Goal: Information Seeking & Learning: Learn about a topic

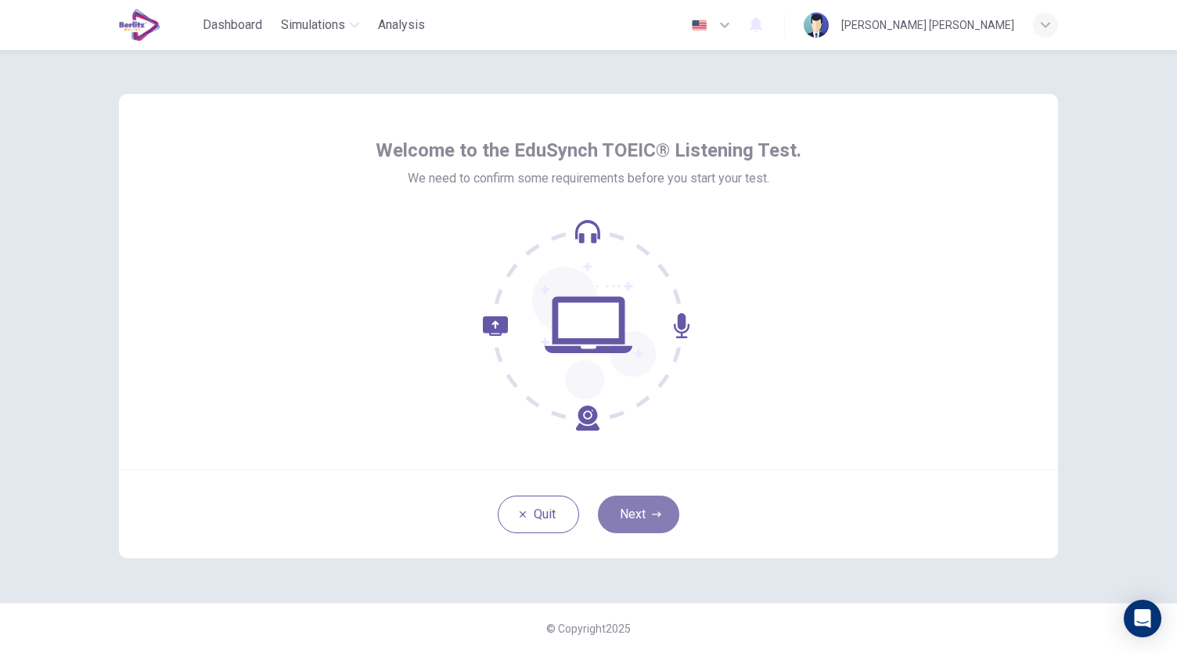
click at [665, 513] on button "Next" at bounding box center [638, 514] width 81 height 38
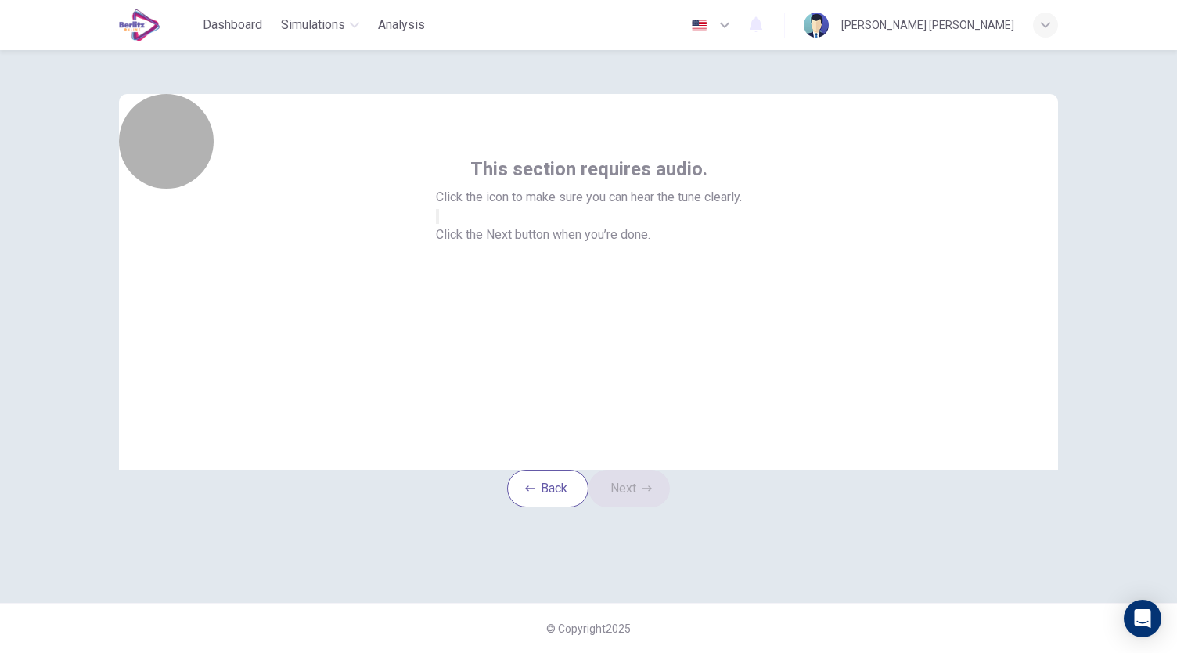
click at [439, 224] on button "button" at bounding box center [437, 216] width 3 height 15
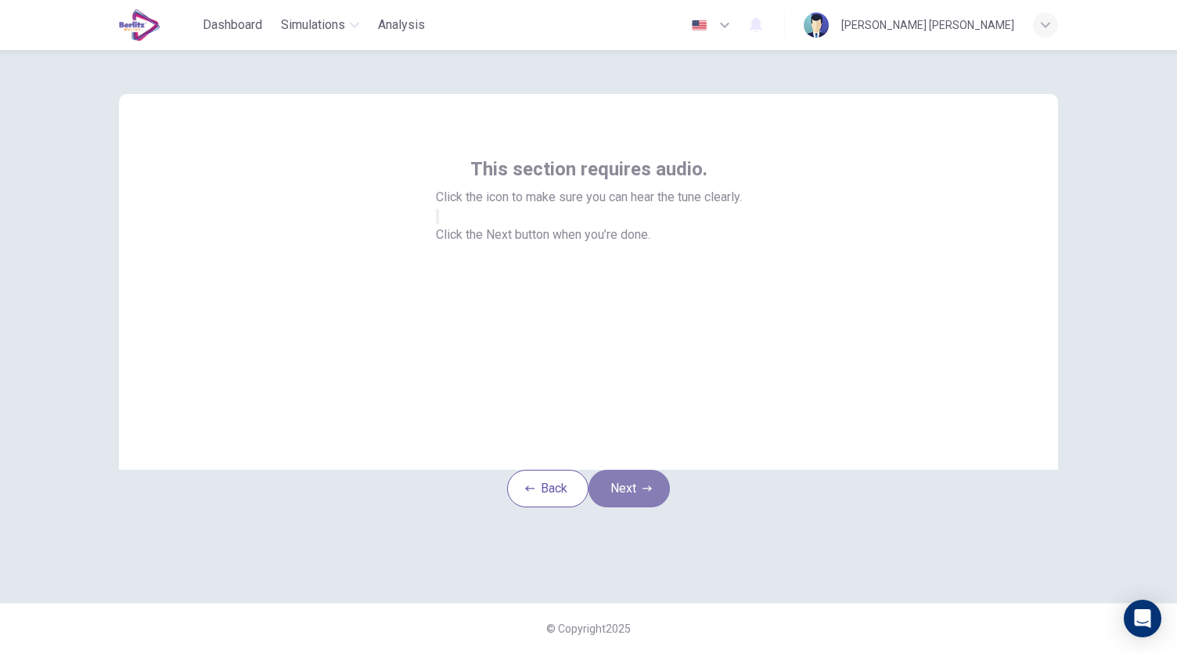
click at [643, 507] on button "Next" at bounding box center [629, 489] width 81 height 38
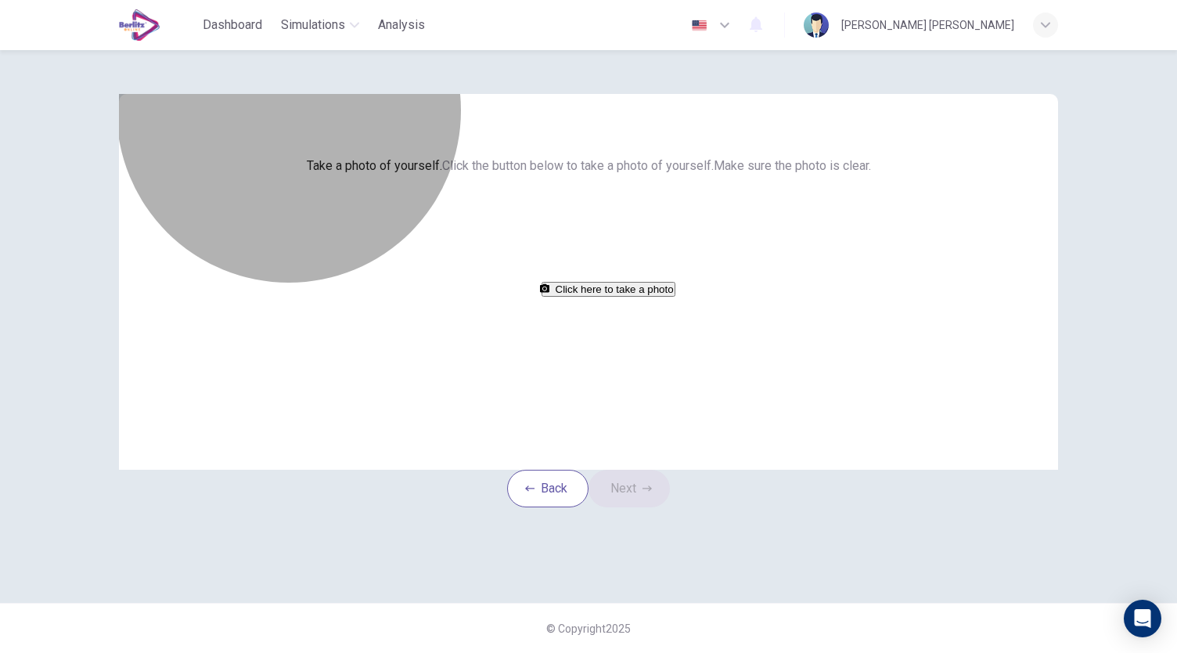
click at [659, 297] on button "Click here to take a photo" at bounding box center [609, 289] width 134 height 15
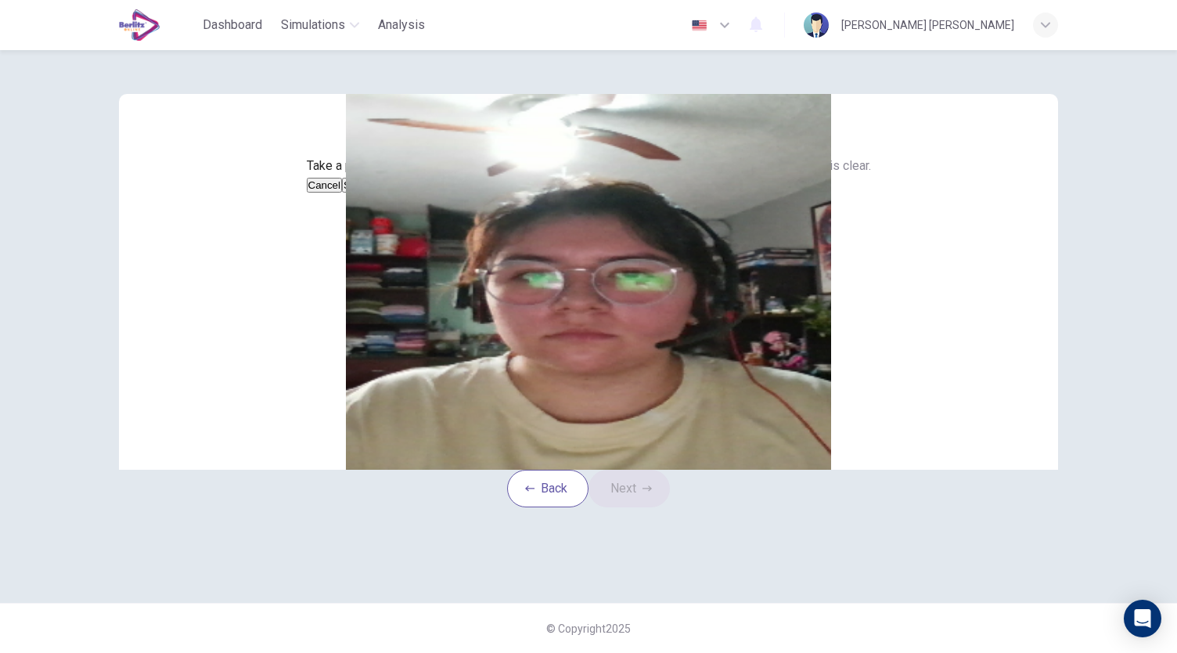
click at [343, 193] on button "Cancel" at bounding box center [325, 185] width 36 height 15
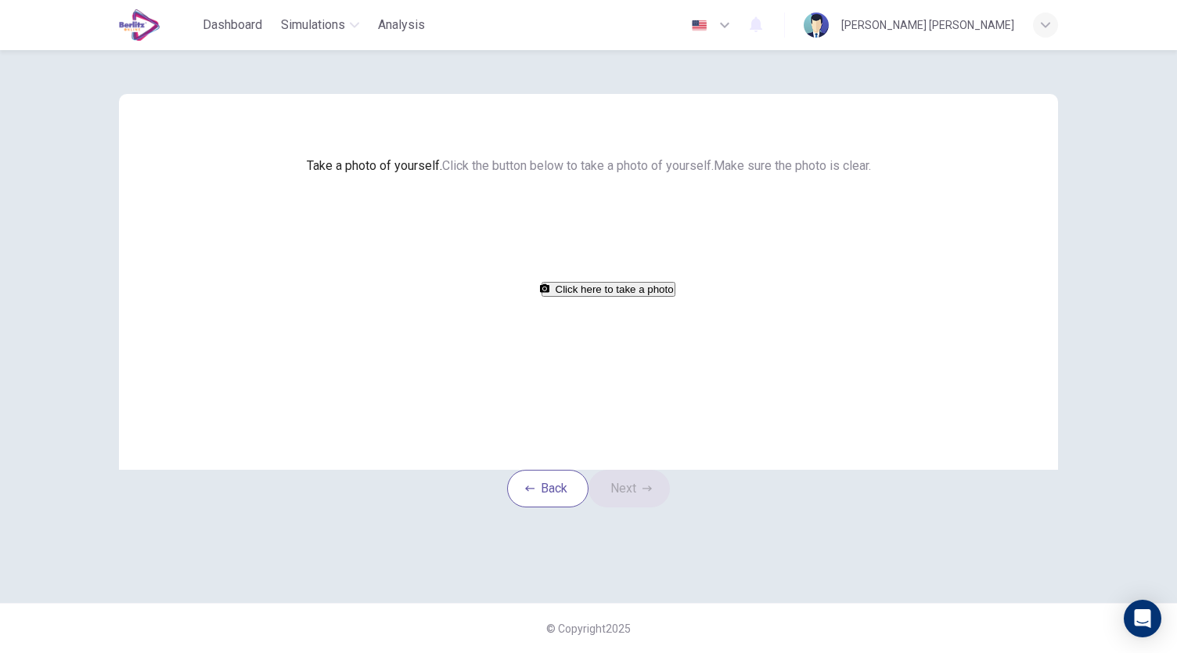
click at [596, 297] on button "Click here to take a photo" at bounding box center [609, 289] width 134 height 15
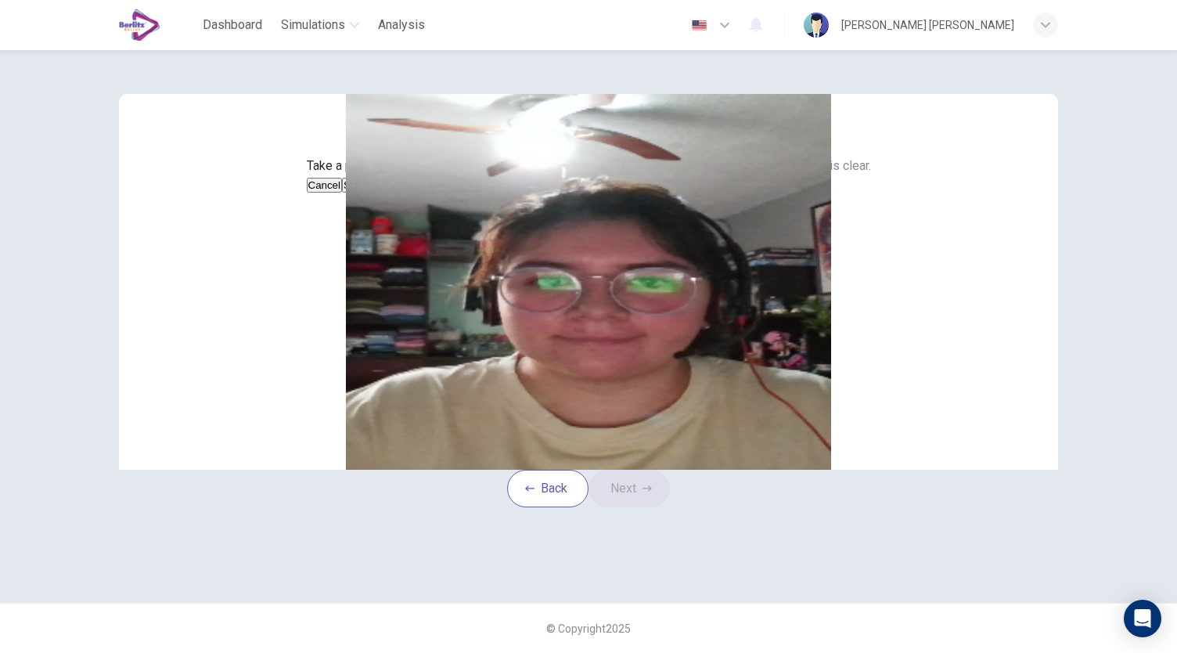
click at [369, 193] on button "Save" at bounding box center [355, 185] width 27 height 15
click at [644, 507] on button "Next" at bounding box center [629, 489] width 81 height 38
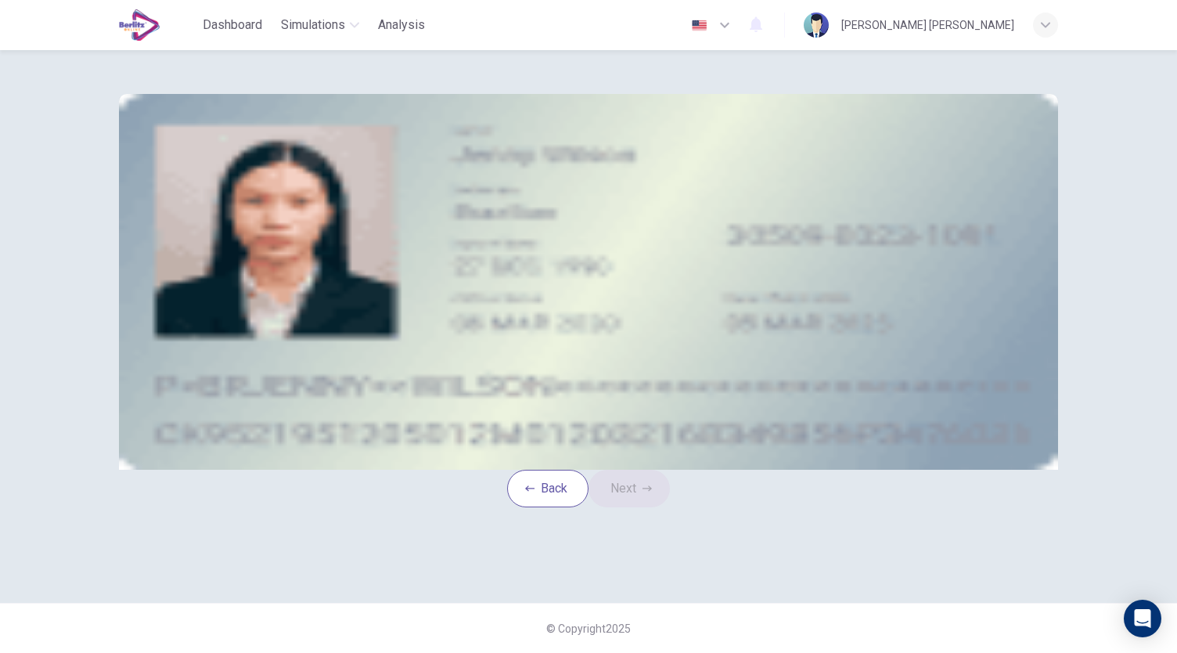
click at [238, 230] on button "take photo" at bounding box center [236, 222] width 3 height 15
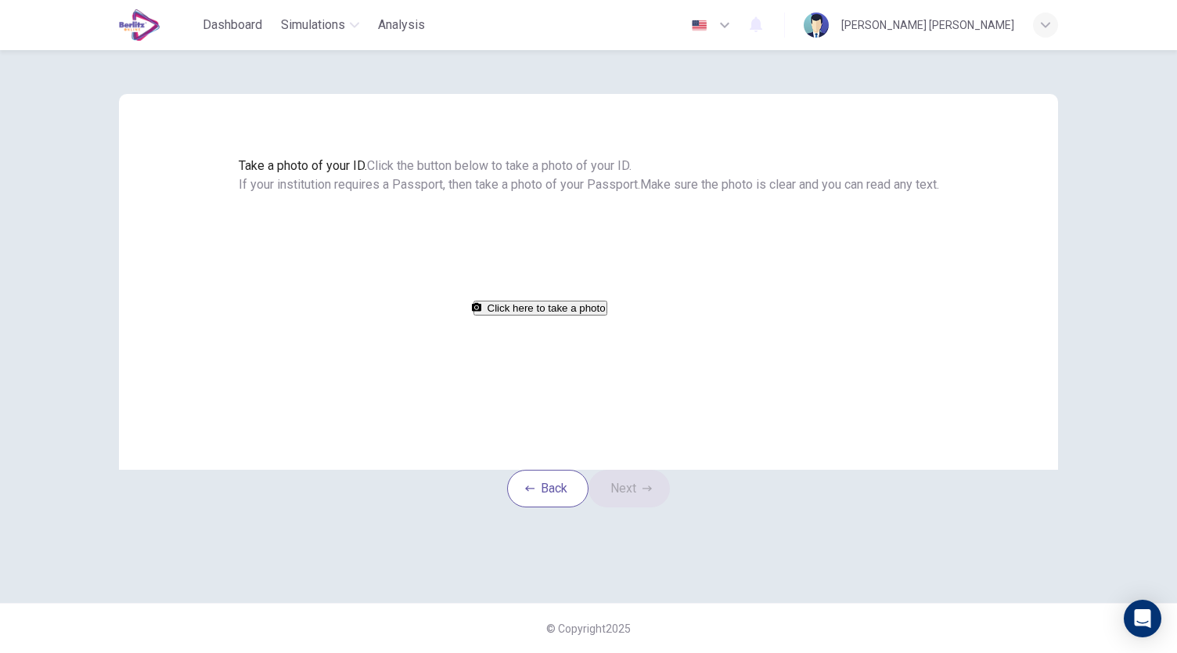
click at [607, 315] on button "Click here to take a photo" at bounding box center [541, 308] width 134 height 15
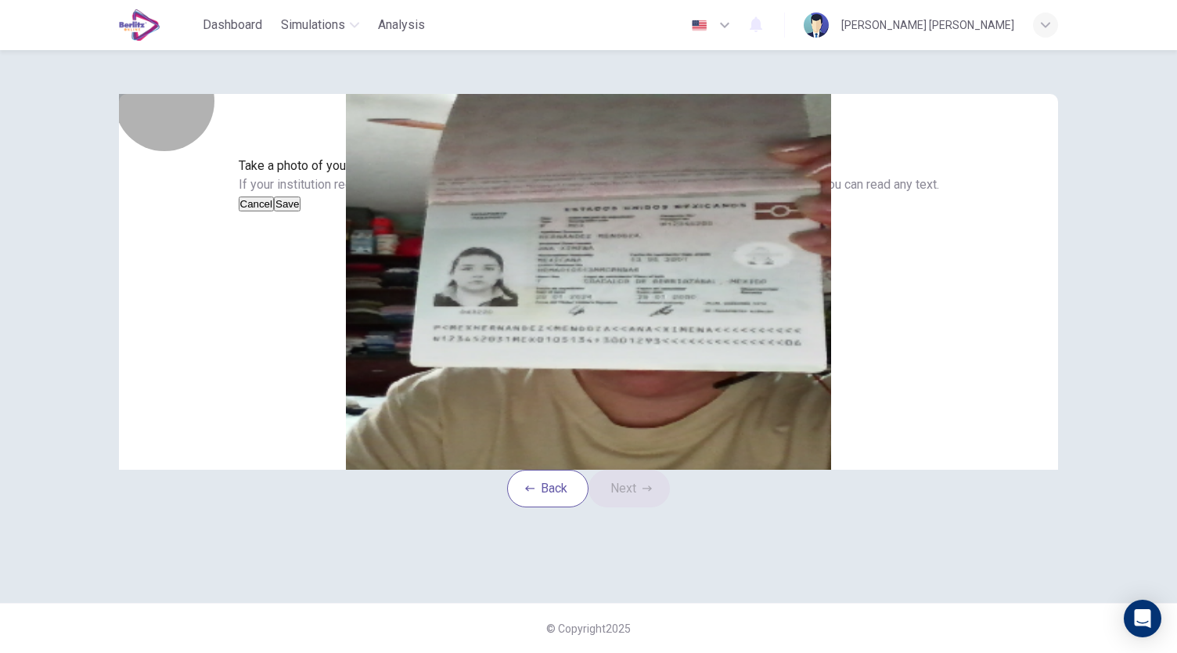
click at [275, 211] on button "Cancel" at bounding box center [257, 203] width 36 height 15
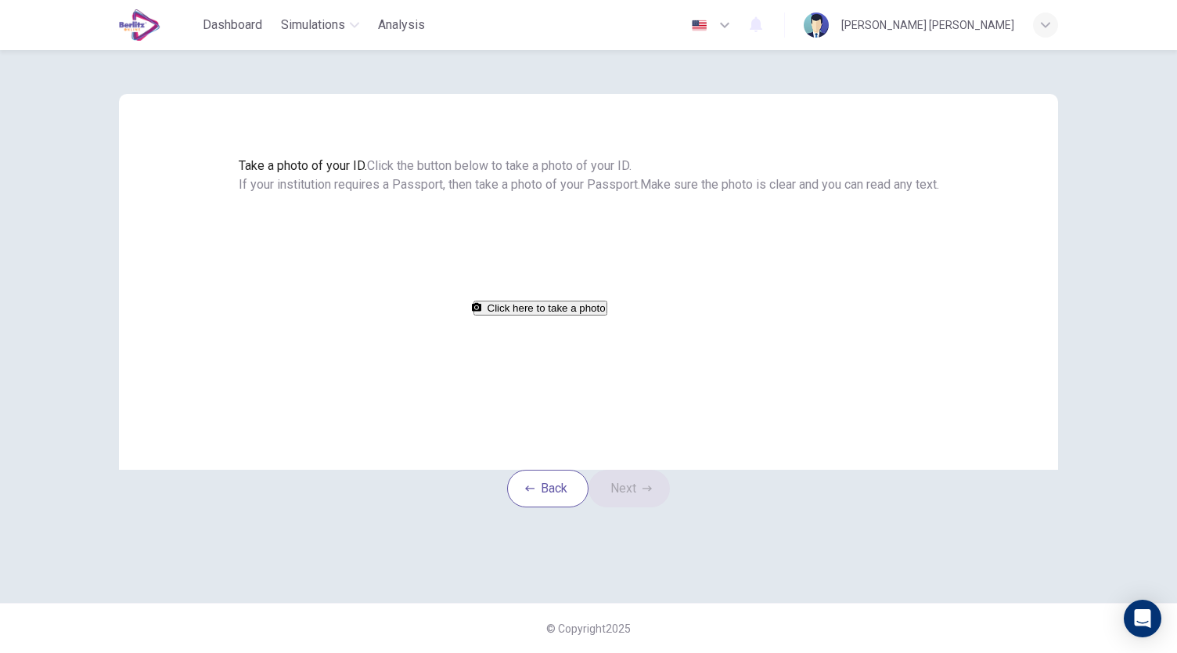
click at [571, 315] on button "Click here to take a photo" at bounding box center [541, 308] width 134 height 15
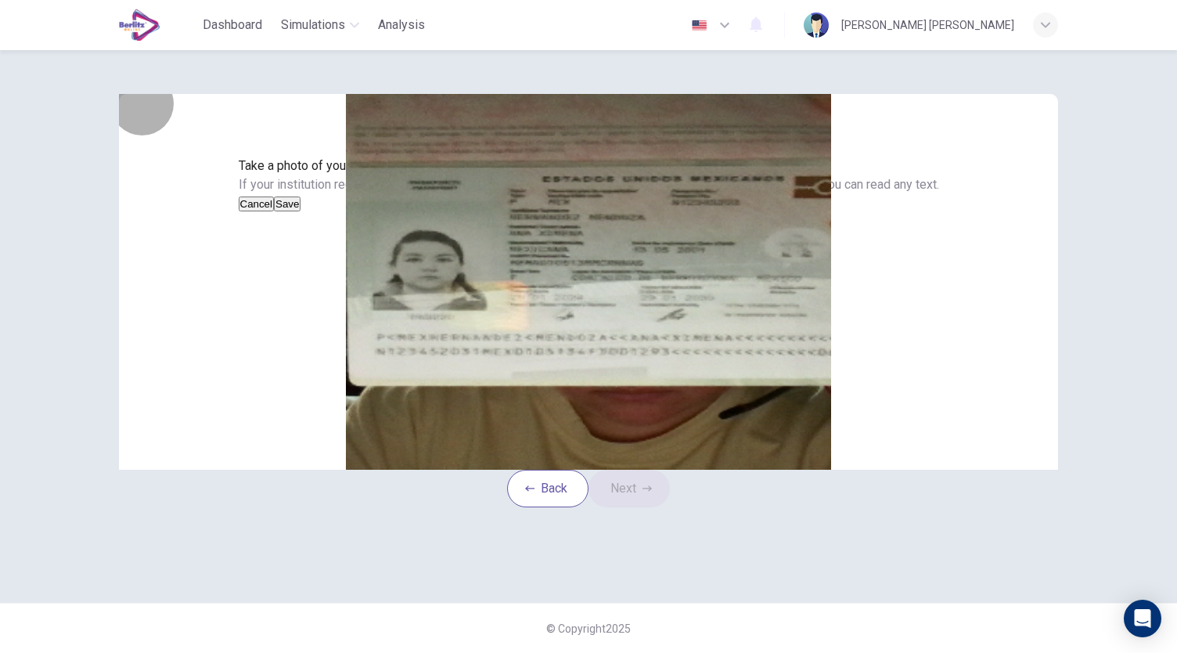
click at [301, 211] on button "Save" at bounding box center [287, 203] width 27 height 15
click at [275, 211] on button "Cancel" at bounding box center [257, 203] width 36 height 15
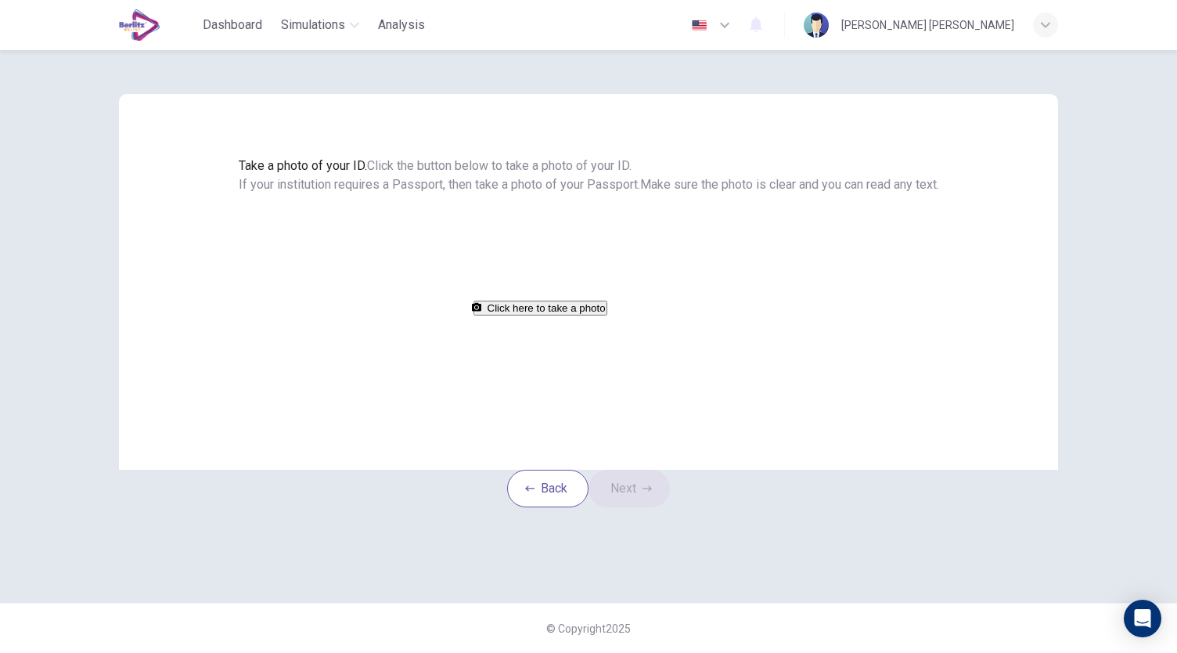
click at [598, 315] on button "Click here to take a photo" at bounding box center [541, 308] width 134 height 15
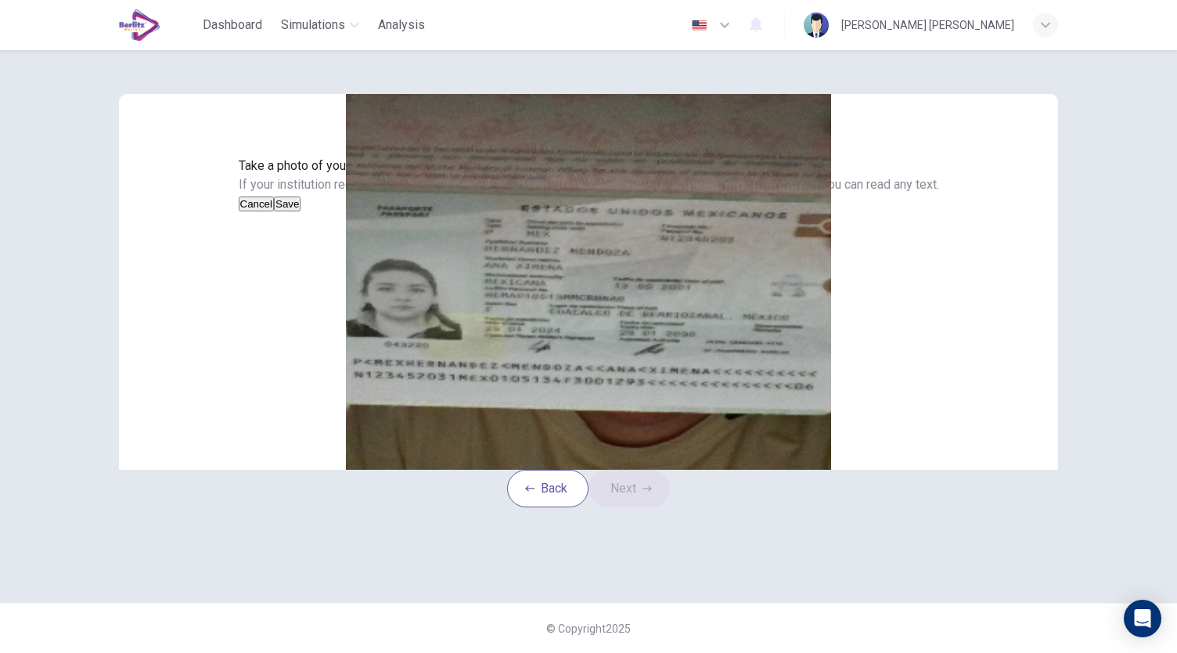
click at [301, 211] on button "Save" at bounding box center [287, 203] width 27 height 15
click at [644, 507] on button "Next" at bounding box center [629, 489] width 81 height 38
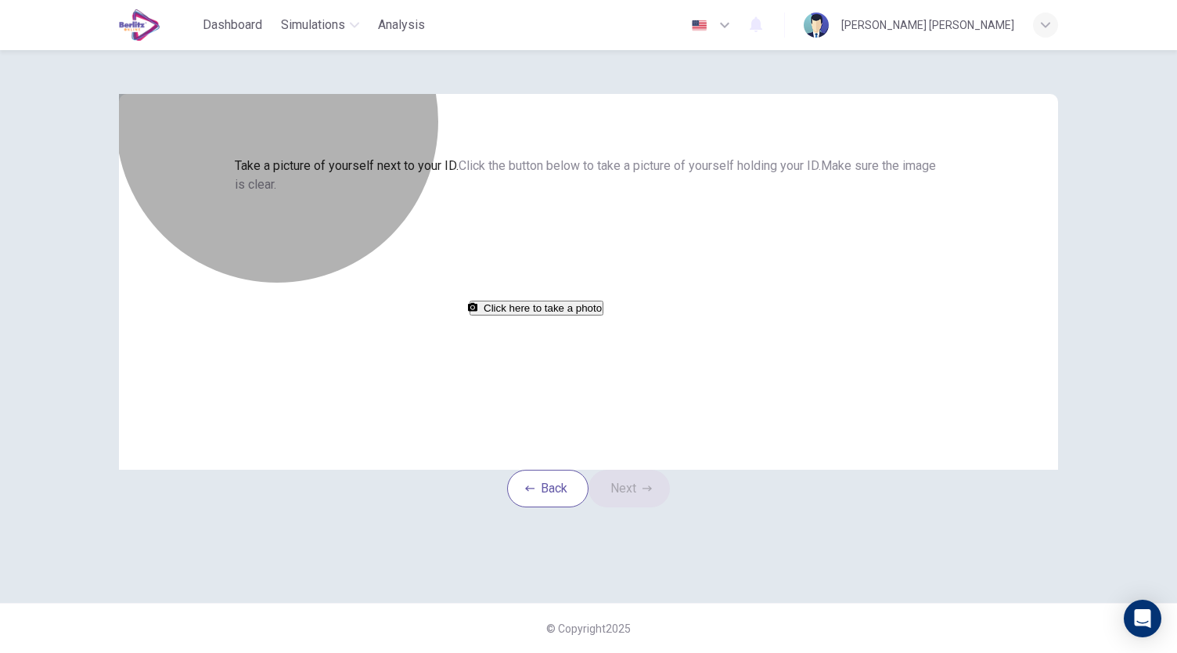
click at [603, 315] on button "Click here to take a photo" at bounding box center [537, 308] width 134 height 15
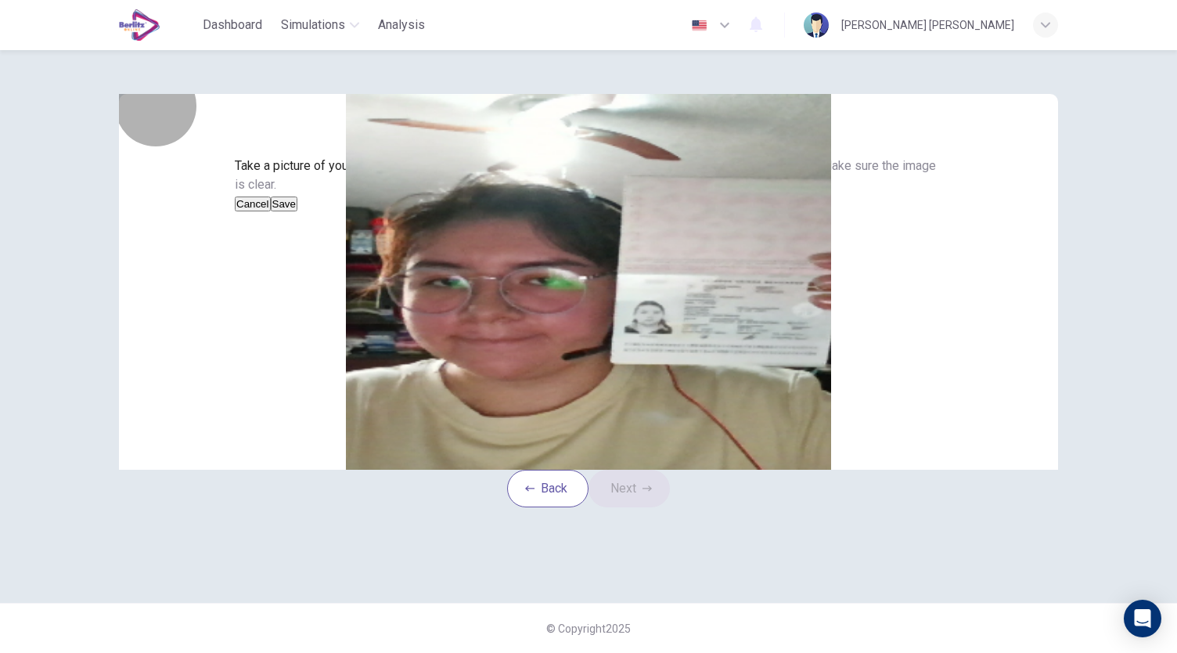
click at [297, 211] on button "Save" at bounding box center [284, 203] width 27 height 15
click at [639, 507] on button "Next" at bounding box center [629, 489] width 81 height 38
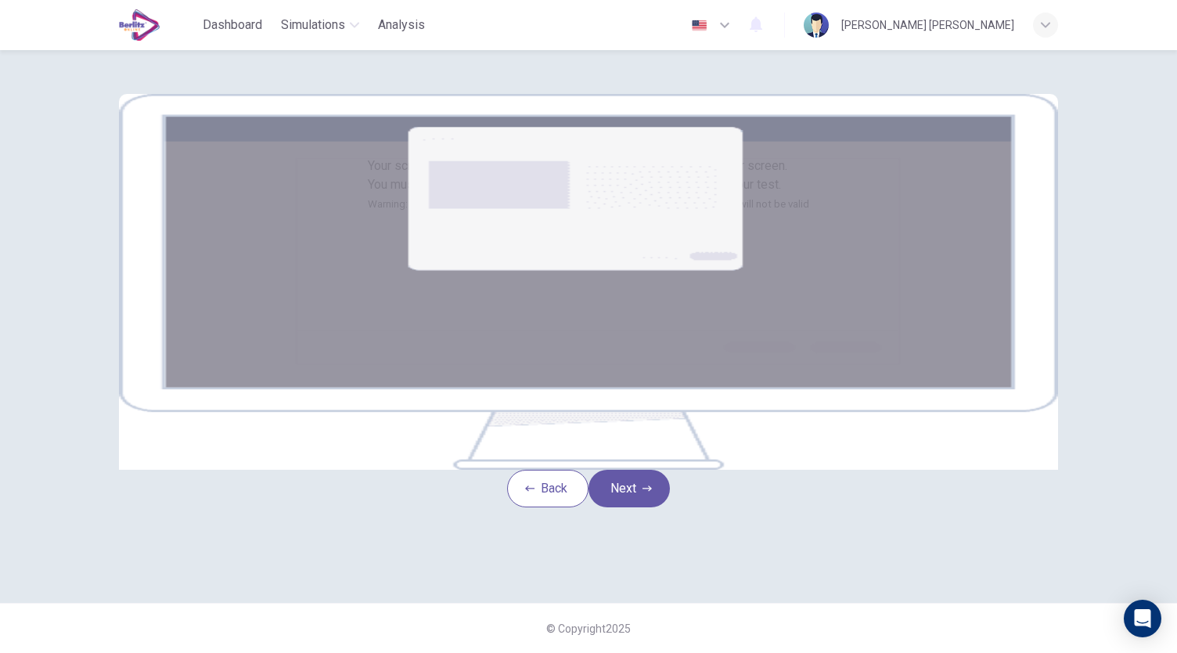
scroll to position [78, 0]
click at [660, 507] on button "Next" at bounding box center [629, 489] width 81 height 38
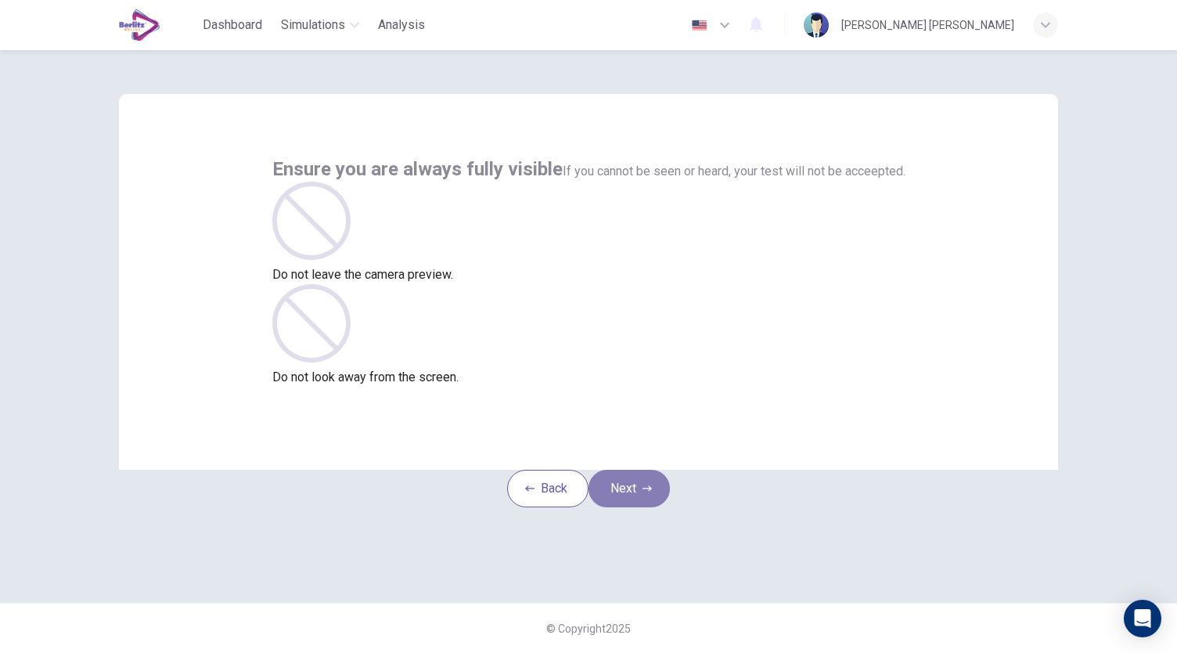
click at [670, 507] on button "Next" at bounding box center [629, 489] width 81 height 38
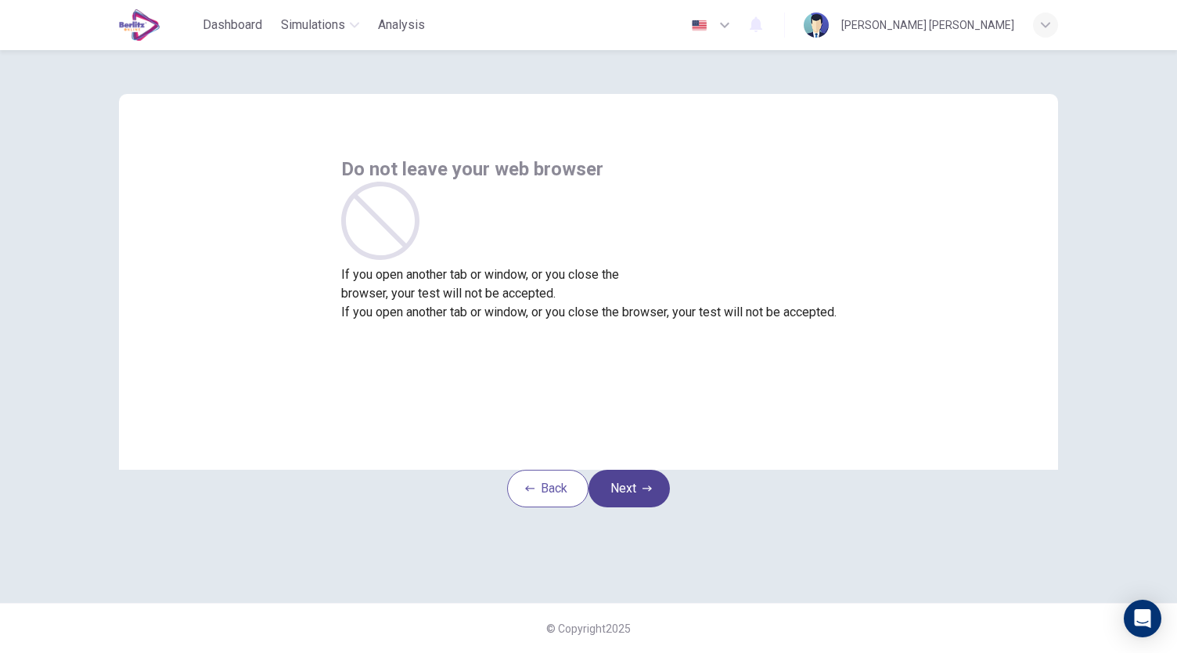
click at [652, 493] on icon "button" at bounding box center [647, 488] width 9 height 9
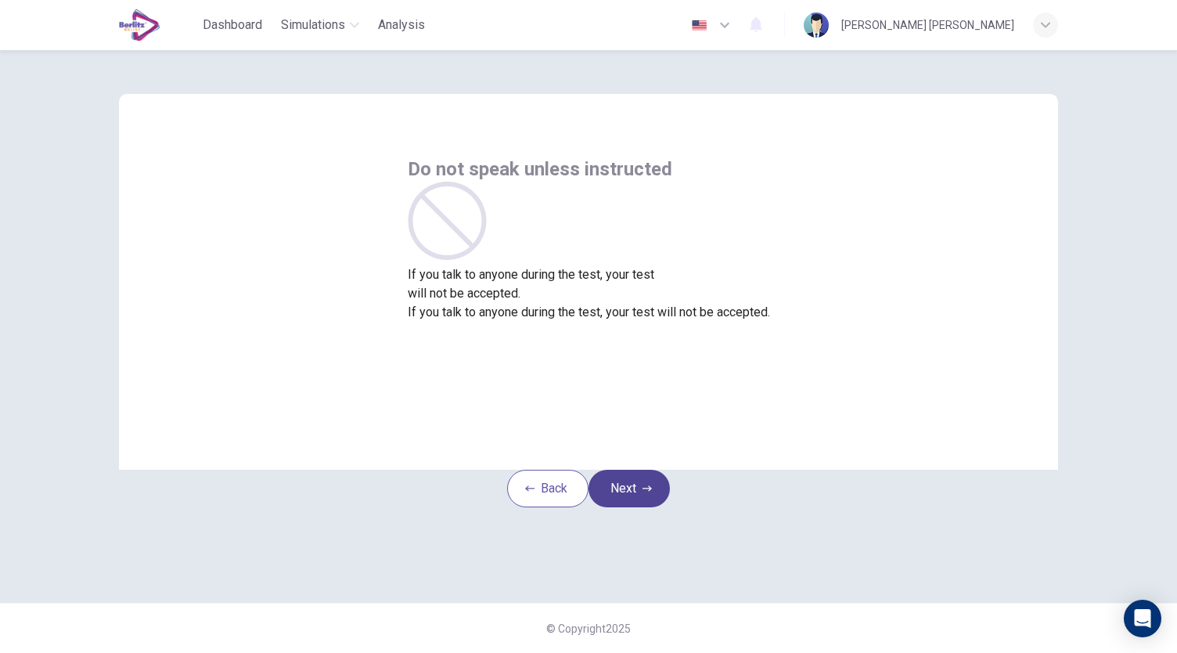
click at [652, 493] on icon "button" at bounding box center [647, 488] width 9 height 9
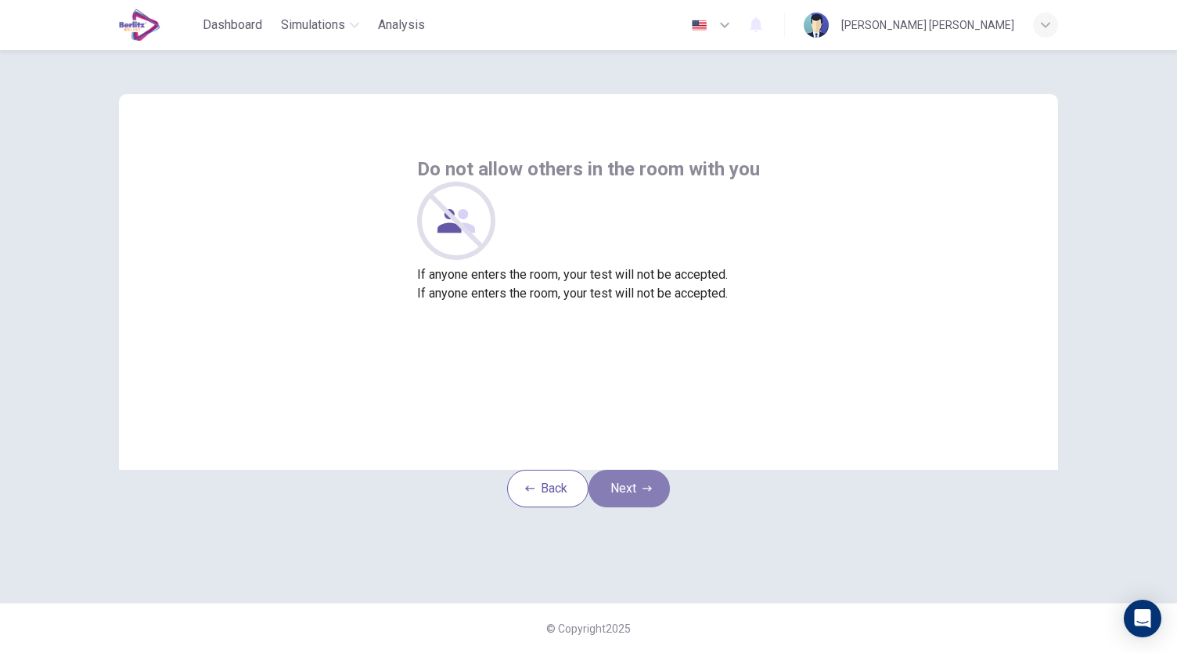
click at [652, 493] on icon "button" at bounding box center [647, 488] width 9 height 9
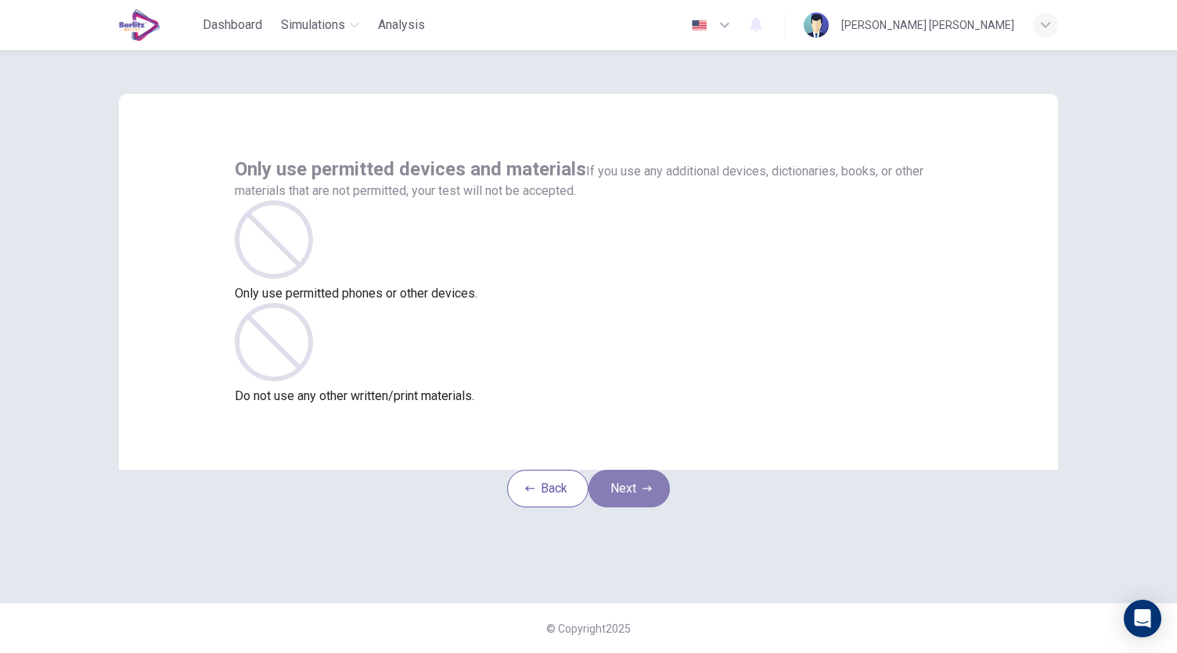
click at [652, 493] on icon "button" at bounding box center [647, 488] width 9 height 9
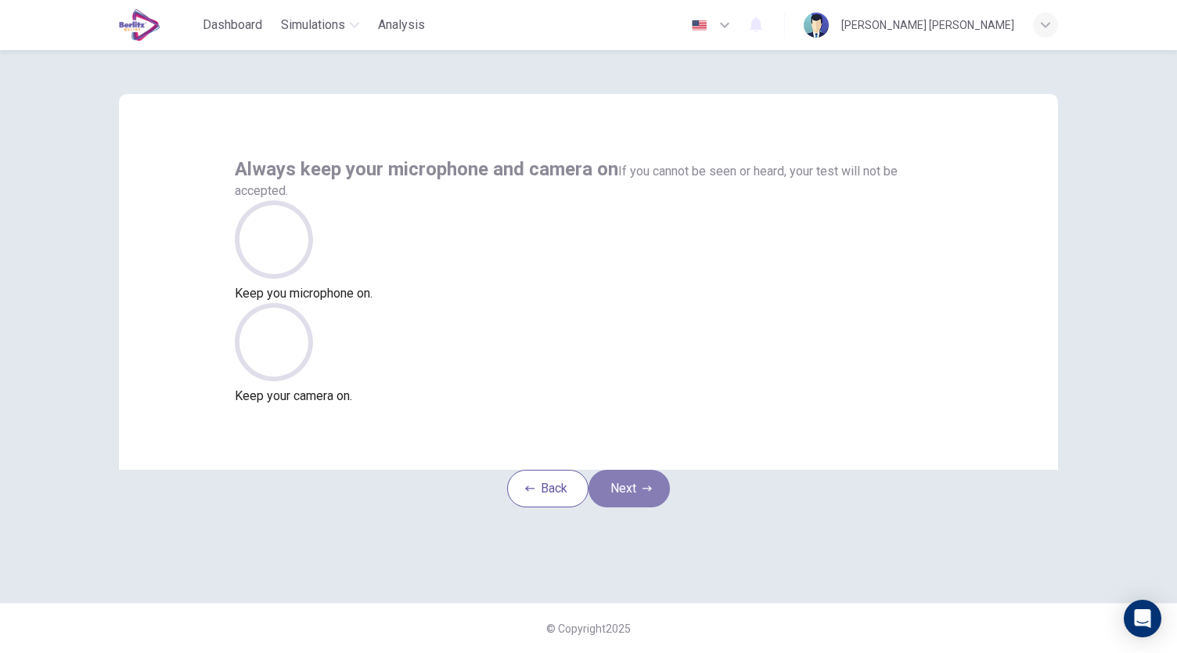
click at [652, 493] on icon "button" at bounding box center [647, 488] width 9 height 9
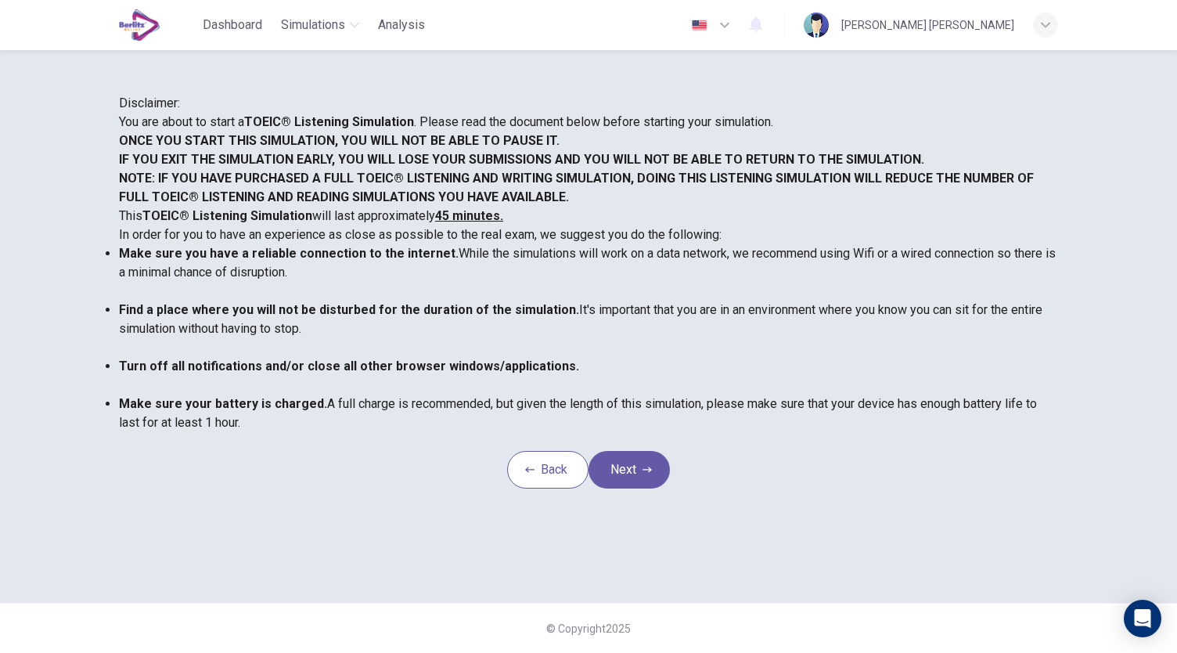
scroll to position [218, 0]
click at [641, 488] on button "Next" at bounding box center [629, 470] width 81 height 38
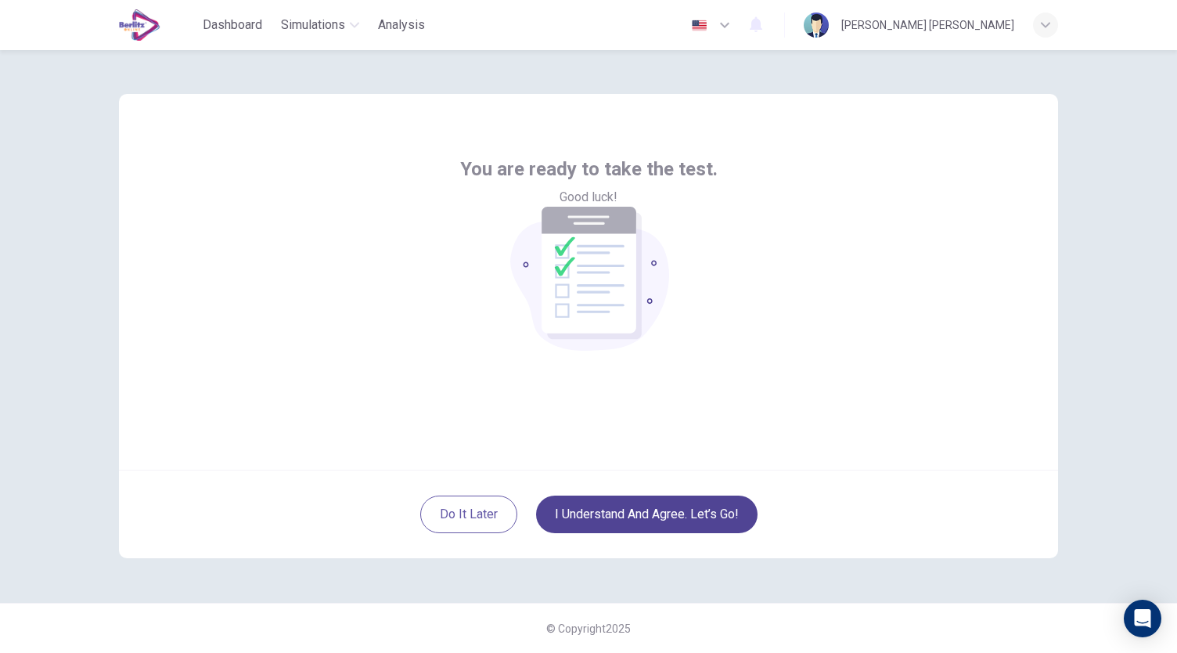
scroll to position [0, 0]
click at [675, 519] on button "I understand and agree. Let’s go!" at bounding box center [647, 514] width 222 height 38
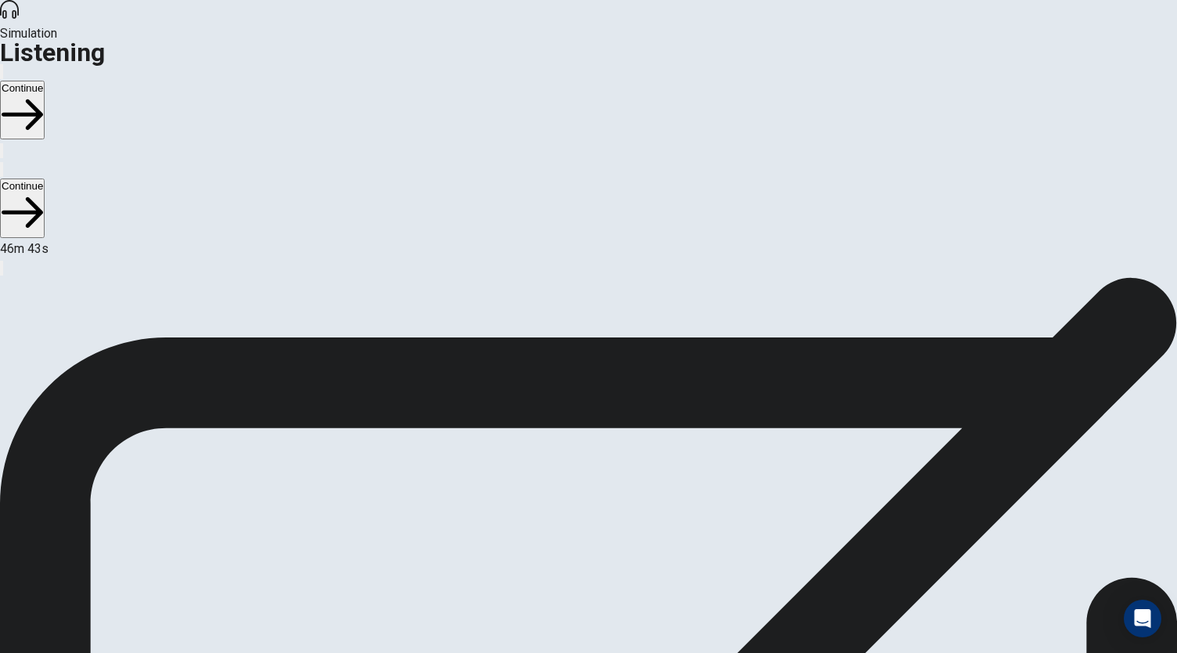
click at [45, 81] on button "Continue" at bounding box center [22, 110] width 45 height 59
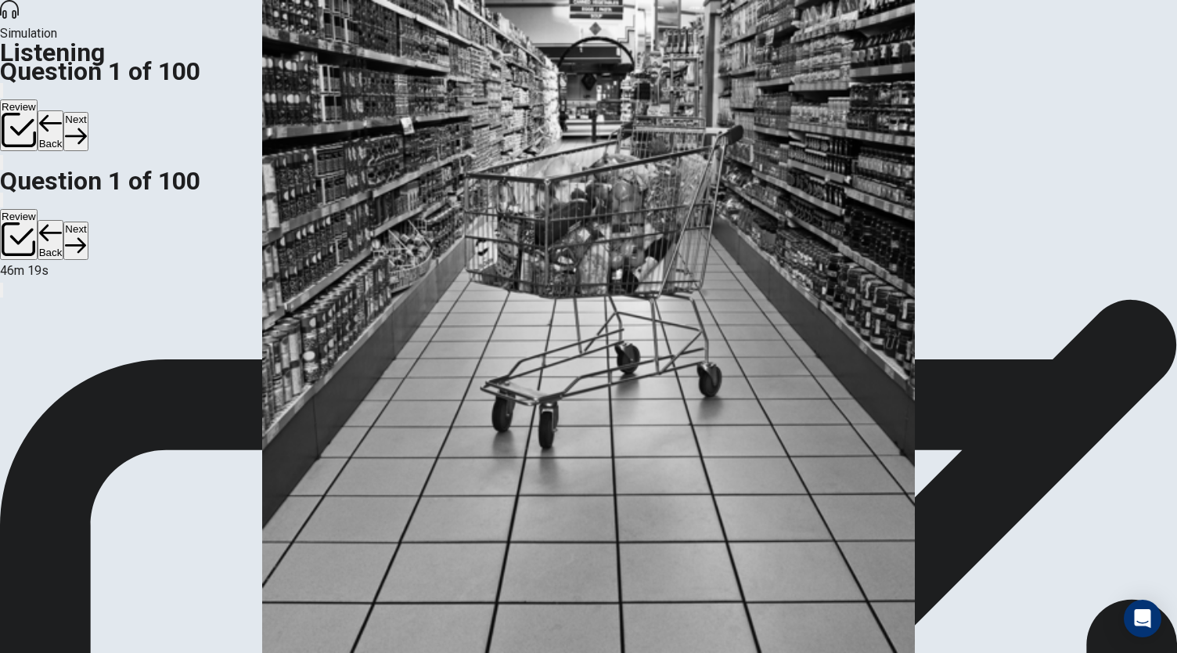
click at [88, 112] on button "Next" at bounding box center [75, 131] width 24 height 38
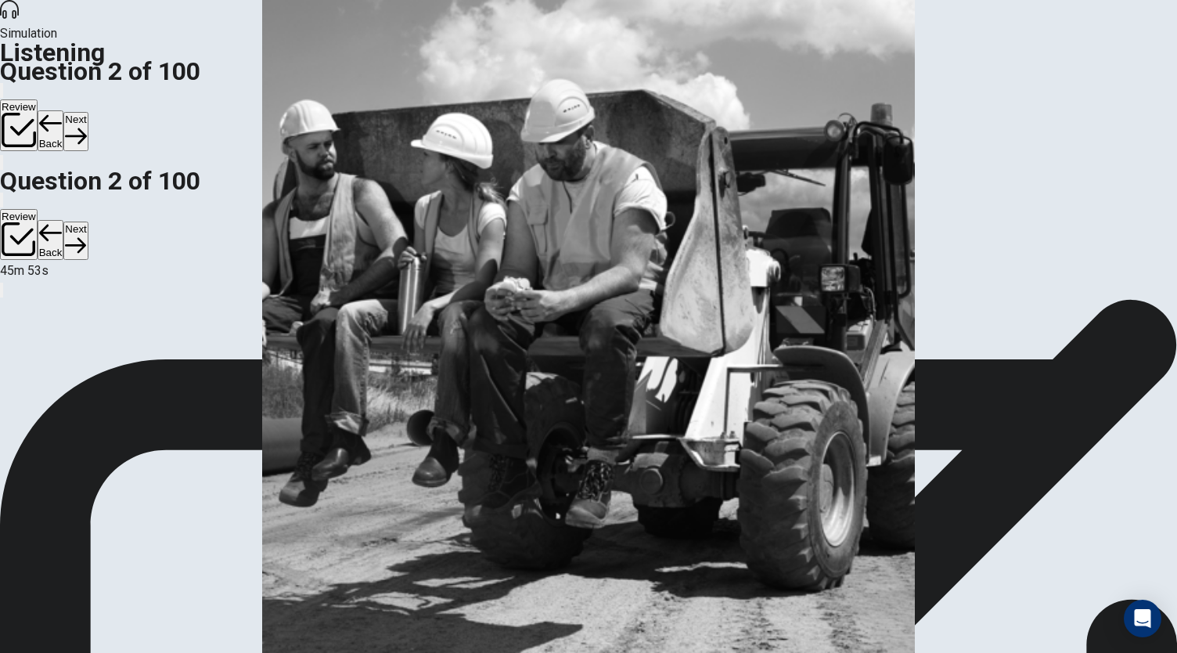
click at [88, 112] on button "Next" at bounding box center [75, 131] width 24 height 38
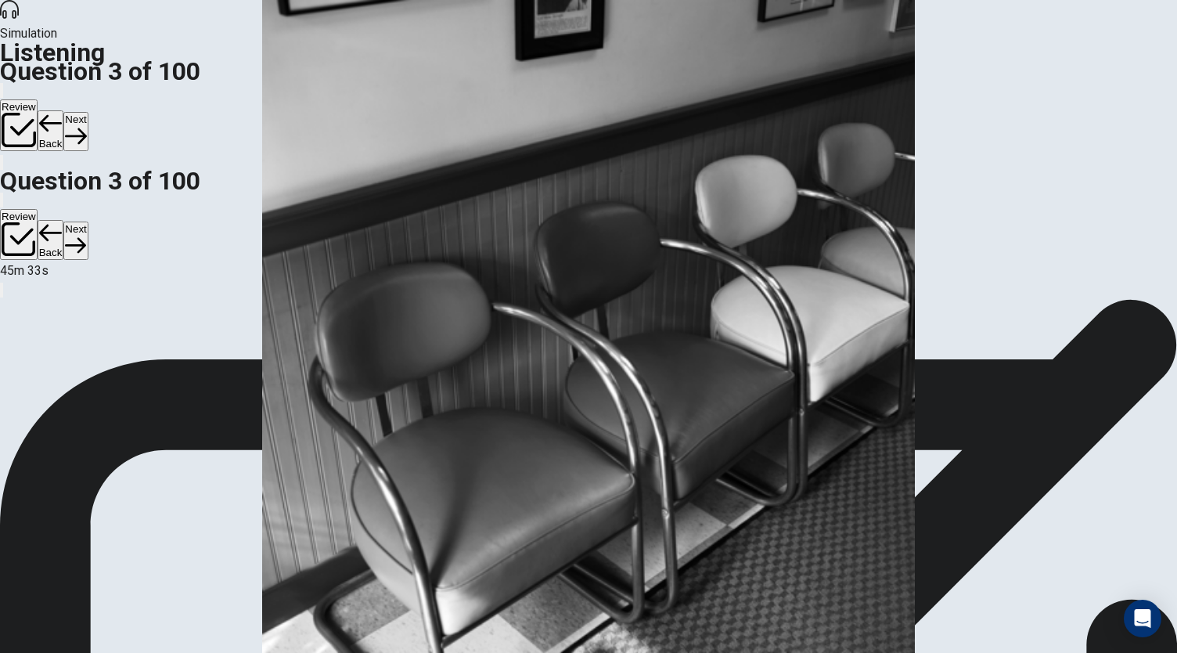
click at [88, 112] on button "Next" at bounding box center [75, 131] width 24 height 38
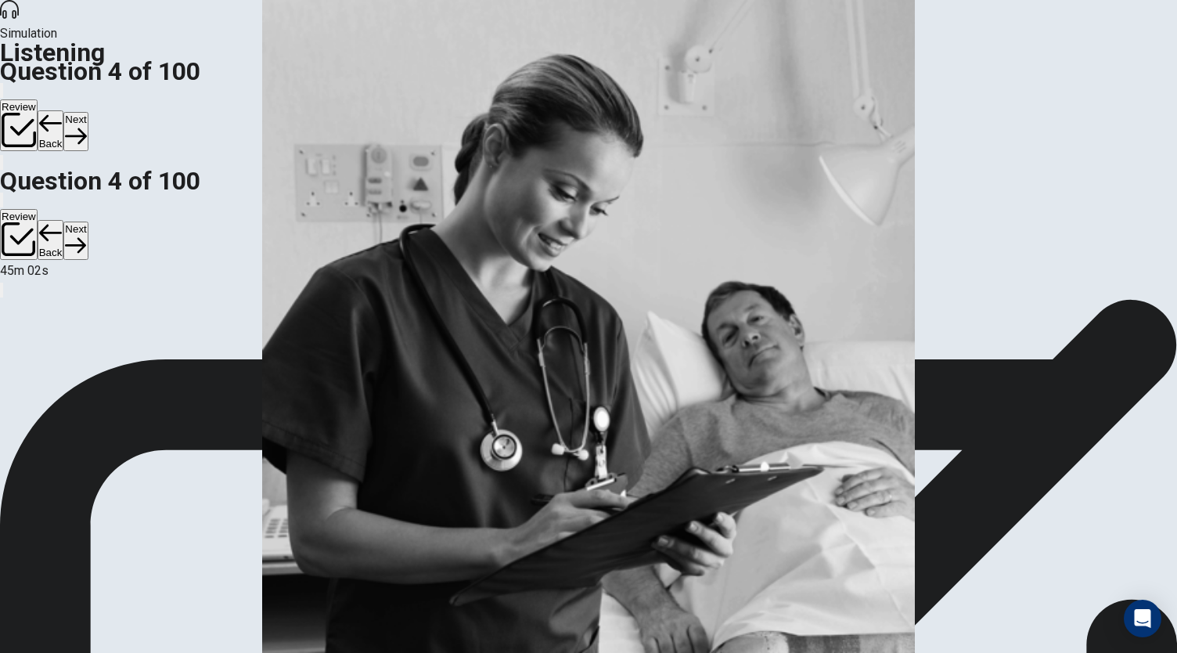
click at [88, 112] on button "Next" at bounding box center [75, 131] width 24 height 38
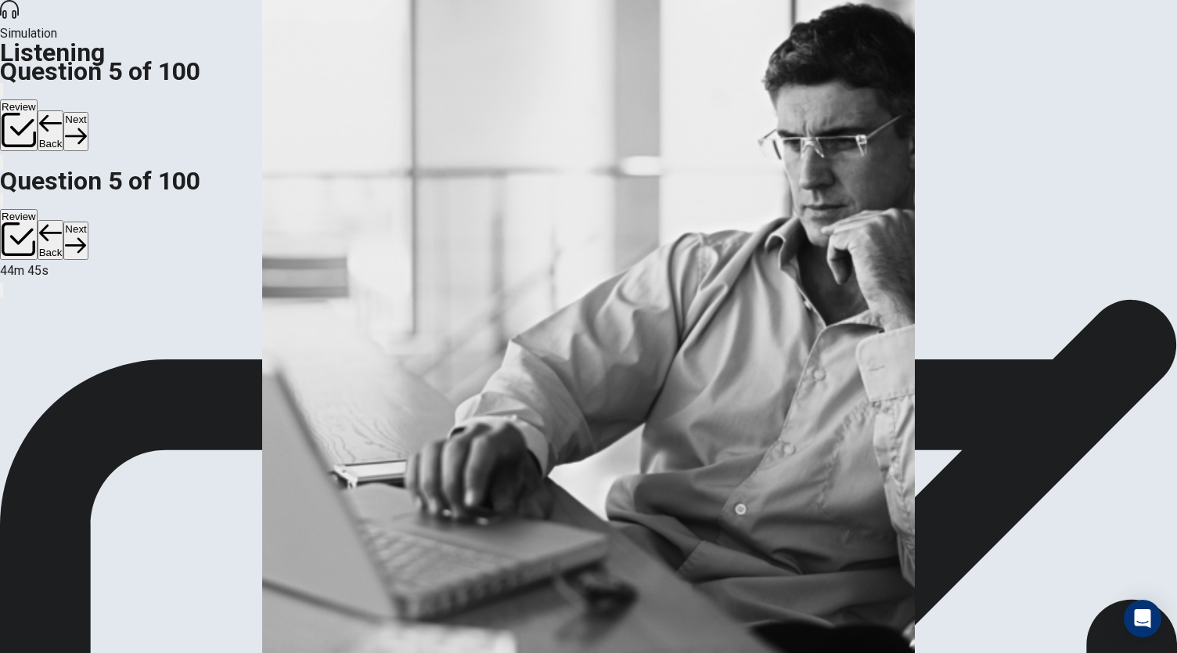
click at [88, 112] on button "Next" at bounding box center [75, 131] width 24 height 38
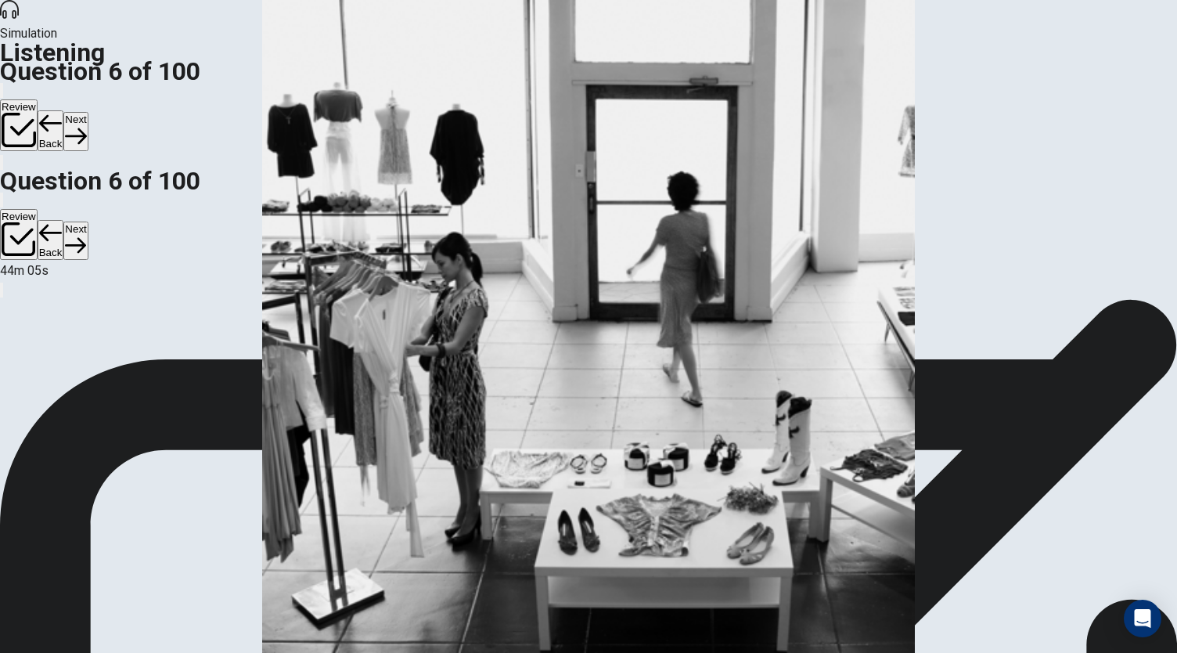
click at [88, 112] on button "Next" at bounding box center [75, 131] width 24 height 38
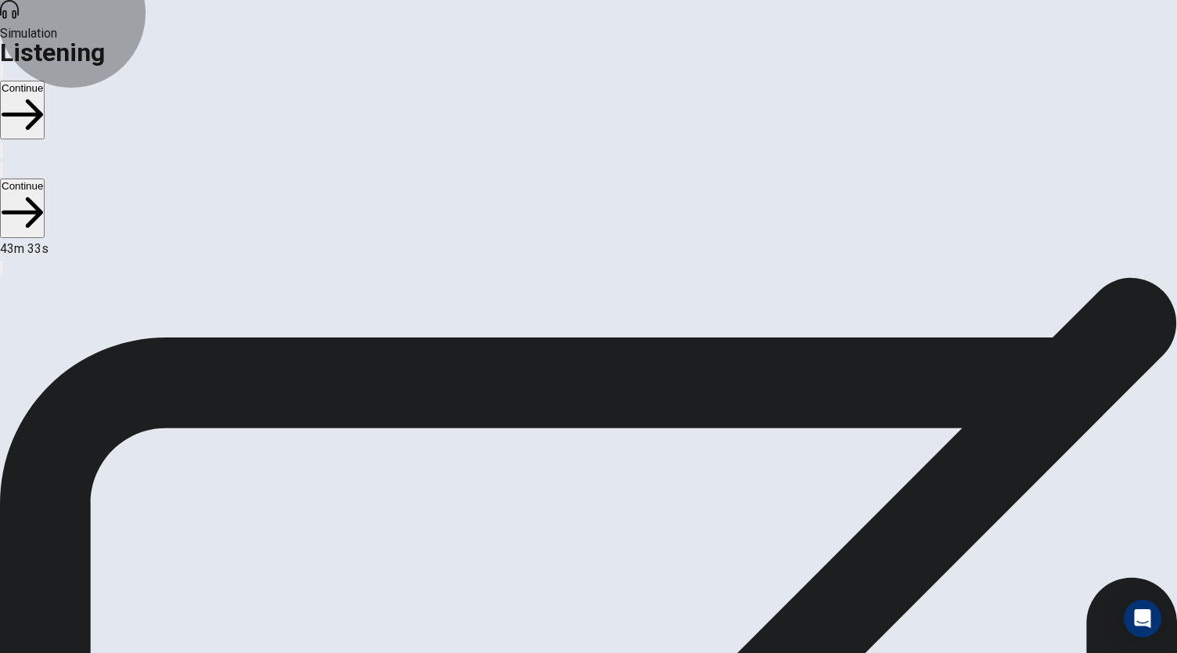
click at [43, 94] on icon "button" at bounding box center [22, 114] width 41 height 41
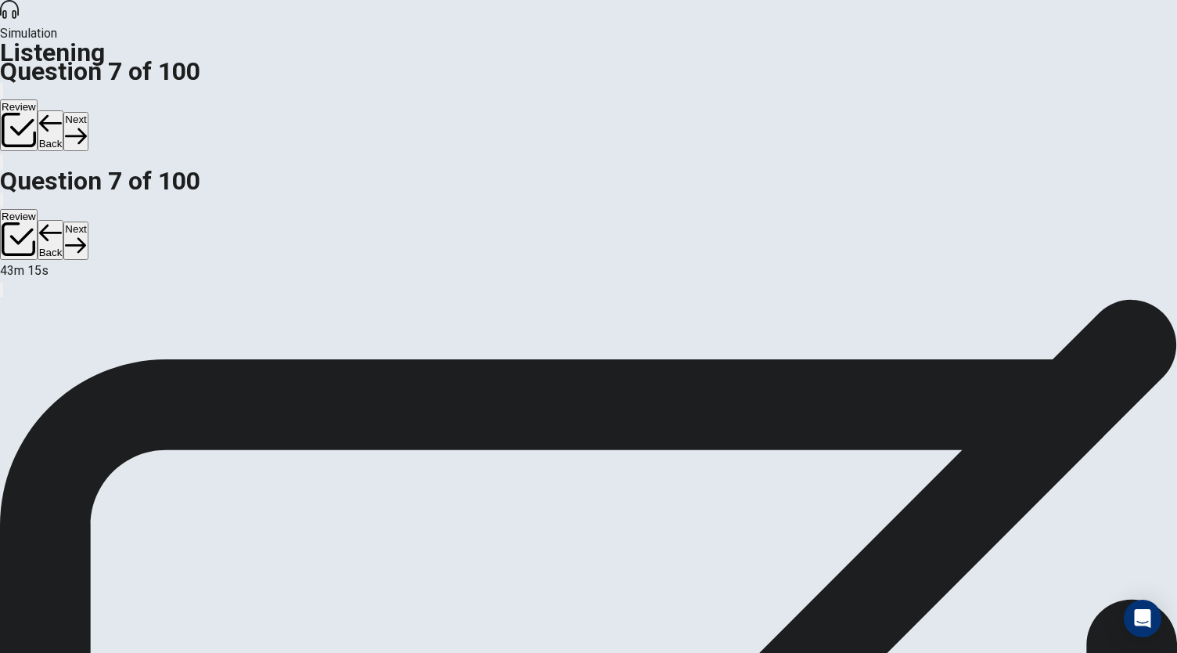
click at [88, 112] on button "Next" at bounding box center [75, 131] width 24 height 38
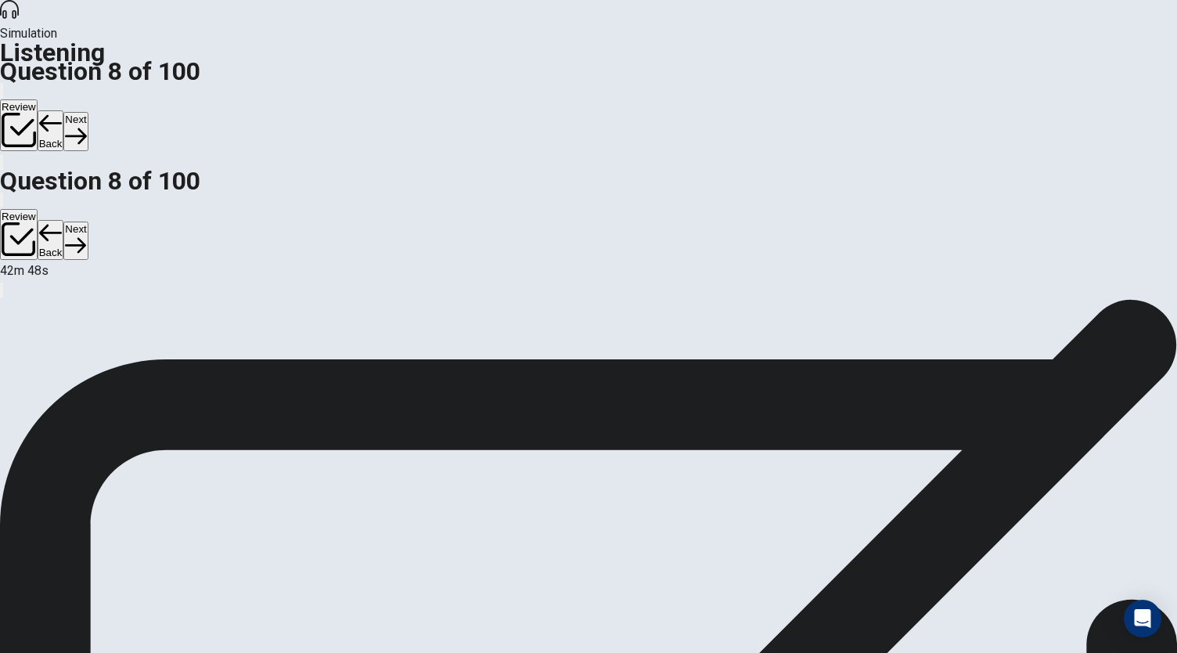
click at [88, 112] on button "Next" at bounding box center [75, 131] width 24 height 38
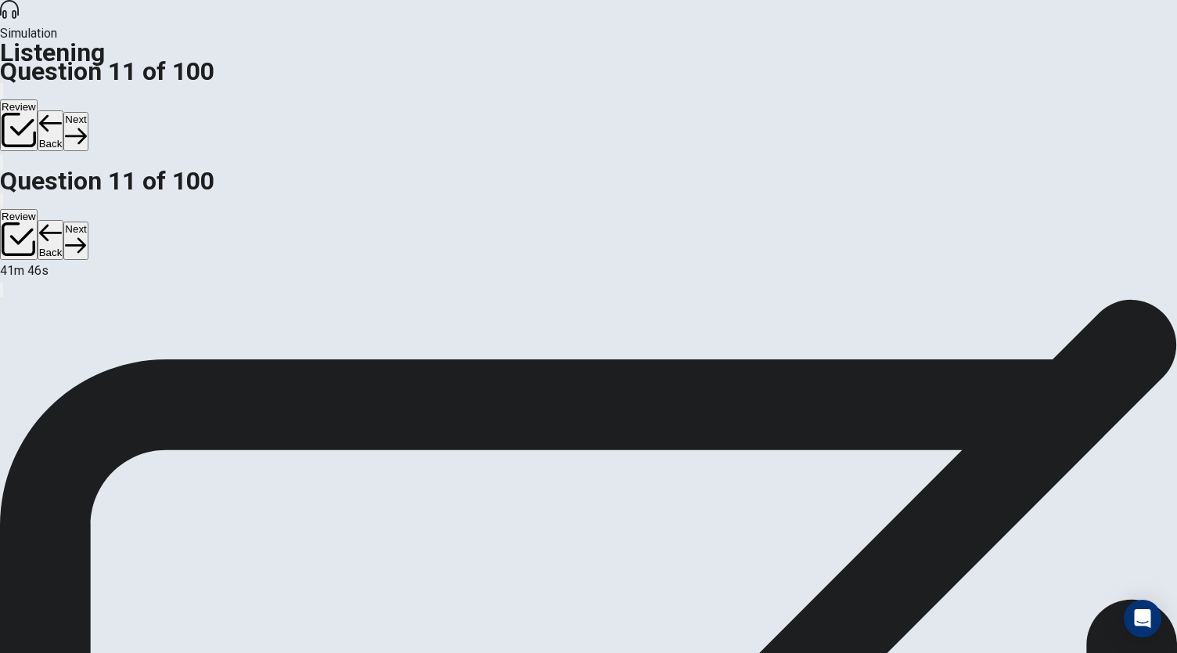
click at [88, 112] on button "Next" at bounding box center [75, 131] width 24 height 38
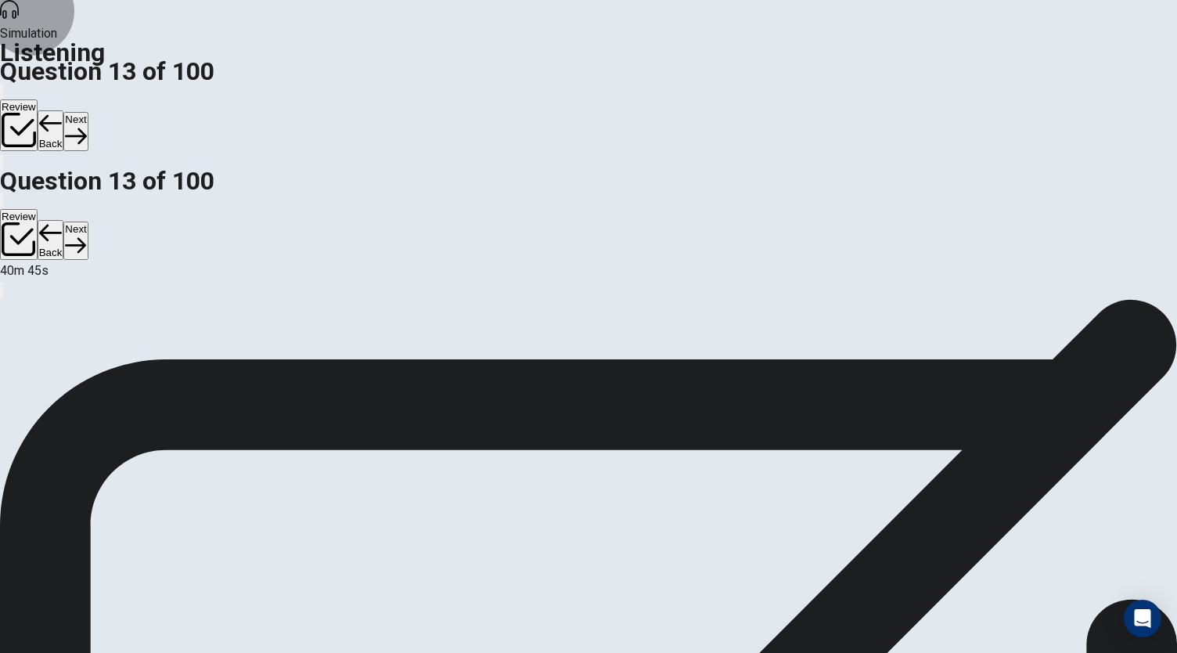
click at [88, 112] on button "Next" at bounding box center [75, 131] width 24 height 38
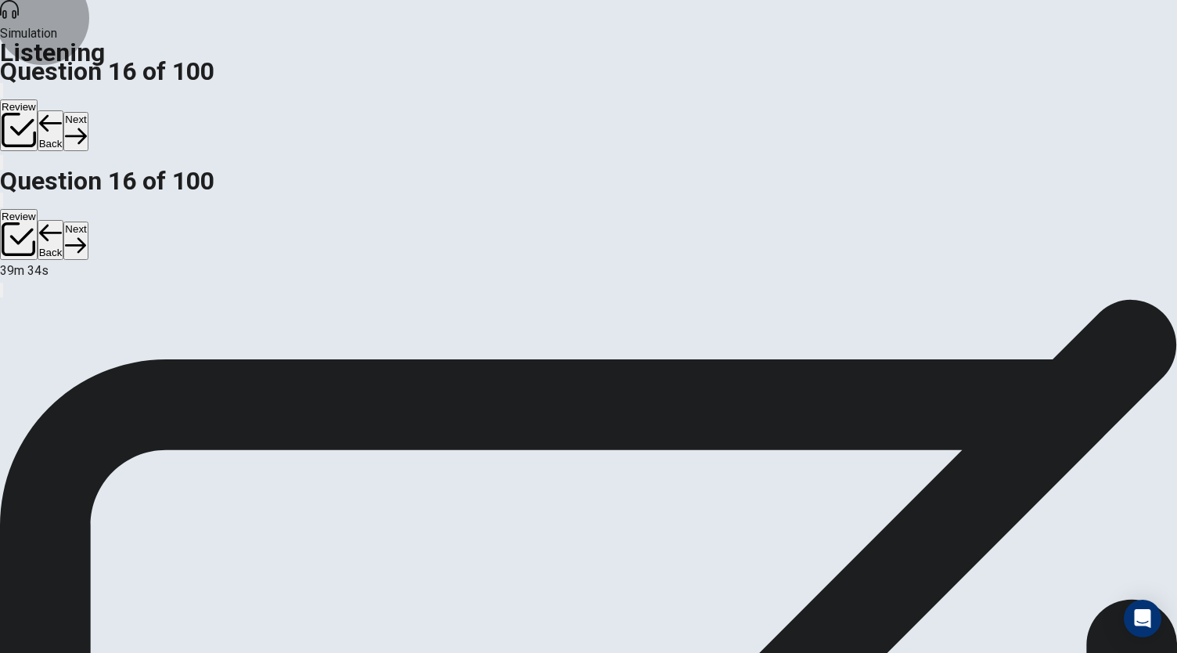
click at [88, 112] on button "Next" at bounding box center [75, 131] width 24 height 38
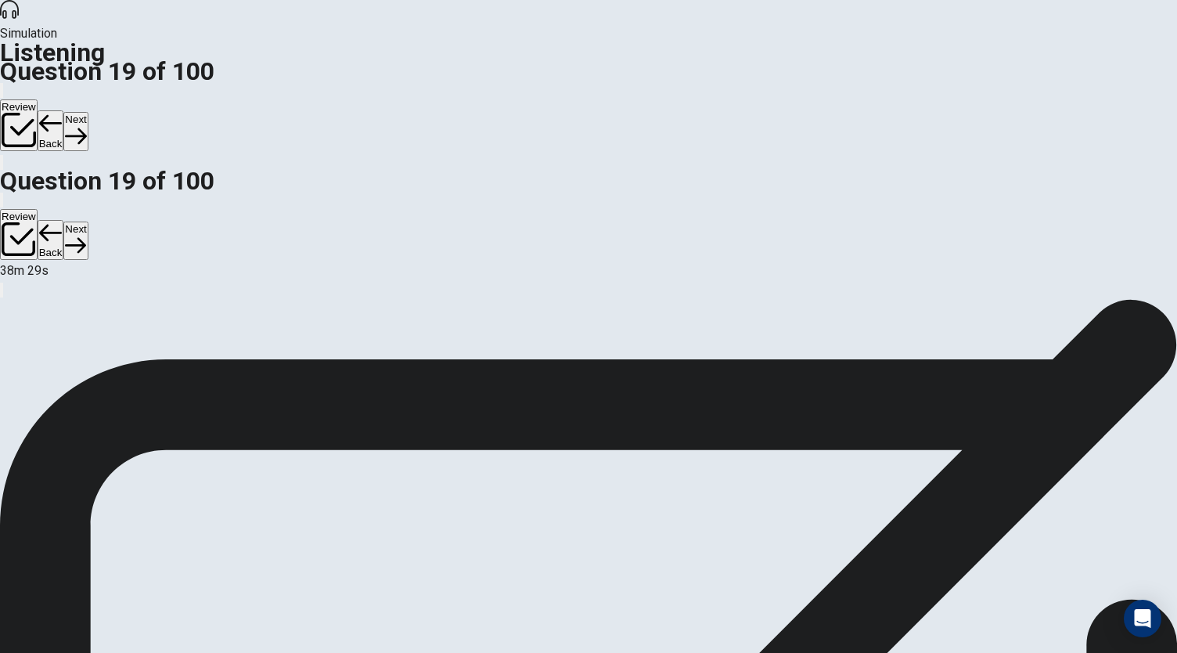
click at [88, 112] on button "Next" at bounding box center [75, 131] width 24 height 38
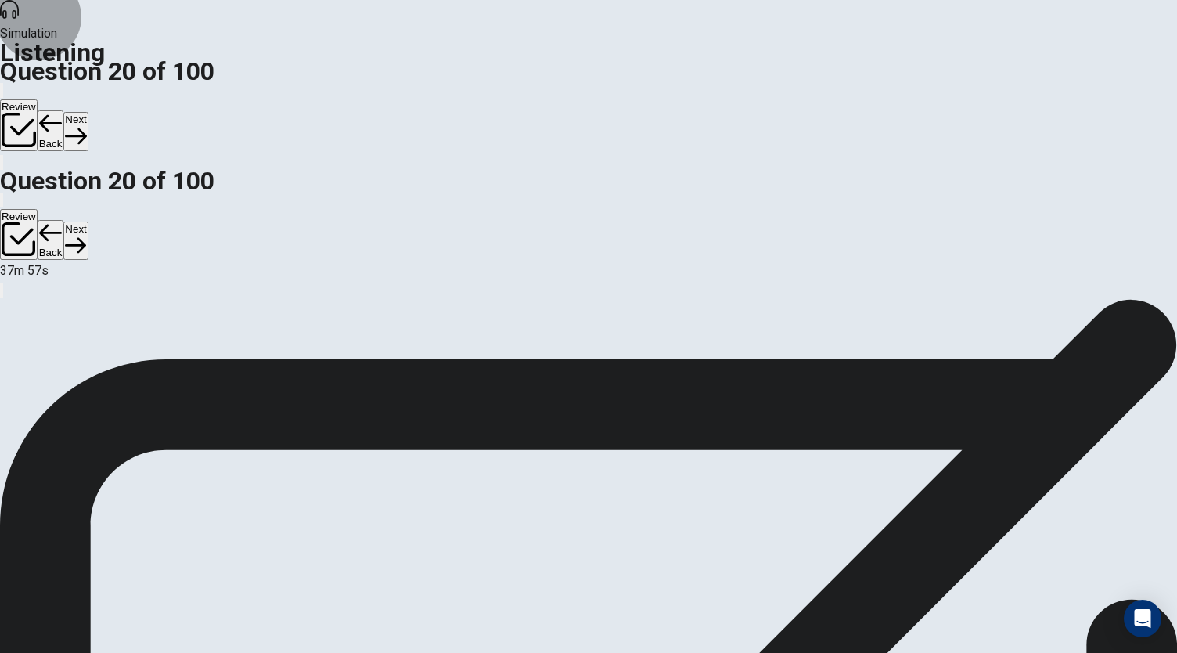
click at [88, 112] on button "Next" at bounding box center [75, 131] width 24 height 38
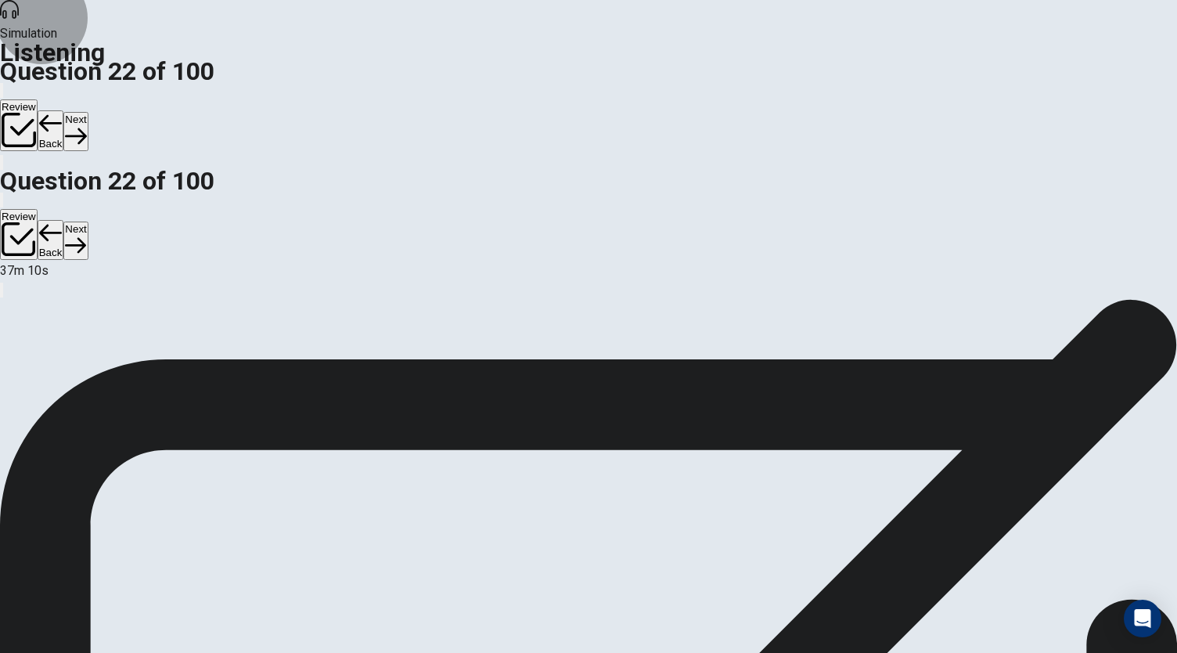
click at [88, 112] on button "Next" at bounding box center [75, 131] width 24 height 38
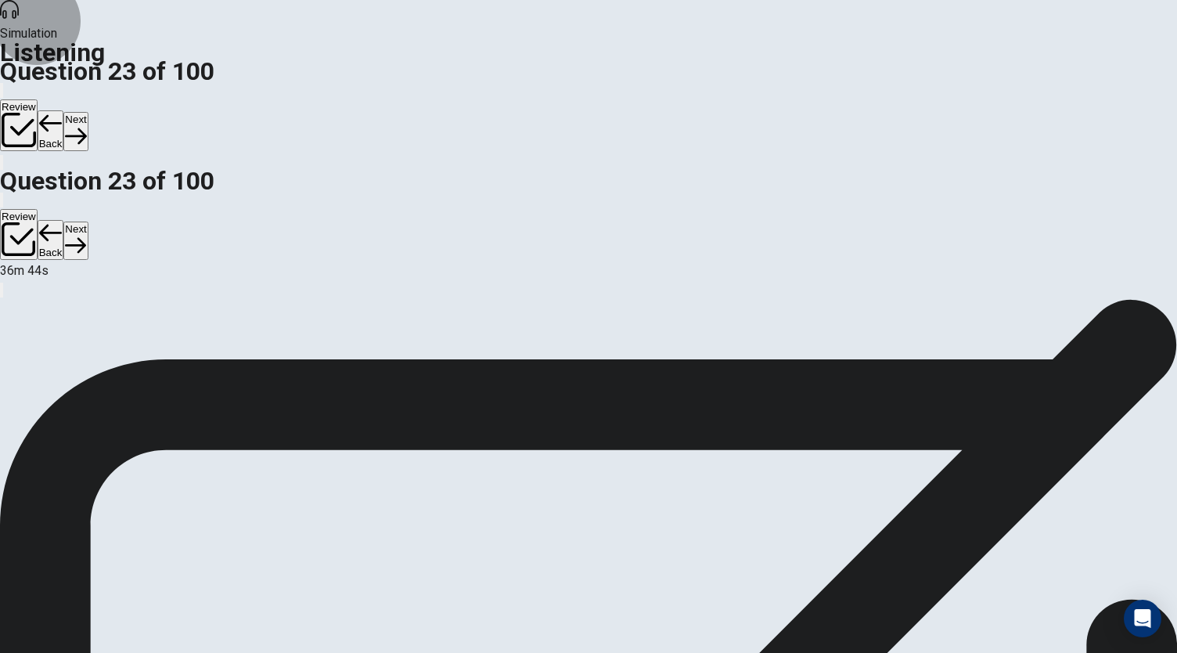
click at [88, 112] on button "Next" at bounding box center [75, 131] width 24 height 38
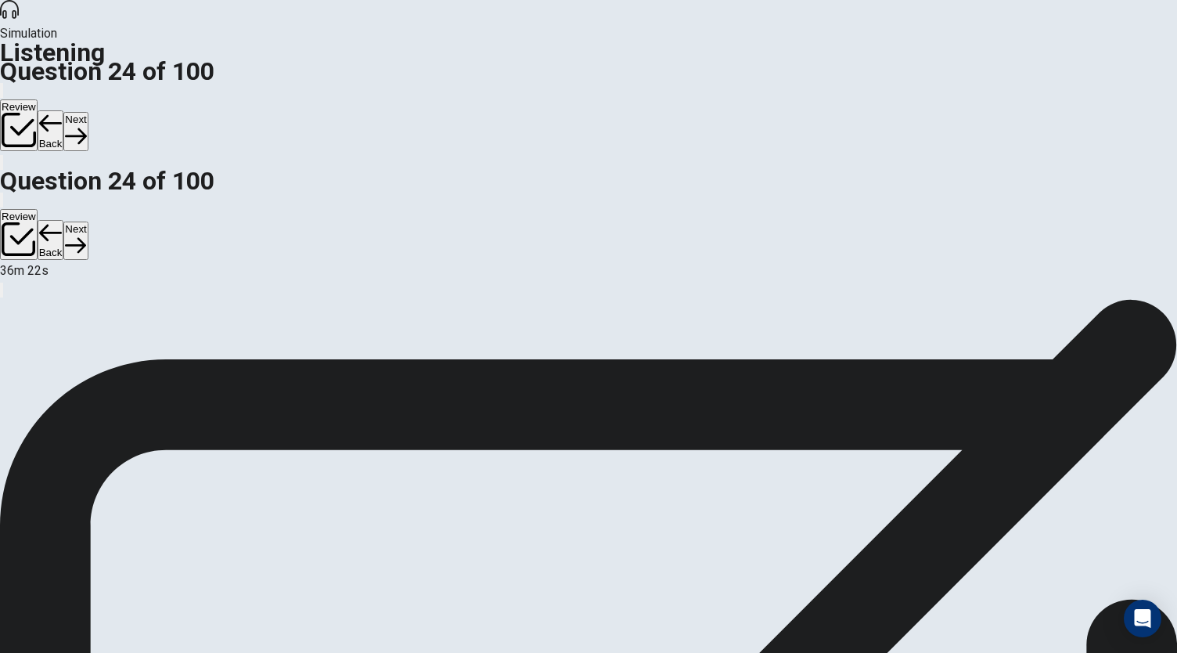
click at [88, 112] on button "Next" at bounding box center [75, 131] width 24 height 38
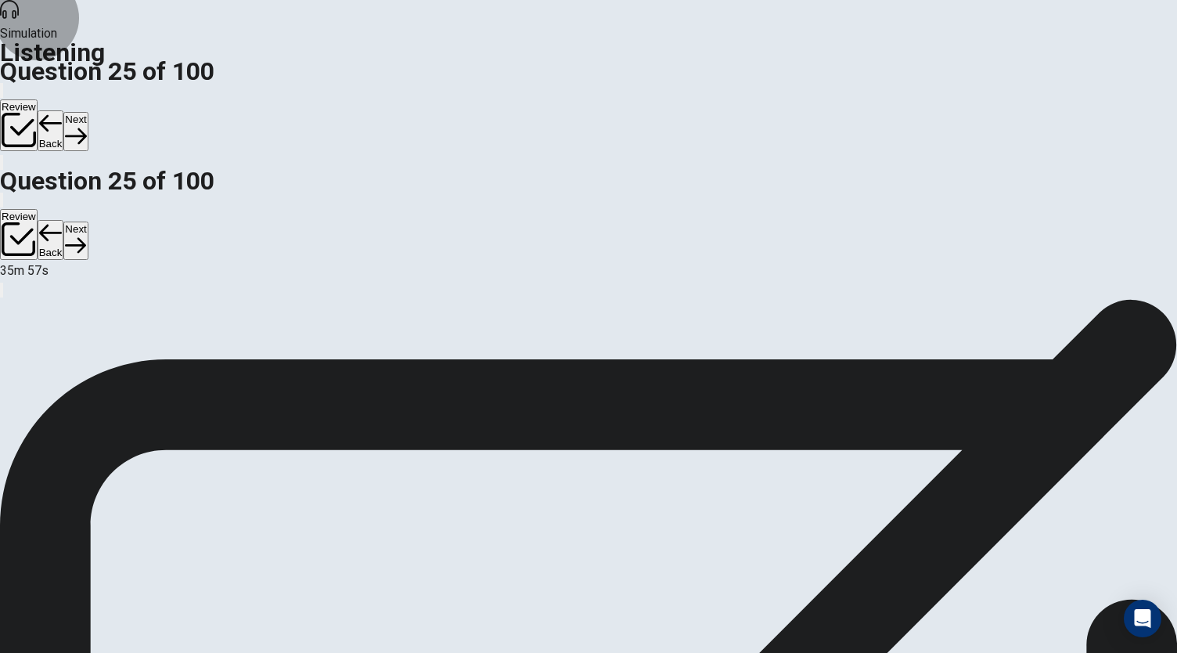
click at [88, 112] on button "Next" at bounding box center [75, 131] width 24 height 38
click at [86, 125] on icon "button" at bounding box center [75, 135] width 21 height 21
click at [88, 112] on button "Next" at bounding box center [75, 131] width 24 height 38
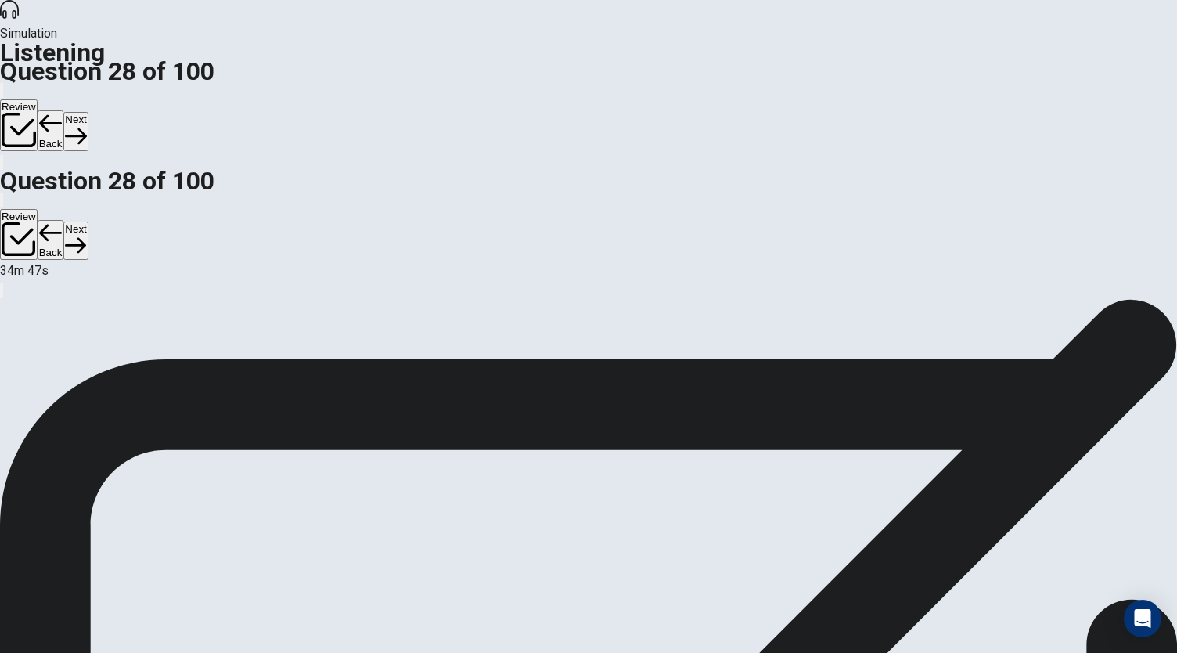
click at [88, 112] on button "Next" at bounding box center [75, 131] width 24 height 38
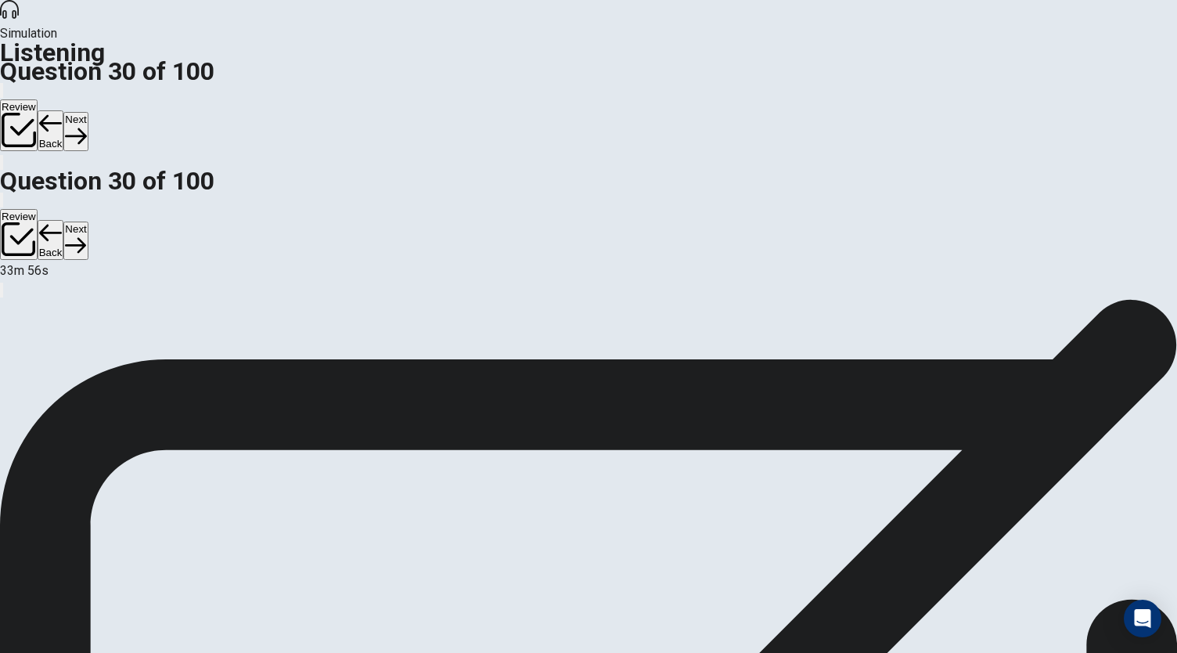
click at [88, 112] on button "Next" at bounding box center [75, 131] width 24 height 38
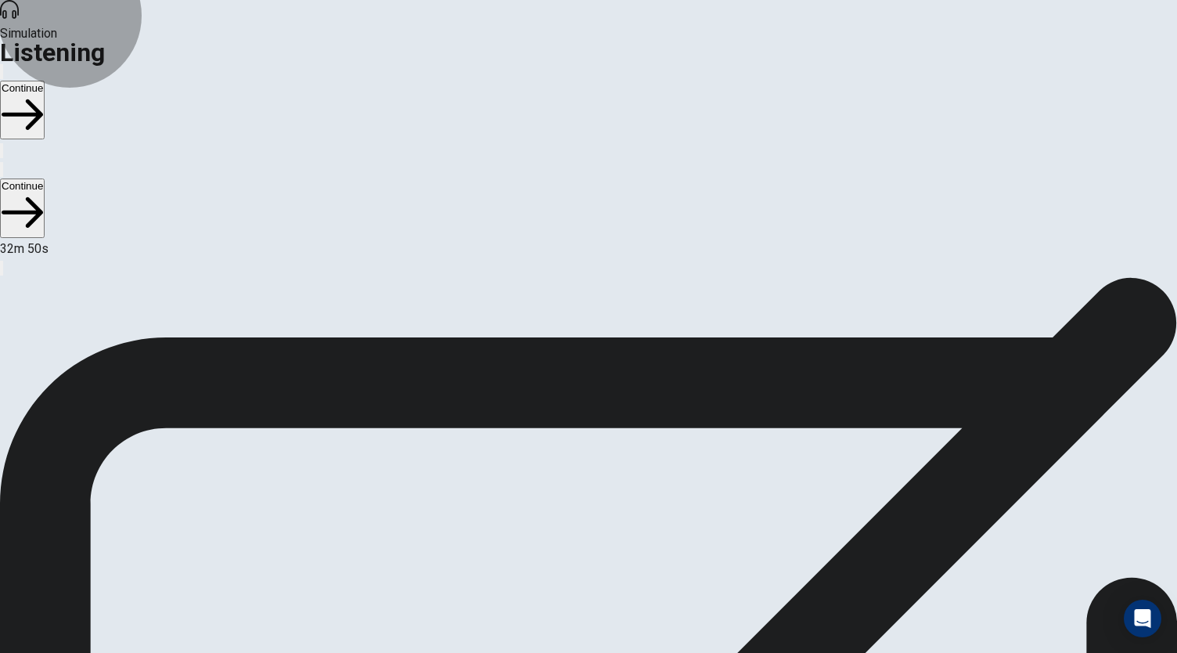
click at [45, 81] on button "Continue" at bounding box center [22, 110] width 45 height 59
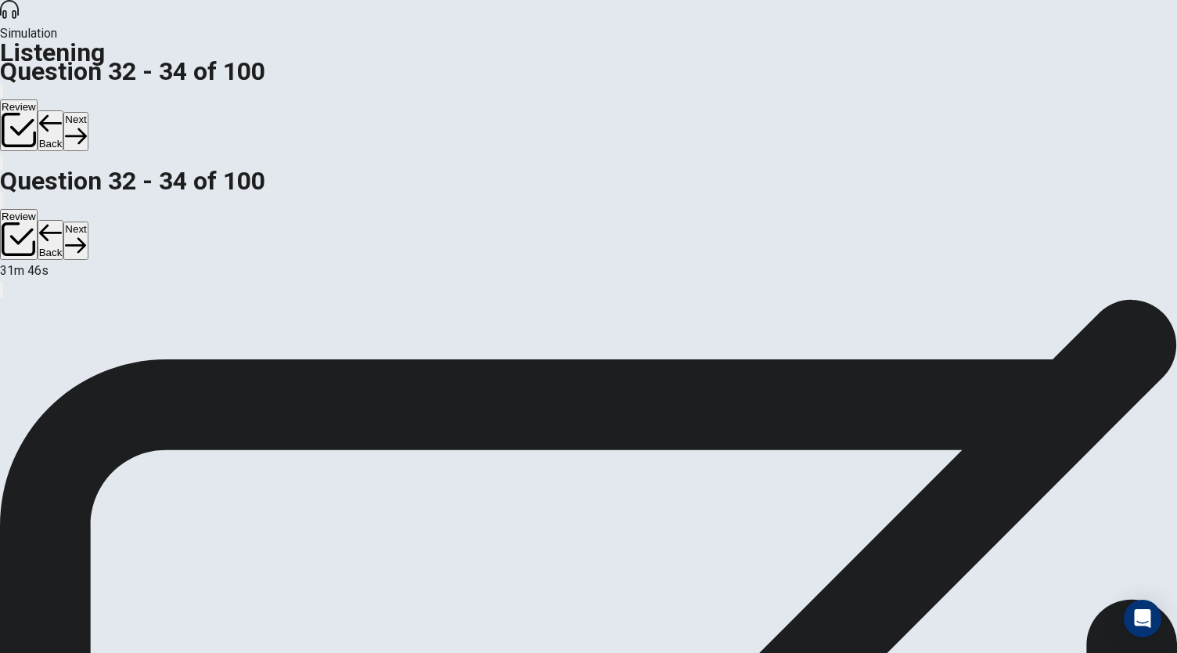
scroll to position [157, 0]
click at [88, 112] on button "Next" at bounding box center [75, 131] width 24 height 38
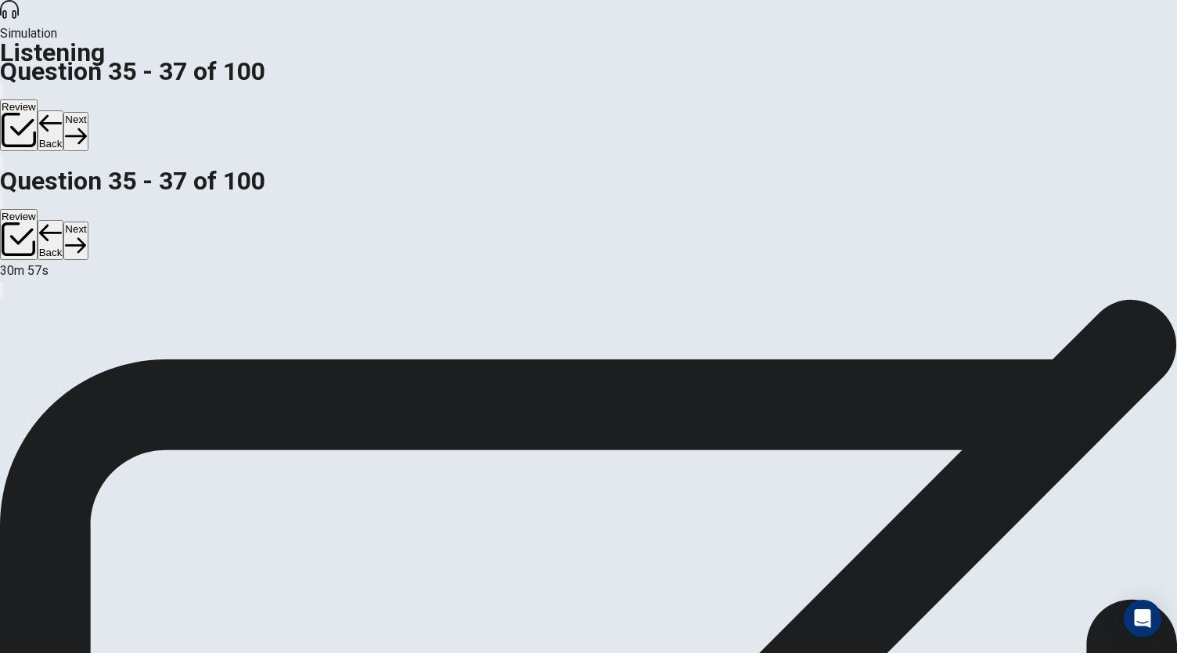
scroll to position [93, 0]
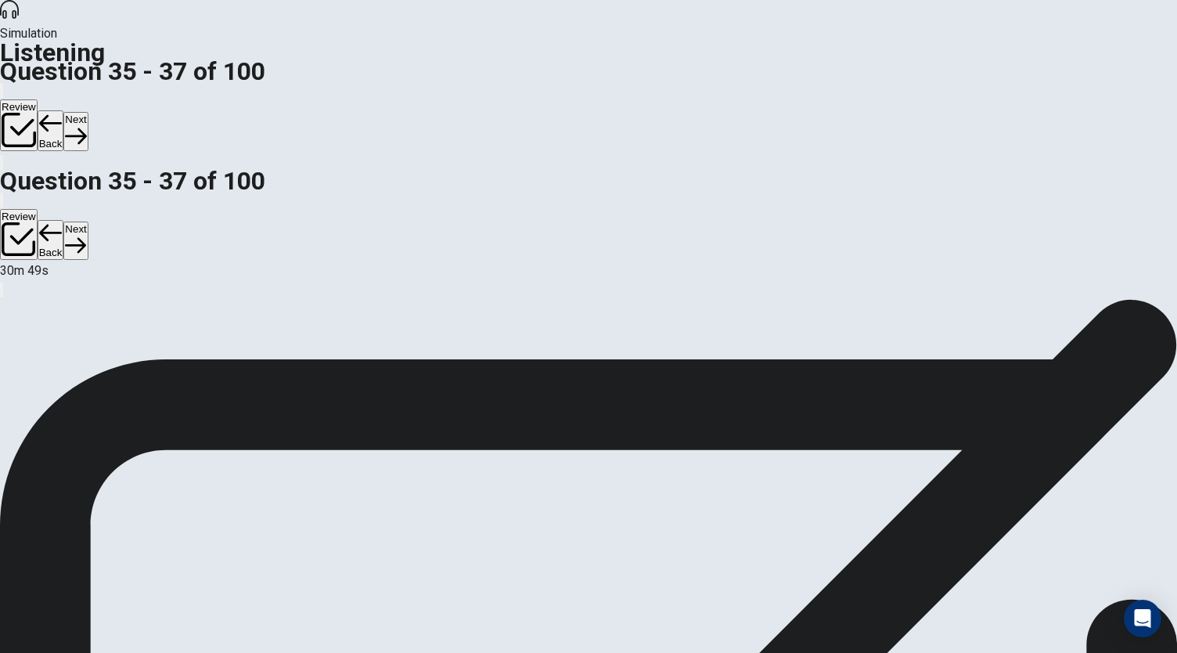
scroll to position [0, 0]
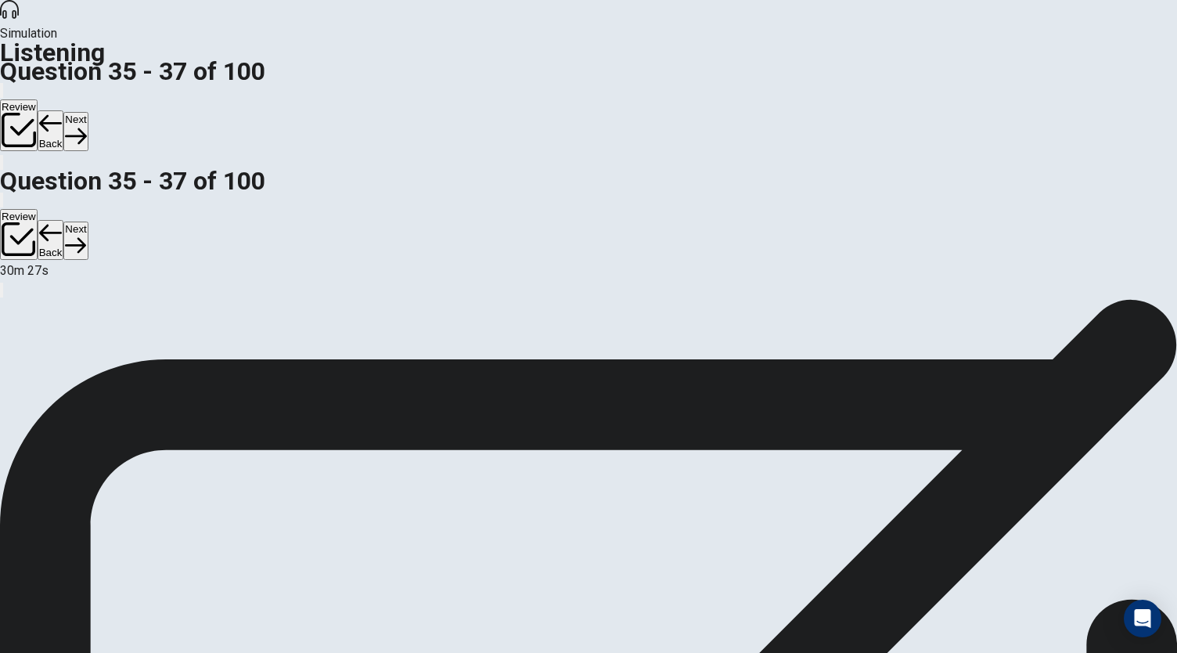
click at [86, 125] on icon "button" at bounding box center [75, 135] width 21 height 21
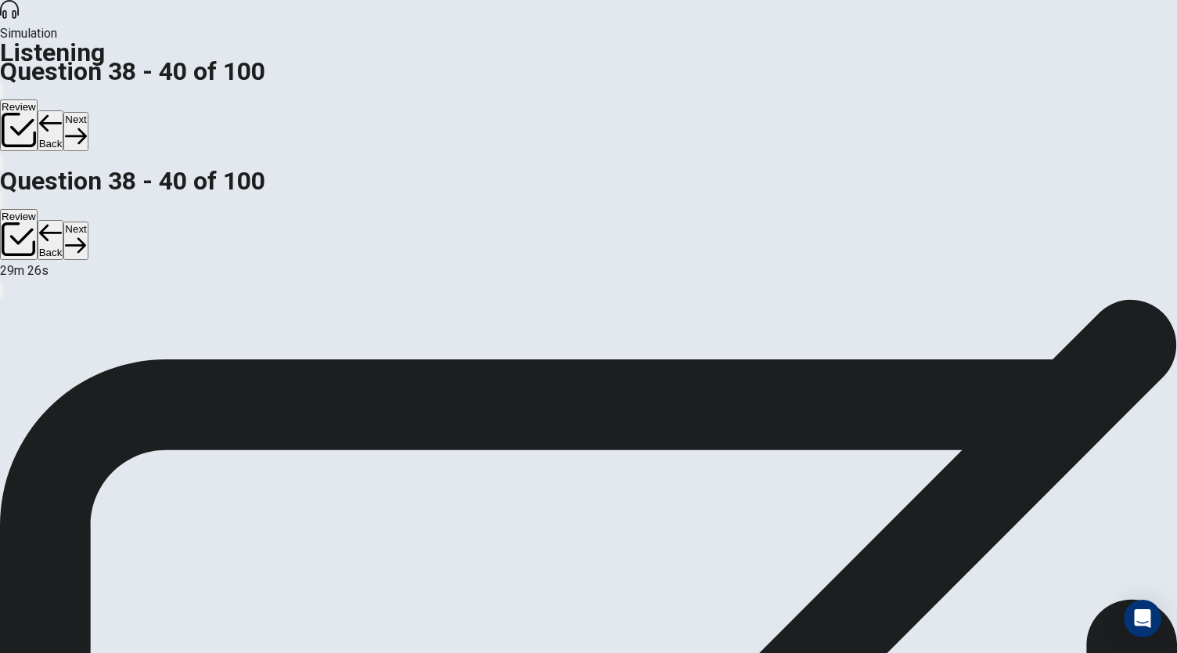
scroll to position [93, 0]
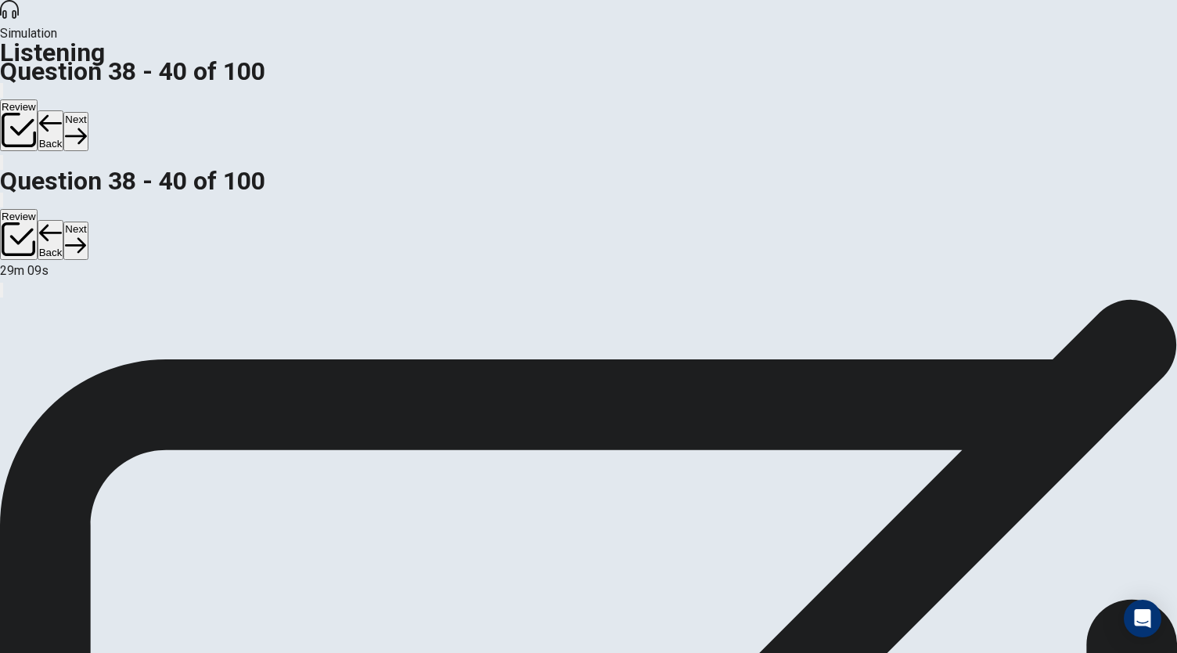
click at [86, 125] on icon "button" at bounding box center [75, 135] width 21 height 21
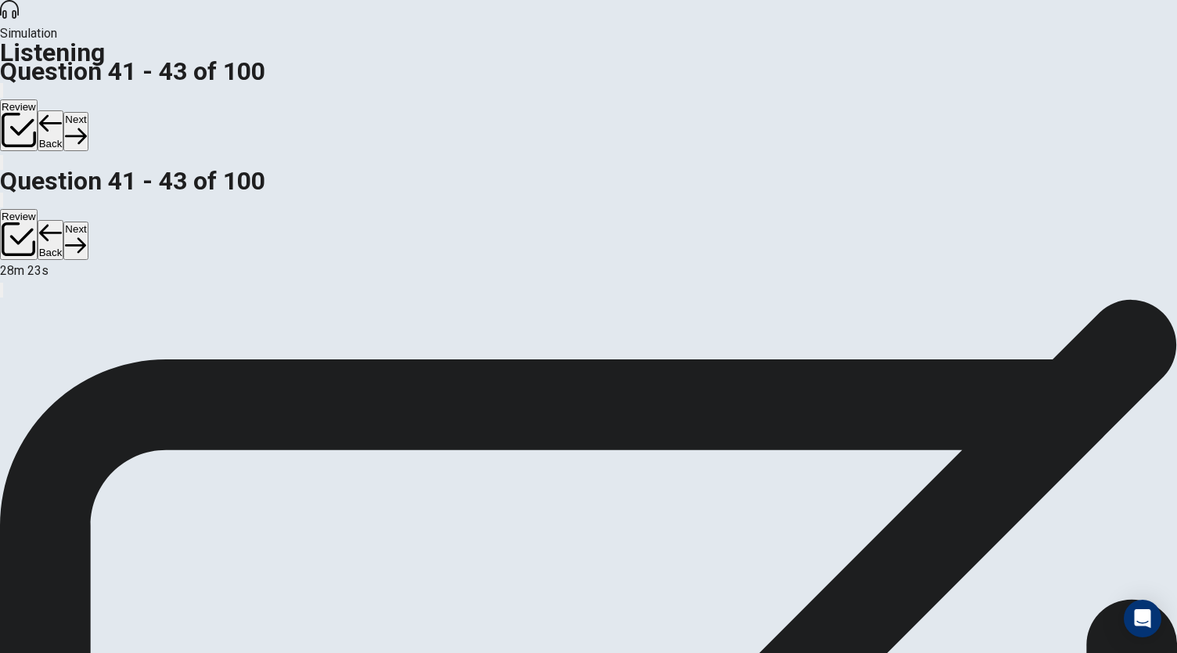
scroll to position [157, 0]
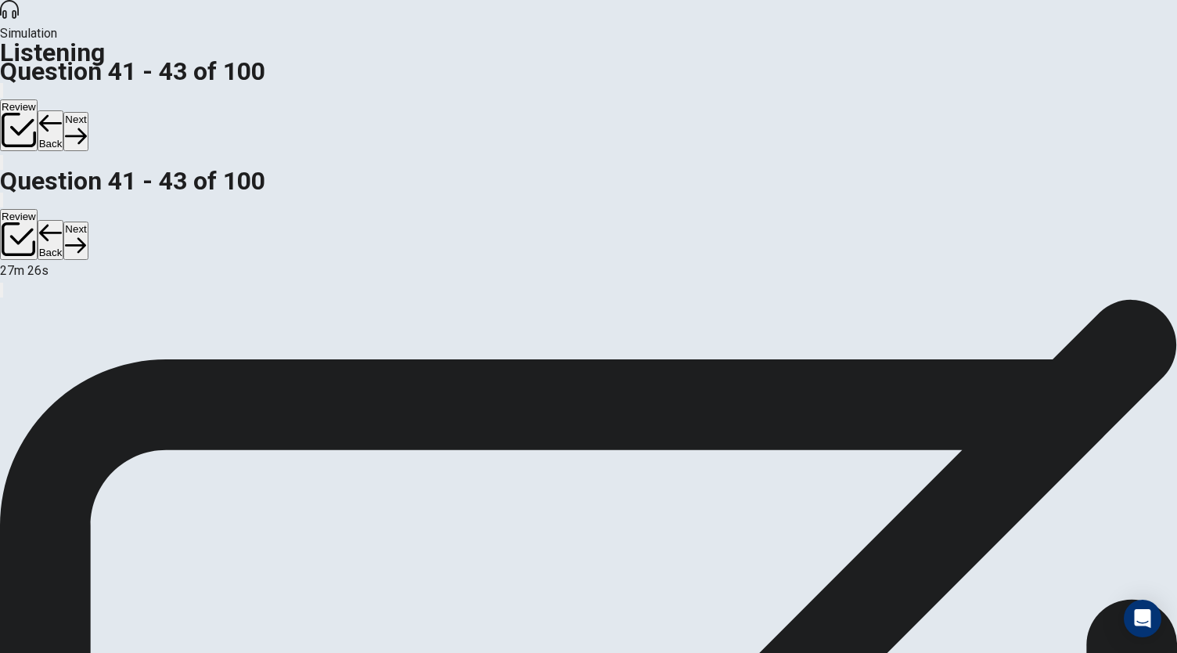
click at [88, 112] on button "Next" at bounding box center [75, 131] width 24 height 38
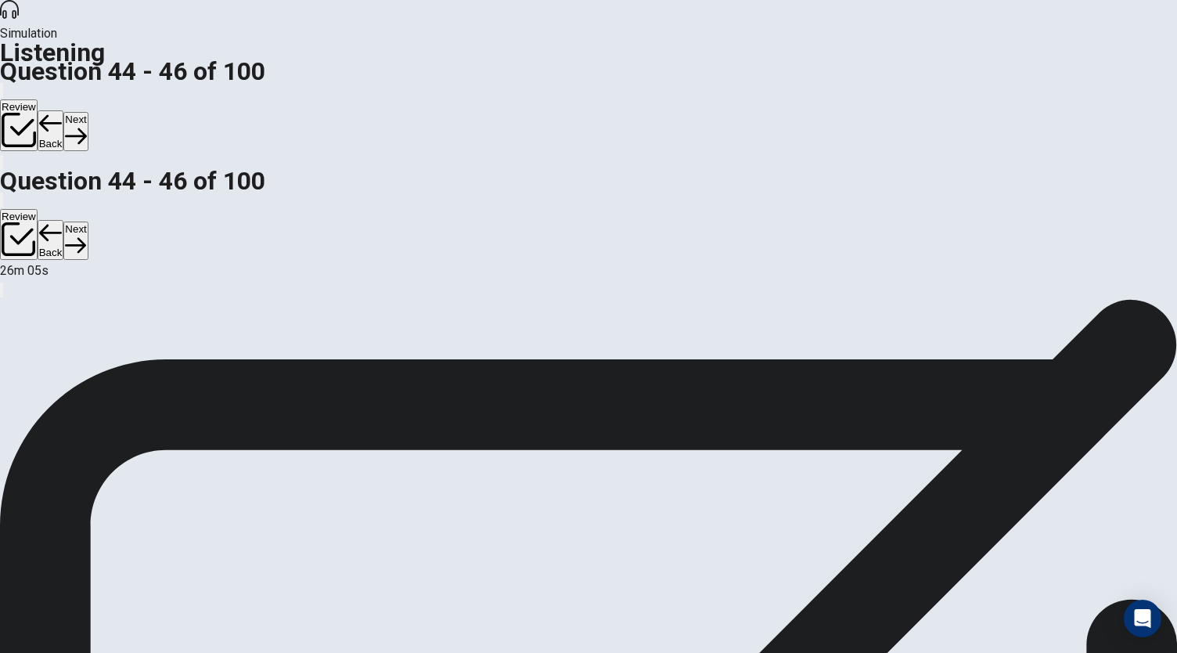
scroll to position [0, 0]
click at [88, 112] on button "Next" at bounding box center [75, 131] width 24 height 38
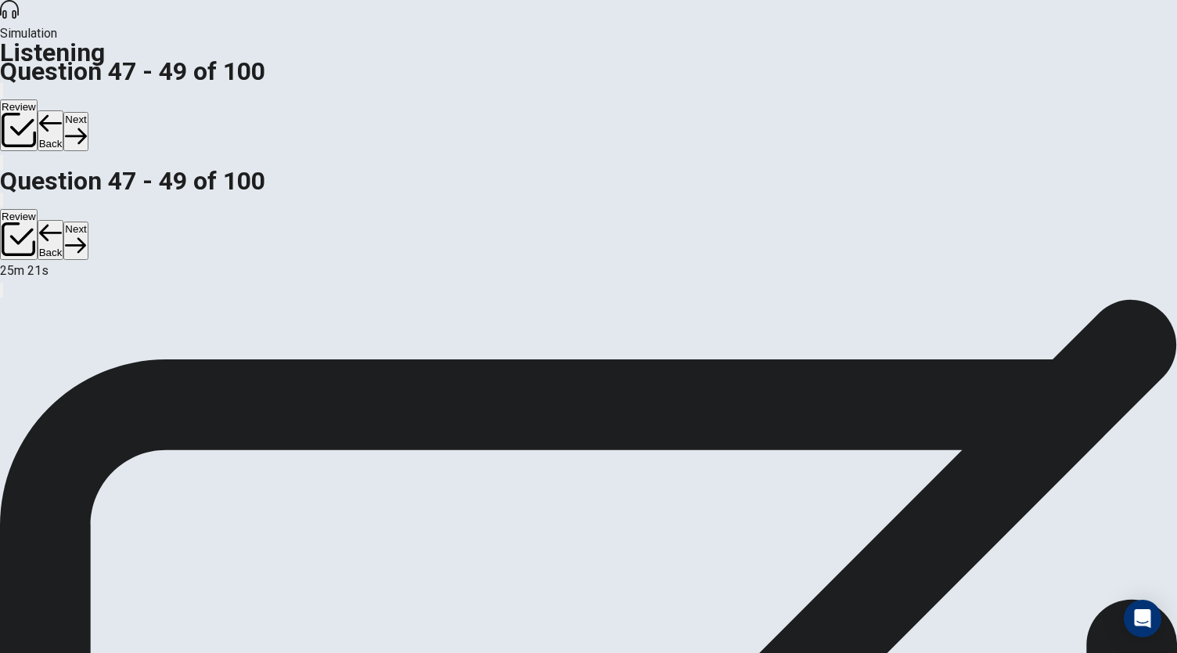
scroll to position [93, 0]
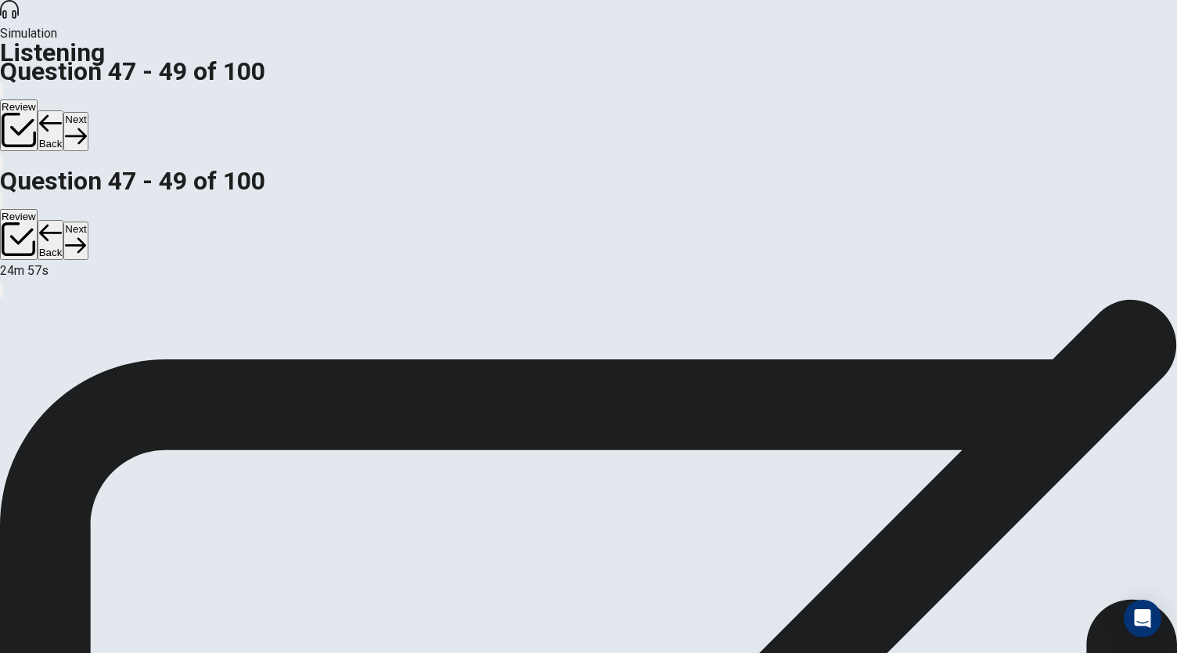
scroll to position [78, 0]
click at [88, 112] on button "Next" at bounding box center [75, 131] width 24 height 38
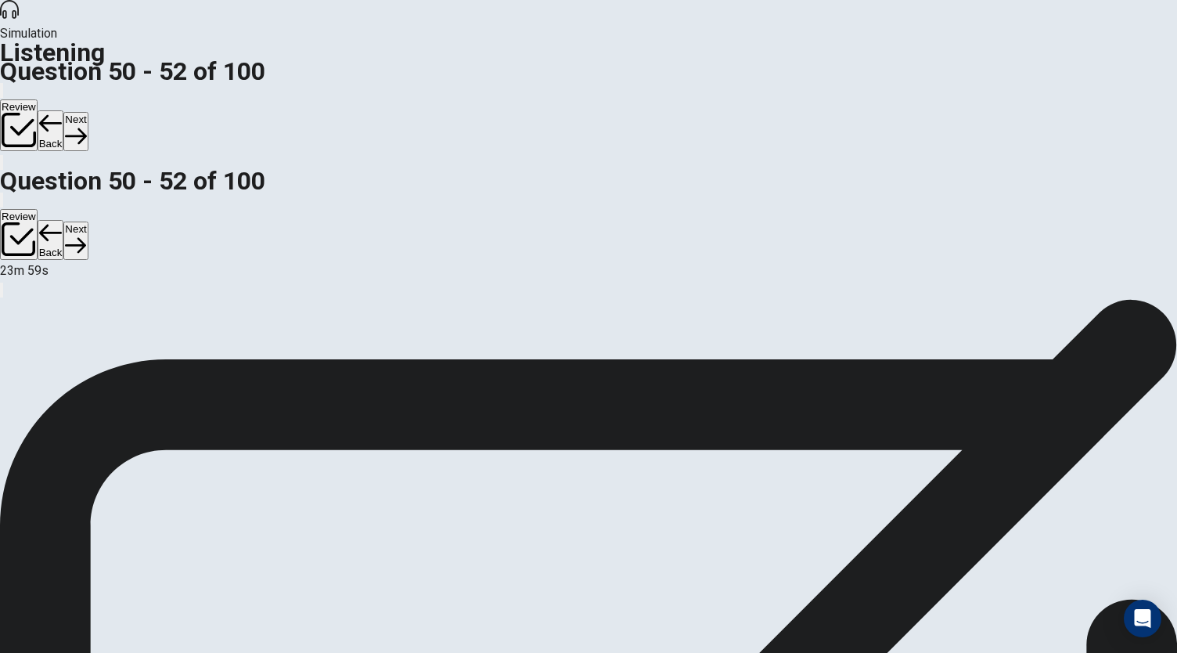
click at [88, 112] on button "Next" at bounding box center [75, 131] width 24 height 38
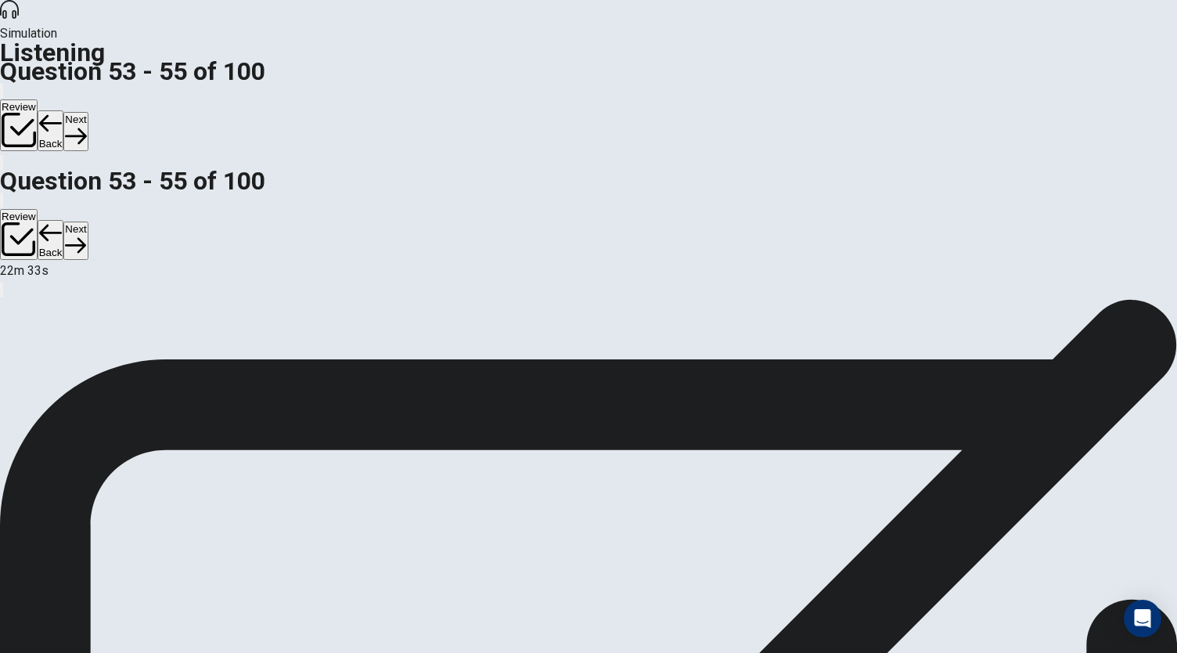
scroll to position [93, 0]
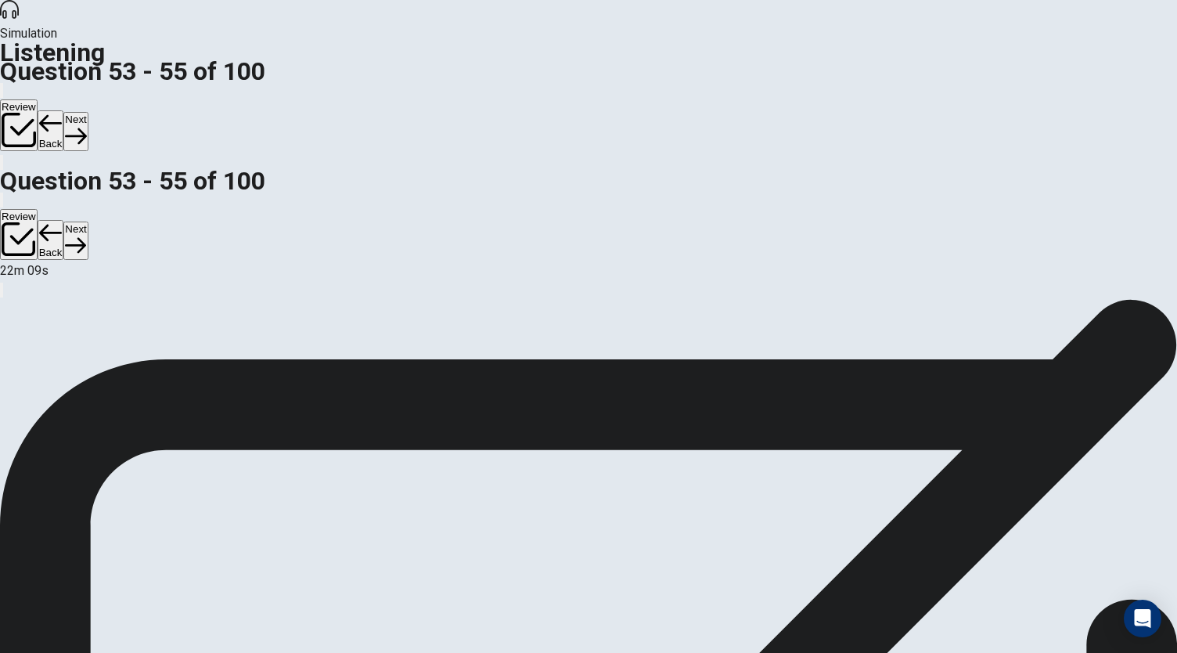
click at [86, 125] on icon "button" at bounding box center [75, 135] width 21 height 21
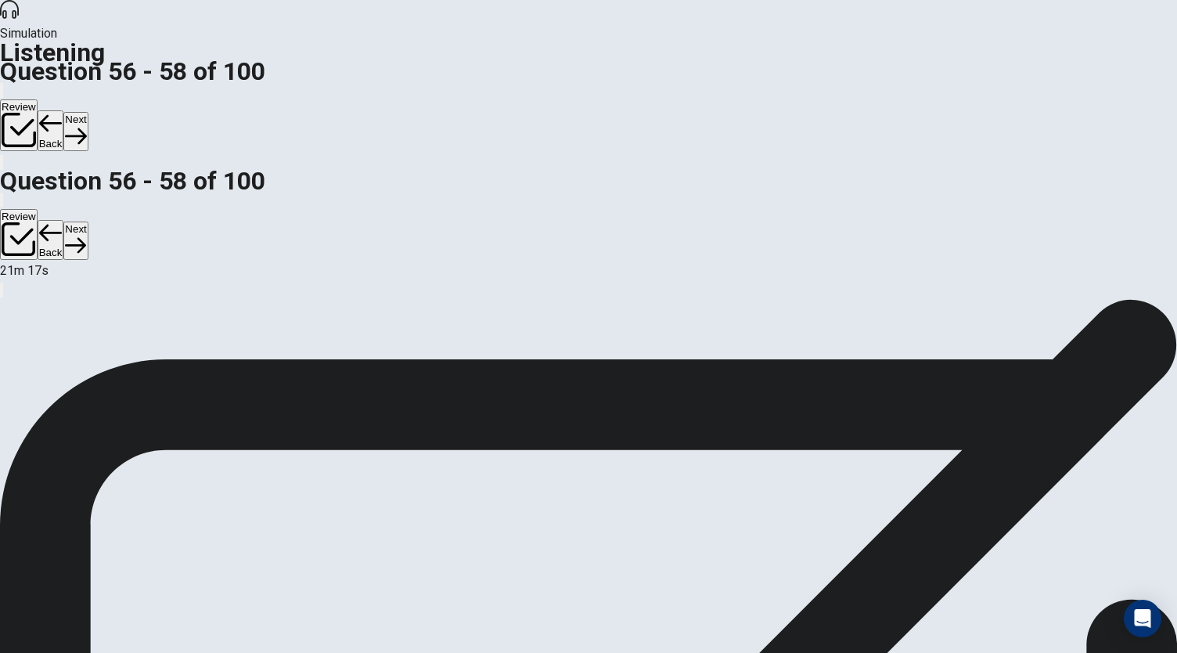
scroll to position [78, 0]
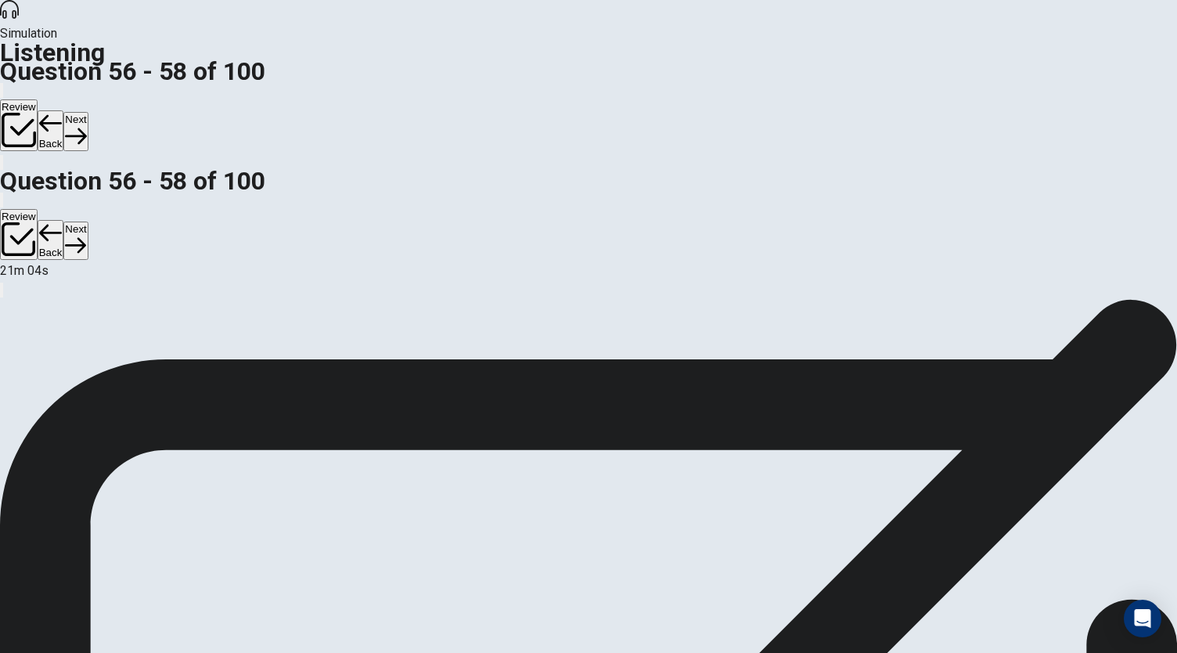
scroll to position [0, 0]
click at [88, 112] on button "Next" at bounding box center [75, 131] width 24 height 38
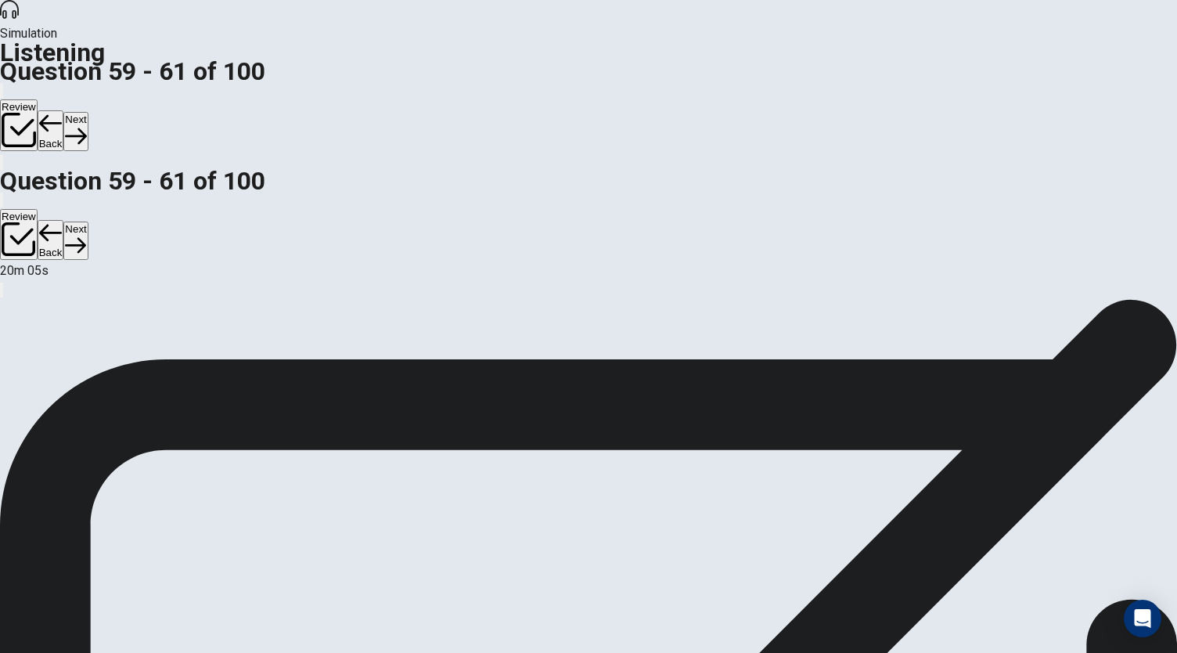
scroll to position [157, 0]
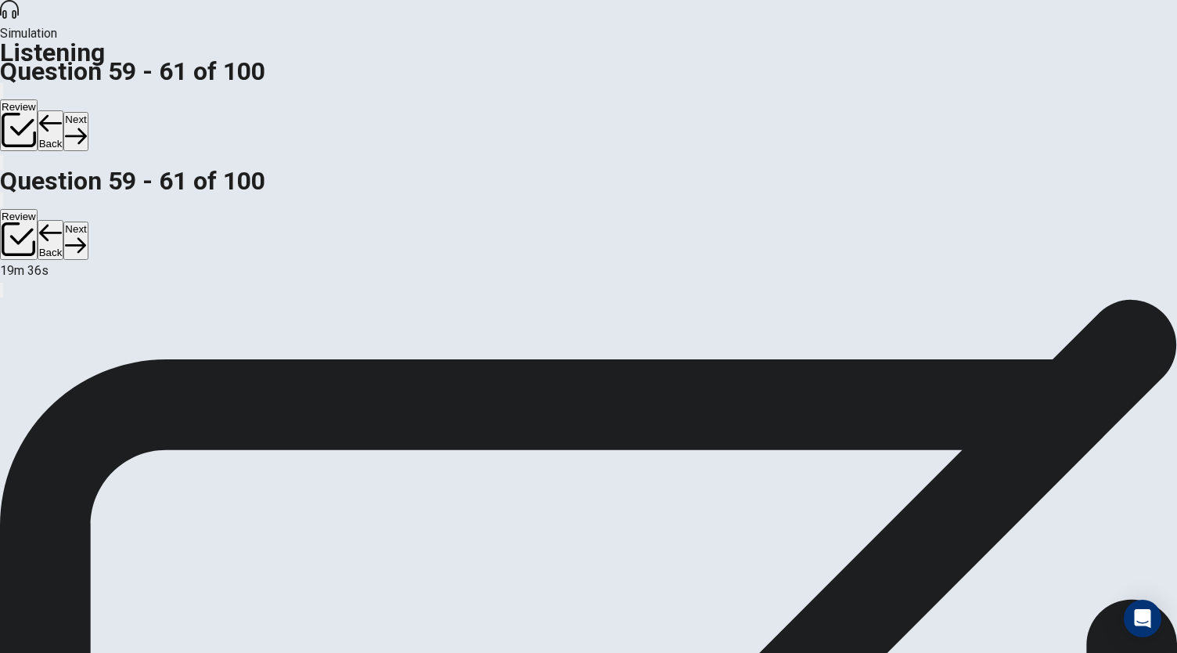
scroll to position [78, 0]
click at [88, 112] on button "Next" at bounding box center [75, 131] width 24 height 38
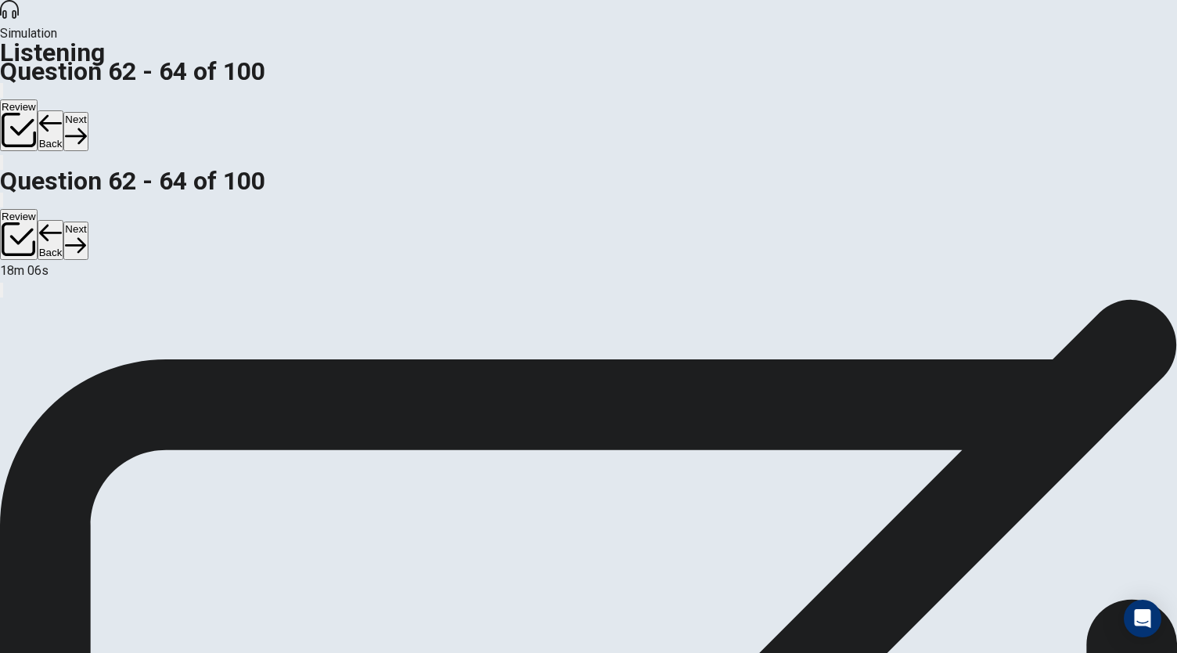
scroll to position [157, 0]
click at [88, 112] on button "Next" at bounding box center [75, 131] width 24 height 38
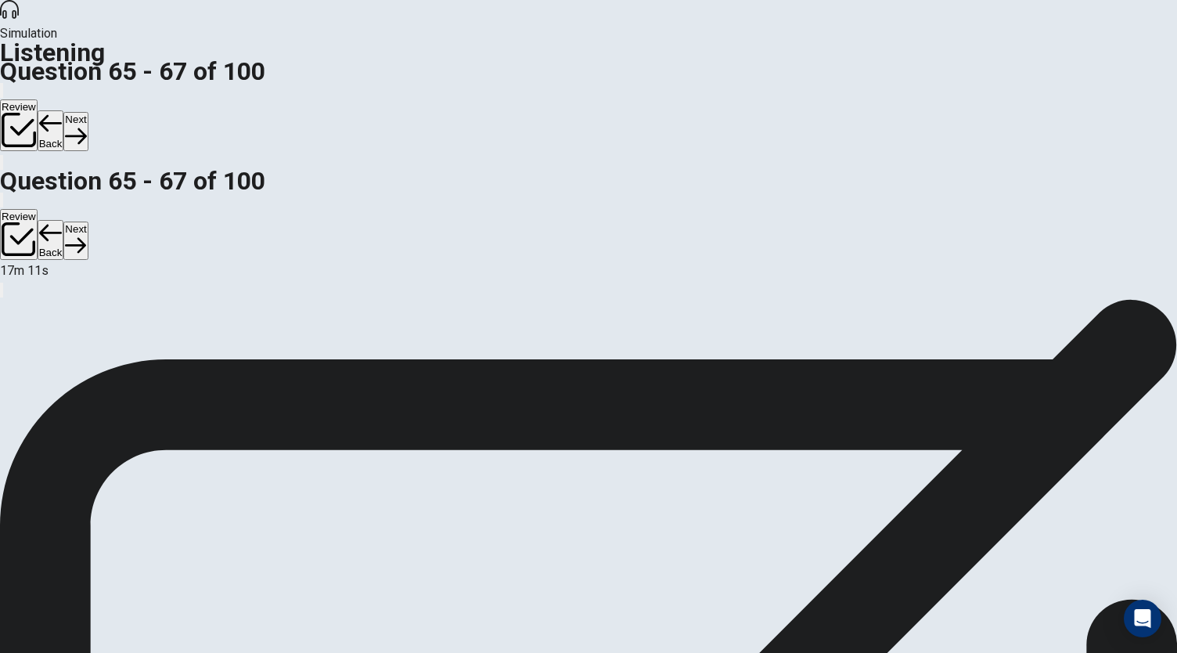
scroll to position [93, 0]
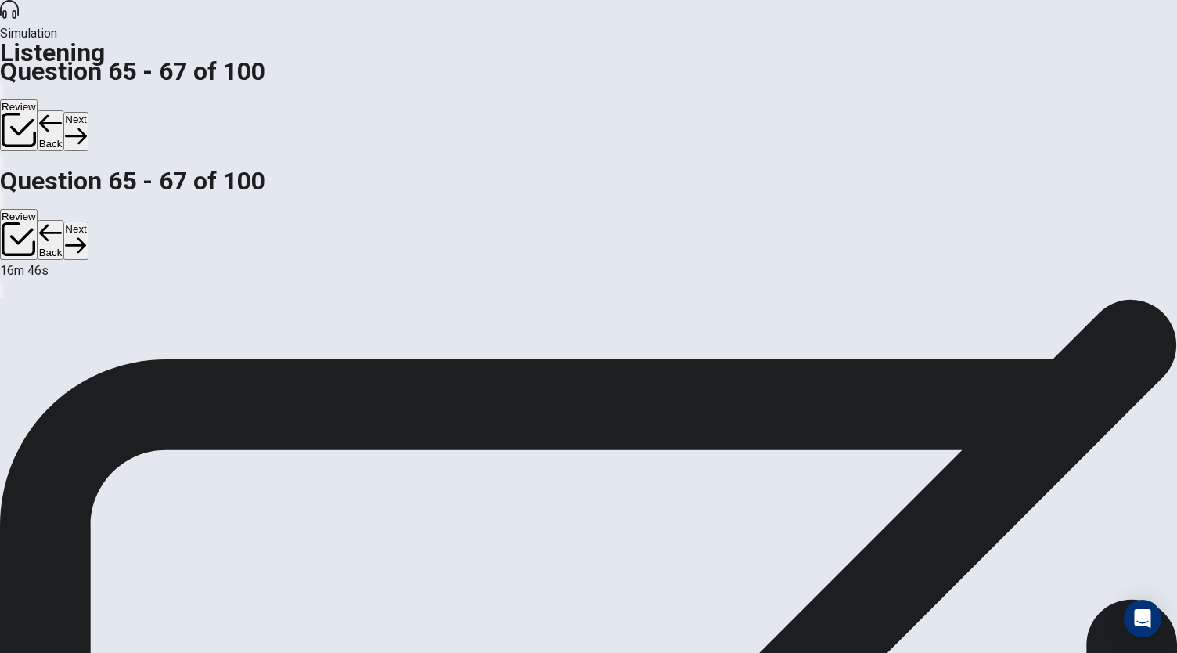
click at [88, 112] on button "Next" at bounding box center [75, 131] width 24 height 38
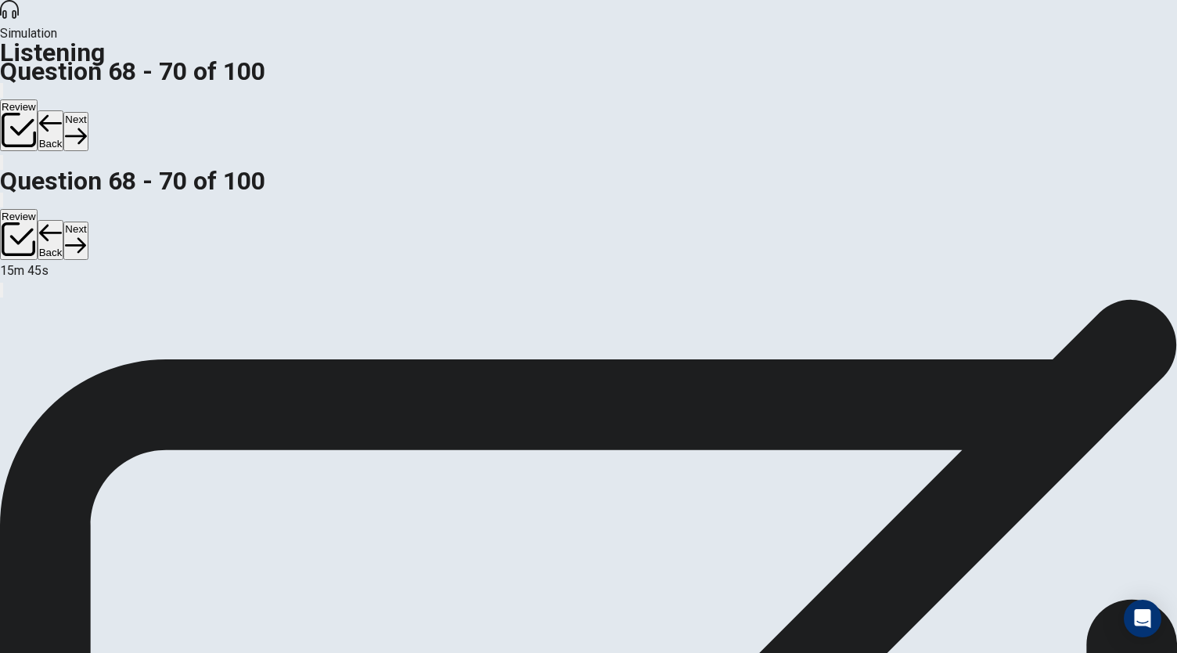
scroll to position [78, 0]
click at [88, 112] on button "Next" at bounding box center [75, 131] width 24 height 38
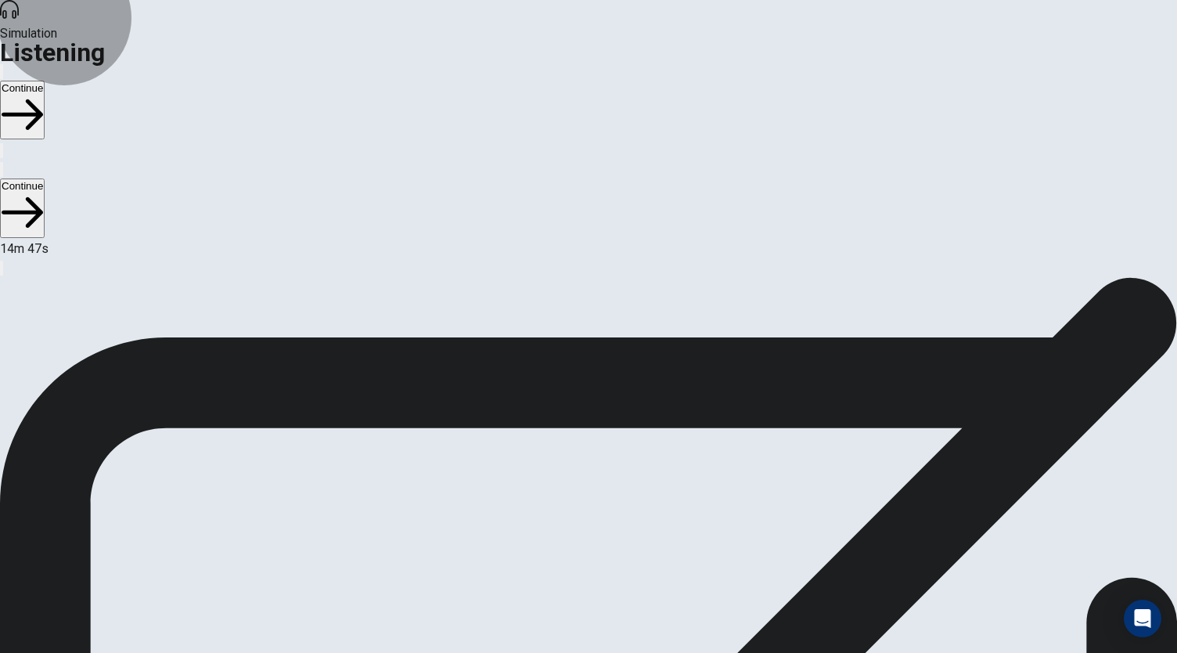
click at [45, 81] on button "Continue" at bounding box center [22, 110] width 45 height 59
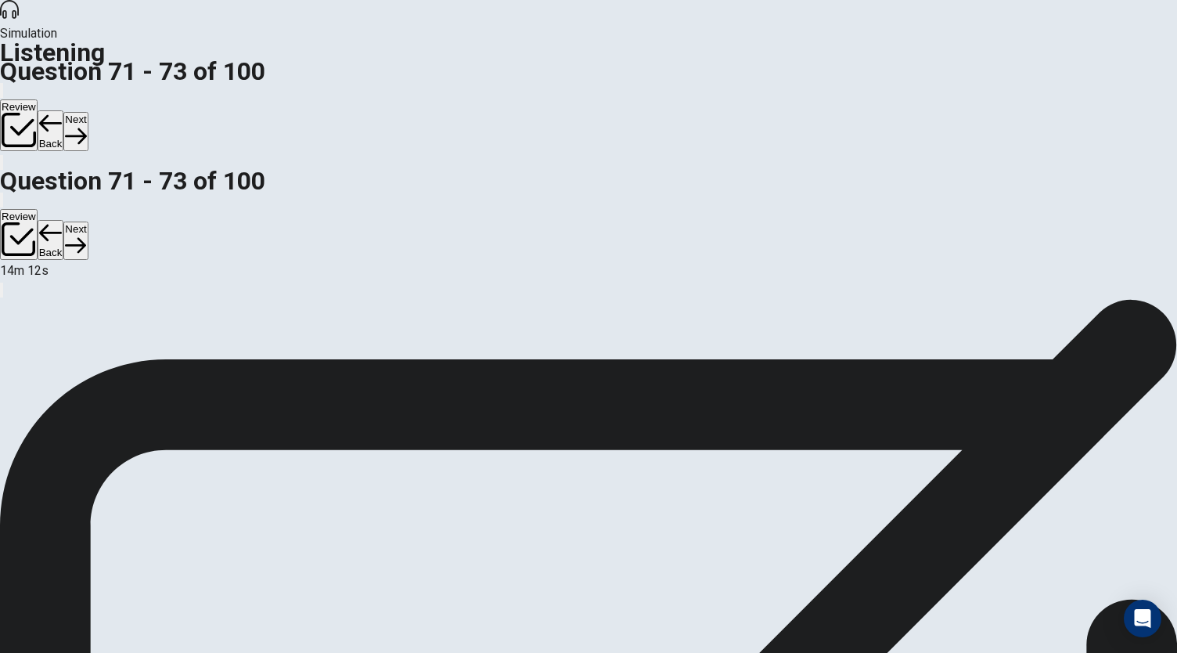
scroll to position [0, 0]
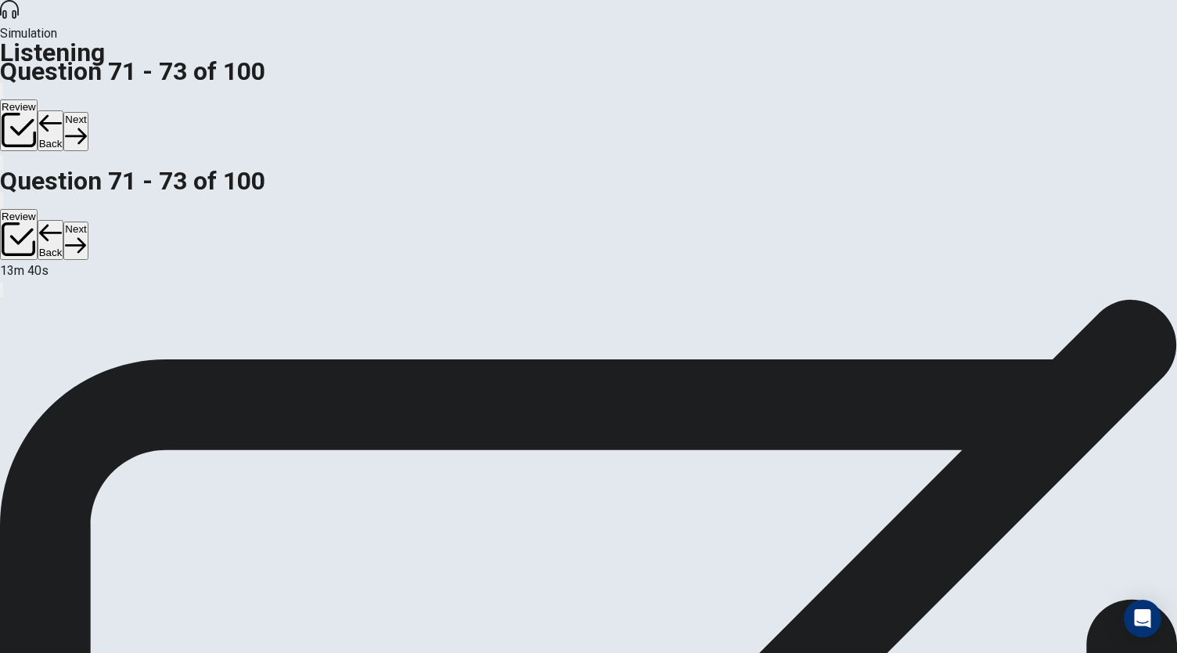
click at [88, 112] on button "Next" at bounding box center [75, 131] width 24 height 38
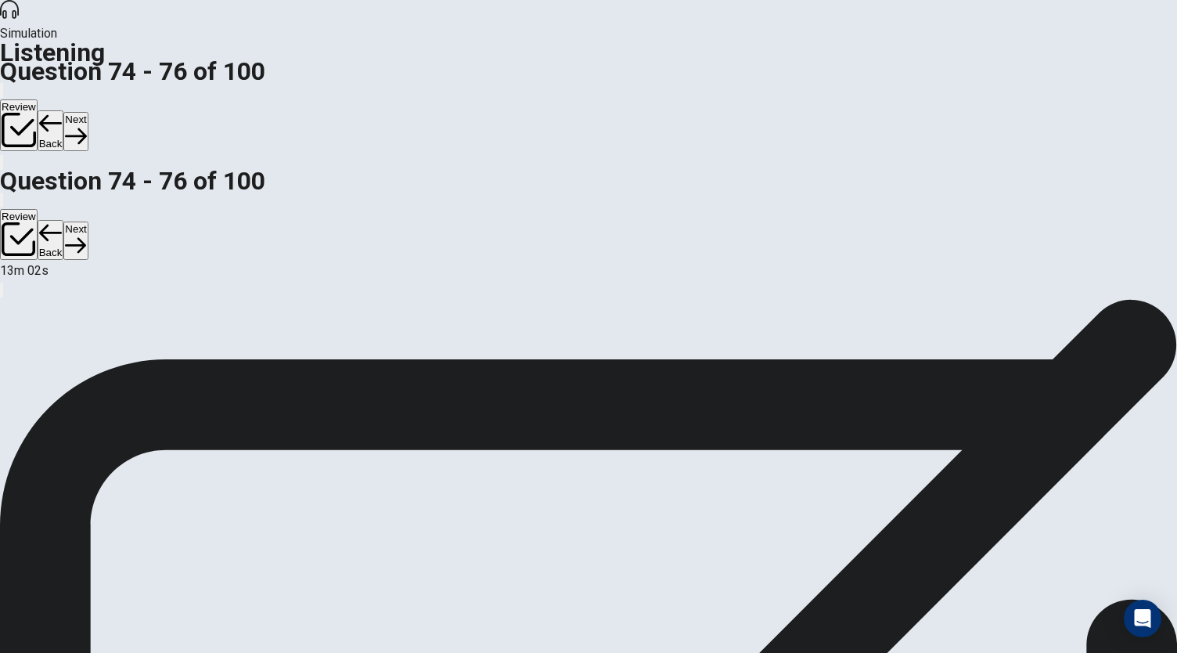
scroll to position [0, 0]
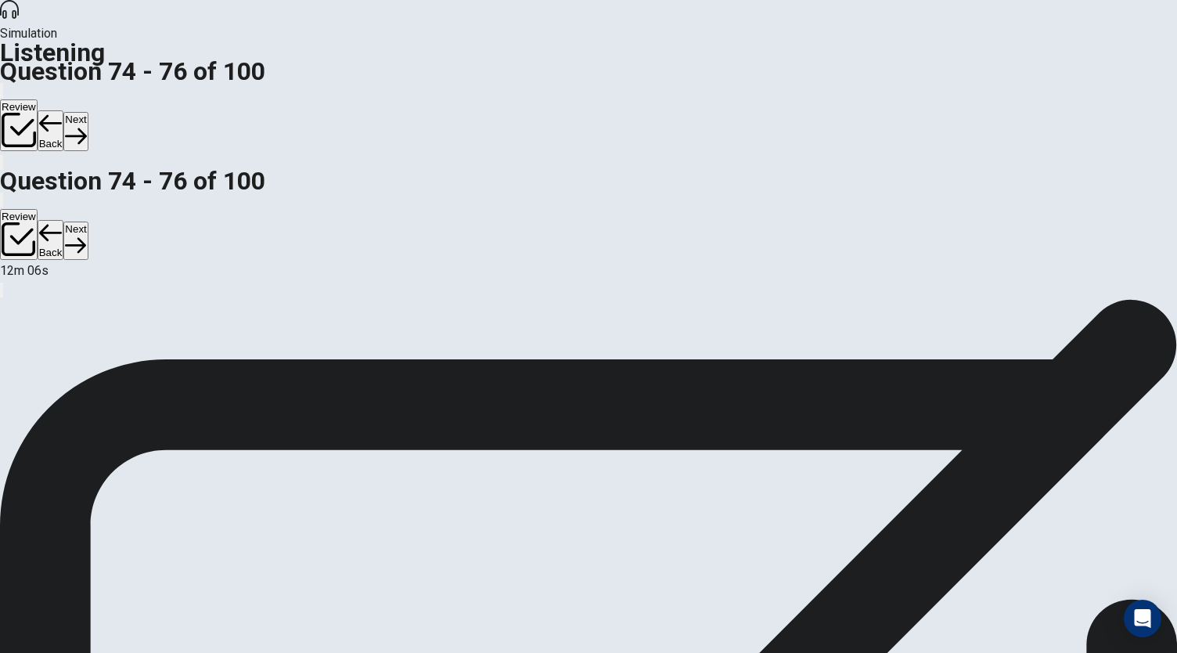
scroll to position [93, 0]
click at [88, 112] on button "Next" at bounding box center [75, 131] width 24 height 38
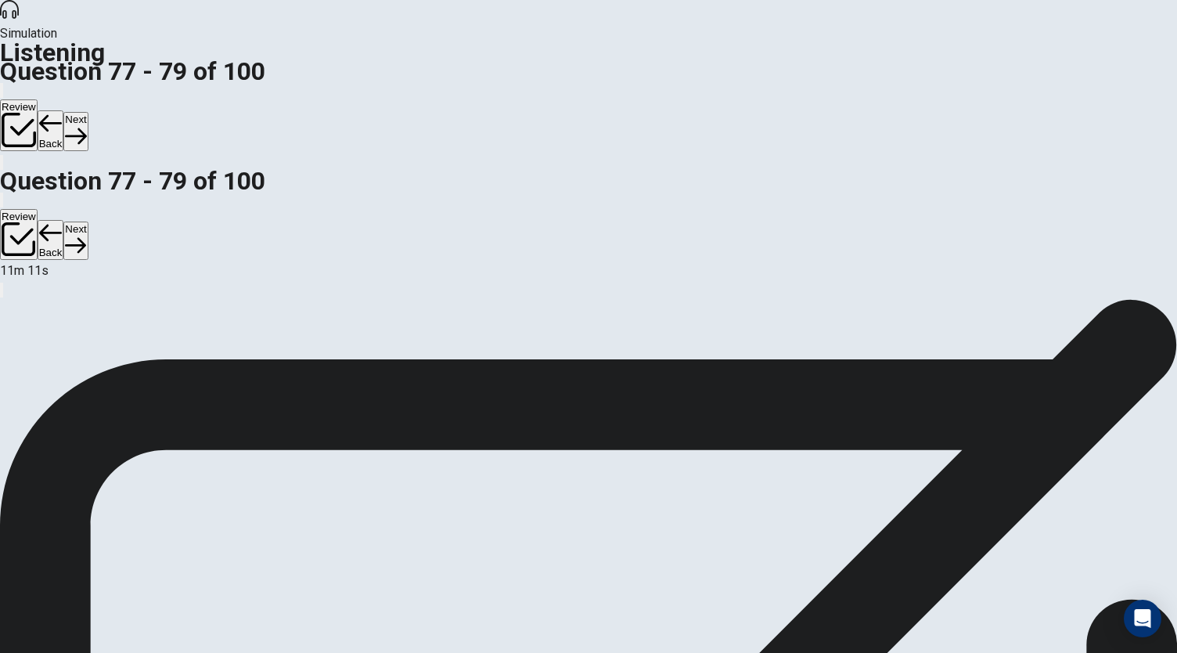
scroll to position [157, 0]
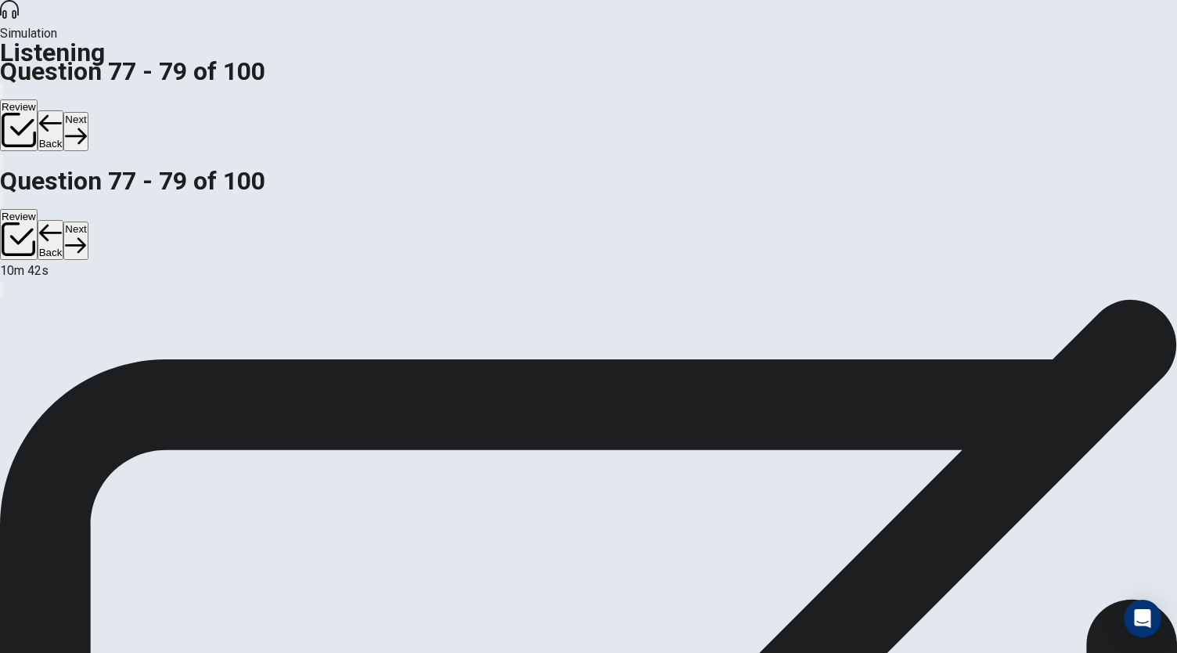
scroll to position [175, 0]
click at [88, 112] on button "Next" at bounding box center [75, 131] width 24 height 38
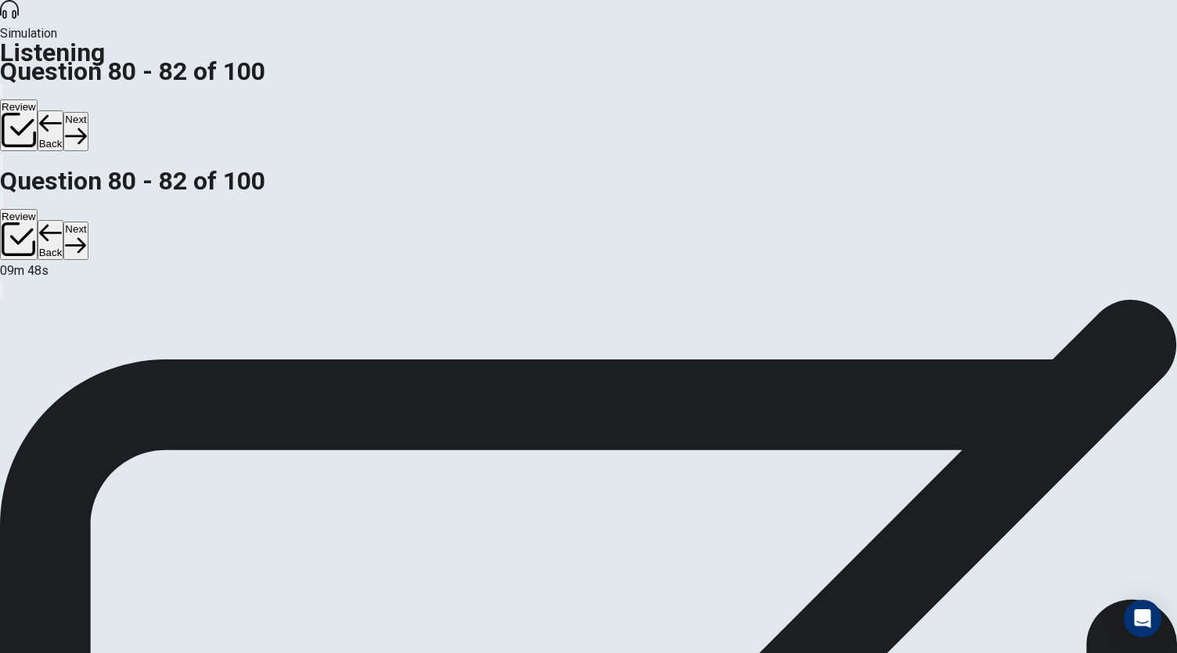
scroll to position [78, 0]
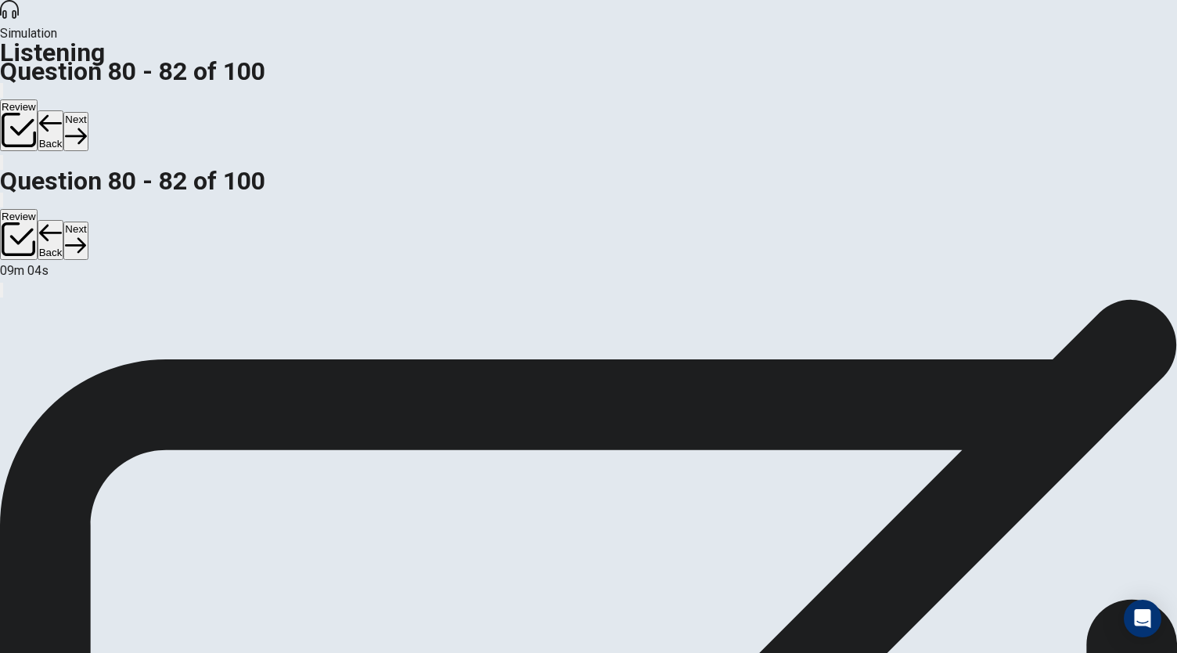
click at [88, 112] on button "Next" at bounding box center [75, 131] width 24 height 38
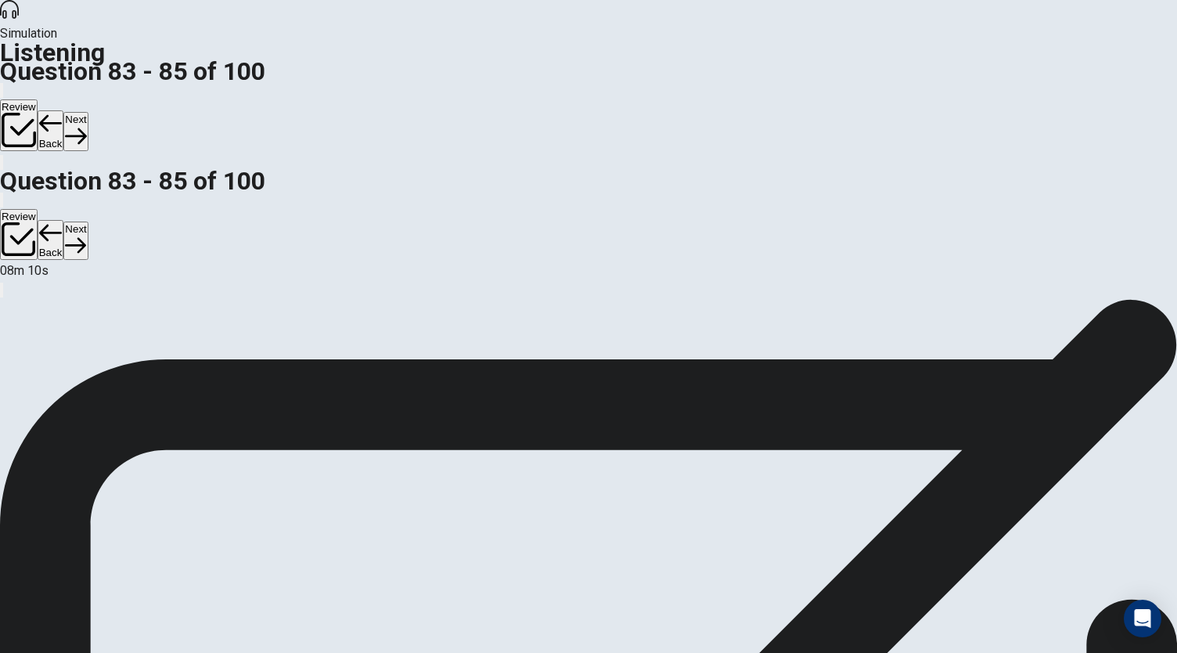
click at [88, 112] on button "Next" at bounding box center [75, 131] width 24 height 38
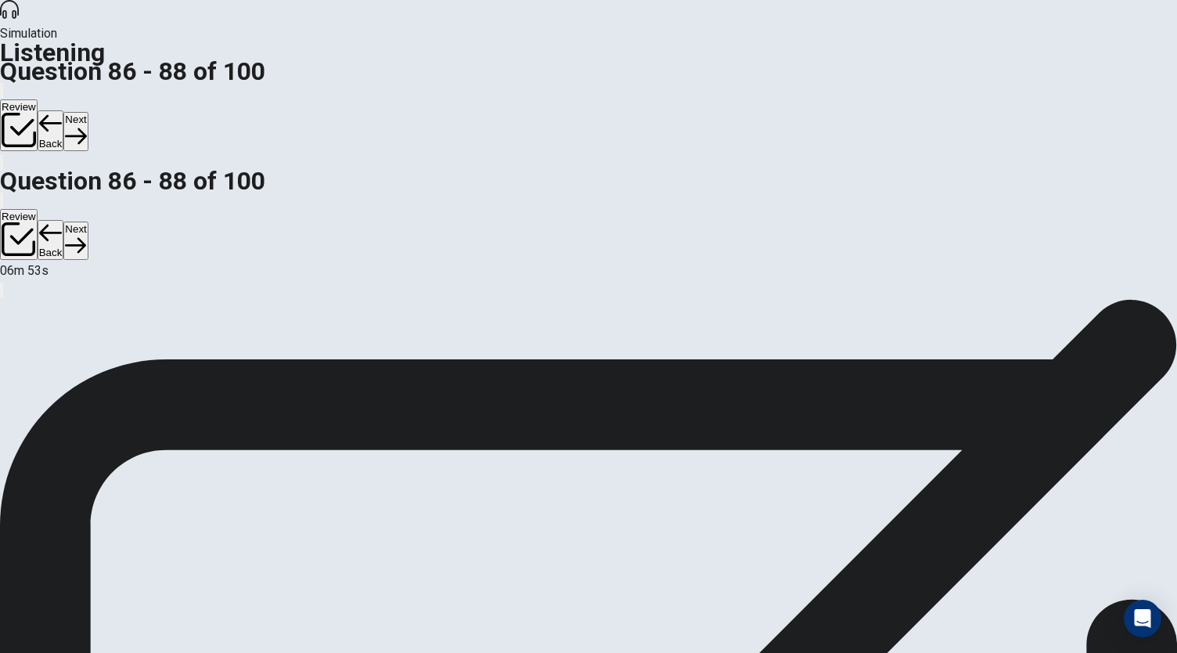
scroll to position [93, 0]
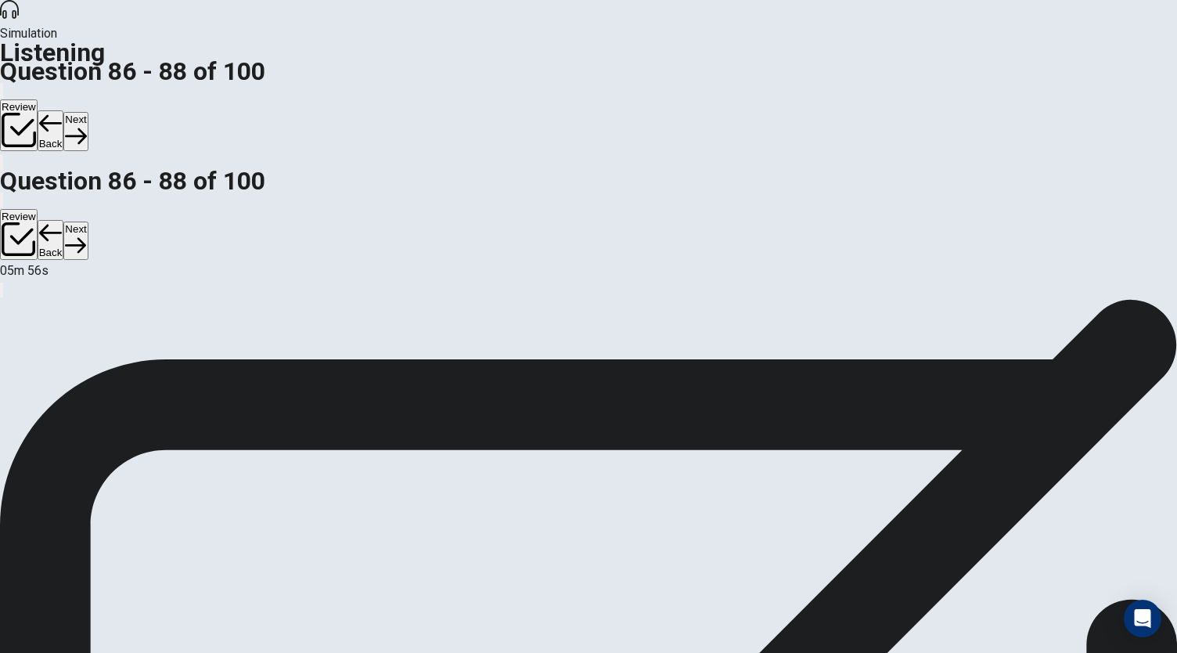
scroll to position [157, 0]
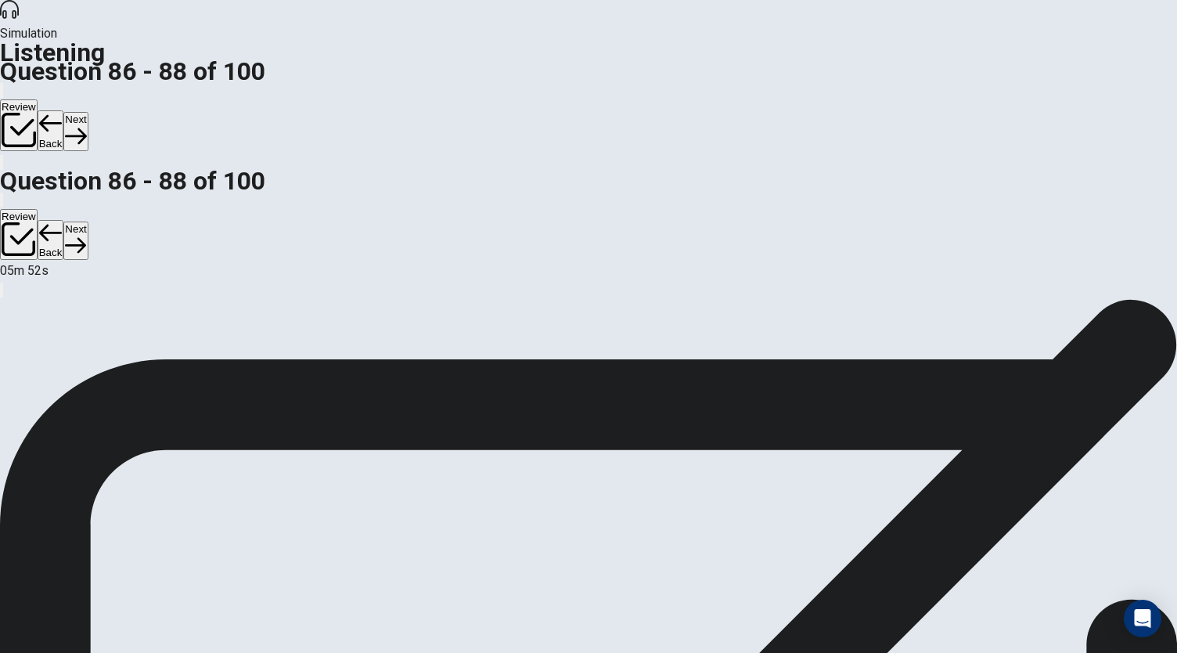
click at [88, 112] on button "Next" at bounding box center [75, 131] width 24 height 38
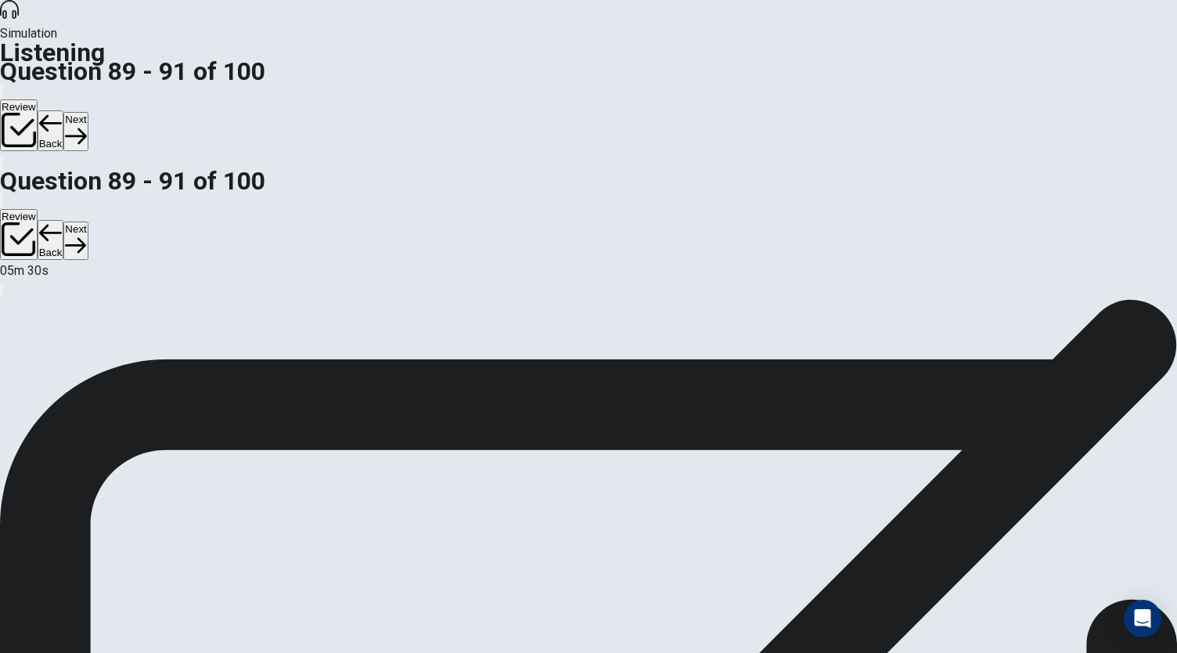
scroll to position [157, 0]
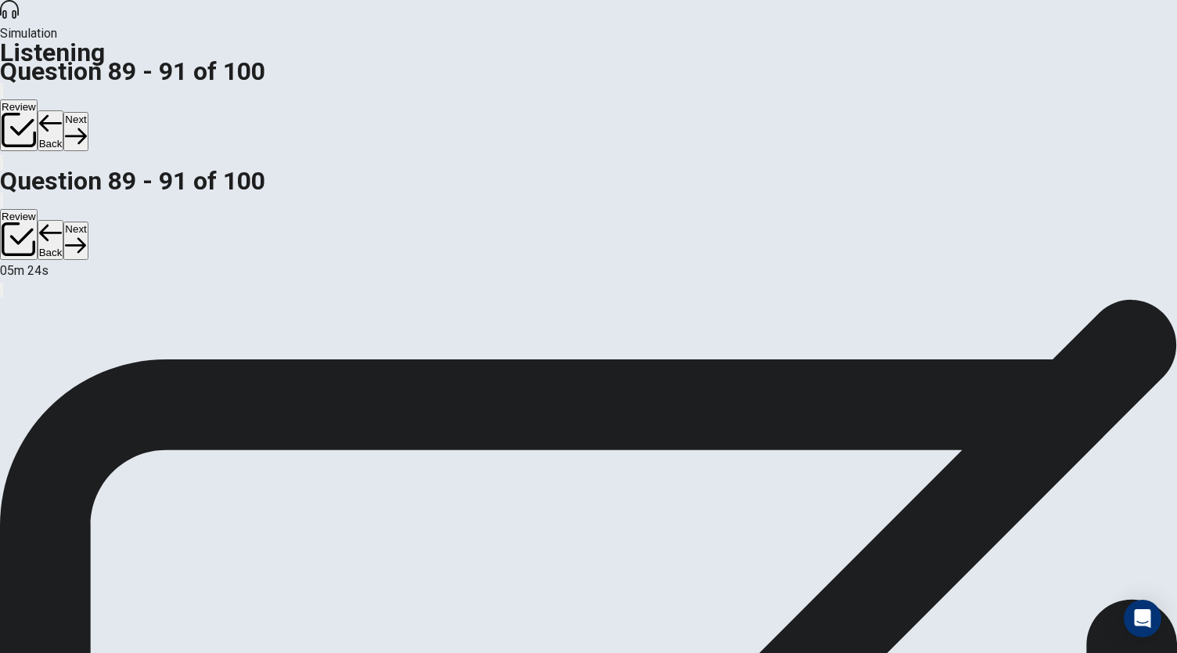
scroll to position [93, 0]
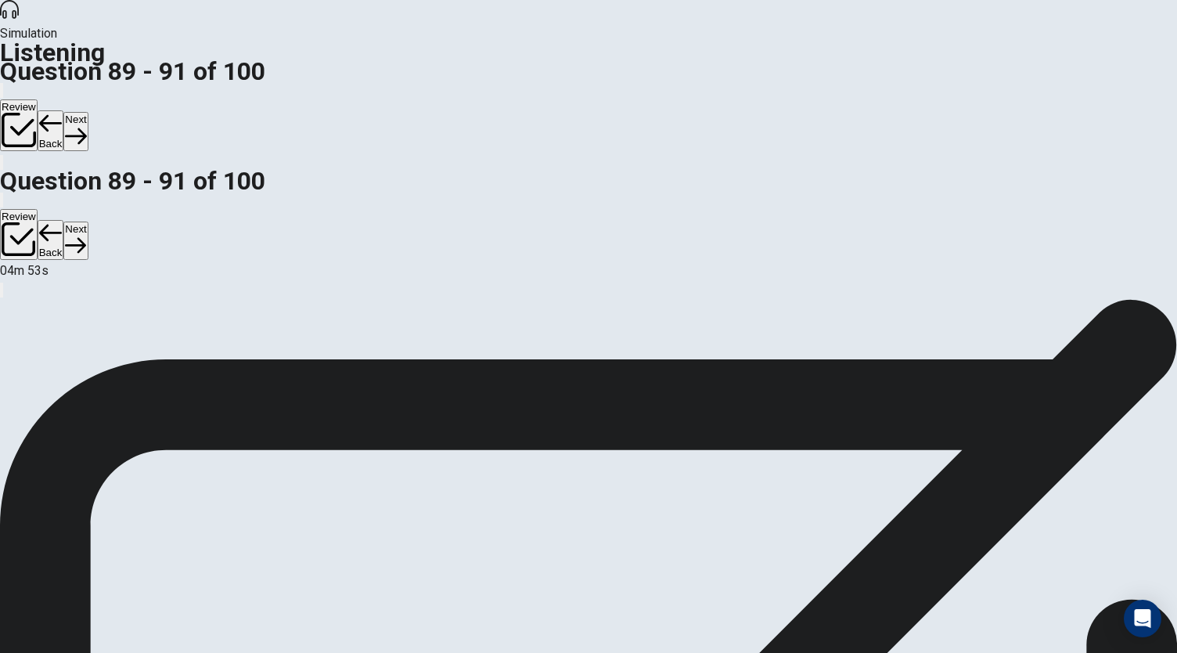
scroll to position [0, 0]
click at [88, 112] on button "Next" at bounding box center [75, 131] width 24 height 38
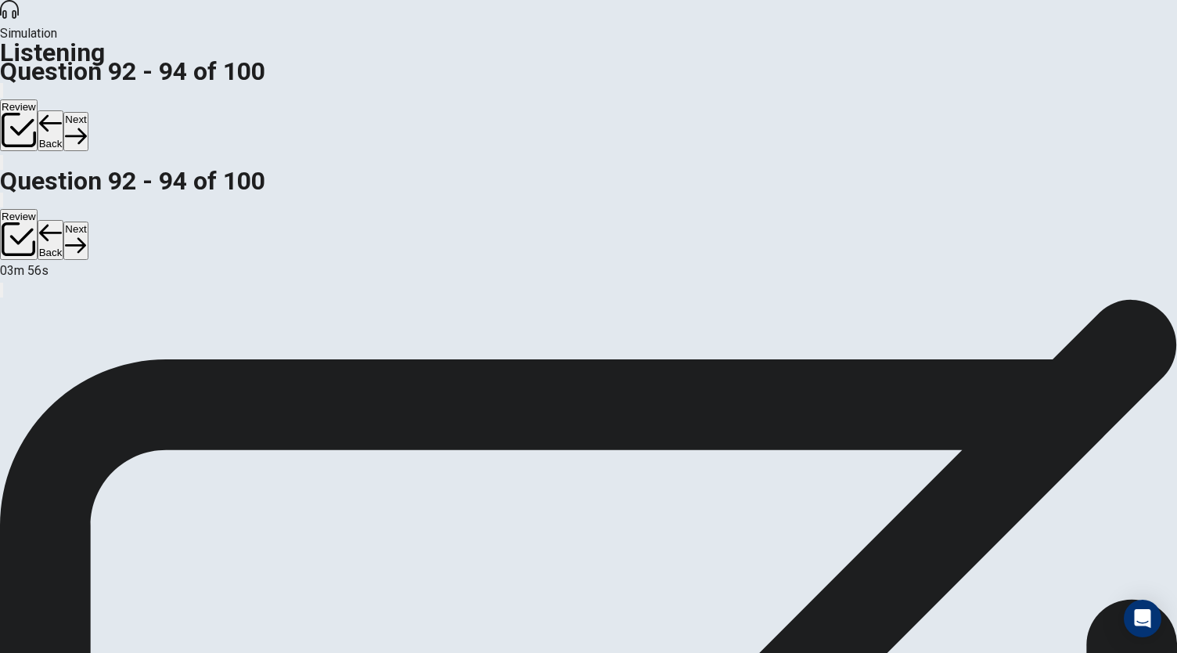
click at [86, 125] on icon "button" at bounding box center [75, 135] width 21 height 21
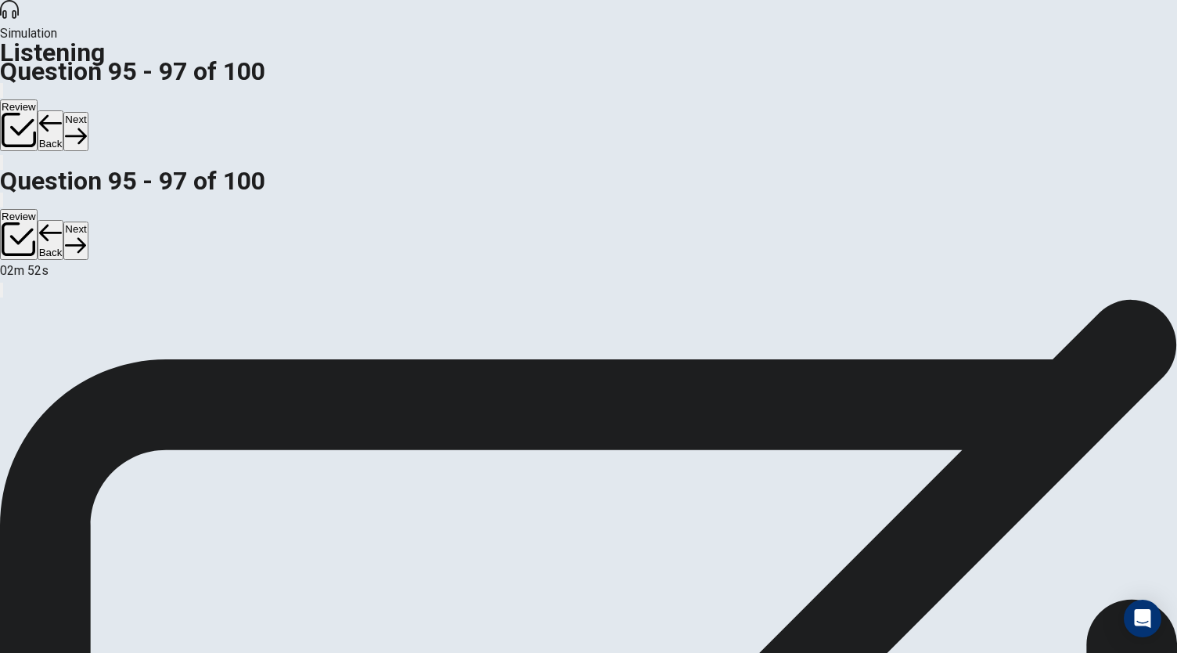
scroll to position [194, 0]
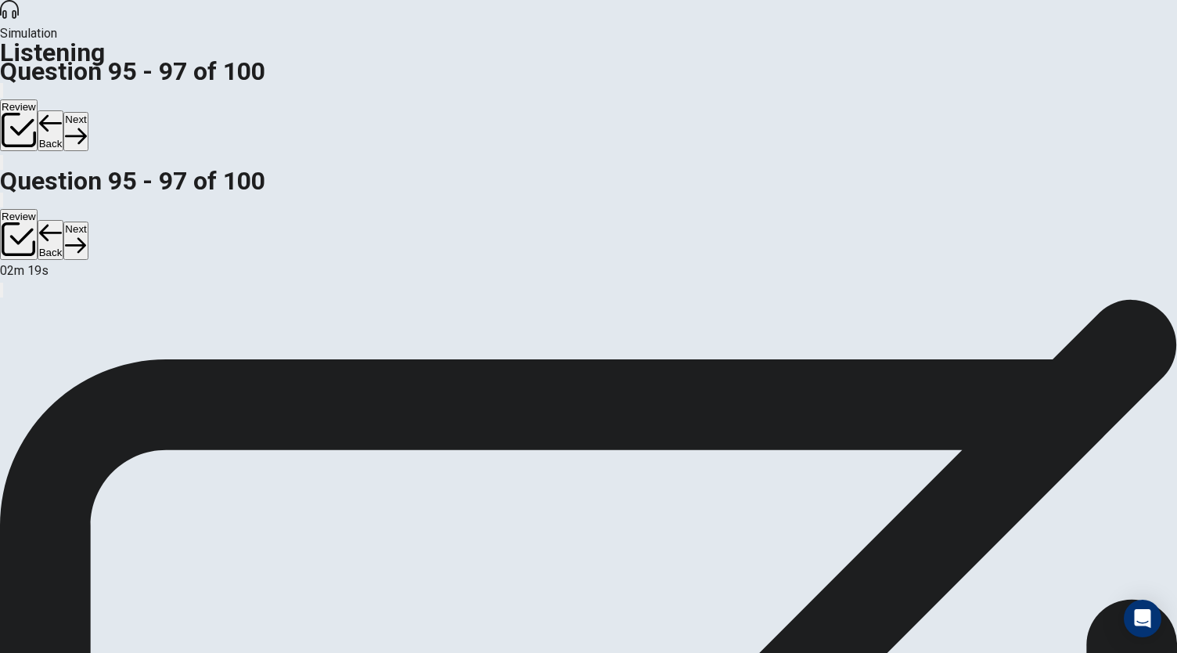
scroll to position [0, 0]
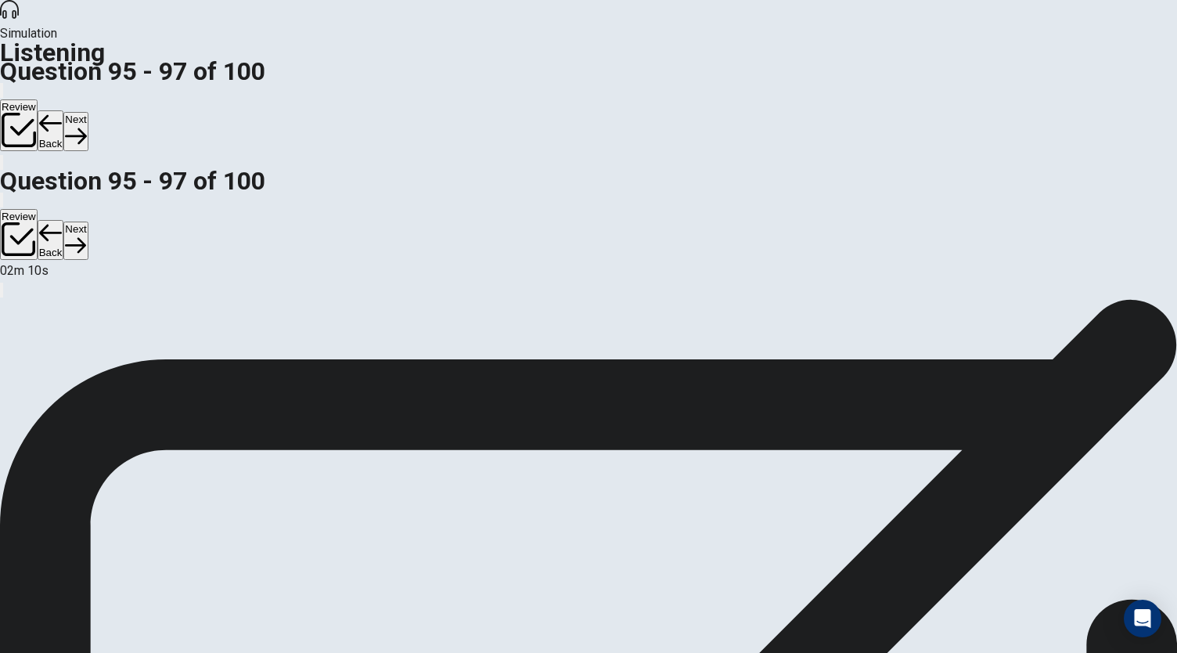
scroll to position [157, 0]
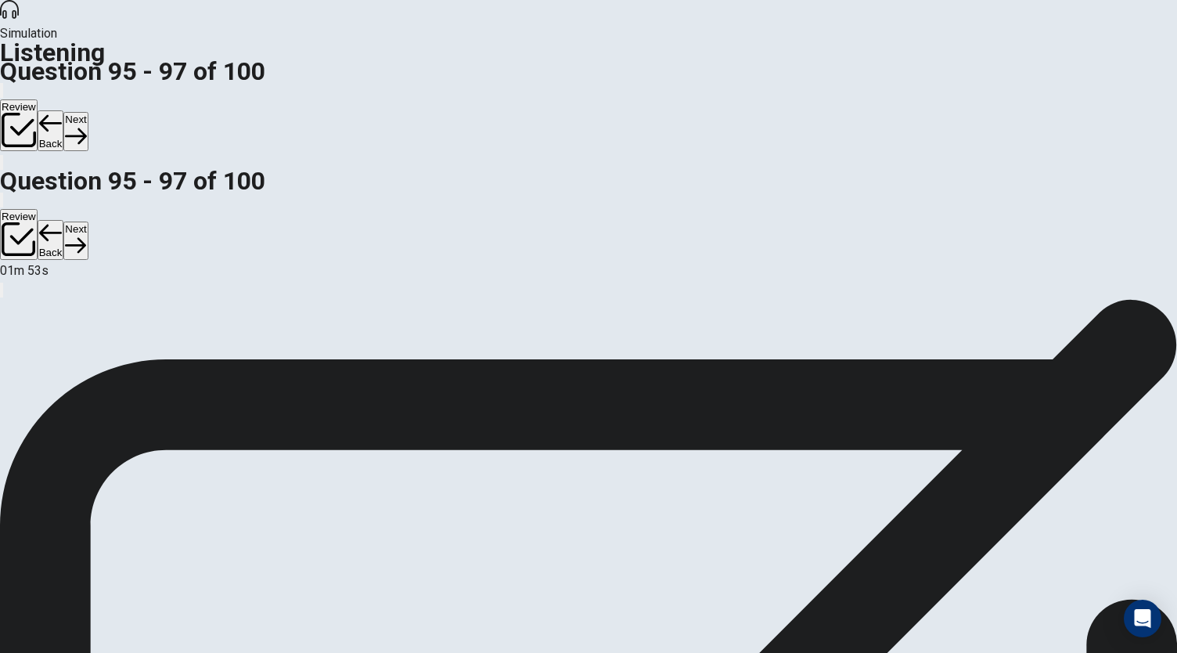
scroll to position [194, 0]
click at [88, 112] on button "Next" at bounding box center [75, 131] width 24 height 38
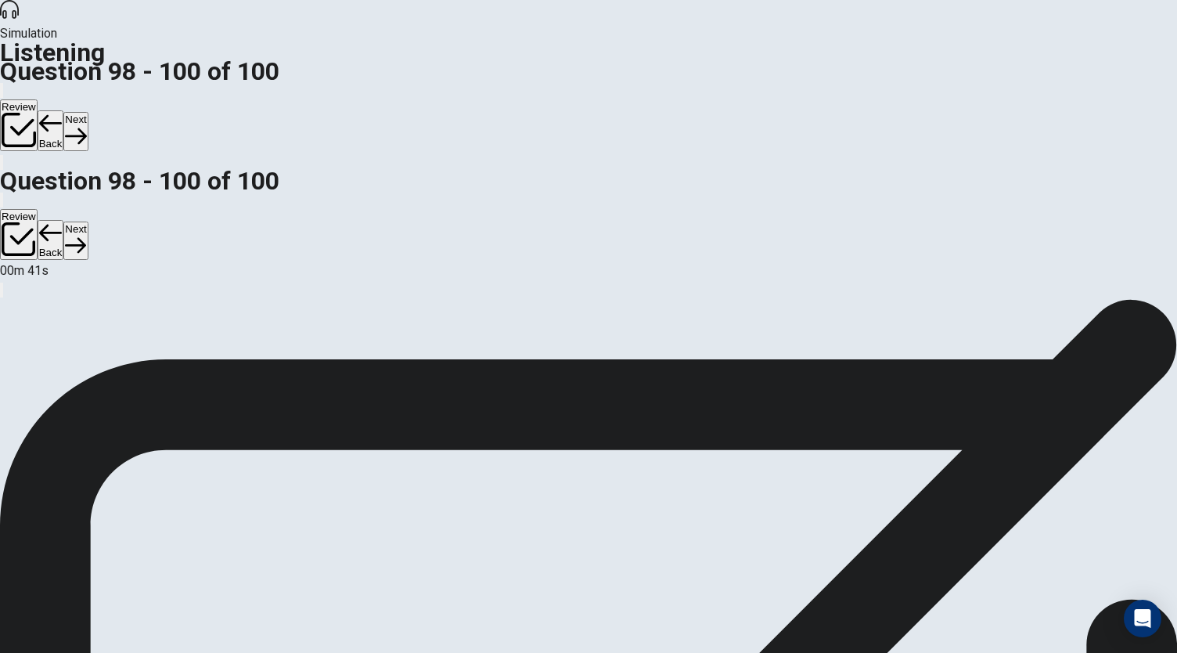
click at [88, 112] on button "Next" at bounding box center [75, 131] width 24 height 38
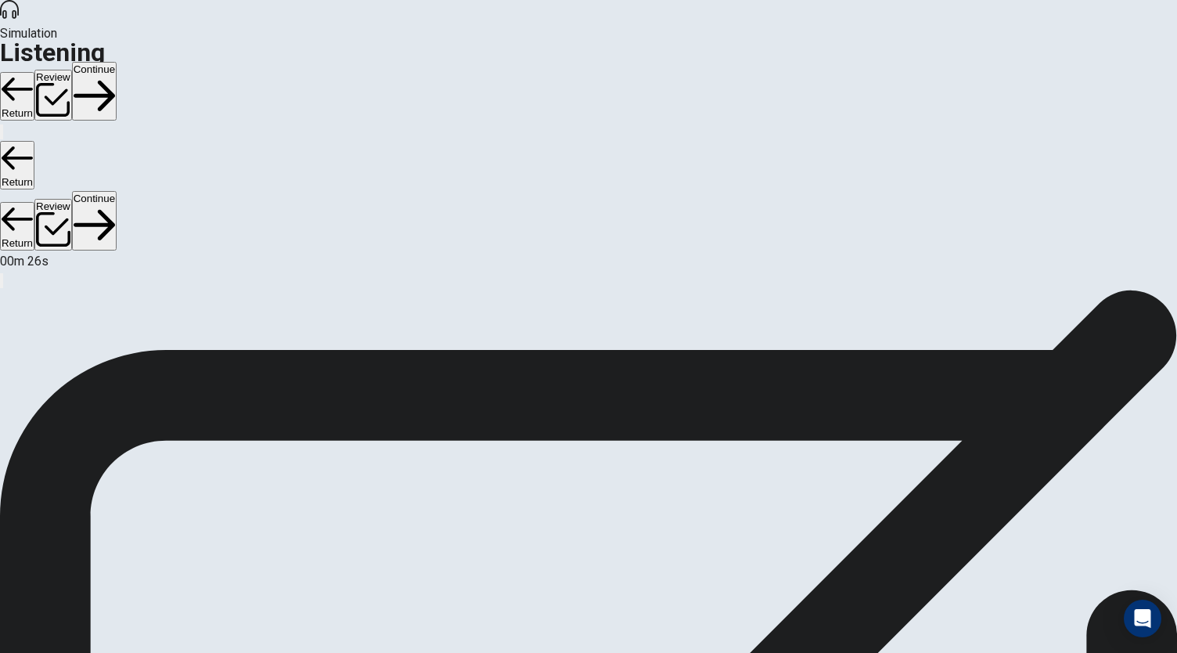
click at [117, 62] on button "Continue" at bounding box center [94, 91] width 45 height 59
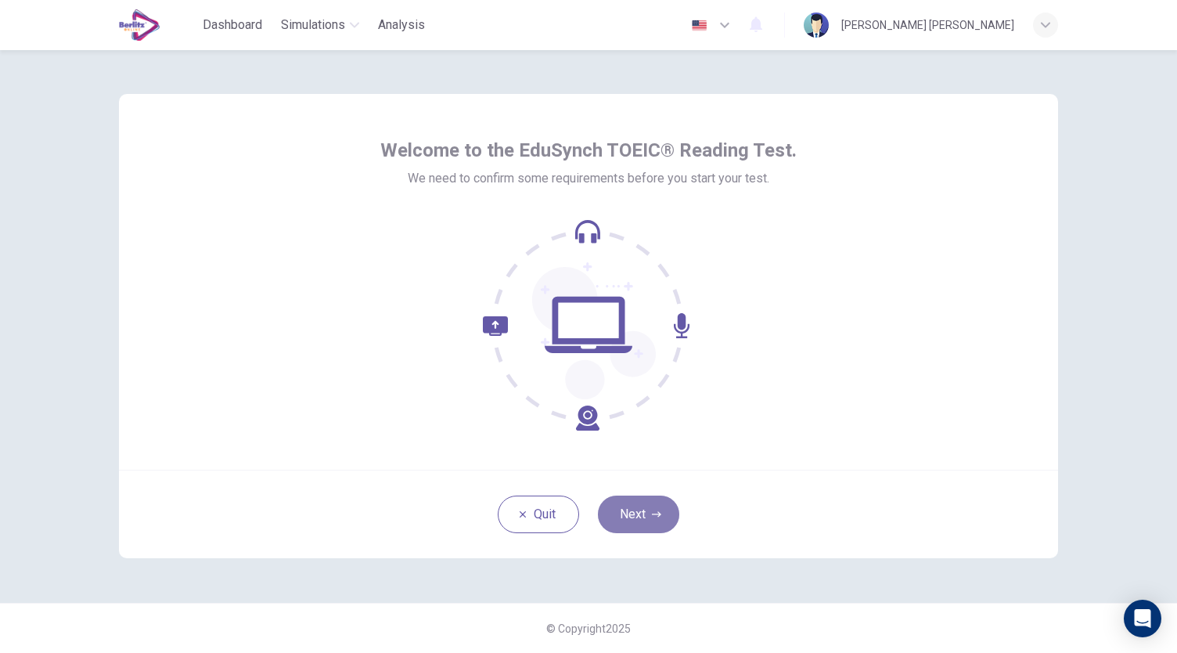
click at [654, 508] on button "Next" at bounding box center [638, 514] width 81 height 38
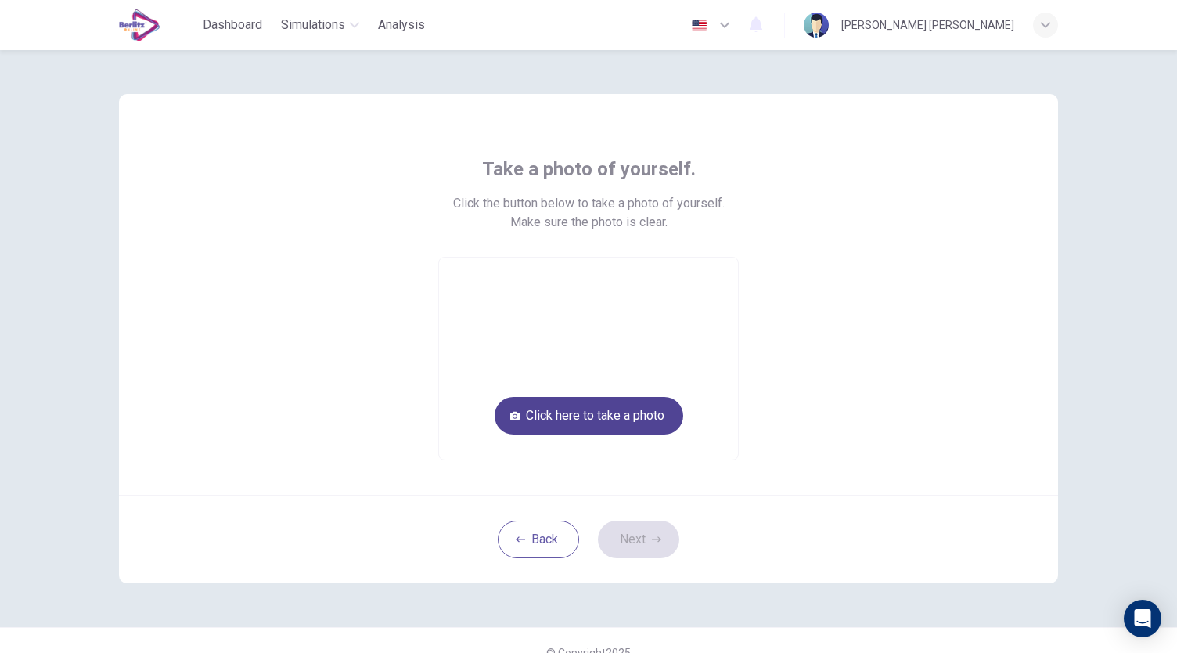
click at [648, 426] on button "Click here to take a photo" at bounding box center [589, 416] width 189 height 38
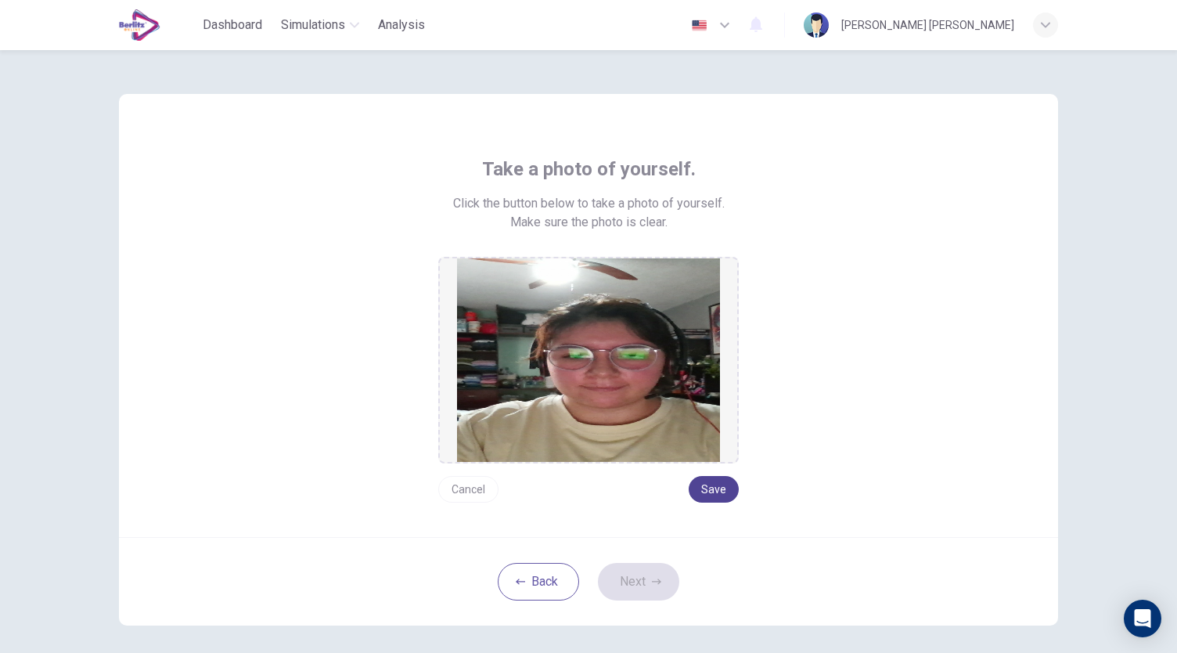
click at [705, 489] on button "Save" at bounding box center [714, 489] width 50 height 27
click at [645, 586] on button "Next" at bounding box center [638, 582] width 81 height 38
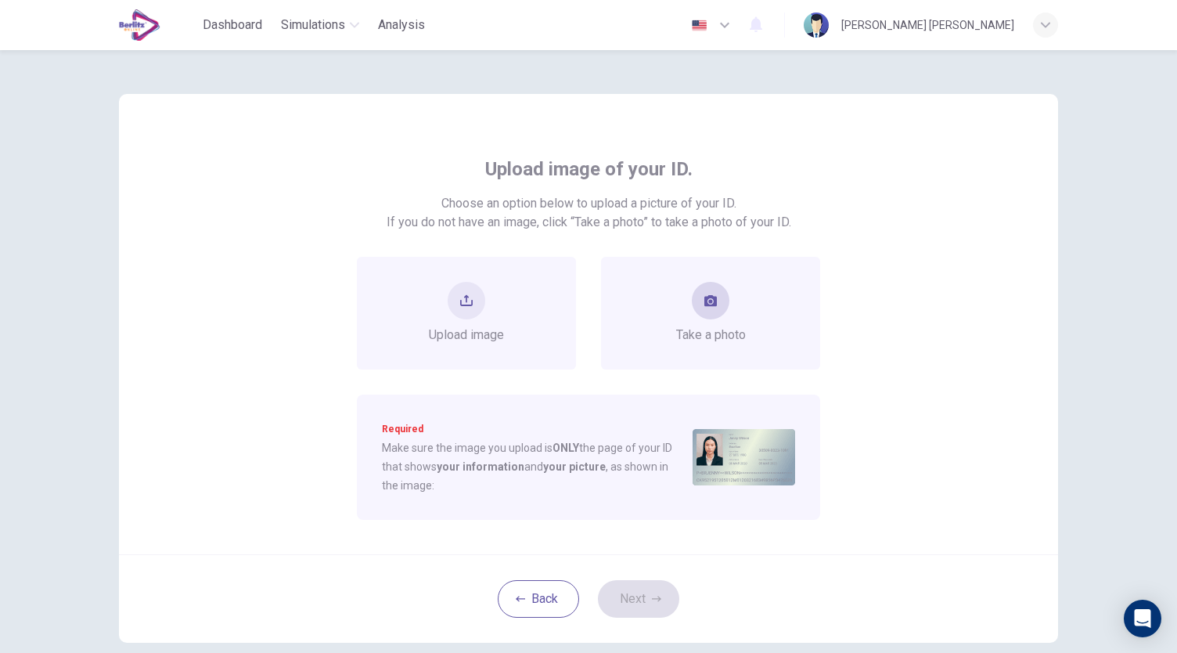
click at [722, 315] on div "Take a photo" at bounding box center [711, 313] width 70 height 63
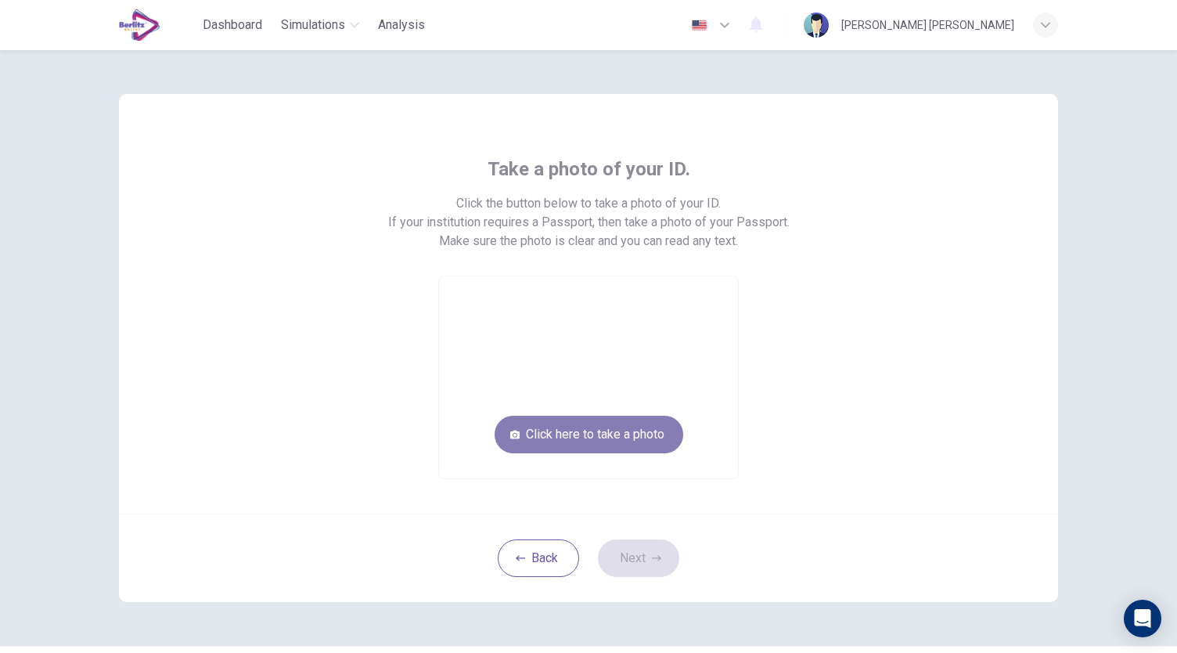
click at [654, 431] on button "Click here to take a photo" at bounding box center [589, 435] width 189 height 38
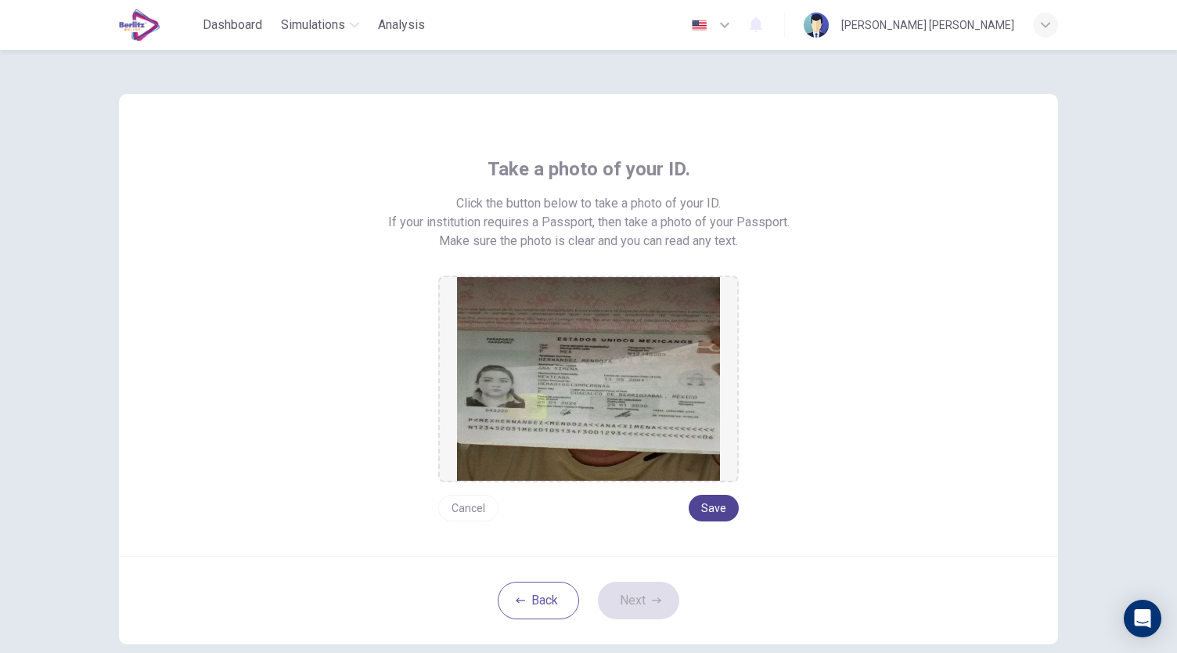
click at [726, 508] on button "Save" at bounding box center [714, 508] width 50 height 27
click at [650, 611] on button "Next" at bounding box center [638, 601] width 81 height 38
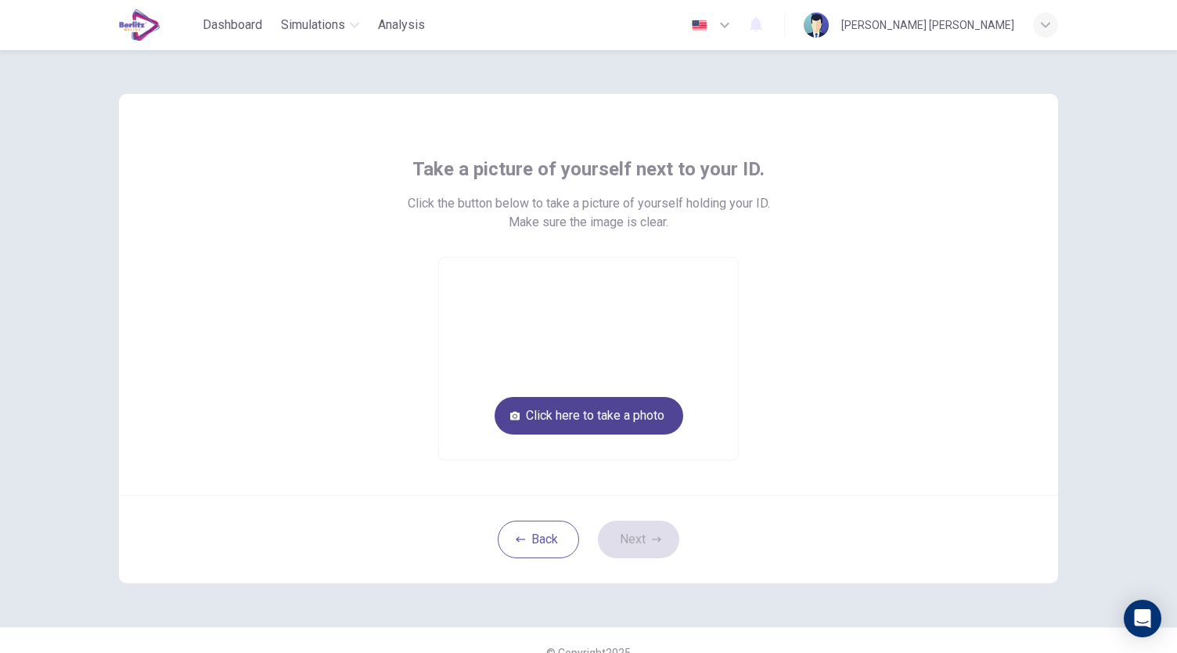
click at [639, 414] on button "Click here to take a photo" at bounding box center [589, 416] width 189 height 38
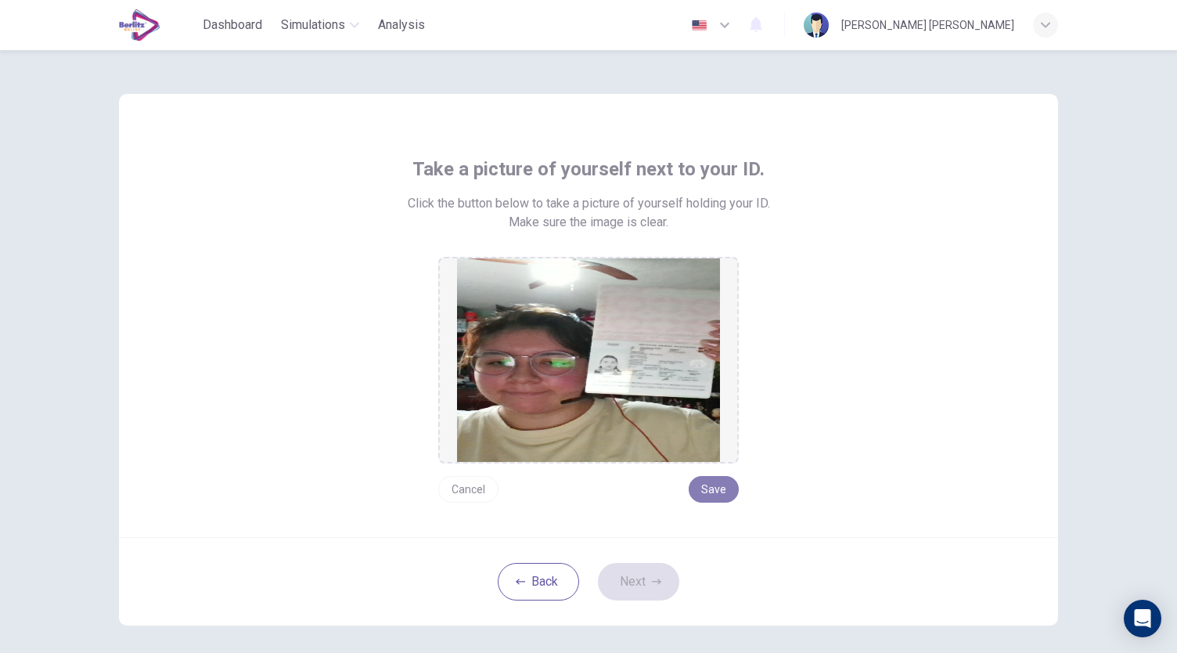
click at [717, 481] on button "Save" at bounding box center [714, 489] width 50 height 27
click at [662, 573] on button "Next" at bounding box center [638, 582] width 81 height 38
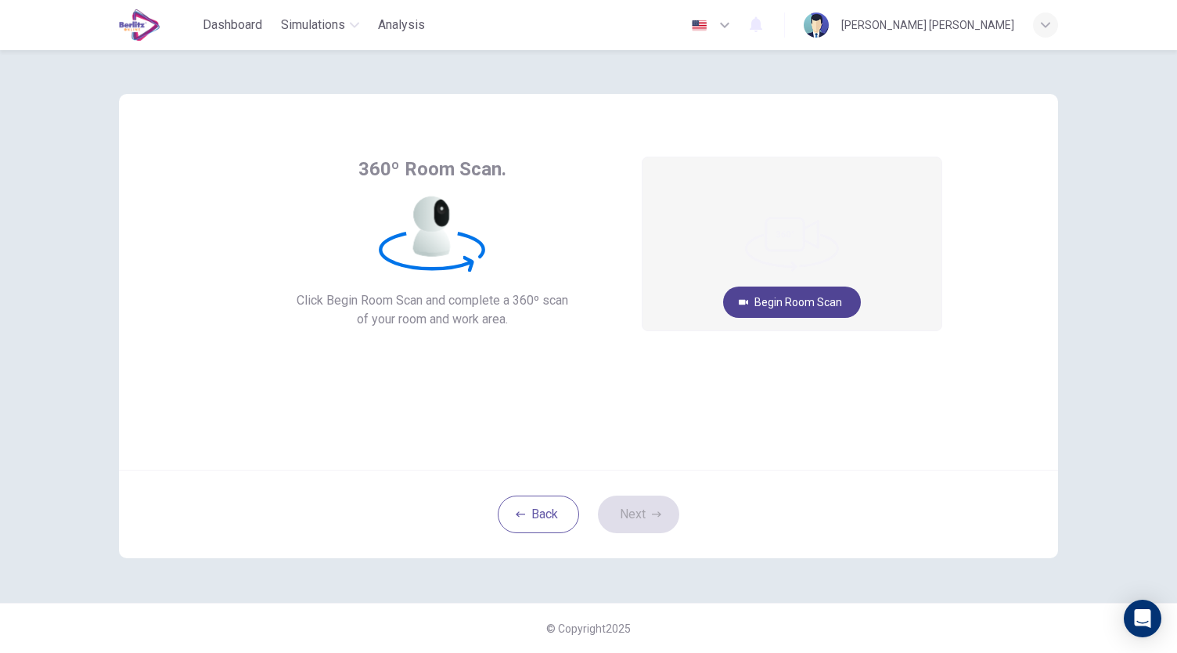
click at [800, 301] on button "Begin Room Scan" at bounding box center [792, 301] width 138 height 31
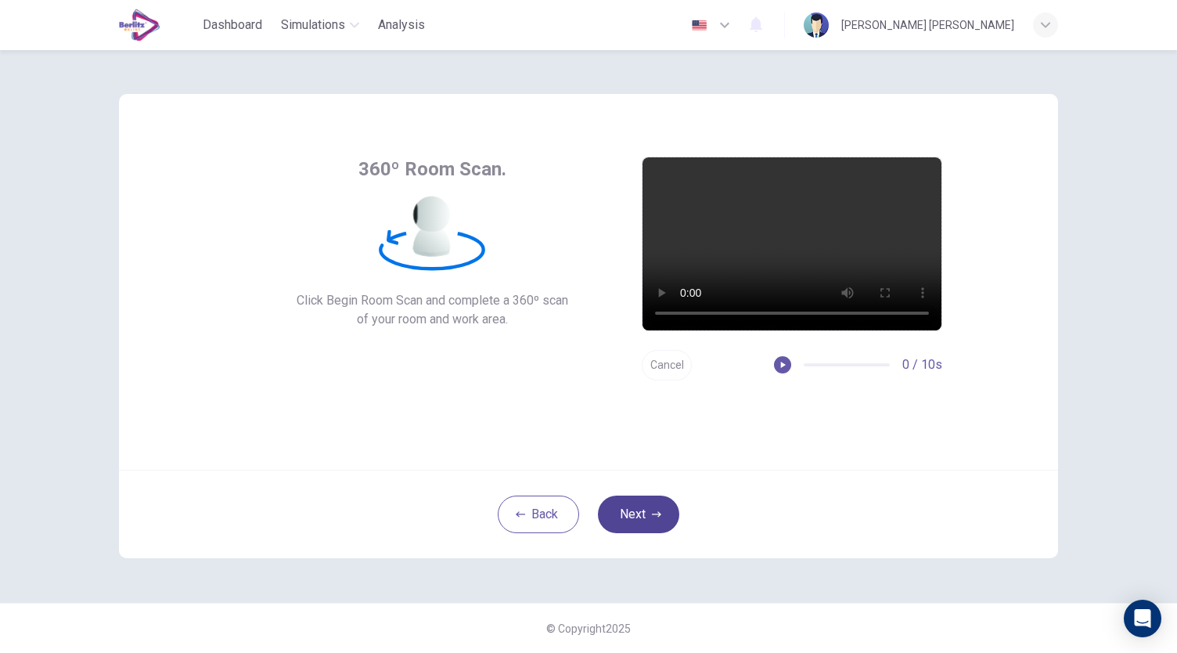
click at [634, 525] on button "Next" at bounding box center [638, 514] width 81 height 38
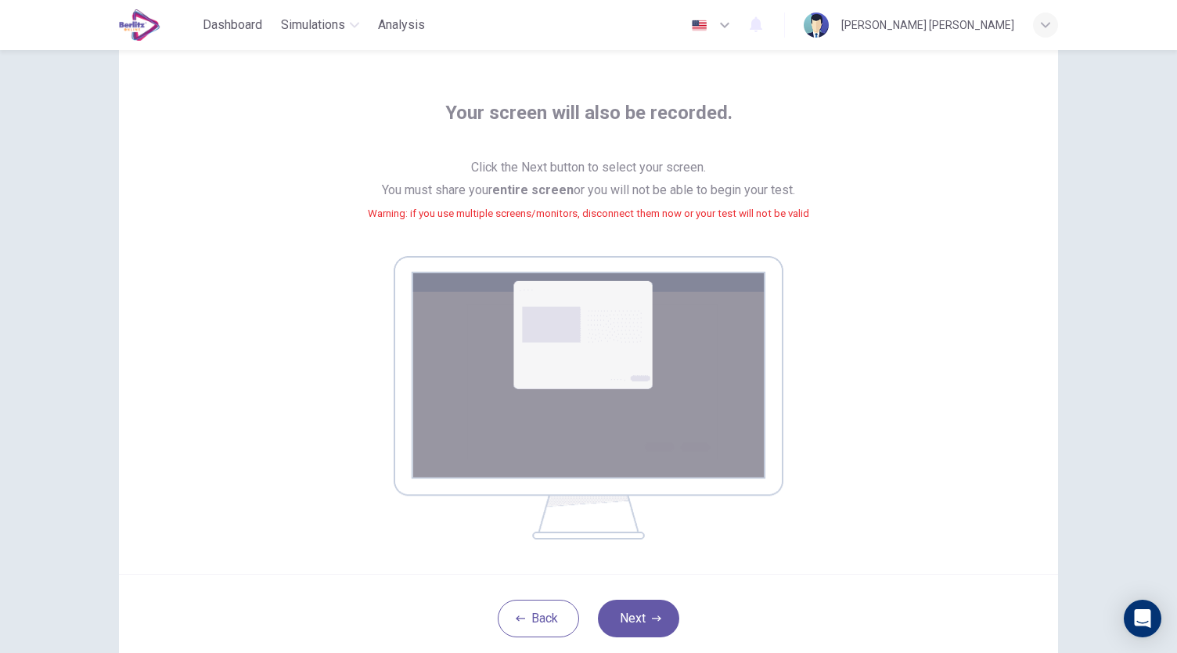
scroll to position [157, 0]
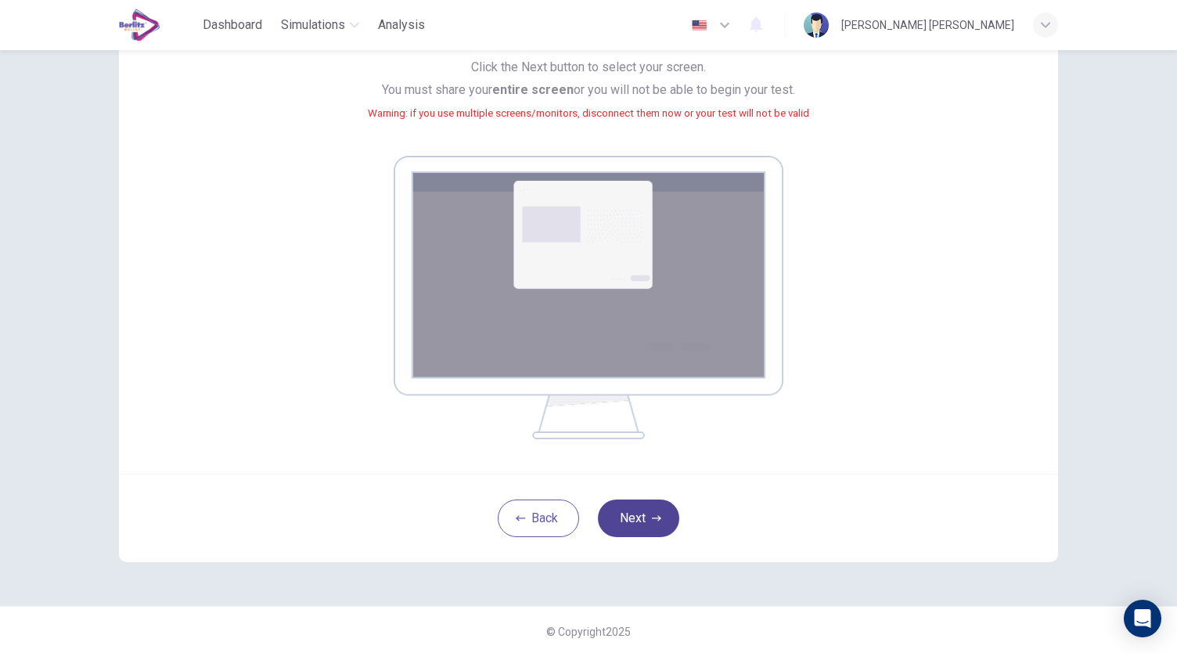
click at [636, 517] on button "Next" at bounding box center [638, 518] width 81 height 38
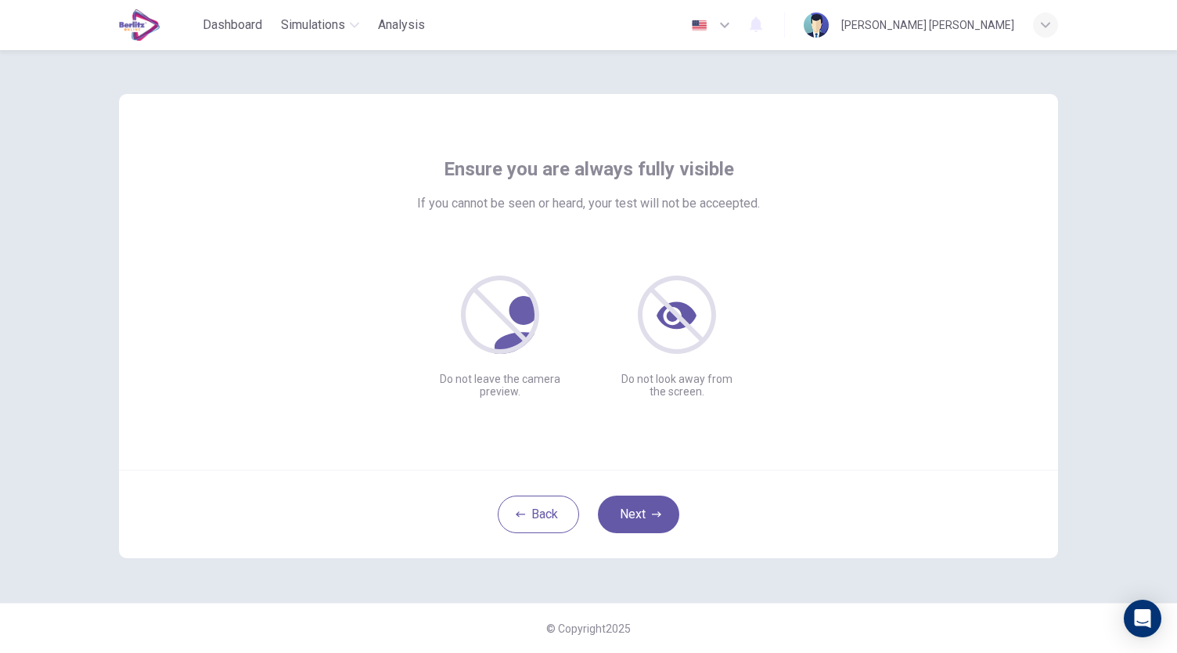
scroll to position [0, 0]
click at [657, 519] on button "Next" at bounding box center [638, 514] width 81 height 38
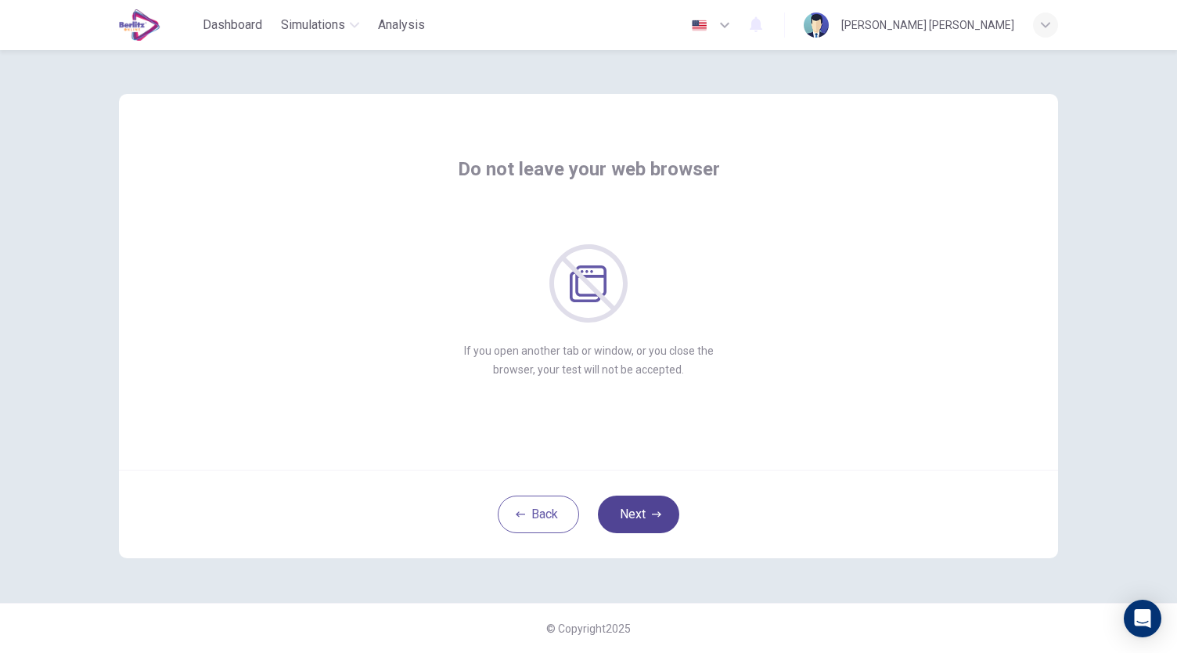
click at [657, 519] on button "Next" at bounding box center [638, 514] width 81 height 38
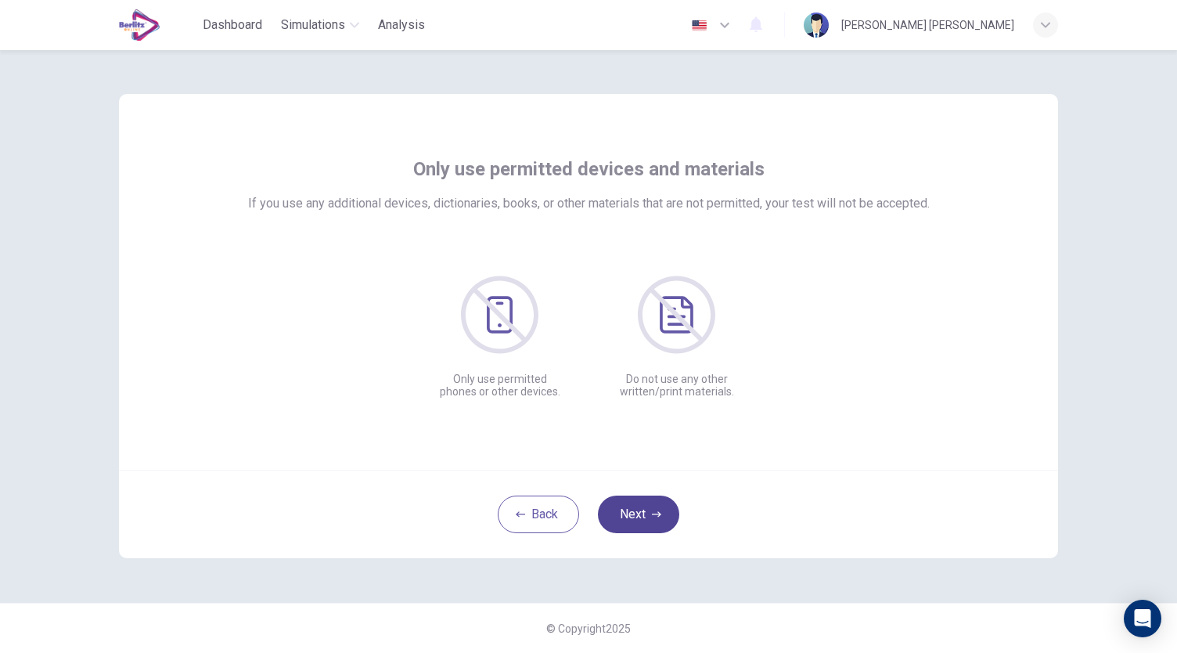
click at [657, 519] on button "Next" at bounding box center [638, 514] width 81 height 38
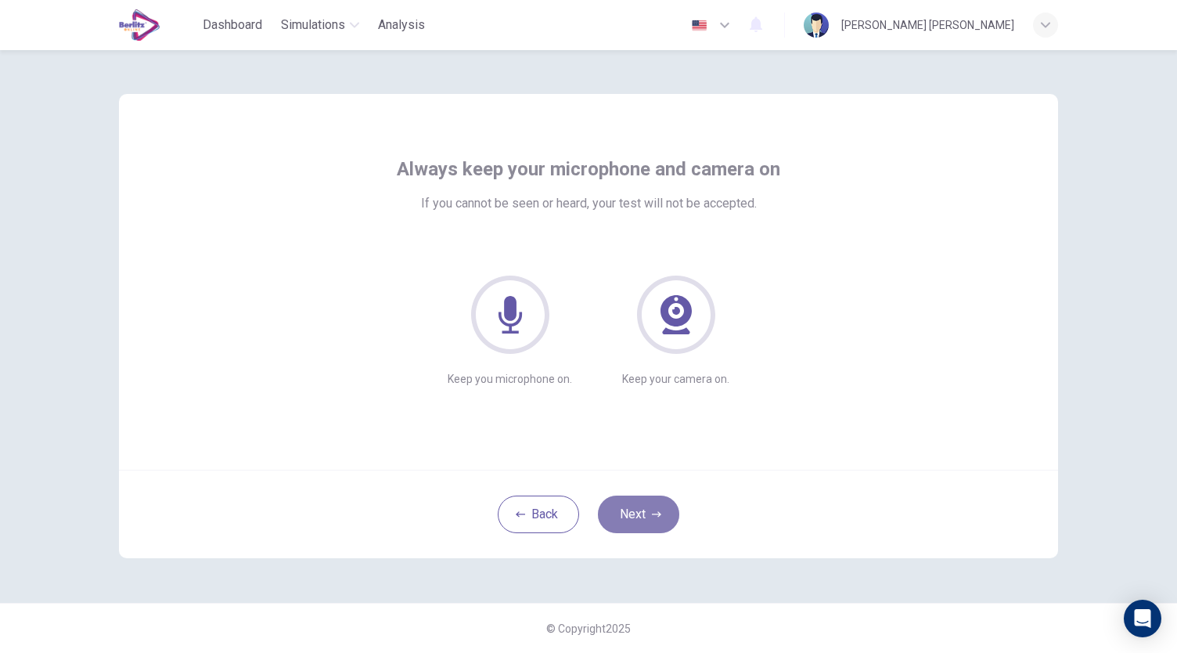
click at [657, 519] on button "Next" at bounding box center [638, 514] width 81 height 38
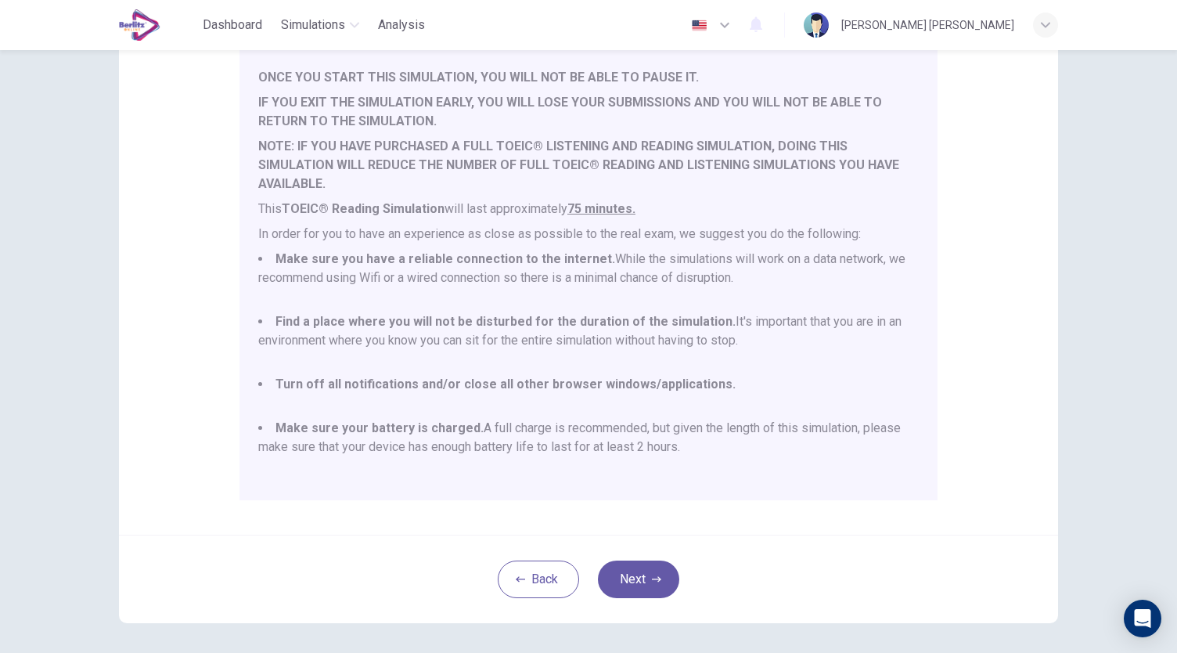
scroll to position [218, 0]
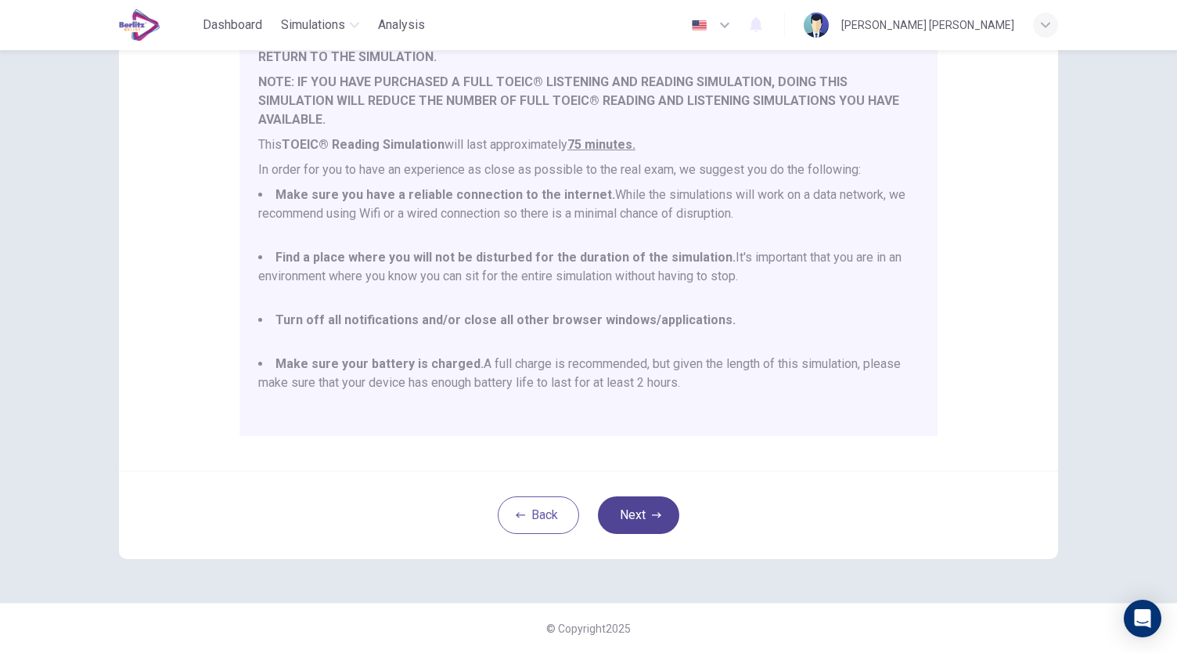
click at [658, 513] on button "Next" at bounding box center [638, 515] width 81 height 38
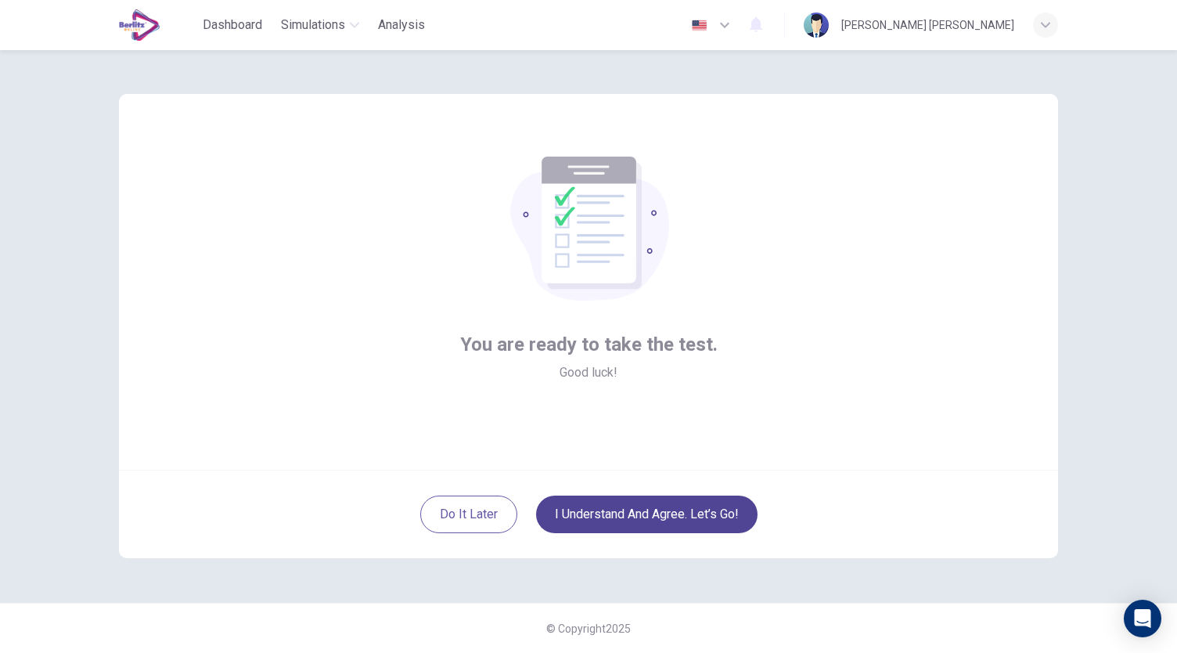
scroll to position [0, 0]
click at [668, 508] on button "I understand and agree. Let’s go!" at bounding box center [647, 514] width 222 height 38
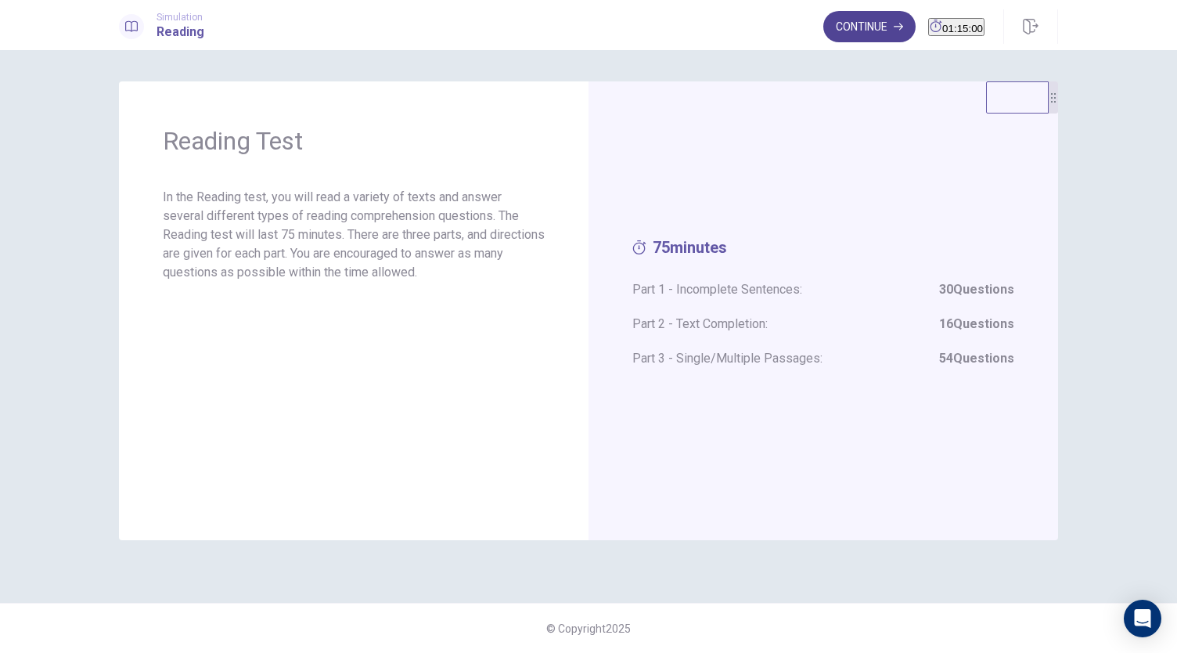
click at [834, 34] on button "Continue" at bounding box center [869, 26] width 92 height 31
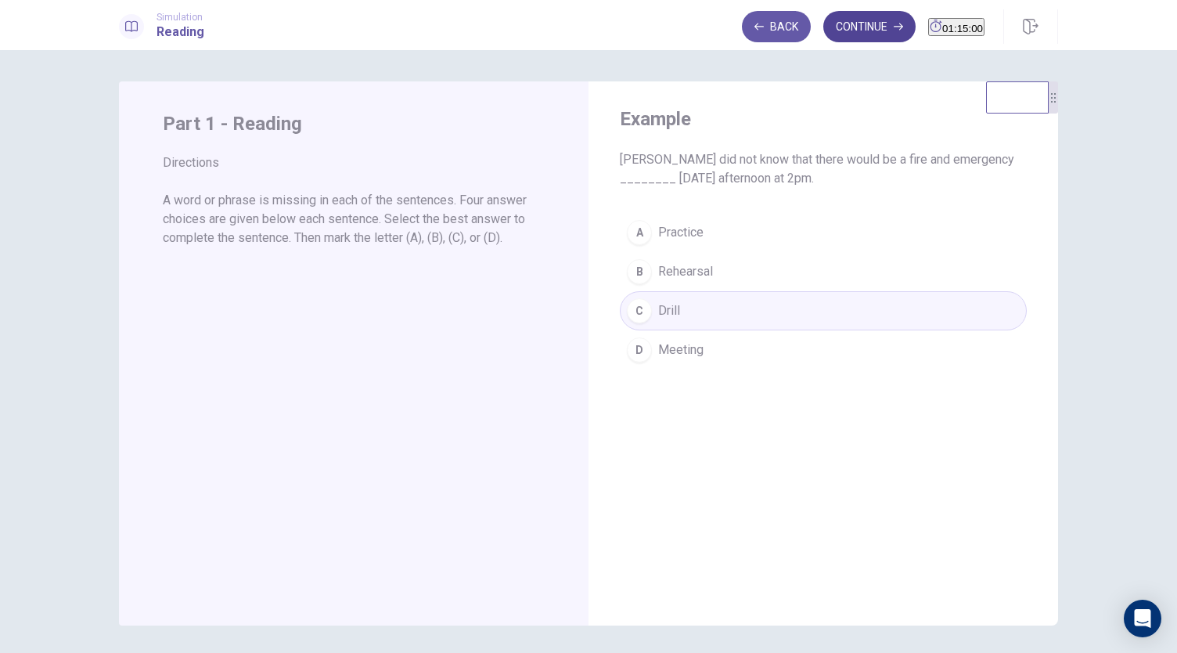
click at [856, 21] on button "Continue" at bounding box center [869, 26] width 92 height 31
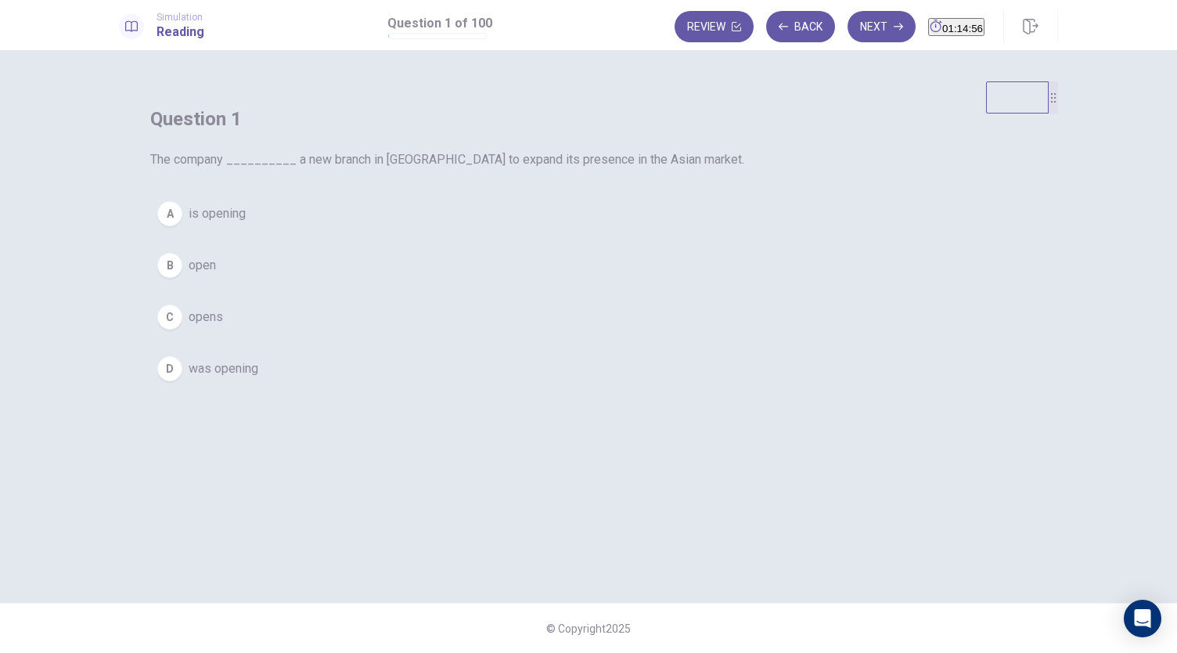
click at [182, 226] on div "A" at bounding box center [169, 213] width 25 height 25
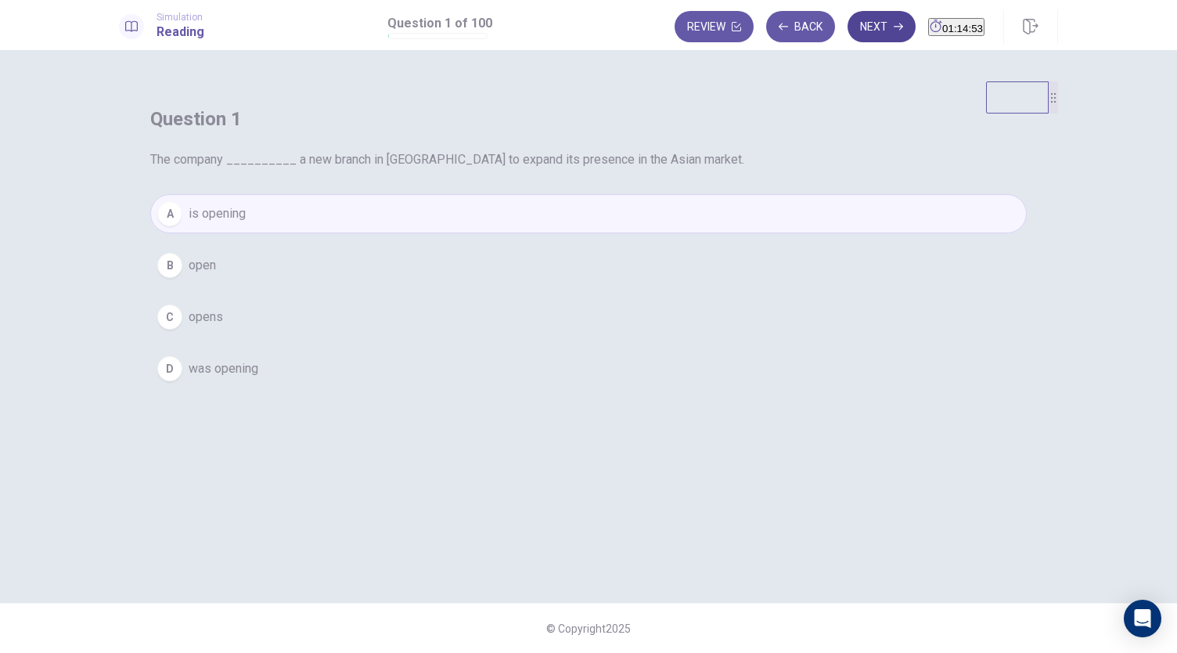
click at [848, 26] on button "Next" at bounding box center [882, 26] width 68 height 31
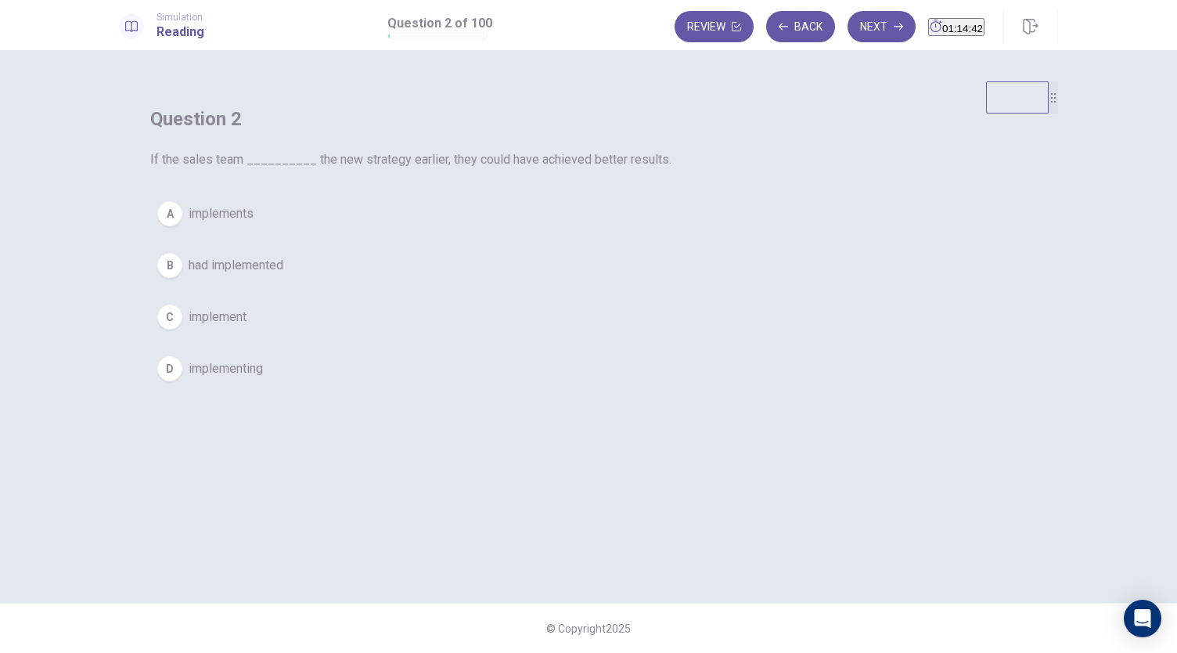
click at [247, 326] on span "implement" at bounding box center [218, 317] width 58 height 19
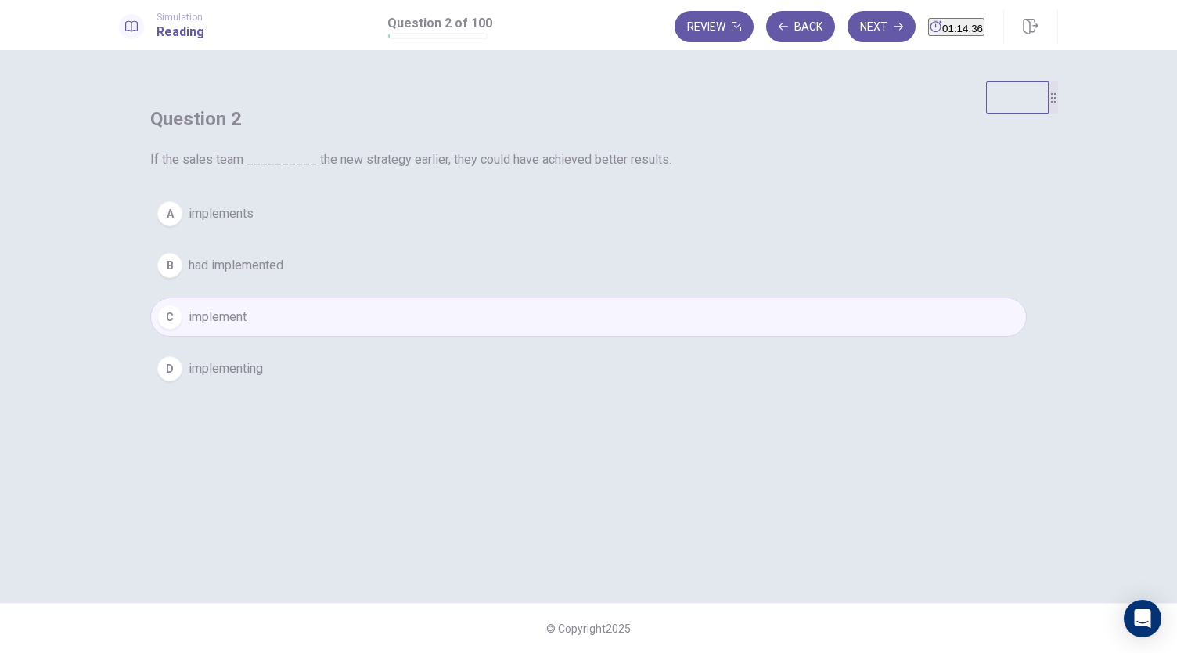
click at [283, 275] on span "had implemented" at bounding box center [236, 265] width 95 height 19
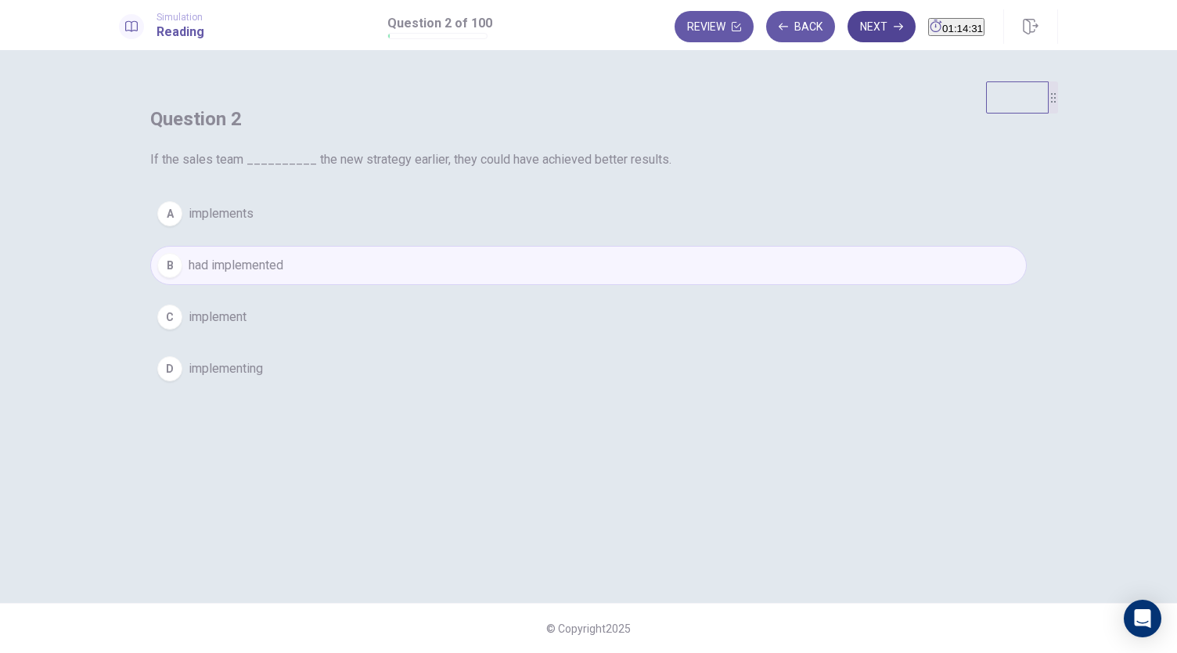
click at [853, 21] on button "Next" at bounding box center [882, 26] width 68 height 31
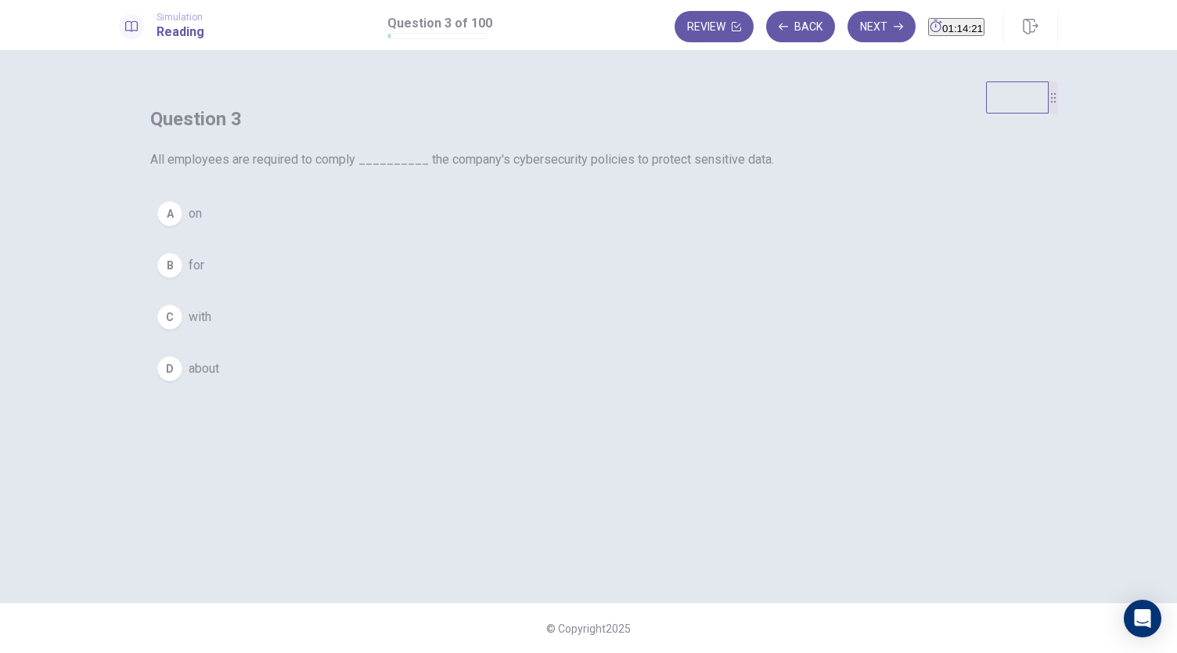
click at [219, 378] on span "about" at bounding box center [204, 368] width 31 height 19
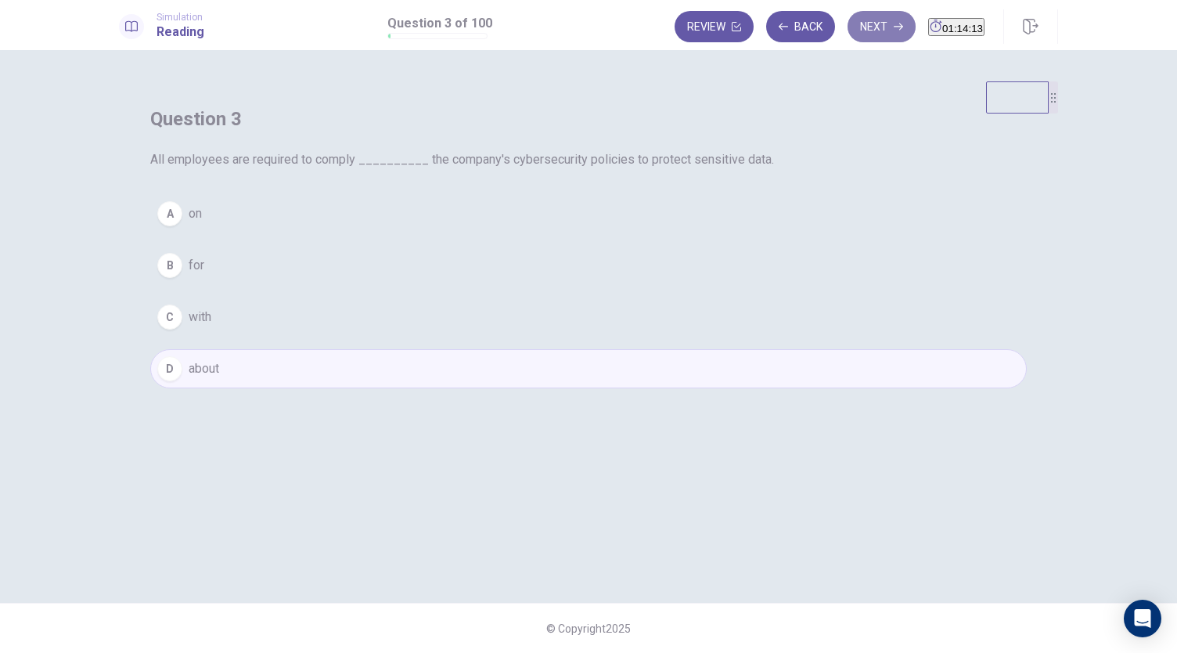
click at [894, 29] on icon "button" at bounding box center [898, 26] width 9 height 7
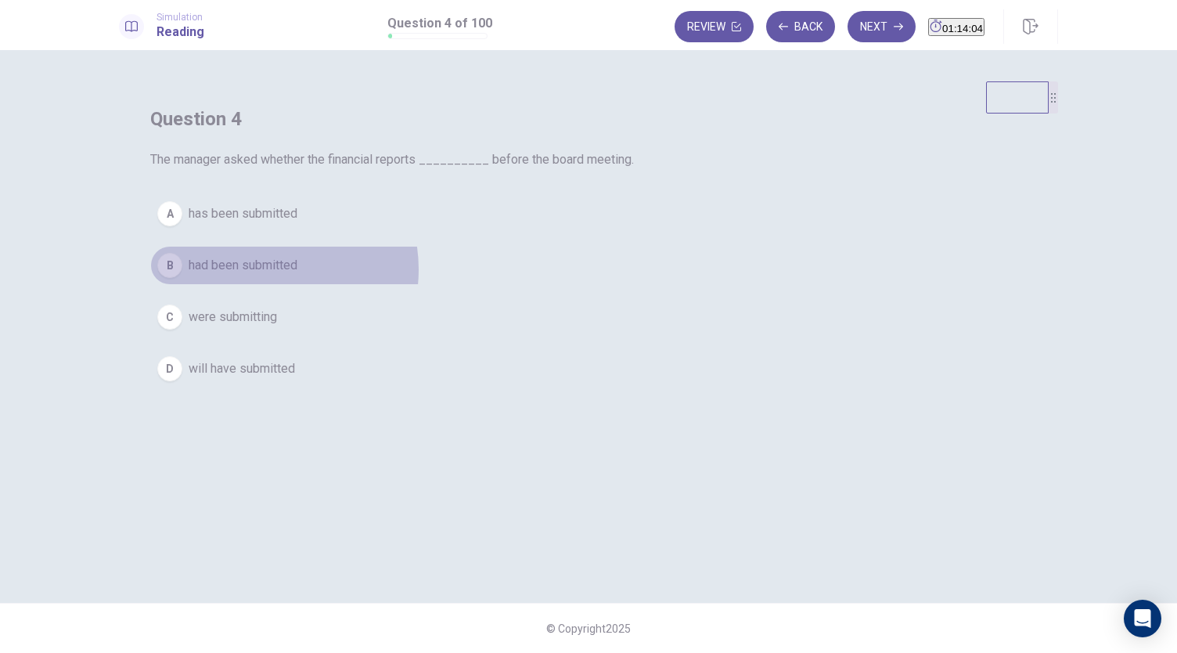
click at [297, 275] on span "had been submitted" at bounding box center [243, 265] width 109 height 19
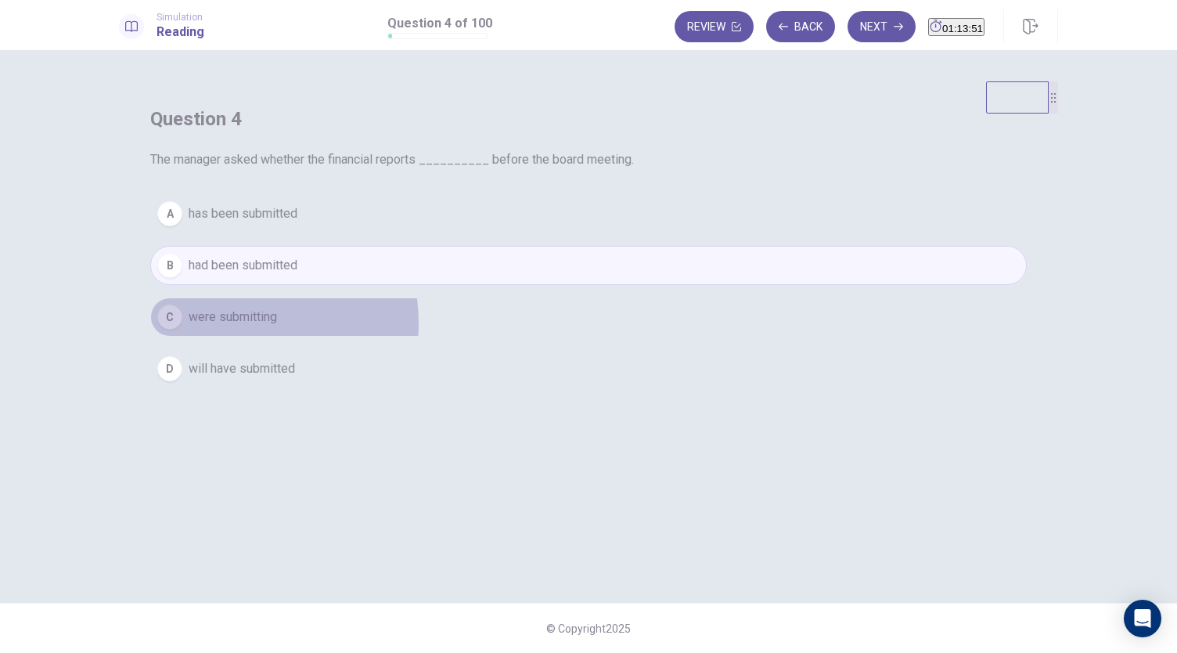
click at [277, 326] on span "were submitting" at bounding box center [233, 317] width 88 height 19
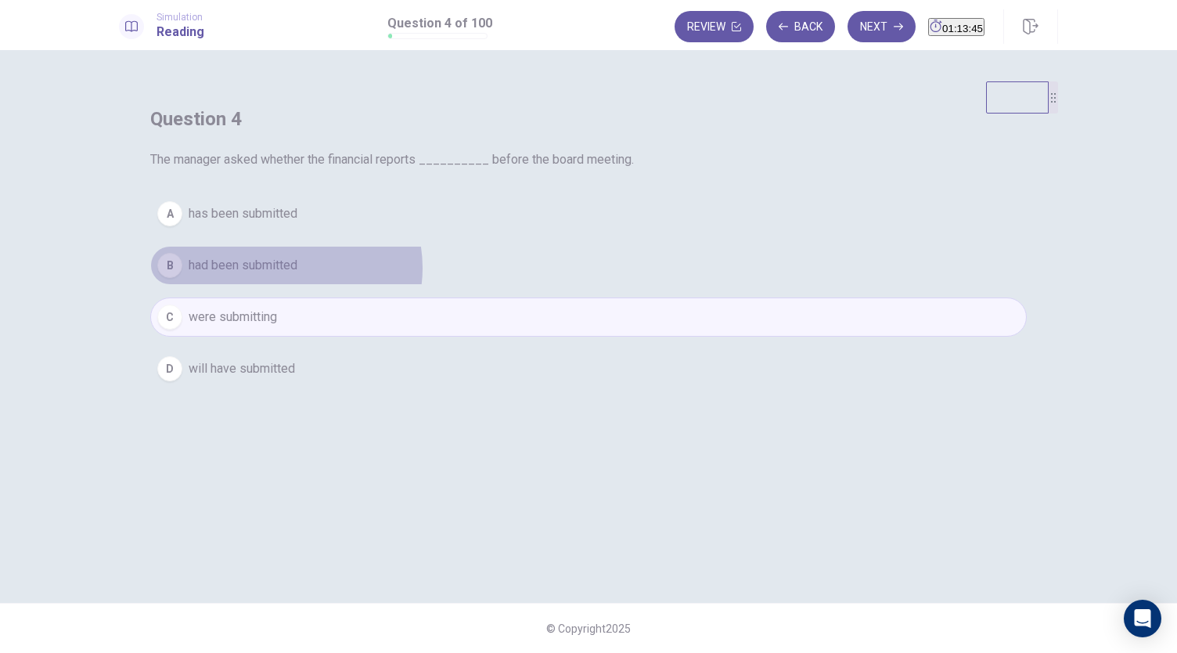
click at [297, 275] on span "had been submitted" at bounding box center [243, 265] width 109 height 19
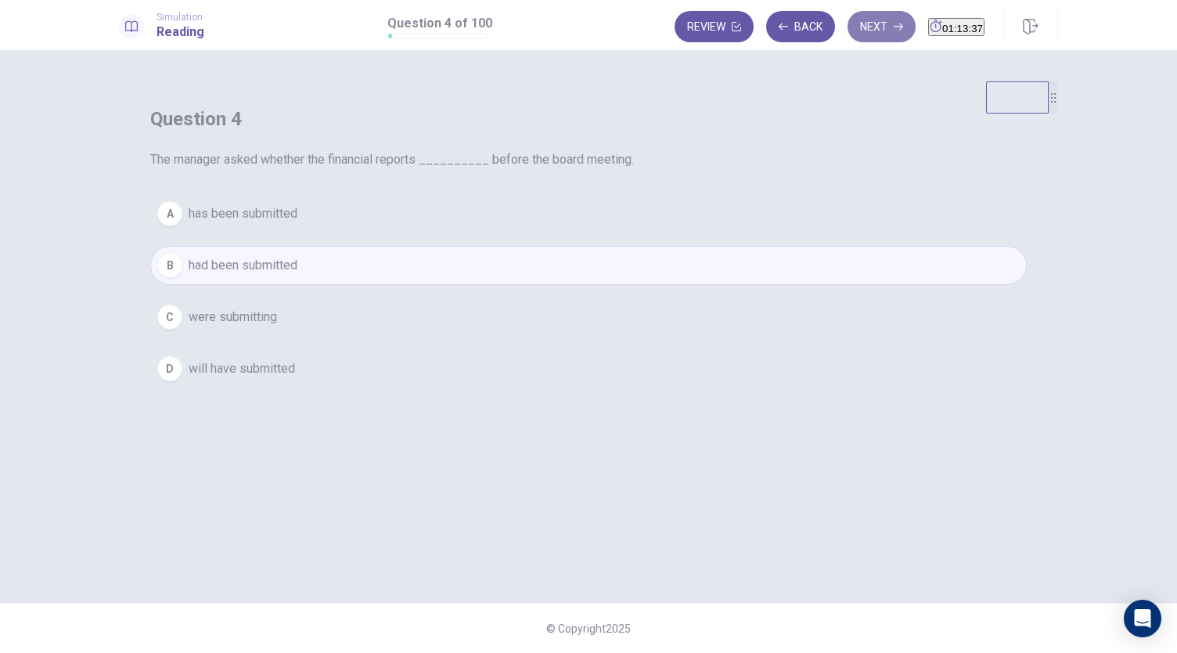
click at [851, 30] on button "Next" at bounding box center [882, 26] width 68 height 31
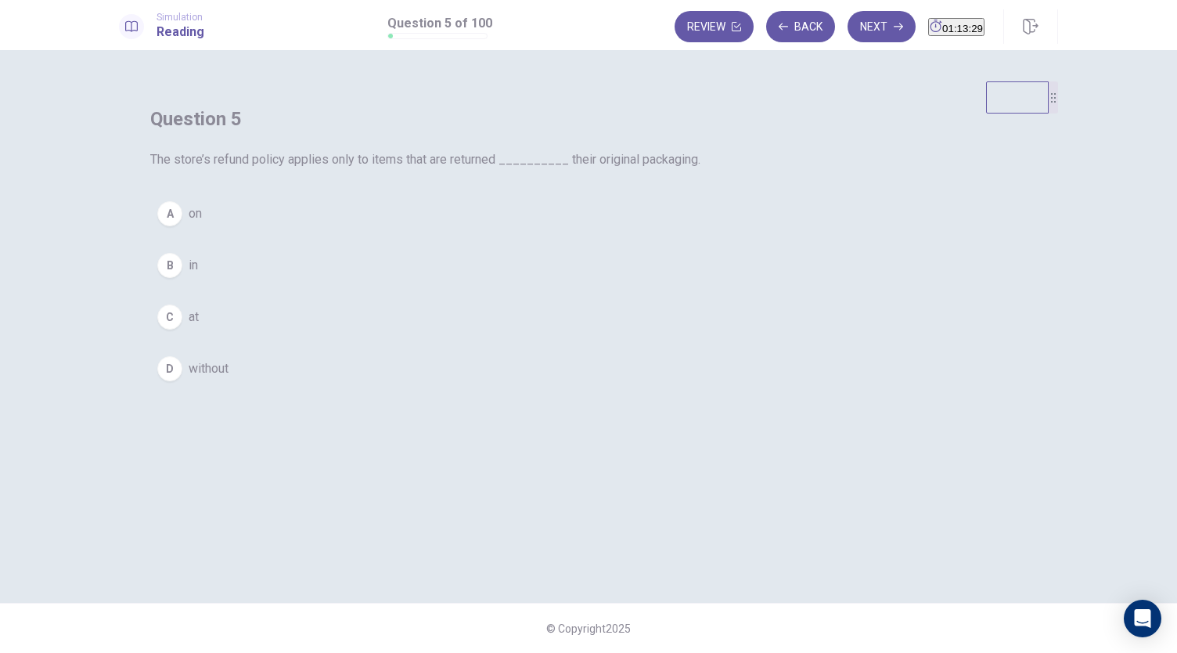
click at [182, 278] on div "B" at bounding box center [169, 265] width 25 height 25
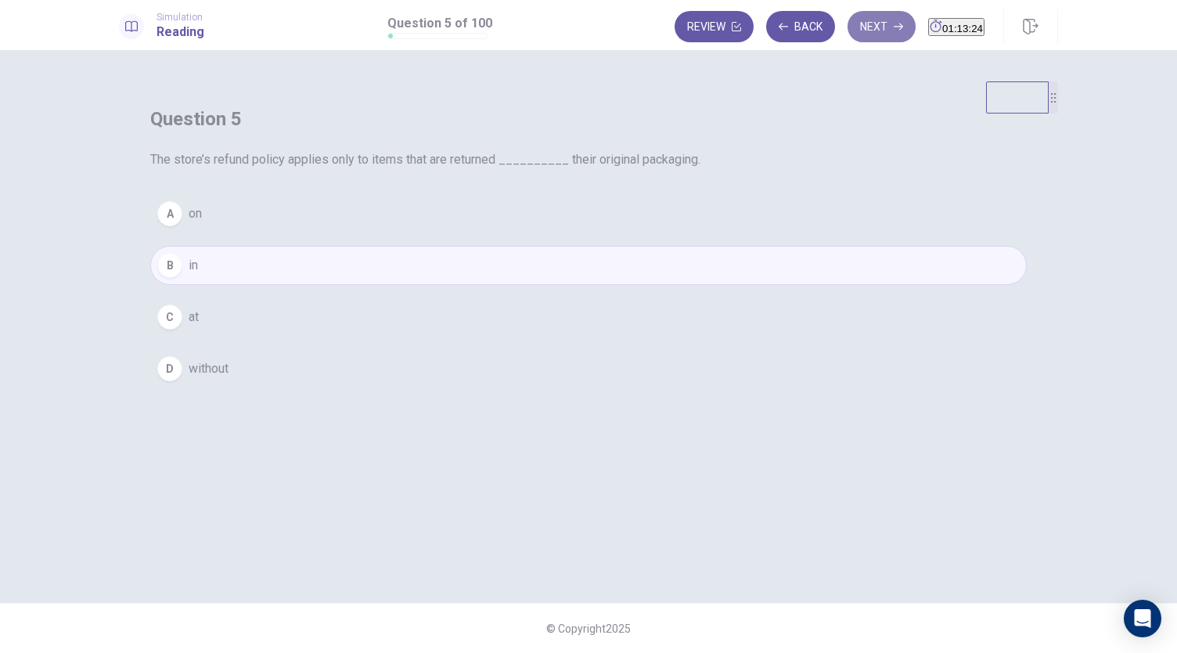
click at [852, 26] on button "Next" at bounding box center [882, 26] width 68 height 31
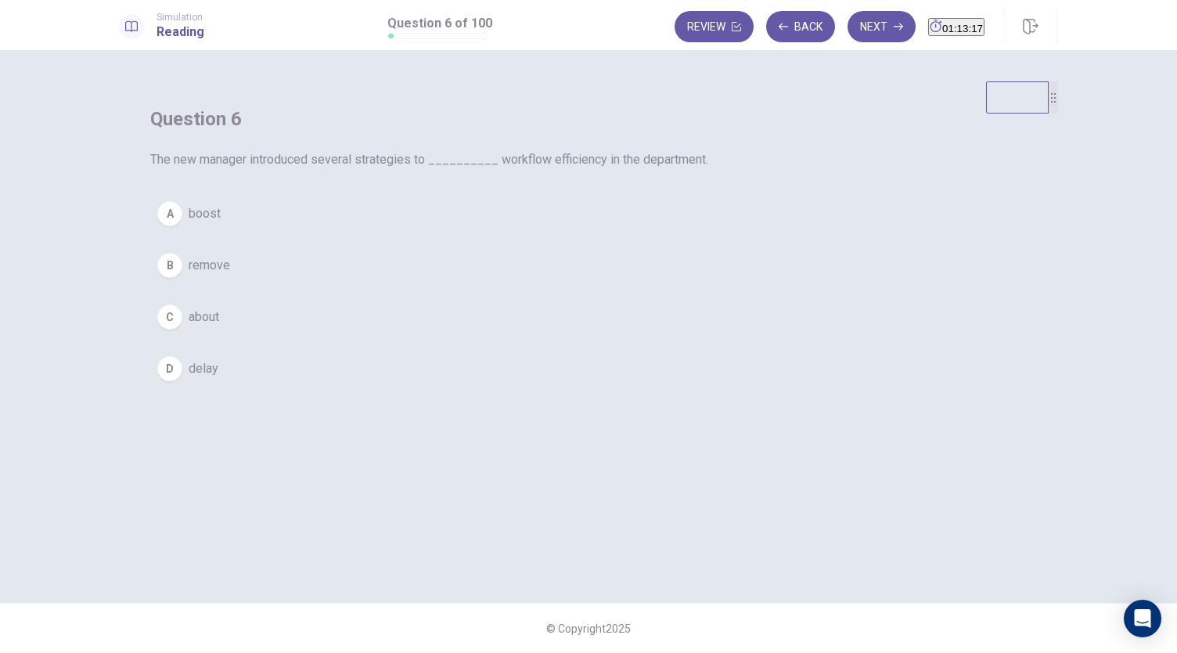
click at [221, 223] on span "boost" at bounding box center [205, 213] width 32 height 19
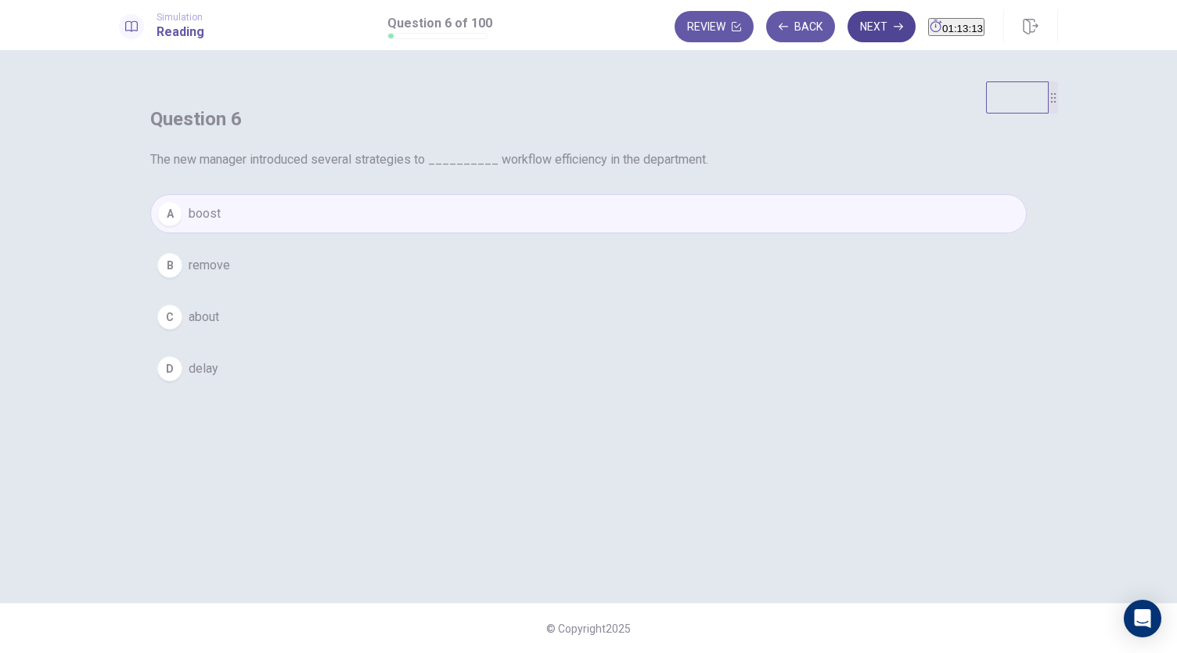
click at [859, 29] on button "Next" at bounding box center [882, 26] width 68 height 31
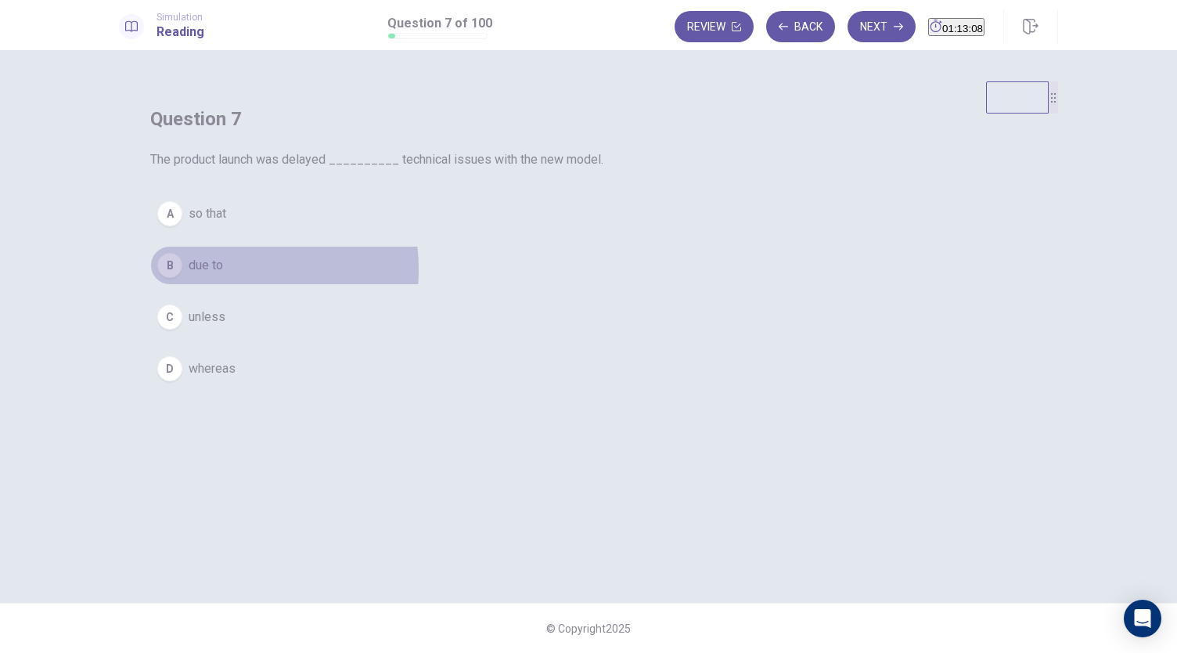
click at [223, 275] on span "due to" at bounding box center [206, 265] width 34 height 19
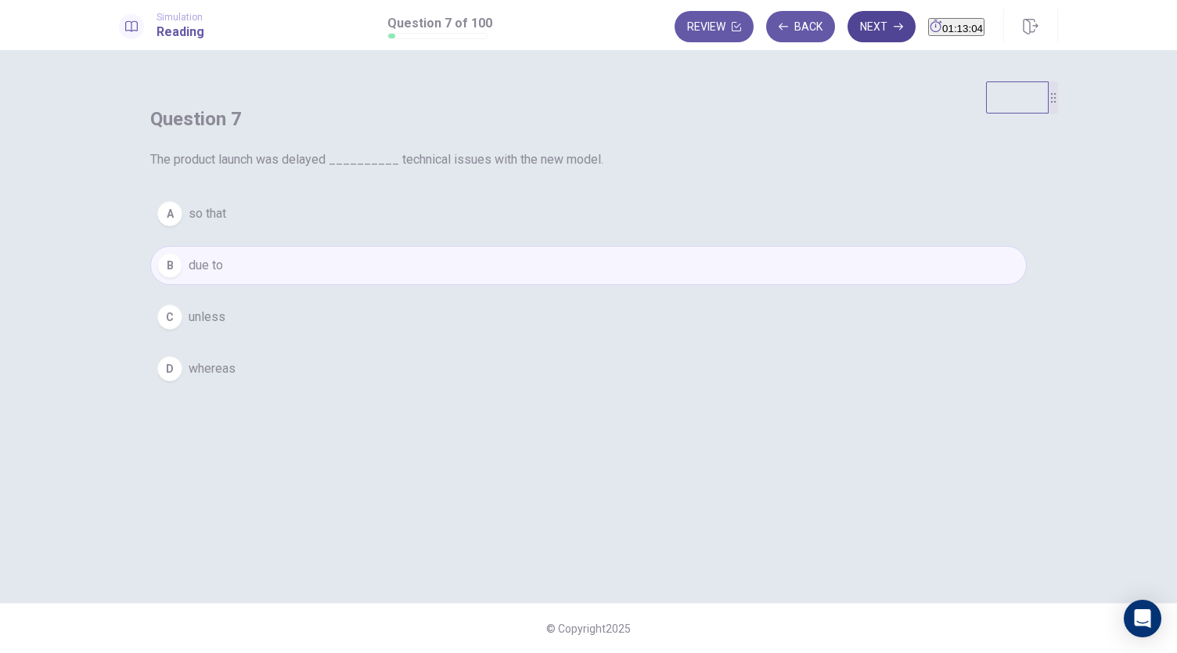
click at [848, 27] on button "Next" at bounding box center [882, 26] width 68 height 31
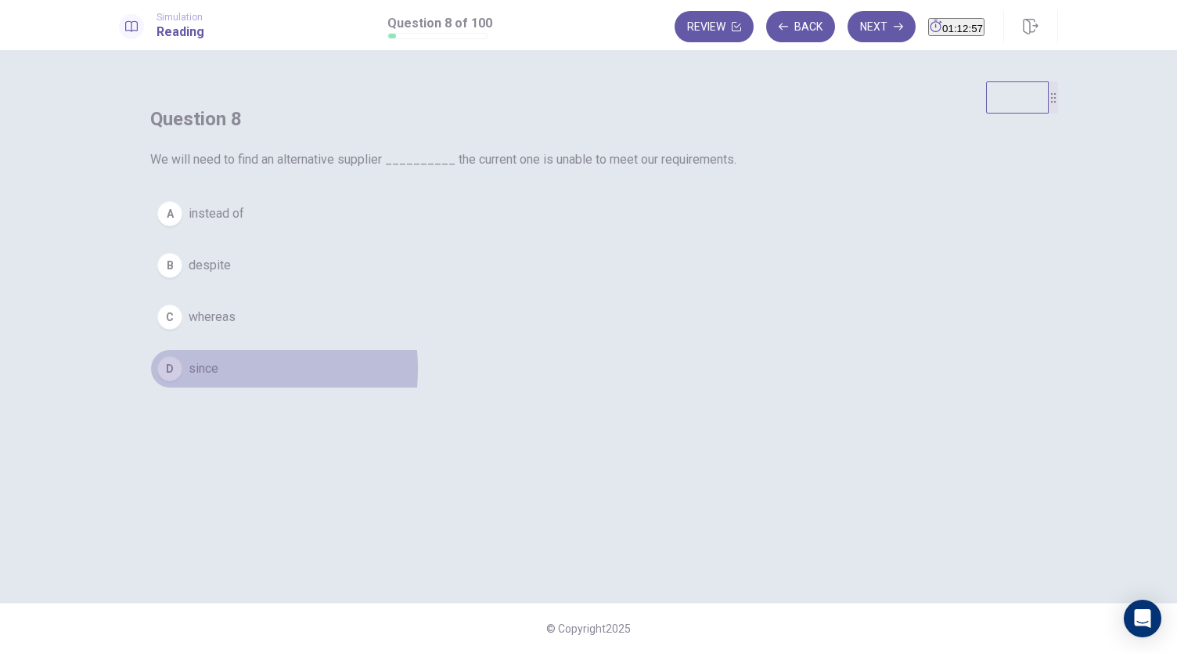
click at [218, 378] on span "since" at bounding box center [204, 368] width 30 height 19
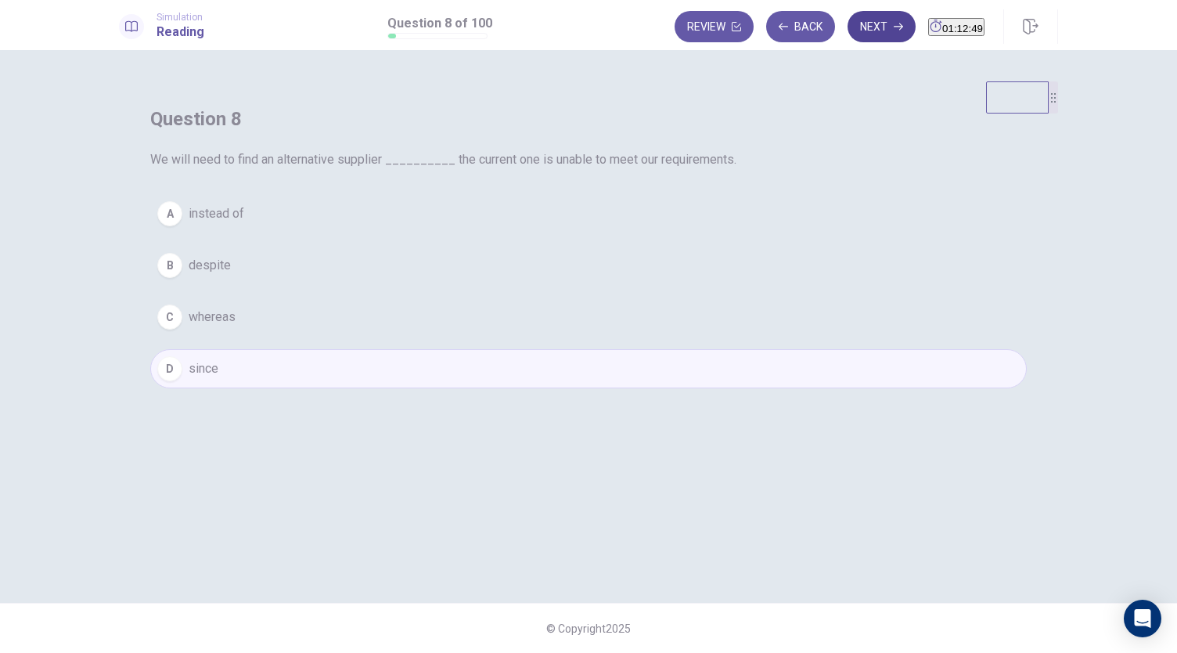
click at [848, 31] on button "Next" at bounding box center [882, 26] width 68 height 31
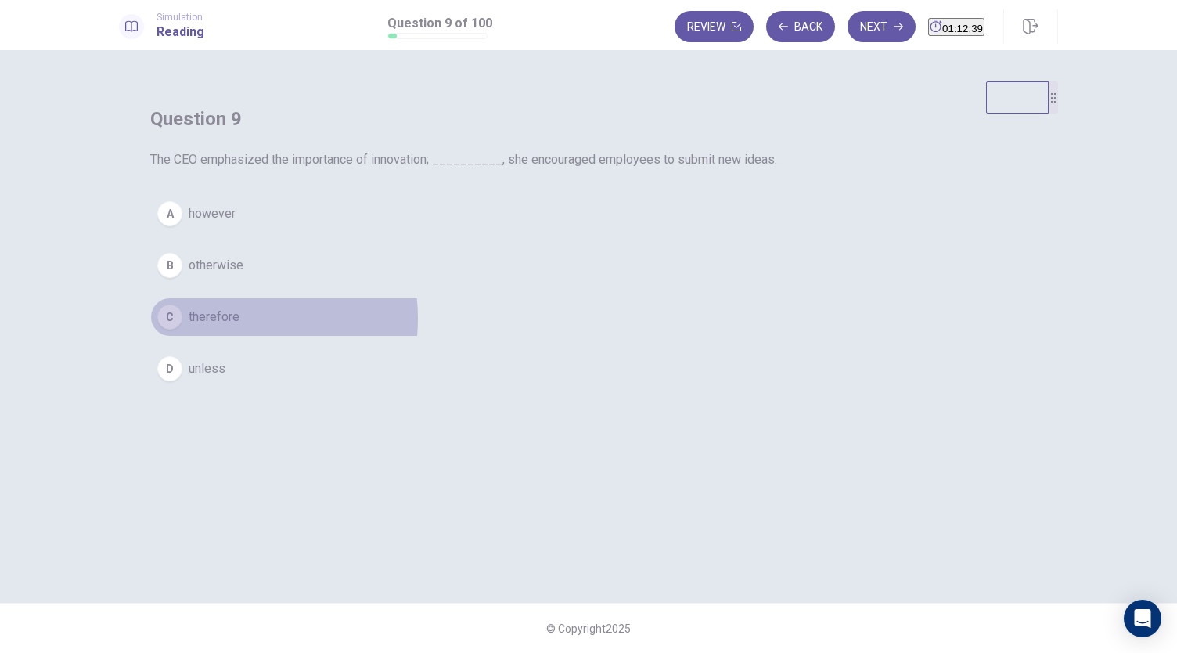
click at [240, 326] on span "therefore" at bounding box center [214, 317] width 51 height 19
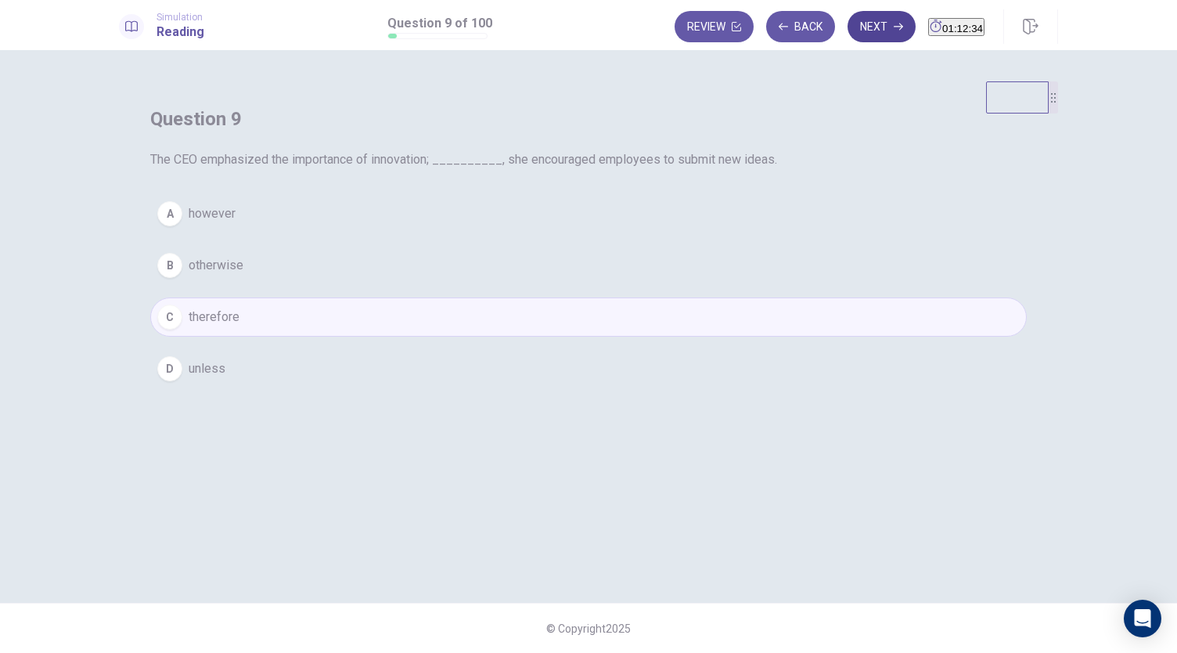
click at [894, 26] on icon "button" at bounding box center [898, 26] width 9 height 9
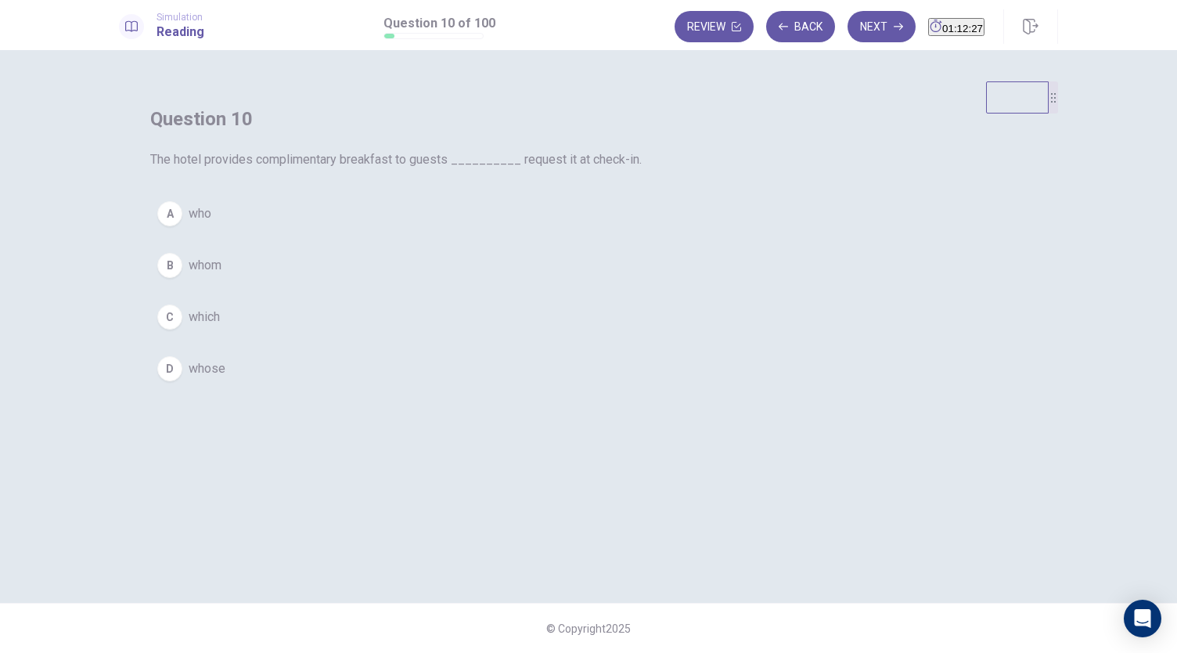
click at [485, 233] on button "A who" at bounding box center [588, 213] width 877 height 39
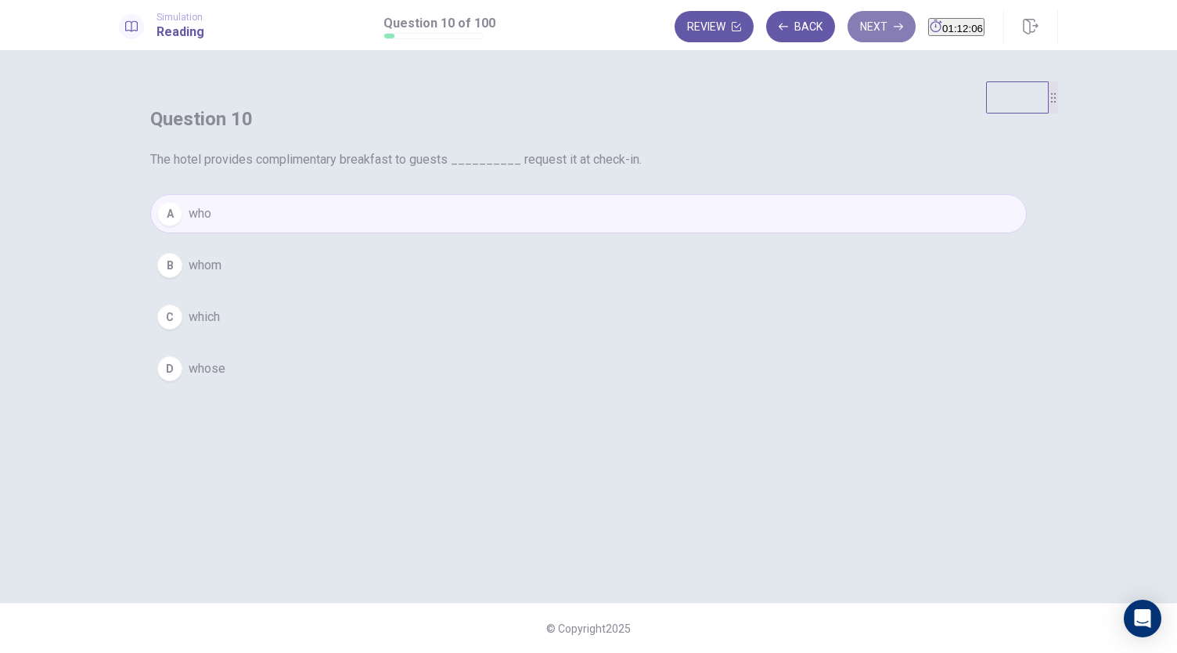
click at [853, 24] on button "Next" at bounding box center [882, 26] width 68 height 31
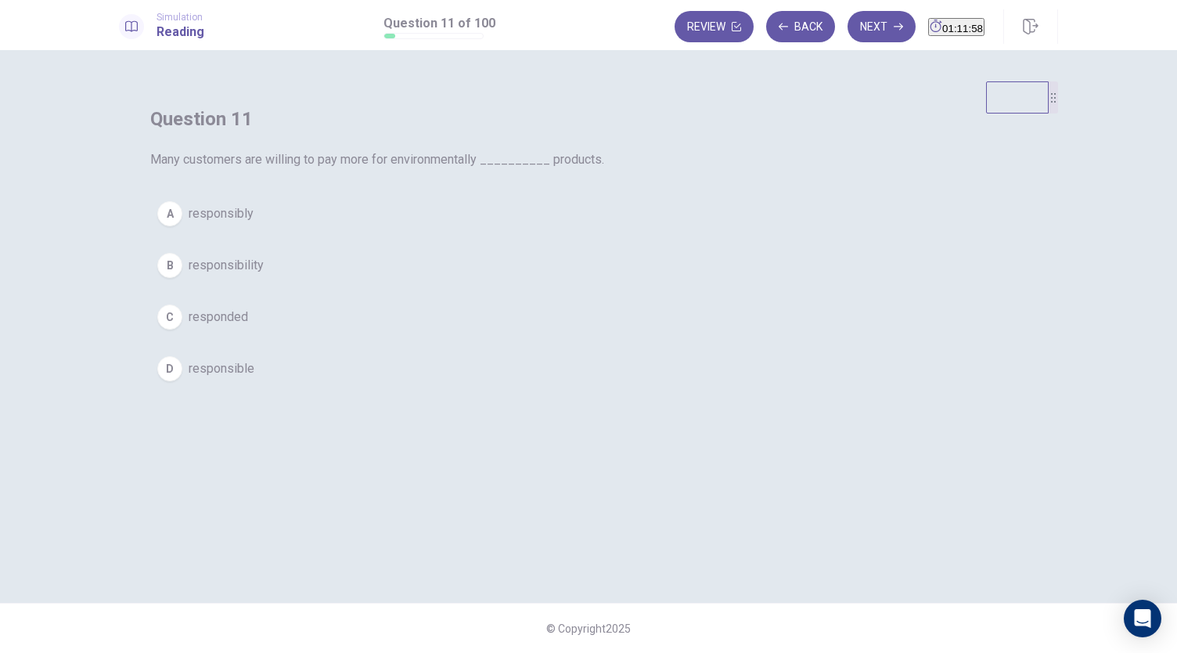
click at [254, 378] on span "responsible" at bounding box center [222, 368] width 66 height 19
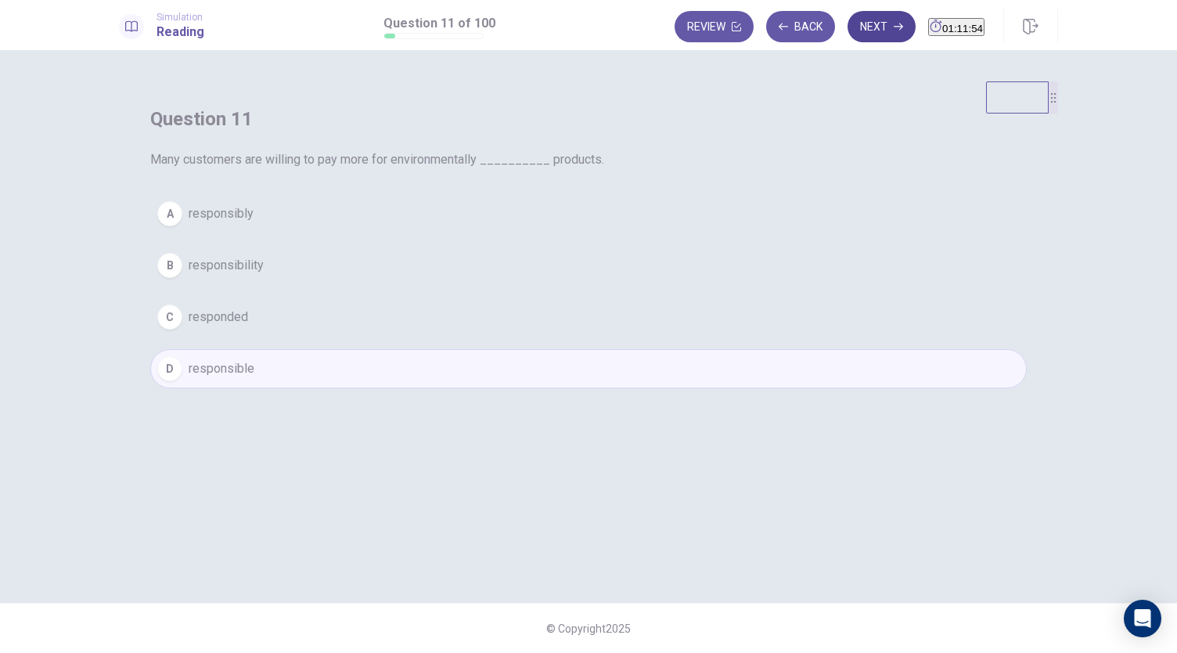
click at [856, 28] on button "Next" at bounding box center [882, 26] width 68 height 31
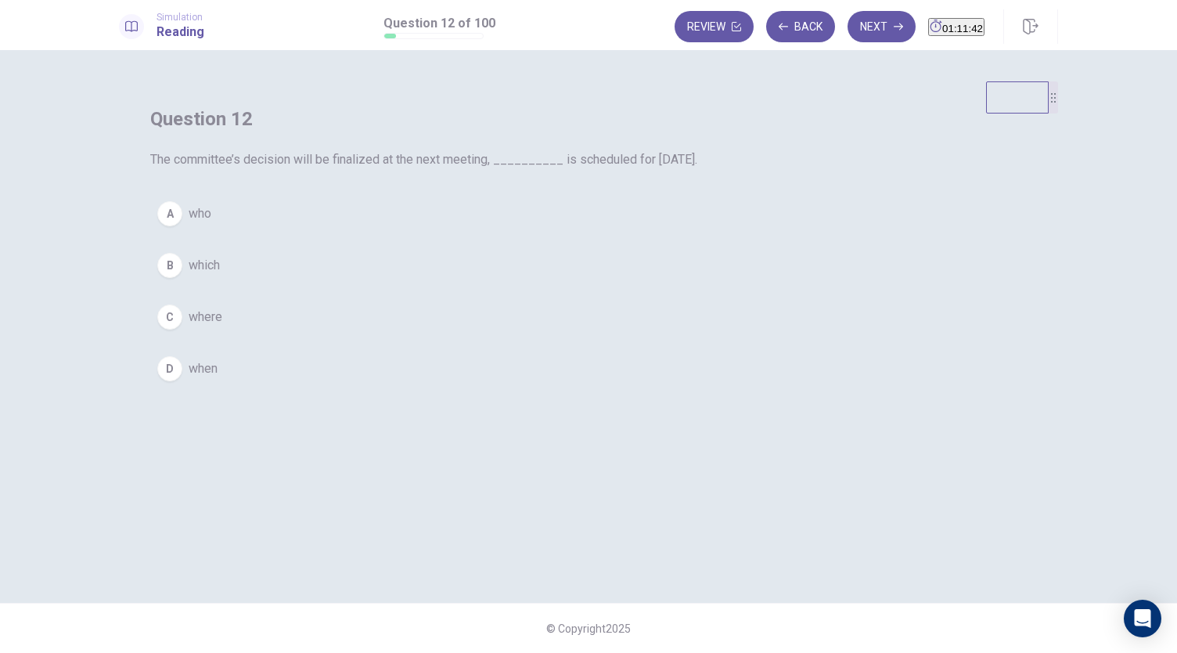
click at [182, 278] on div "B" at bounding box center [169, 265] width 25 height 25
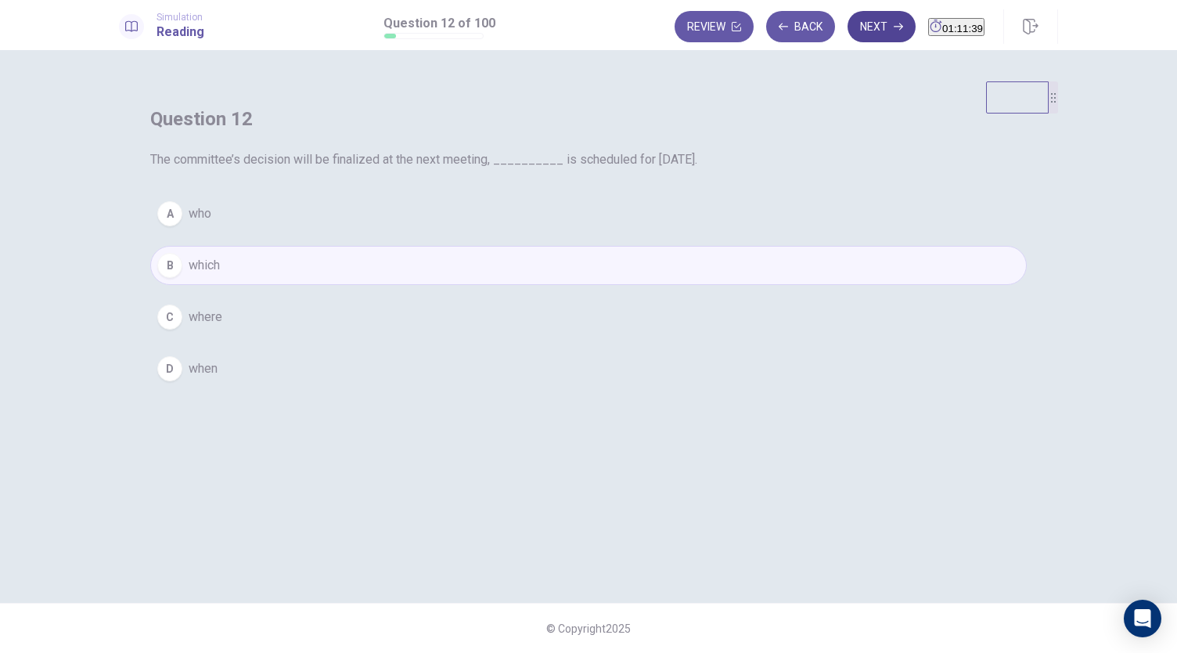
click at [894, 24] on icon "button" at bounding box center [898, 26] width 9 height 9
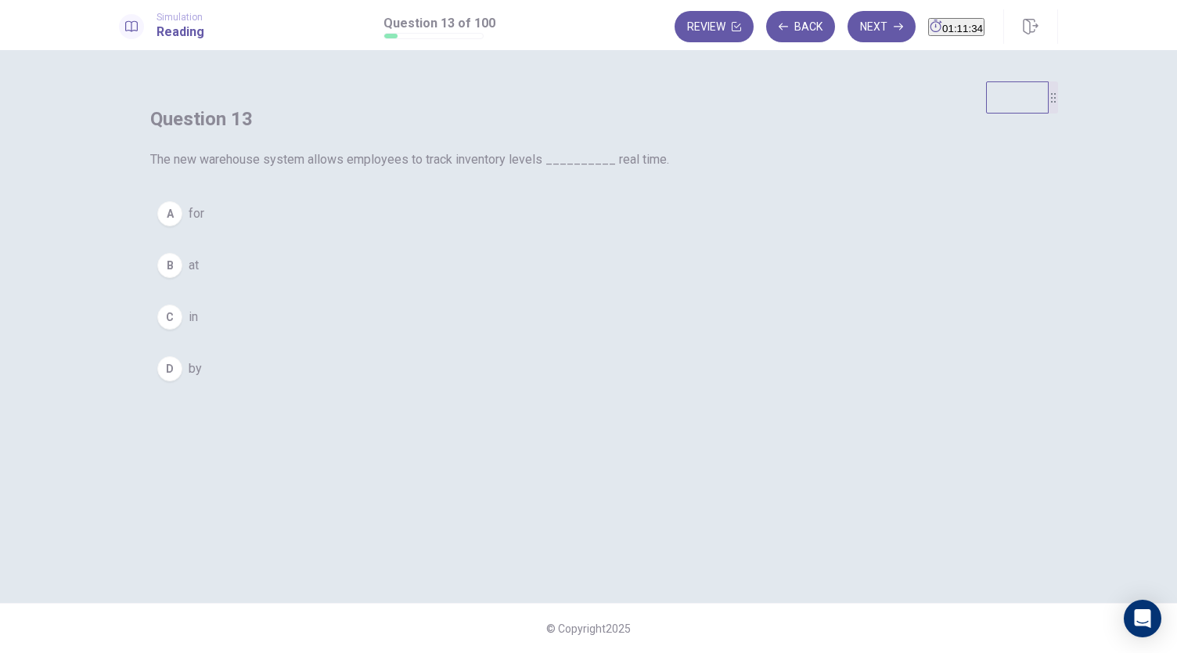
click at [182, 330] on div "C" at bounding box center [169, 316] width 25 height 25
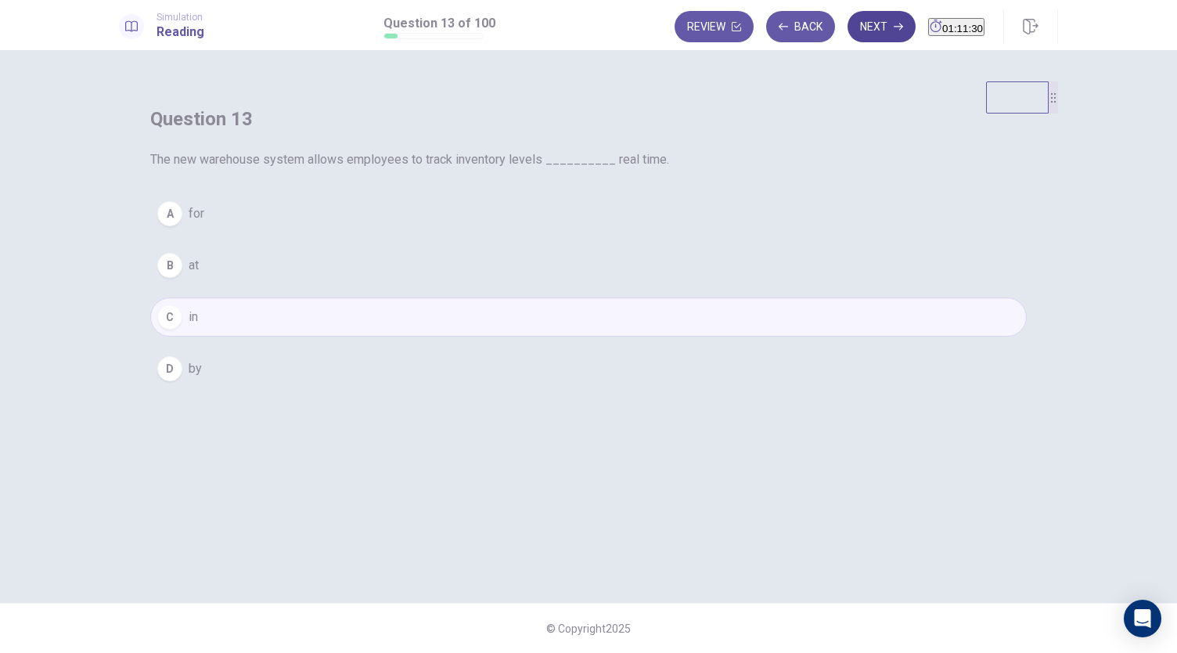
click at [855, 32] on button "Next" at bounding box center [882, 26] width 68 height 31
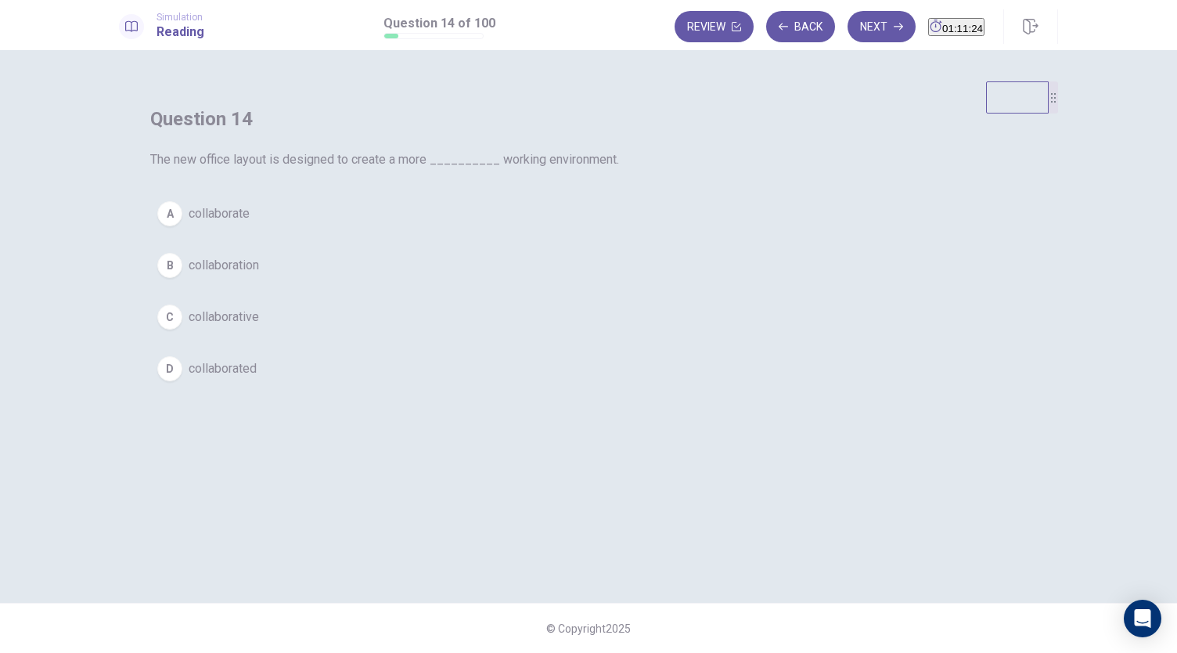
click at [259, 326] on span "collaborative" at bounding box center [224, 317] width 70 height 19
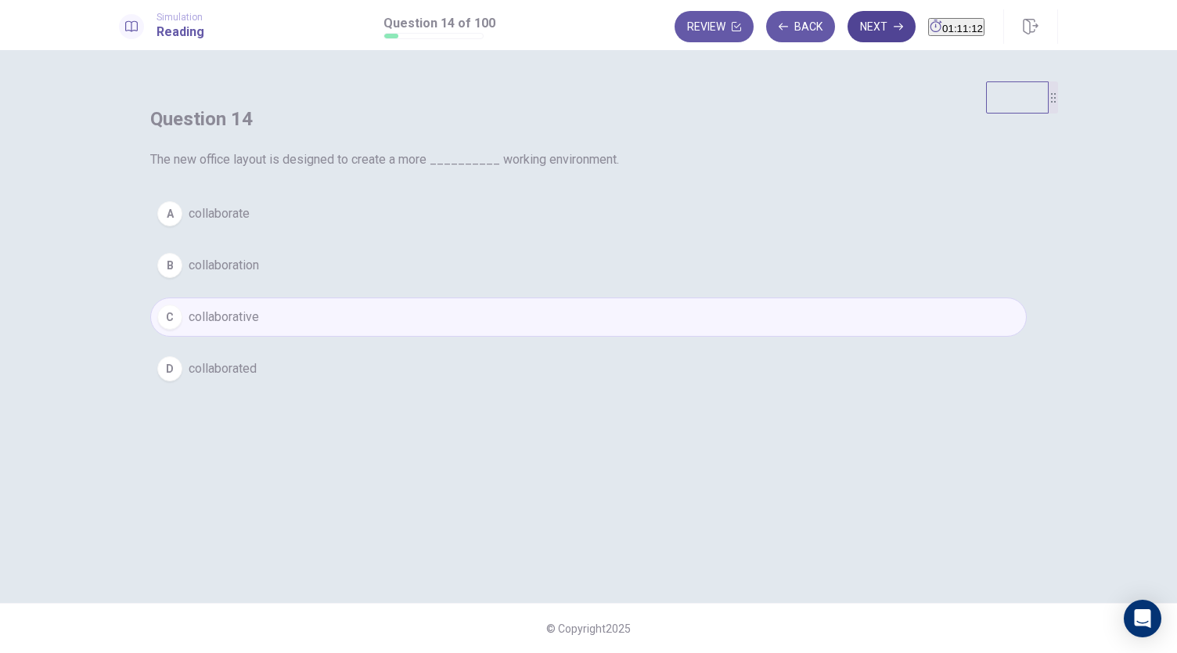
click at [848, 27] on button "Next" at bounding box center [882, 26] width 68 height 31
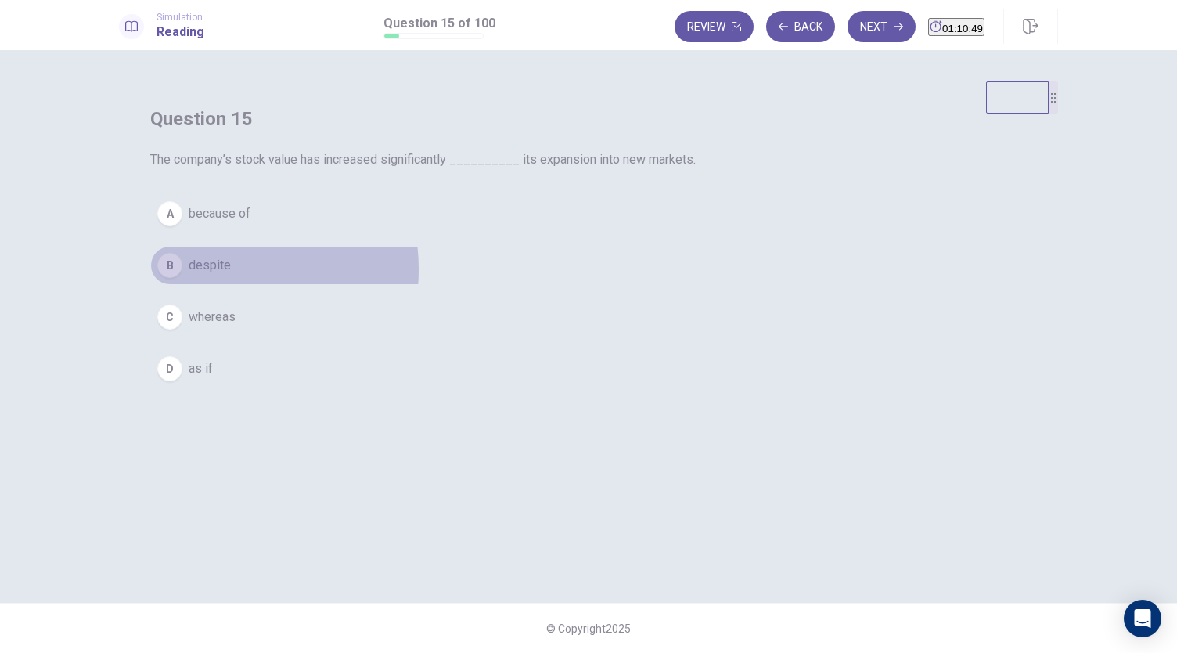
click at [231, 275] on span "despite" at bounding box center [210, 265] width 42 height 19
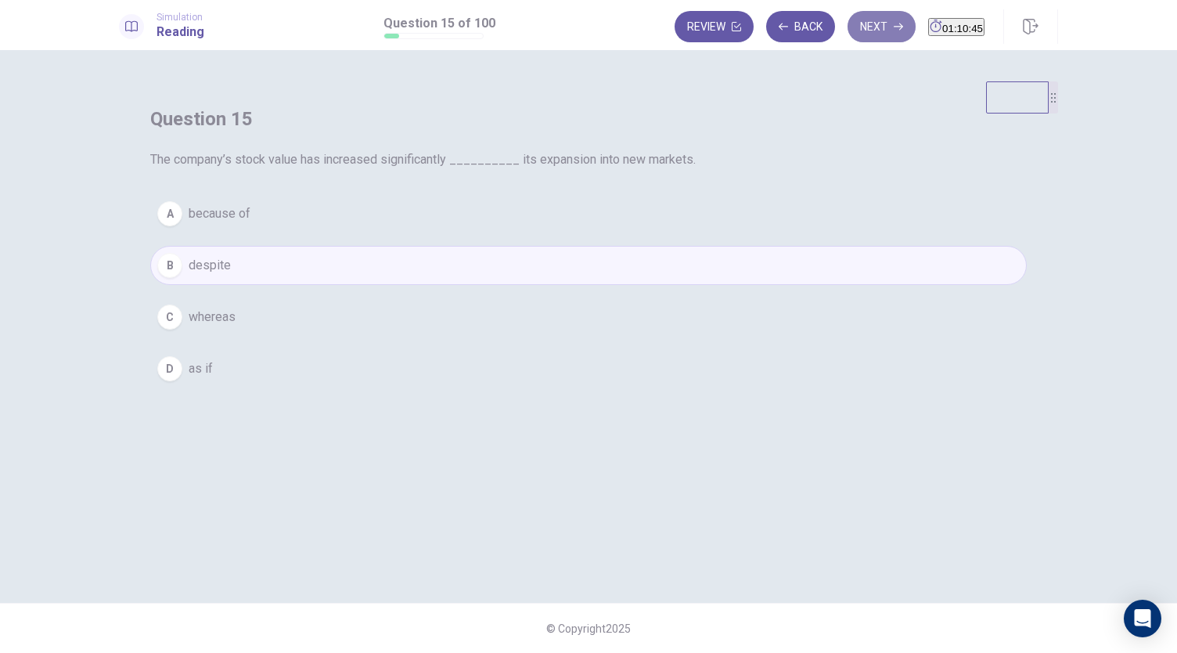
click at [863, 20] on button "Next" at bounding box center [882, 26] width 68 height 31
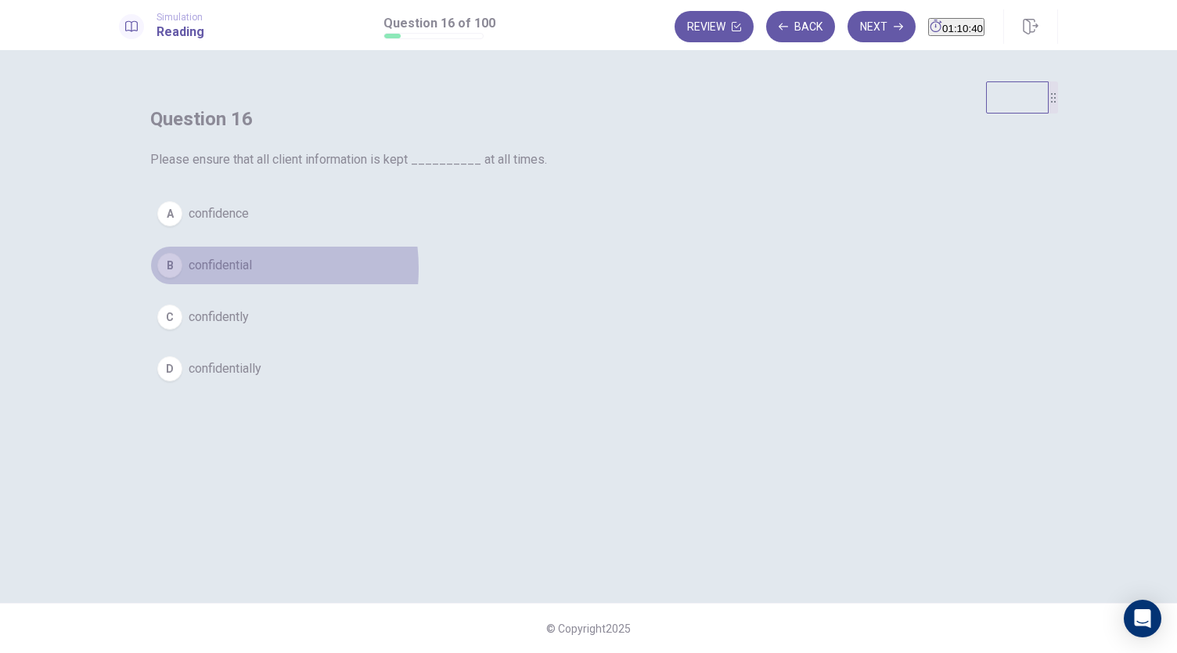
click at [252, 275] on span "confidential" at bounding box center [220, 265] width 63 height 19
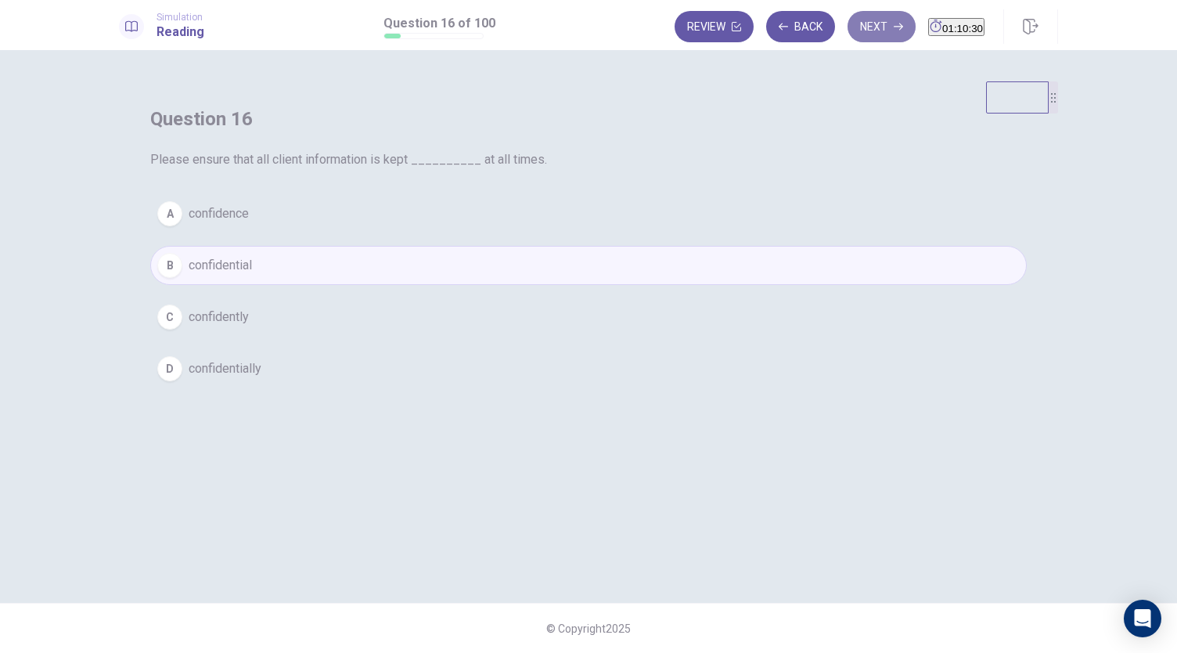
click at [855, 28] on button "Next" at bounding box center [882, 26] width 68 height 31
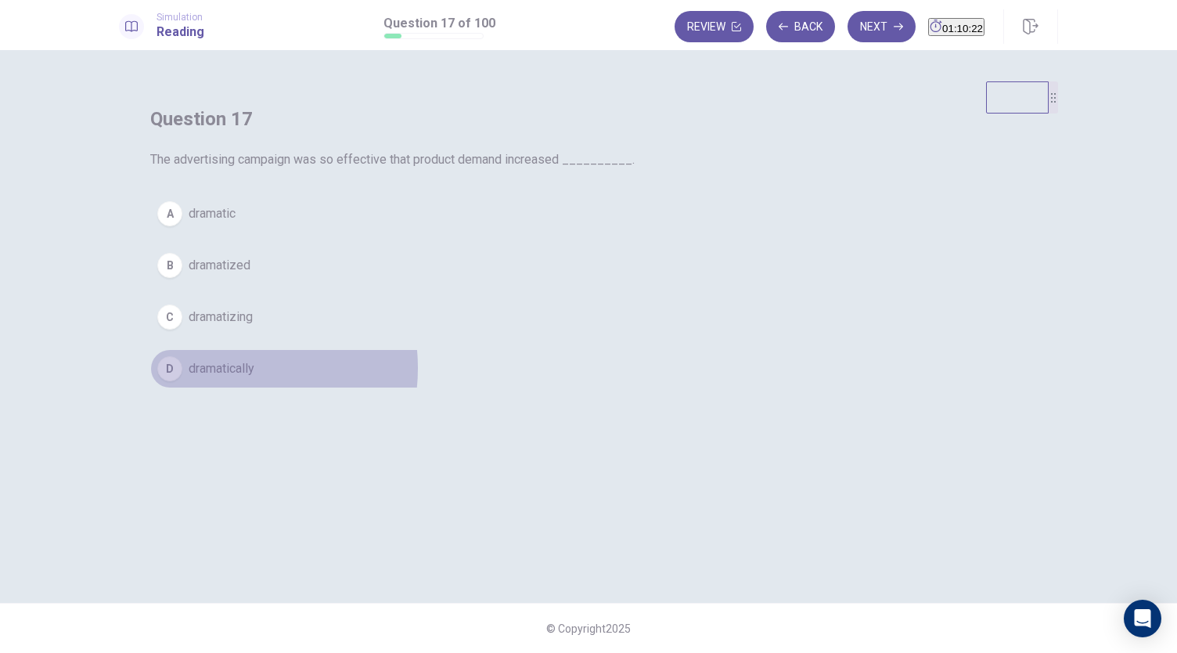
click at [254, 378] on span "dramatically" at bounding box center [222, 368] width 66 height 19
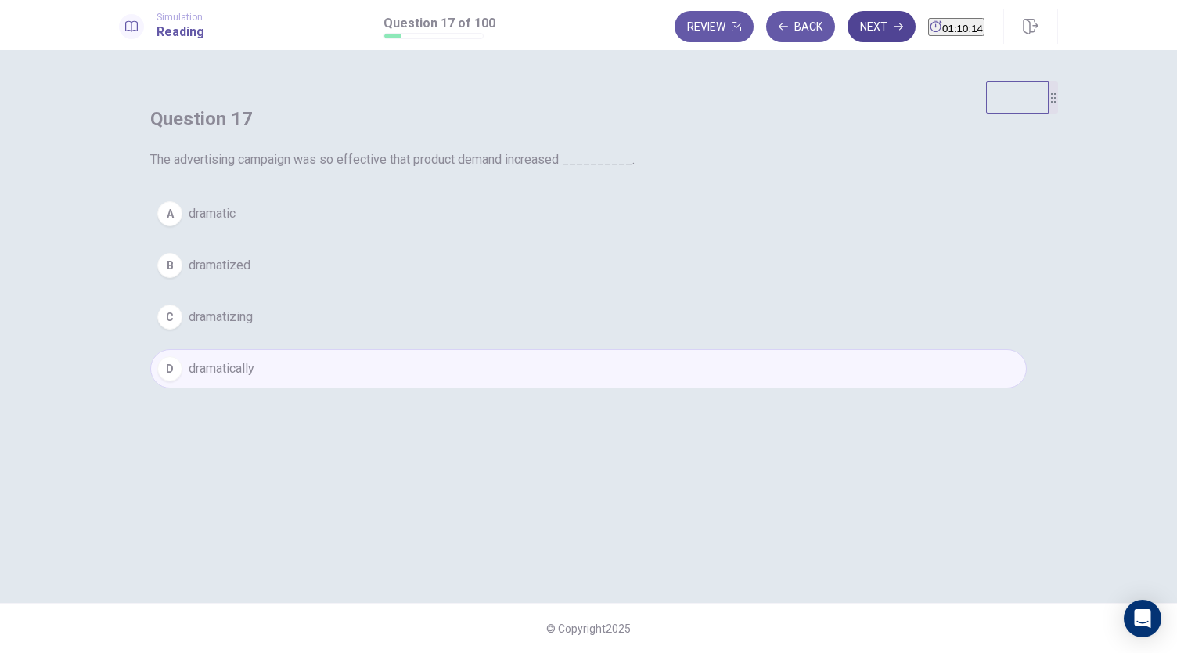
click at [853, 31] on button "Next" at bounding box center [882, 26] width 68 height 31
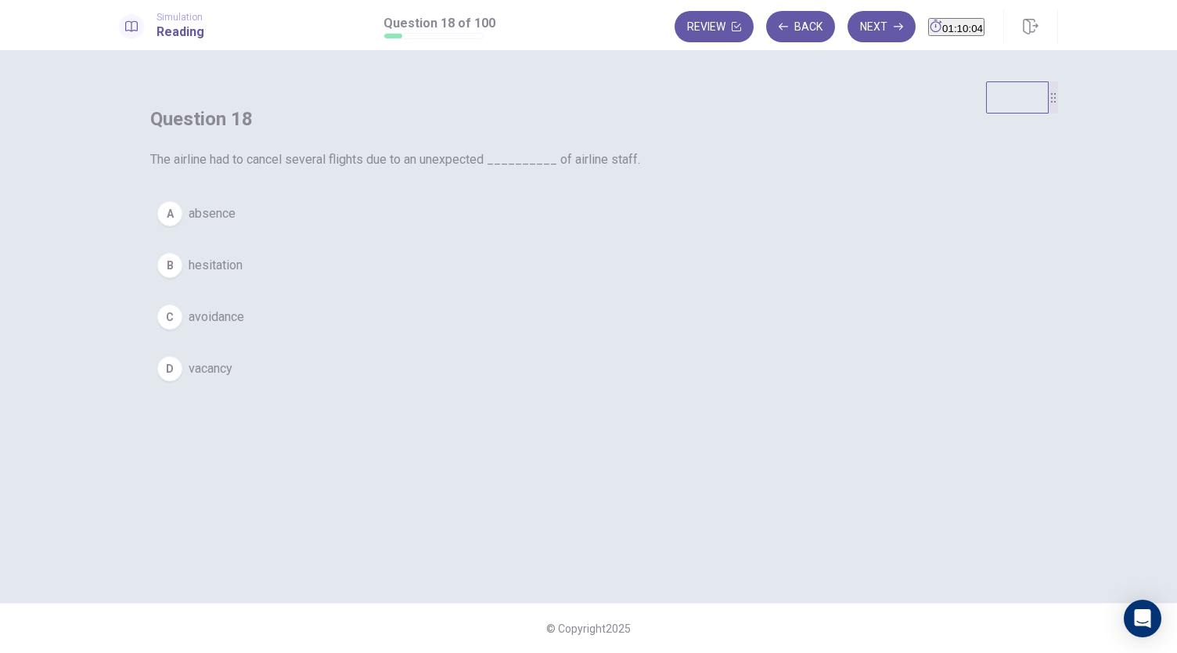
click at [236, 223] on span "absence" at bounding box center [212, 213] width 47 height 19
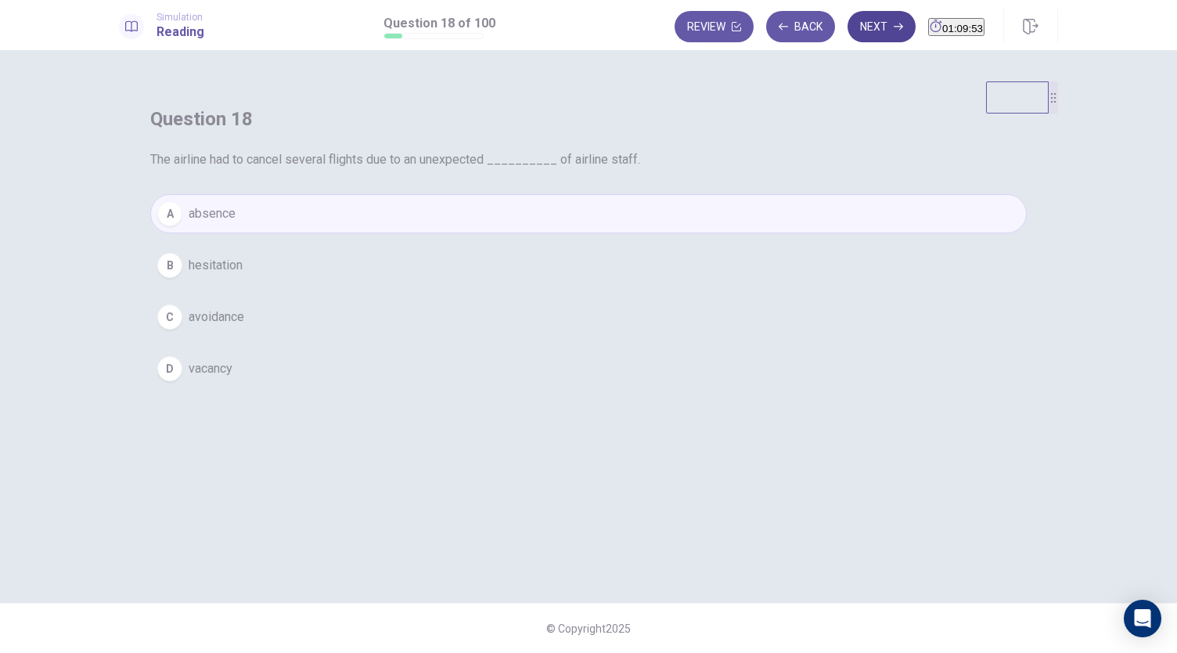
click at [894, 24] on icon "button" at bounding box center [898, 26] width 9 height 7
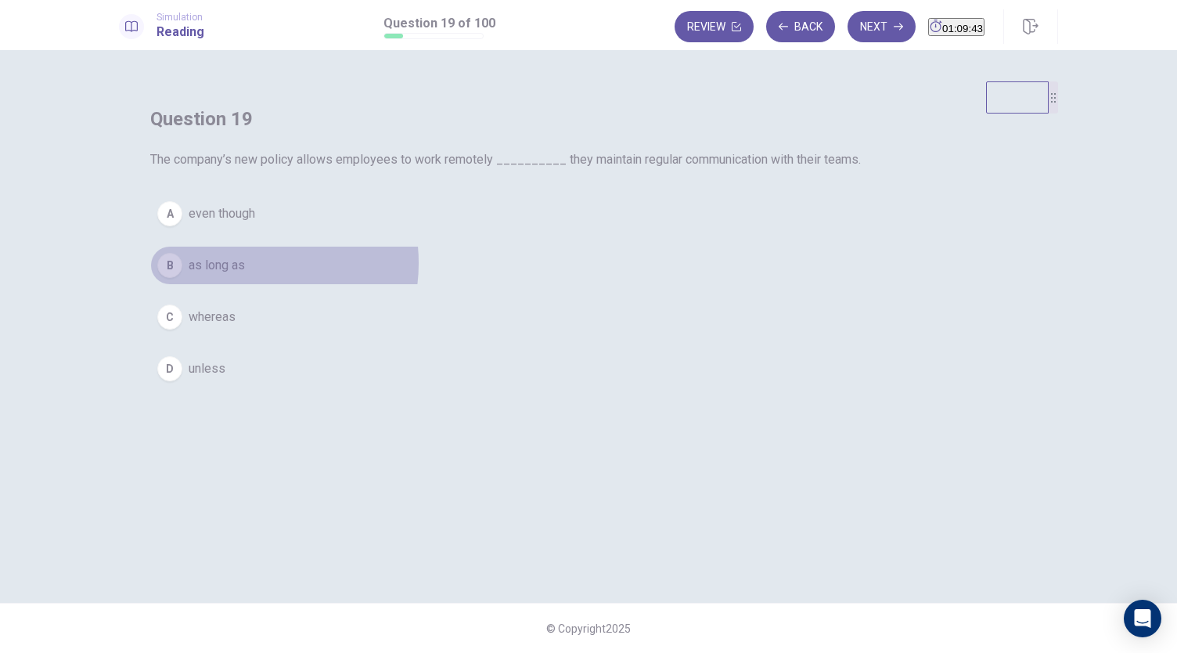
click at [245, 275] on span "as long as" at bounding box center [217, 265] width 56 height 19
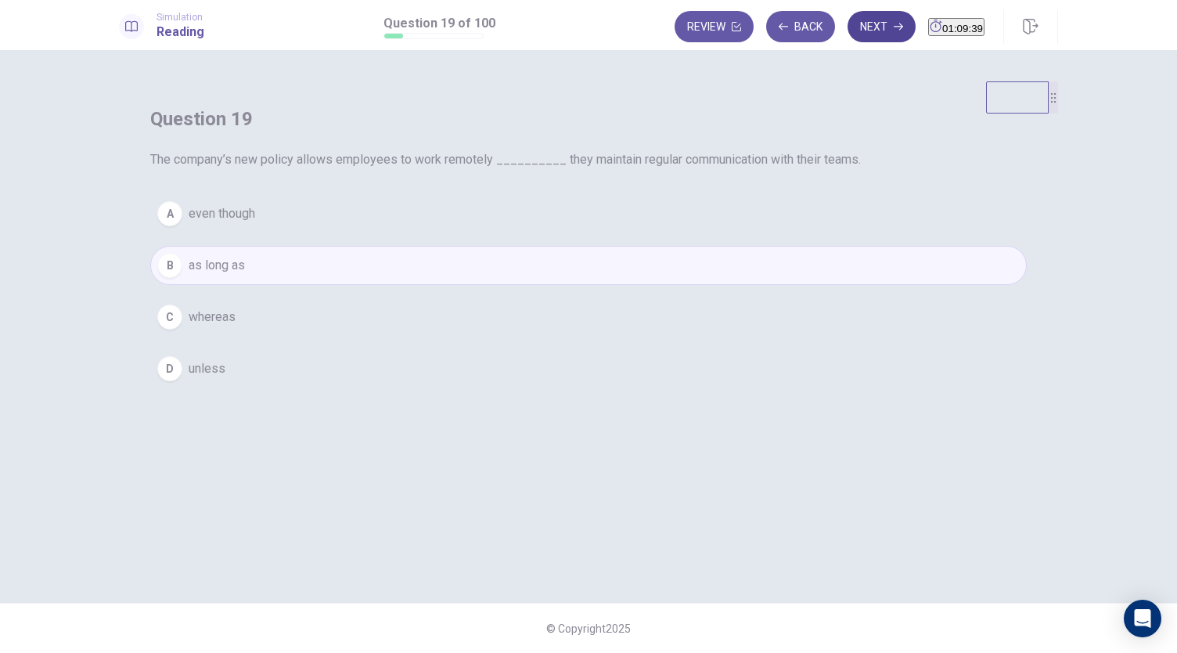
click at [873, 27] on button "Next" at bounding box center [882, 26] width 68 height 31
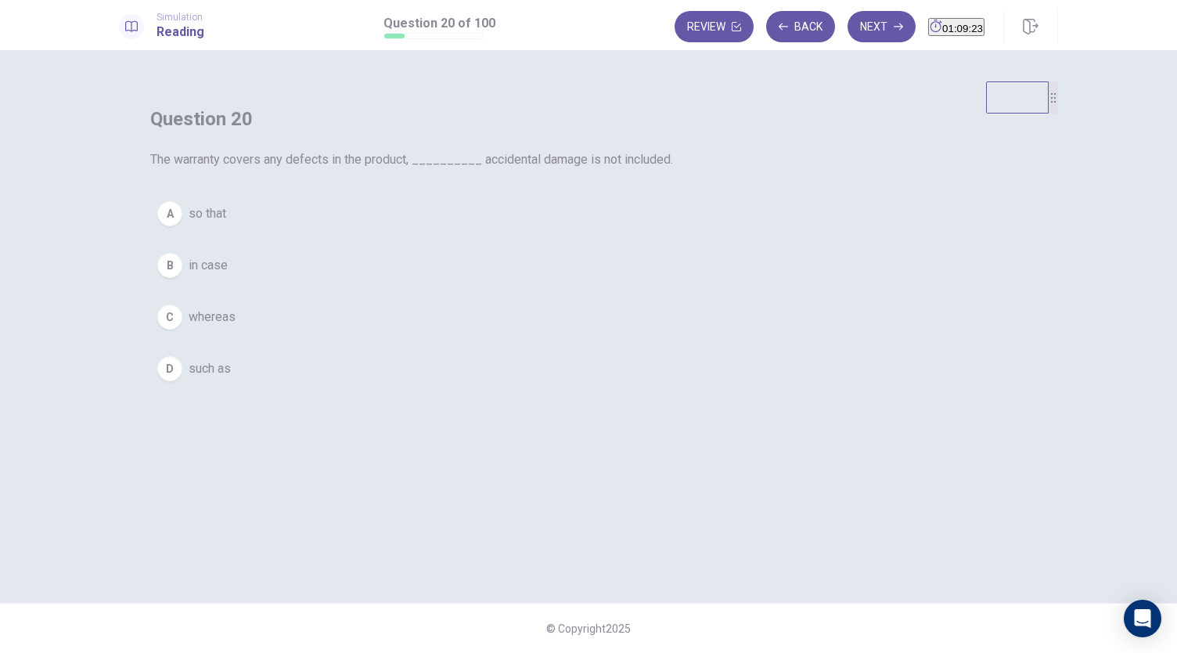
click at [236, 326] on span "whereas" at bounding box center [212, 317] width 47 height 19
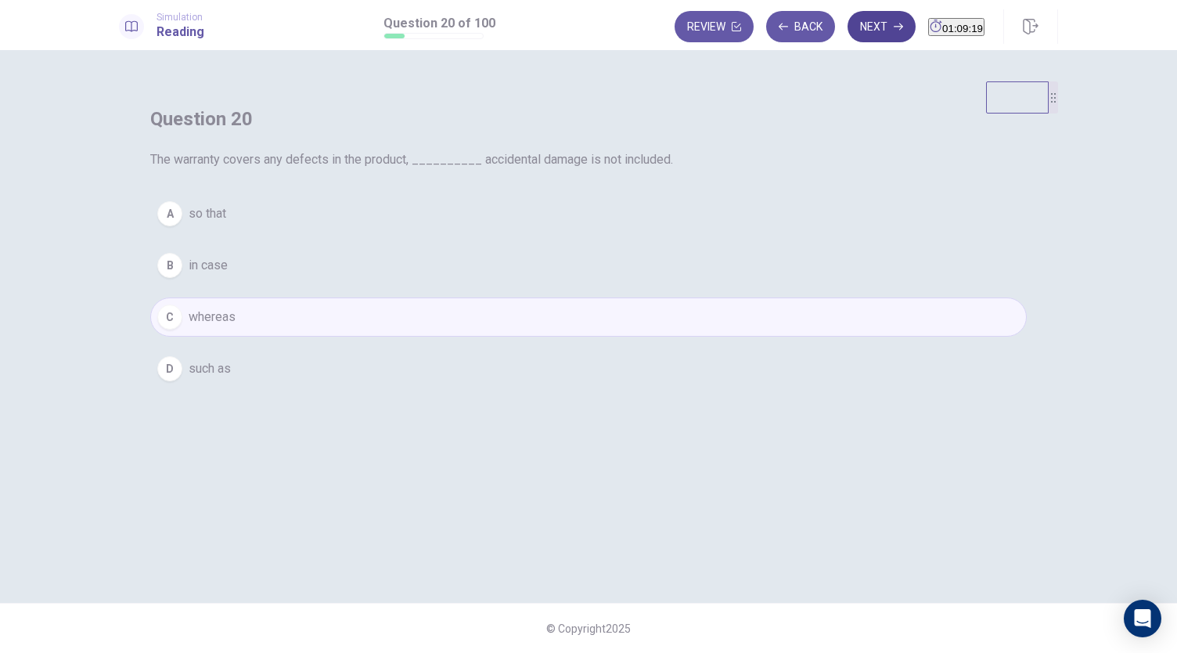
click at [859, 24] on button "Next" at bounding box center [882, 26] width 68 height 31
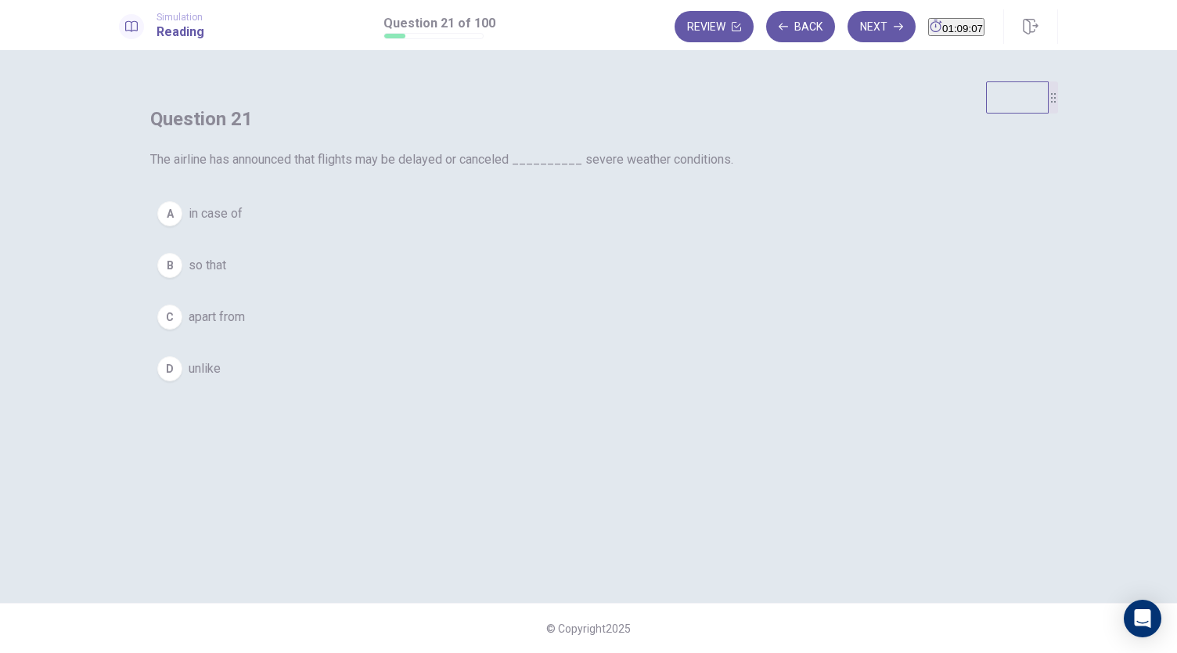
click at [243, 223] on span "in case of" at bounding box center [216, 213] width 54 height 19
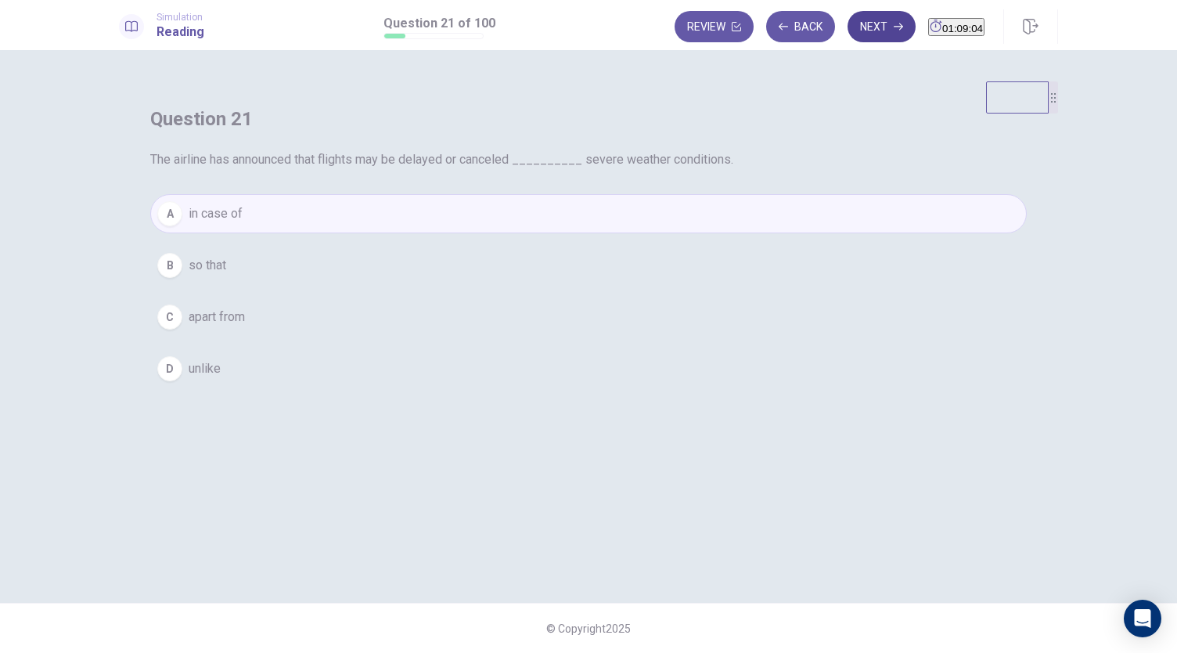
click at [894, 30] on icon "button" at bounding box center [898, 26] width 9 height 9
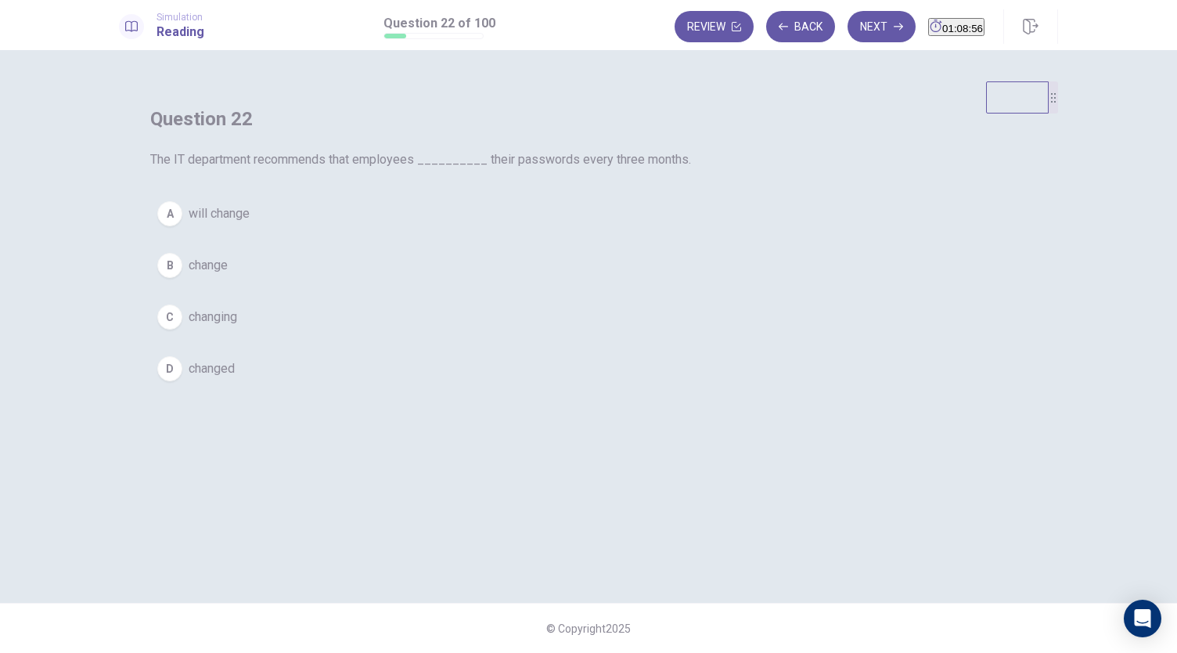
click at [228, 275] on span "change" at bounding box center [208, 265] width 39 height 19
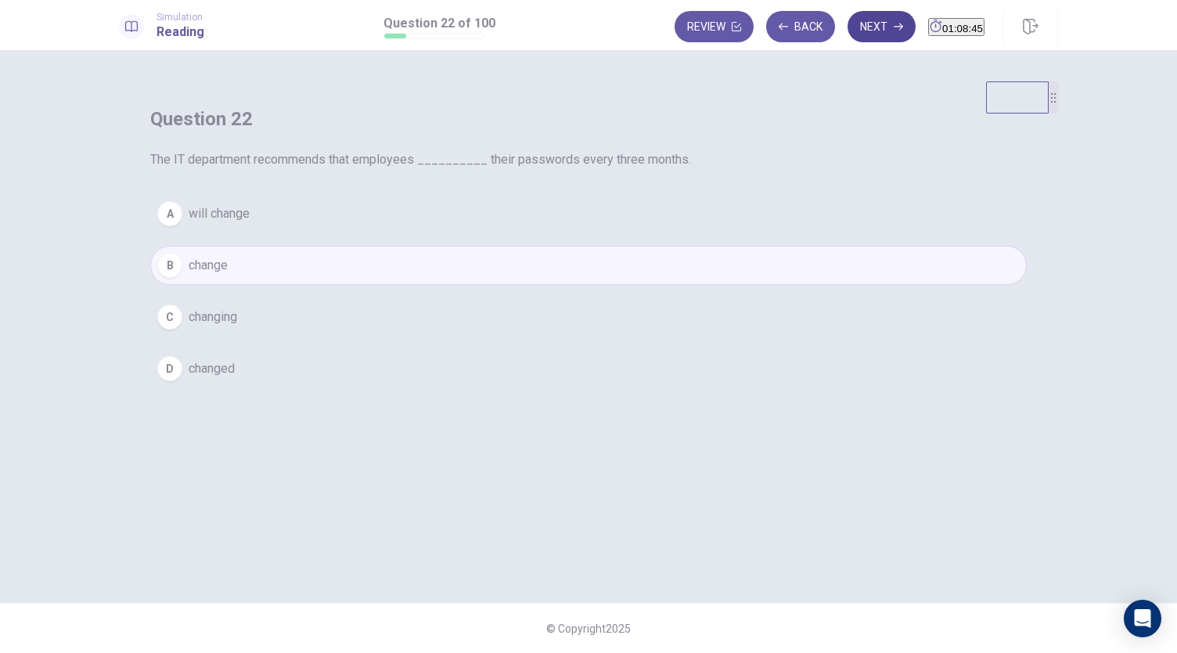
click at [856, 31] on button "Next" at bounding box center [882, 26] width 68 height 31
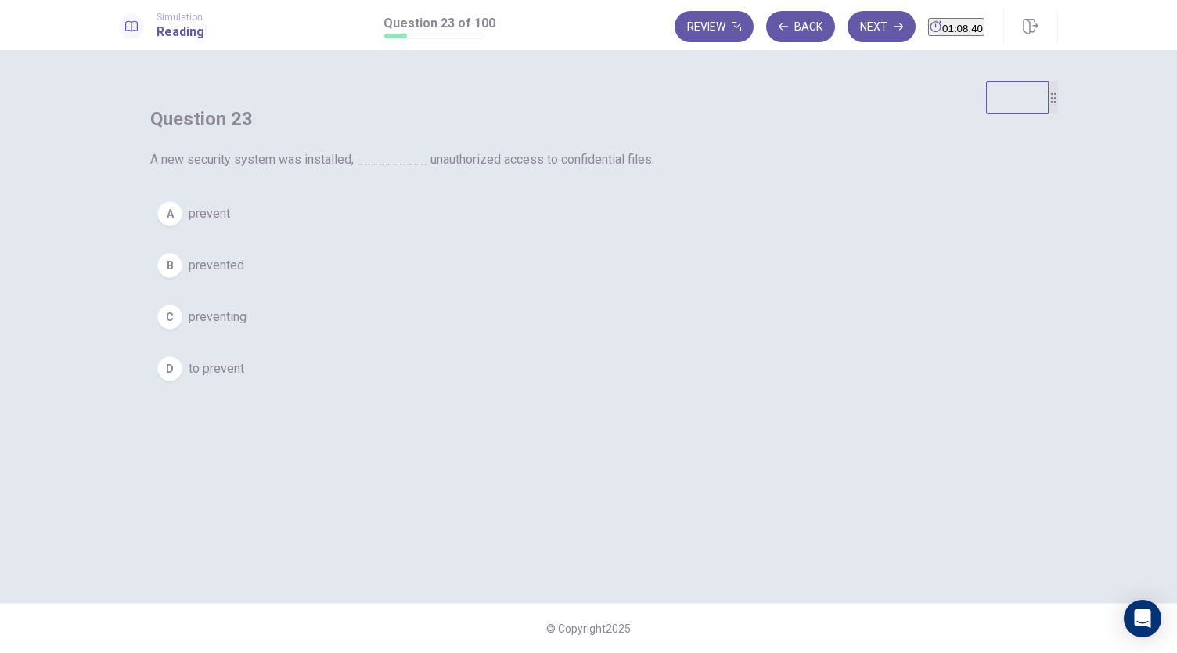
click at [247, 326] on span "preventing" at bounding box center [218, 317] width 58 height 19
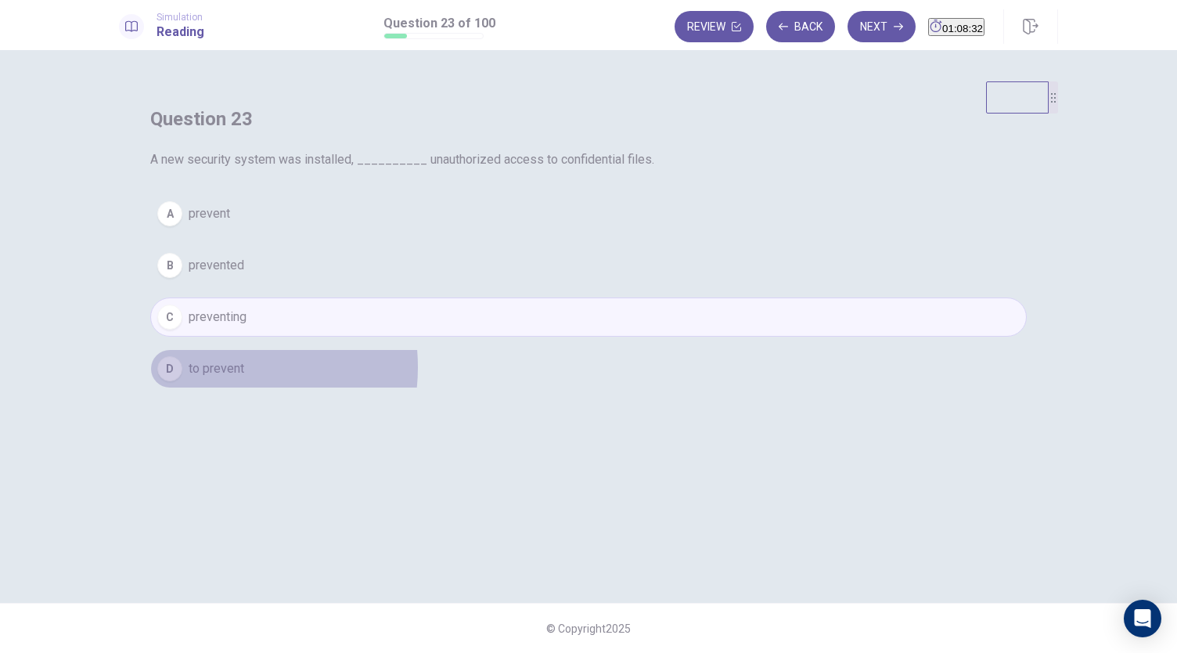
click at [244, 378] on span "to prevent" at bounding box center [217, 368] width 56 height 19
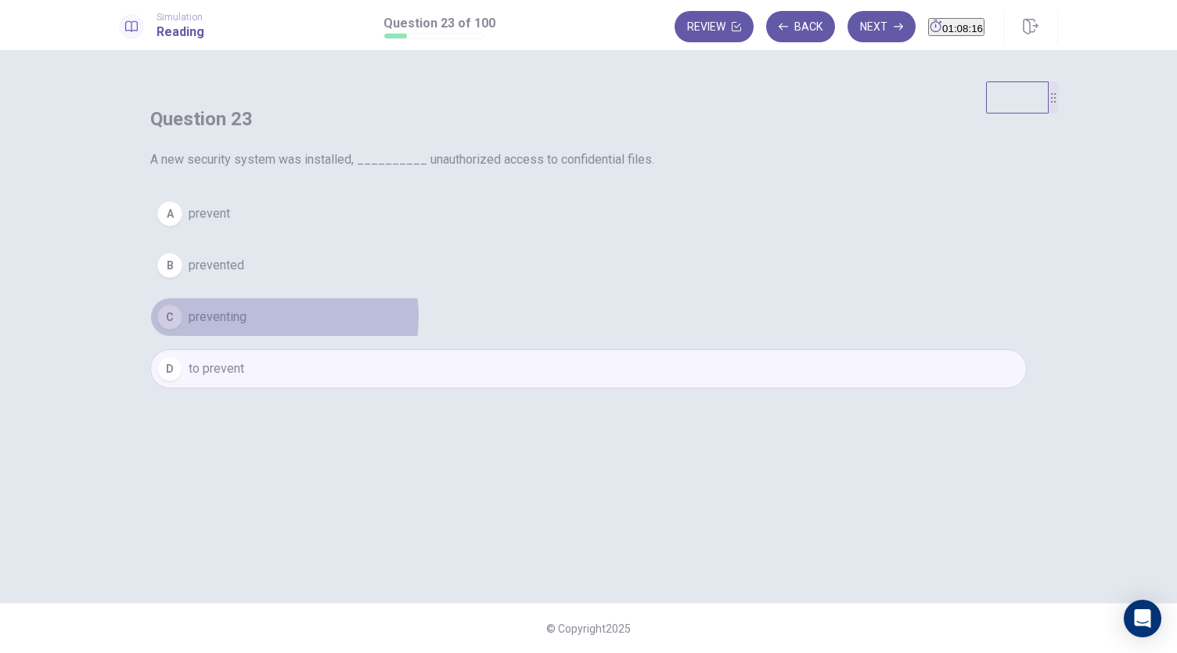
click at [579, 337] on button "C preventing" at bounding box center [588, 316] width 877 height 39
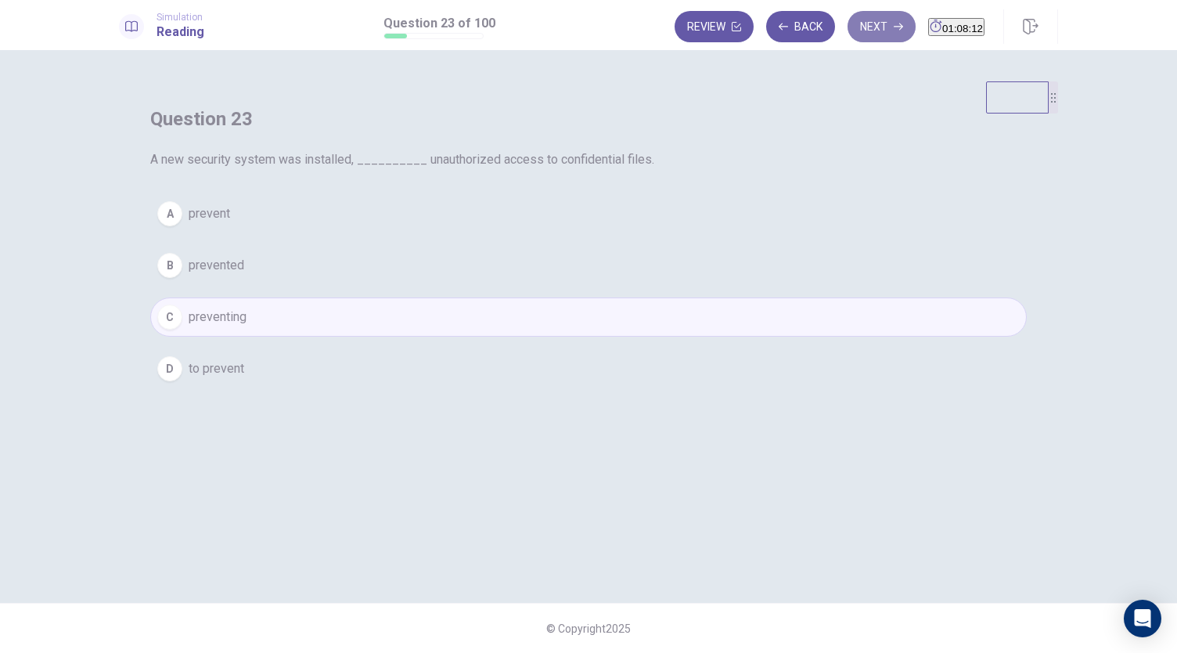
click at [866, 20] on button "Next" at bounding box center [882, 26] width 68 height 31
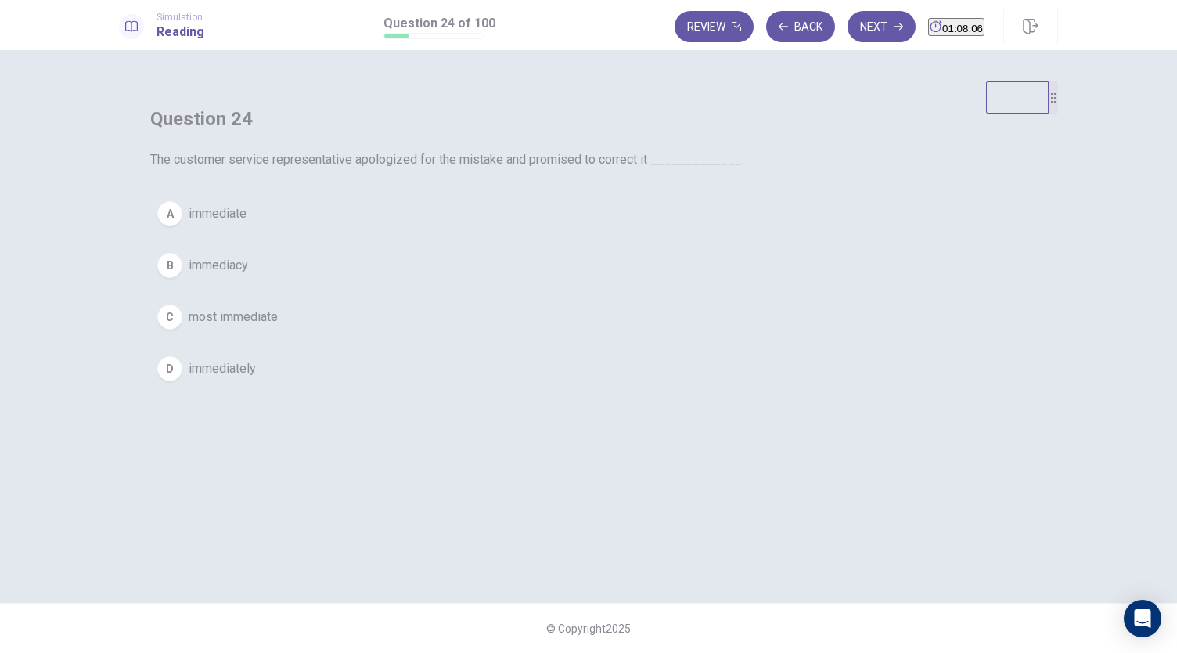
click at [256, 378] on span "immediately" at bounding box center [222, 368] width 67 height 19
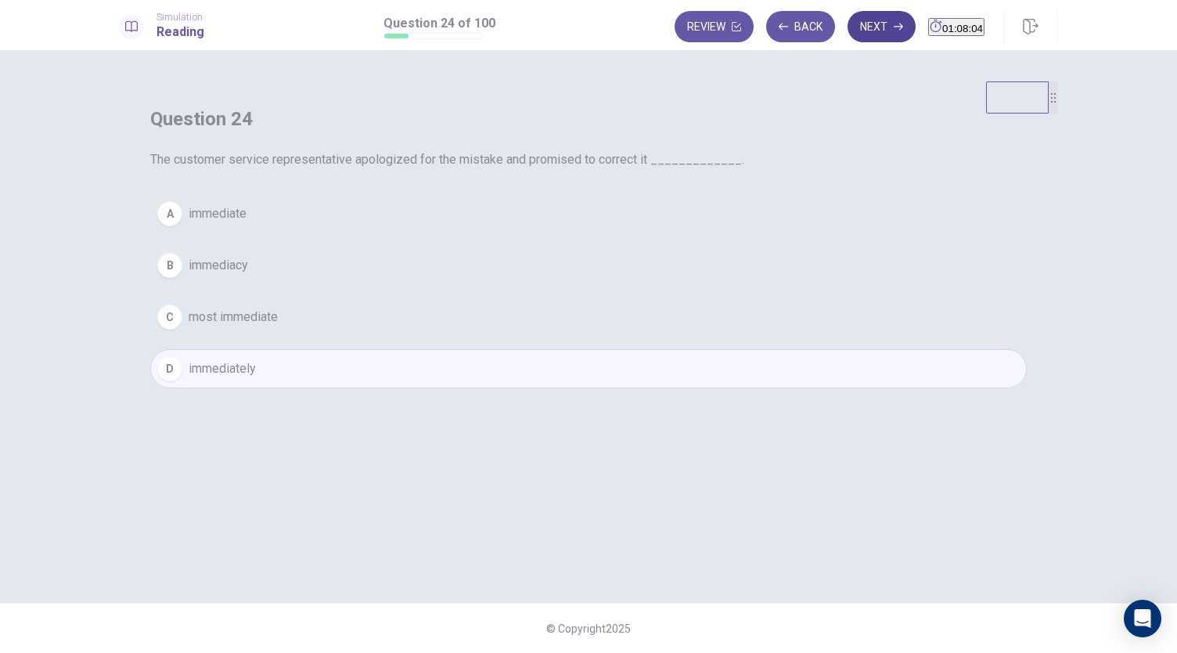
click at [861, 23] on button "Next" at bounding box center [882, 26] width 68 height 31
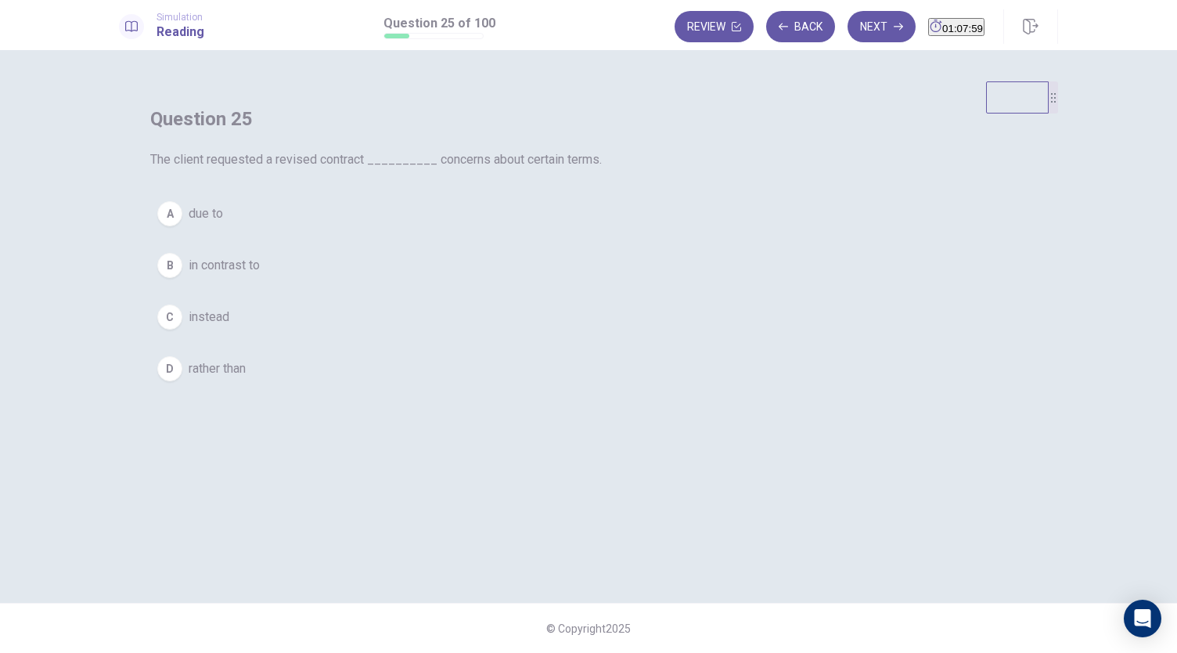
click at [223, 223] on span "due to" at bounding box center [206, 213] width 34 height 19
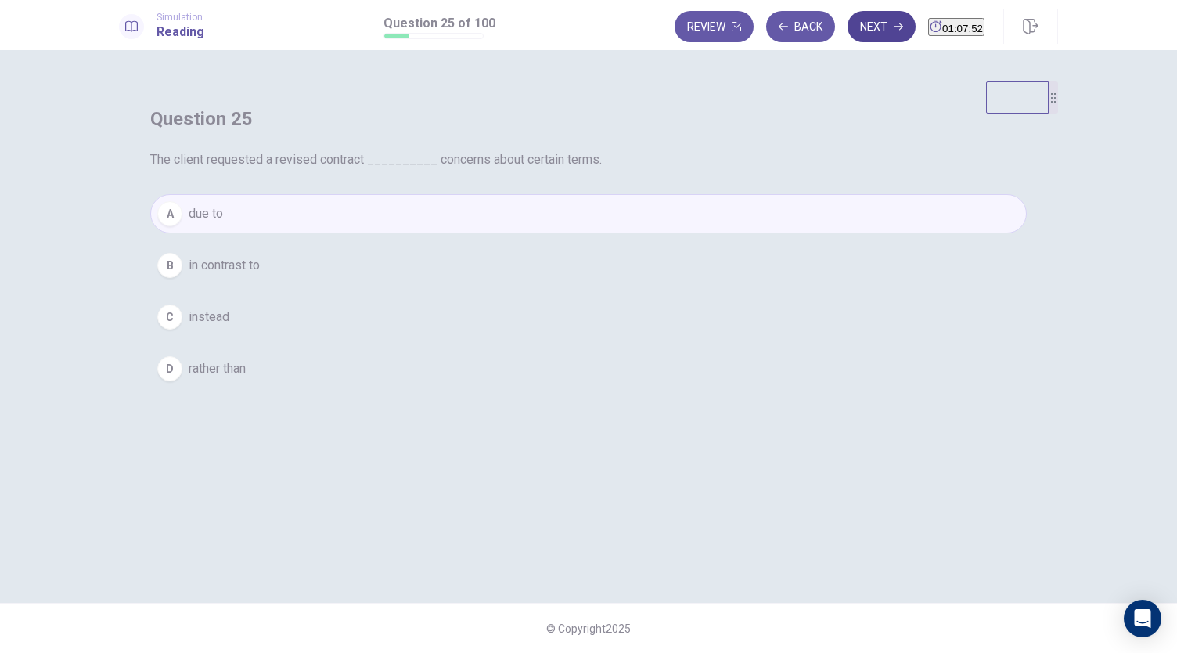
click at [860, 28] on button "Next" at bounding box center [882, 26] width 68 height 31
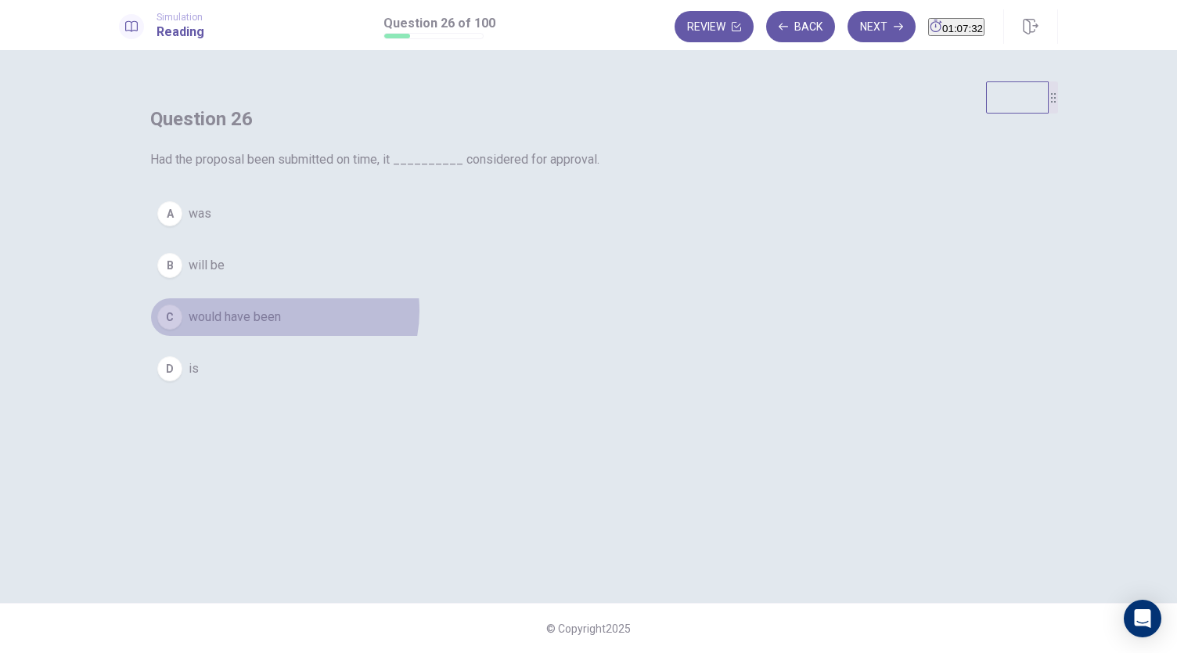
click at [281, 326] on span "would have been" at bounding box center [235, 317] width 92 height 19
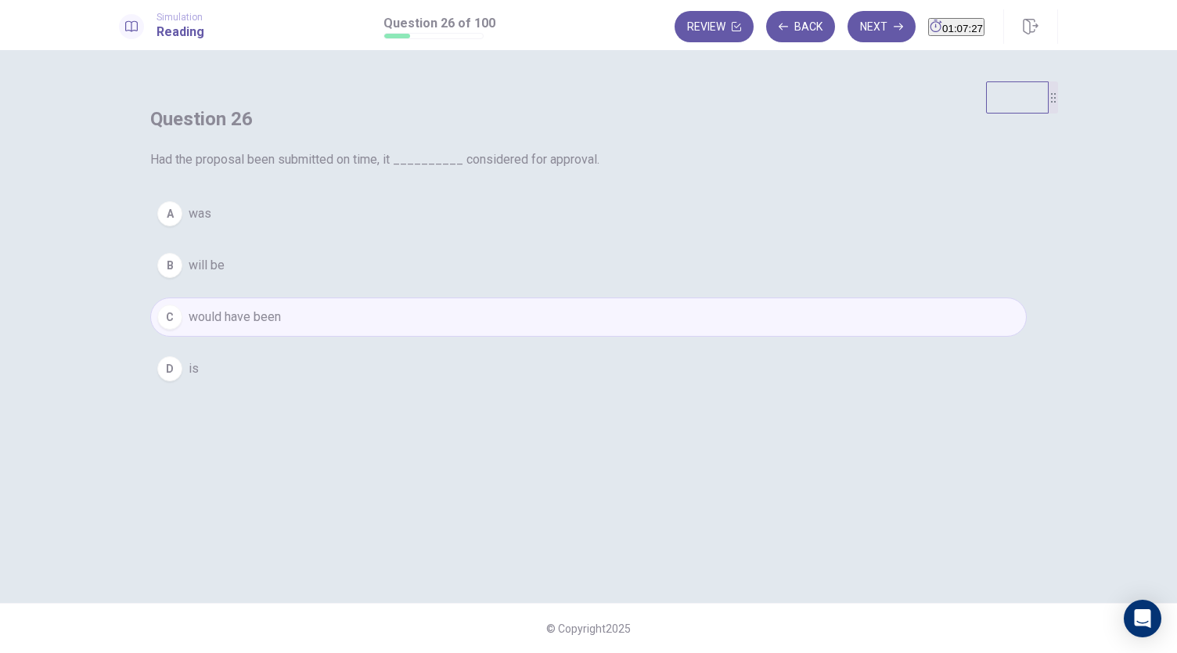
click at [225, 275] on span "will be" at bounding box center [207, 265] width 36 height 19
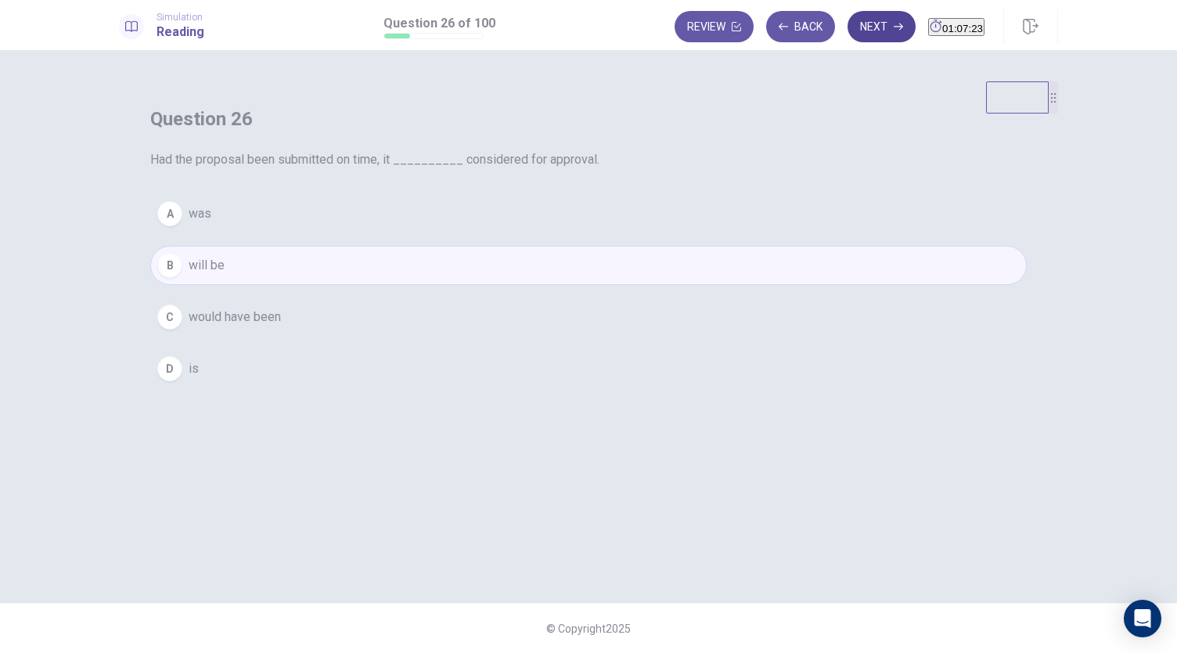
click at [848, 32] on button "Next" at bounding box center [882, 26] width 68 height 31
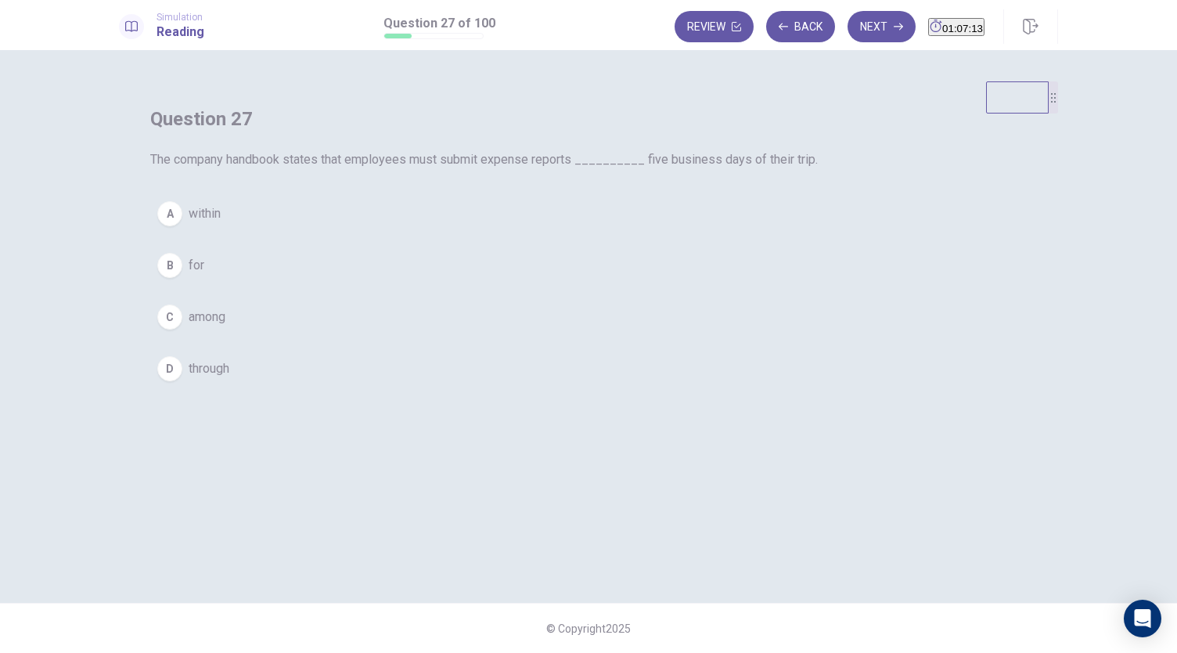
click at [221, 223] on span "within" at bounding box center [205, 213] width 32 height 19
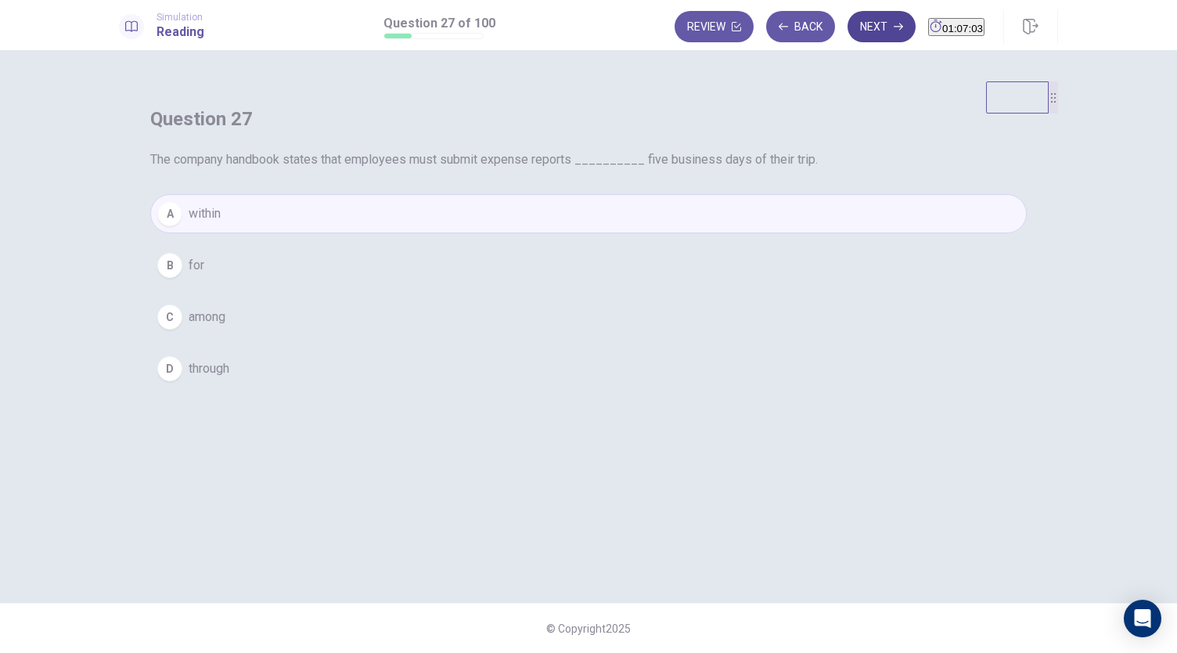
click at [861, 33] on button "Next" at bounding box center [882, 26] width 68 height 31
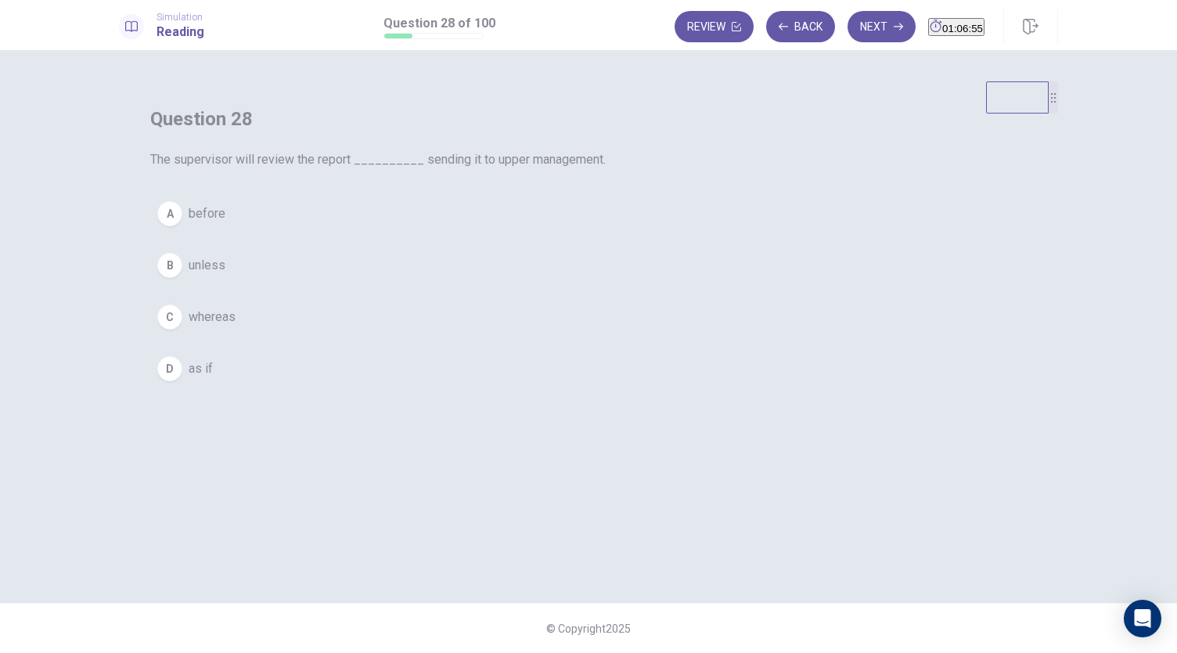
click at [225, 223] on span "before" at bounding box center [207, 213] width 37 height 19
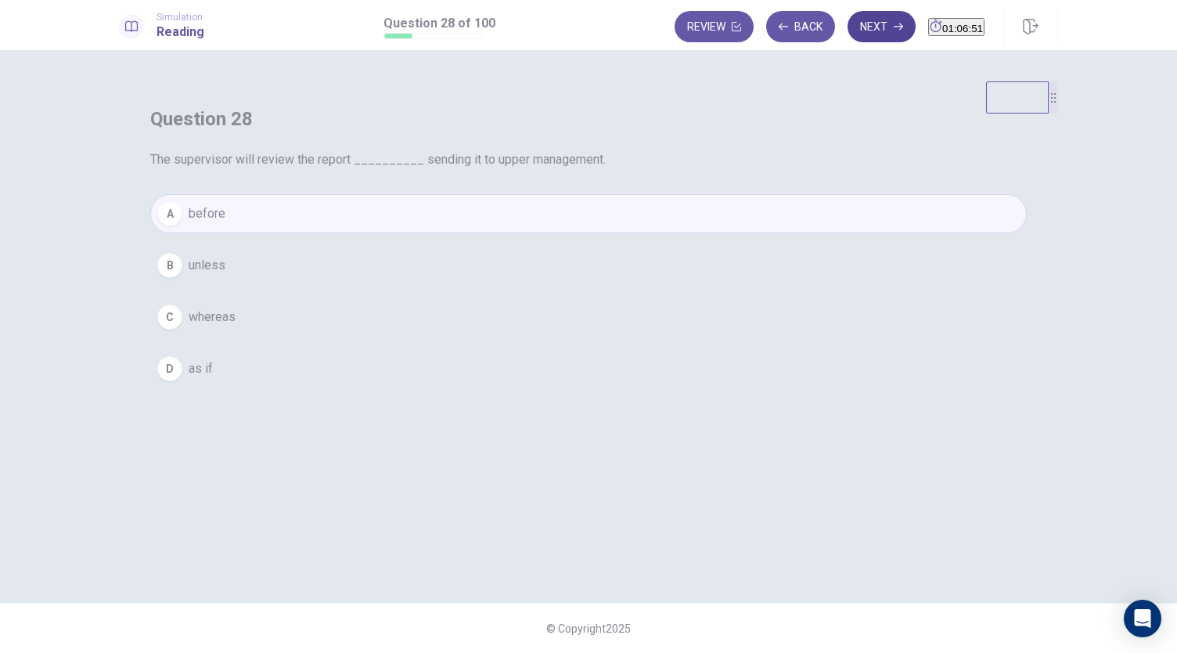
click at [848, 31] on button "Next" at bounding box center [882, 26] width 68 height 31
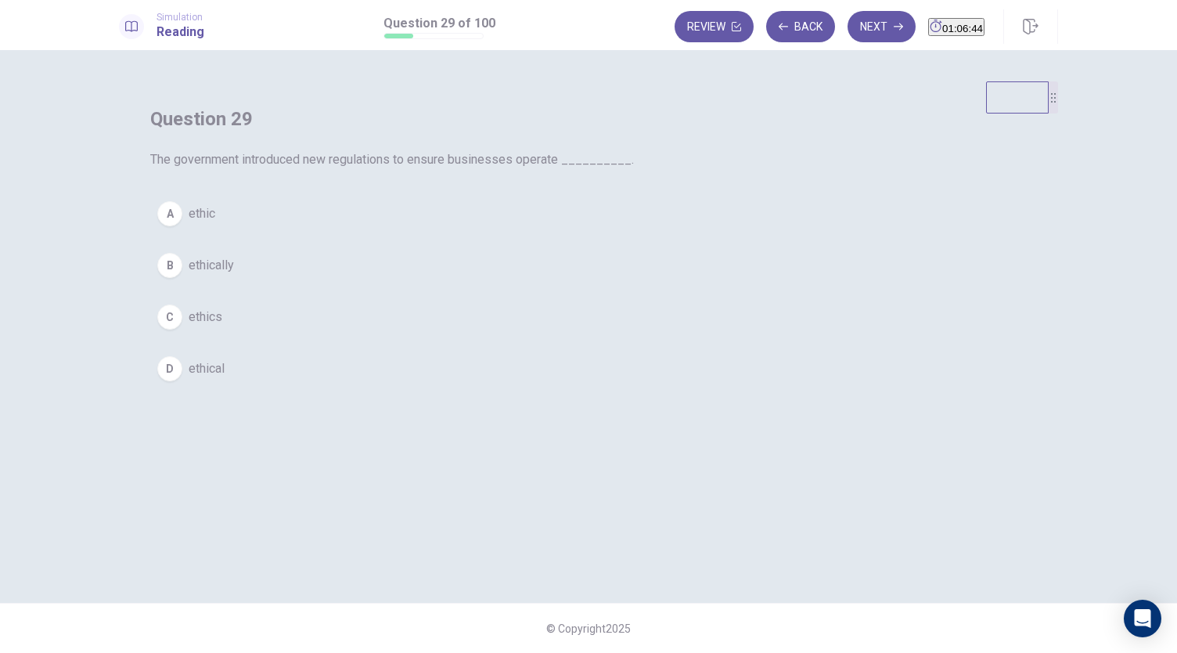
click at [222, 326] on span "ethics" at bounding box center [206, 317] width 34 height 19
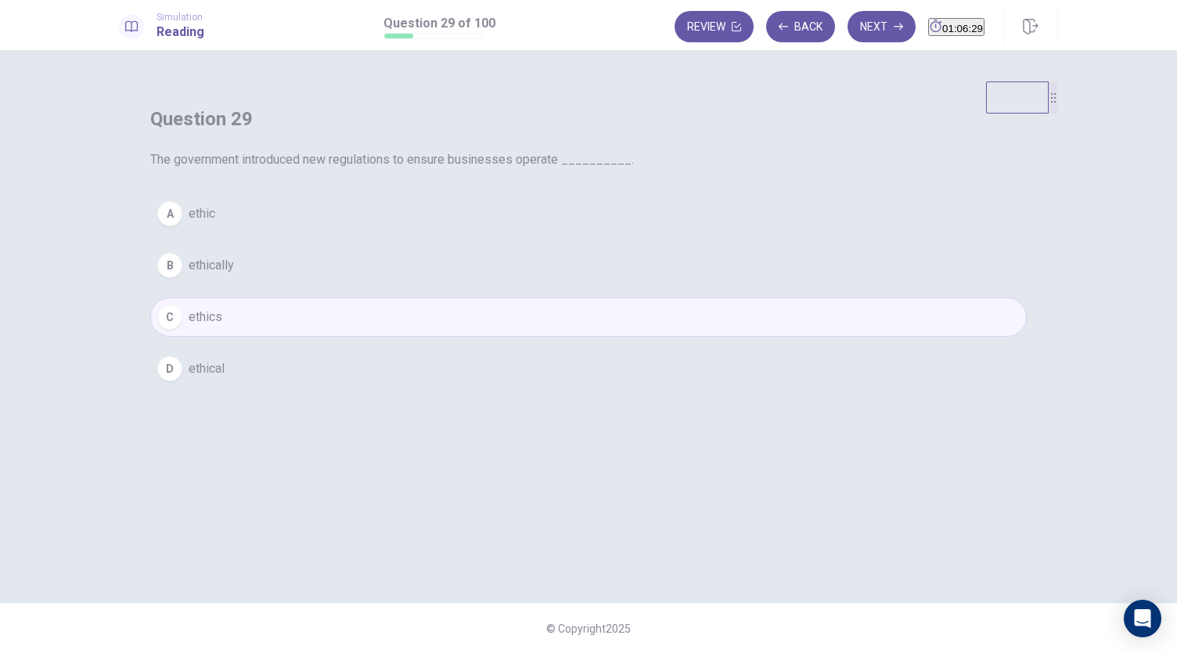
click at [567, 285] on button "B ethically" at bounding box center [588, 265] width 877 height 39
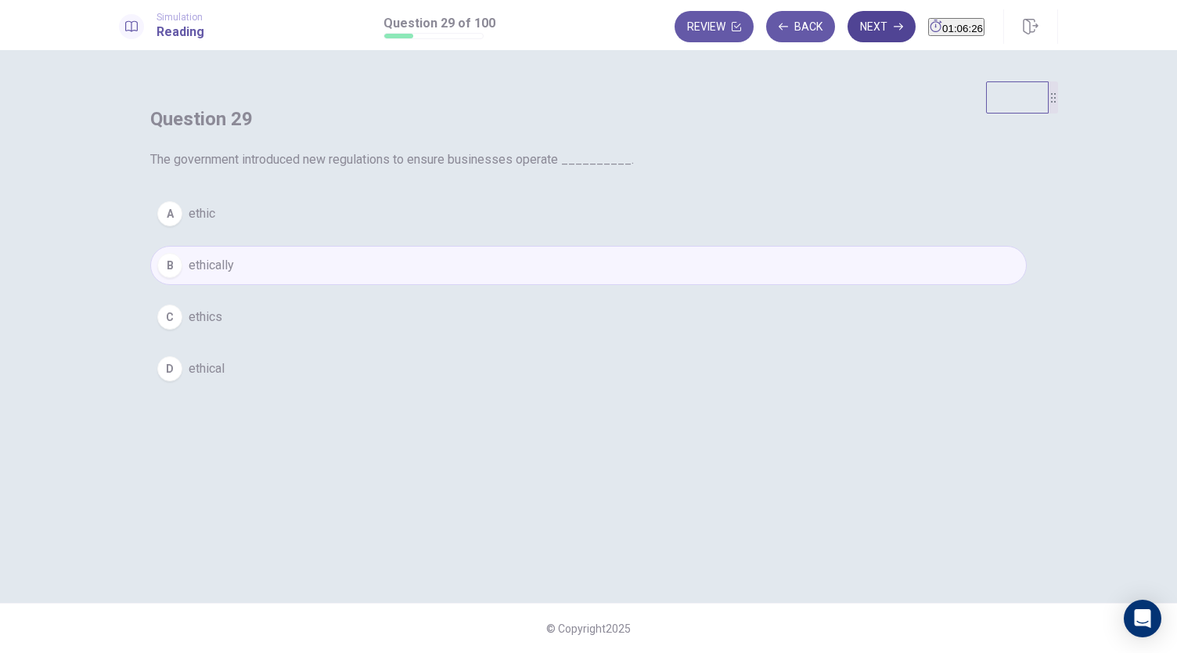
click at [894, 28] on icon "button" at bounding box center [898, 26] width 9 height 9
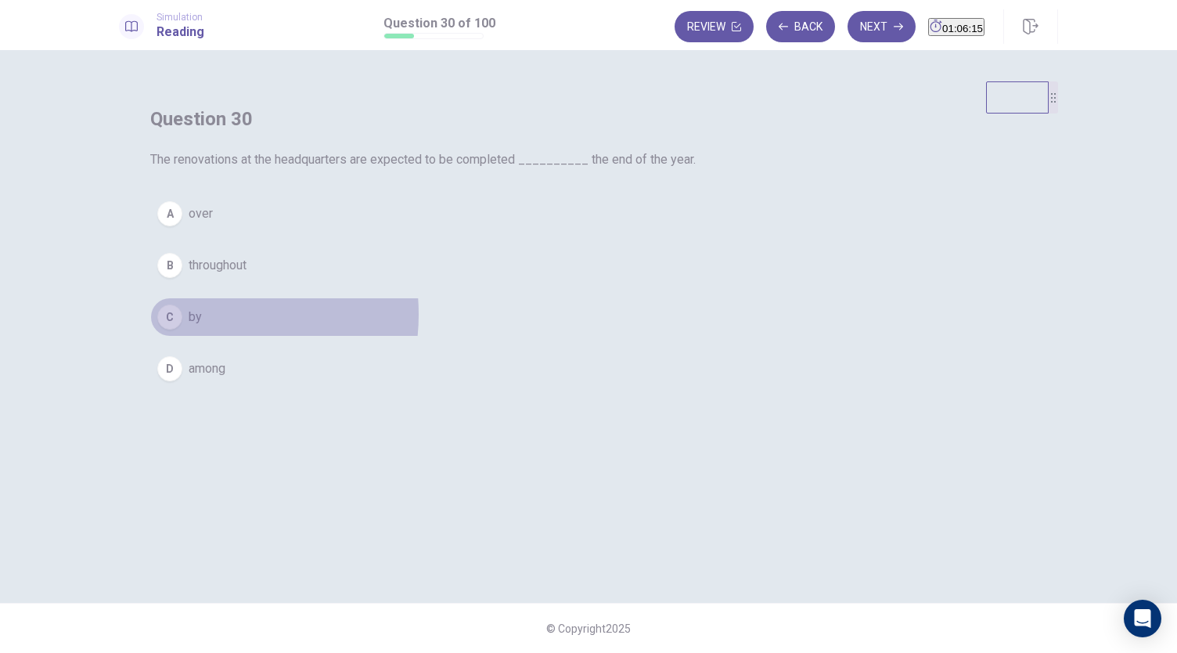
click at [202, 326] on span "by" at bounding box center [195, 317] width 13 height 19
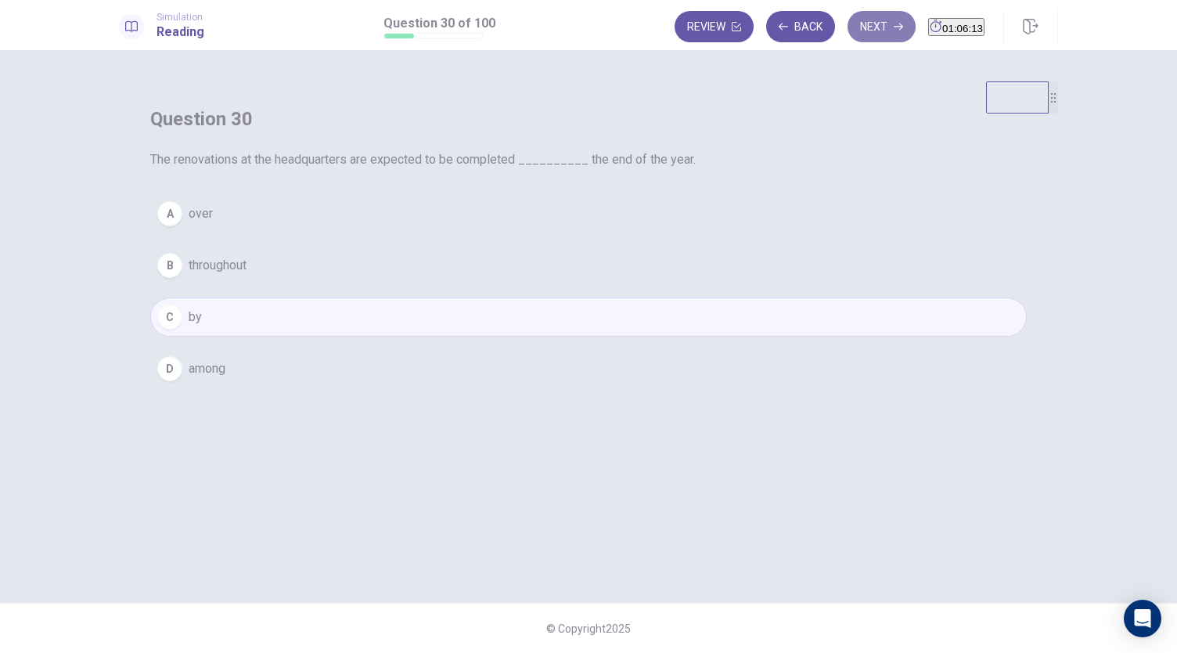
click at [853, 27] on button "Next" at bounding box center [882, 26] width 68 height 31
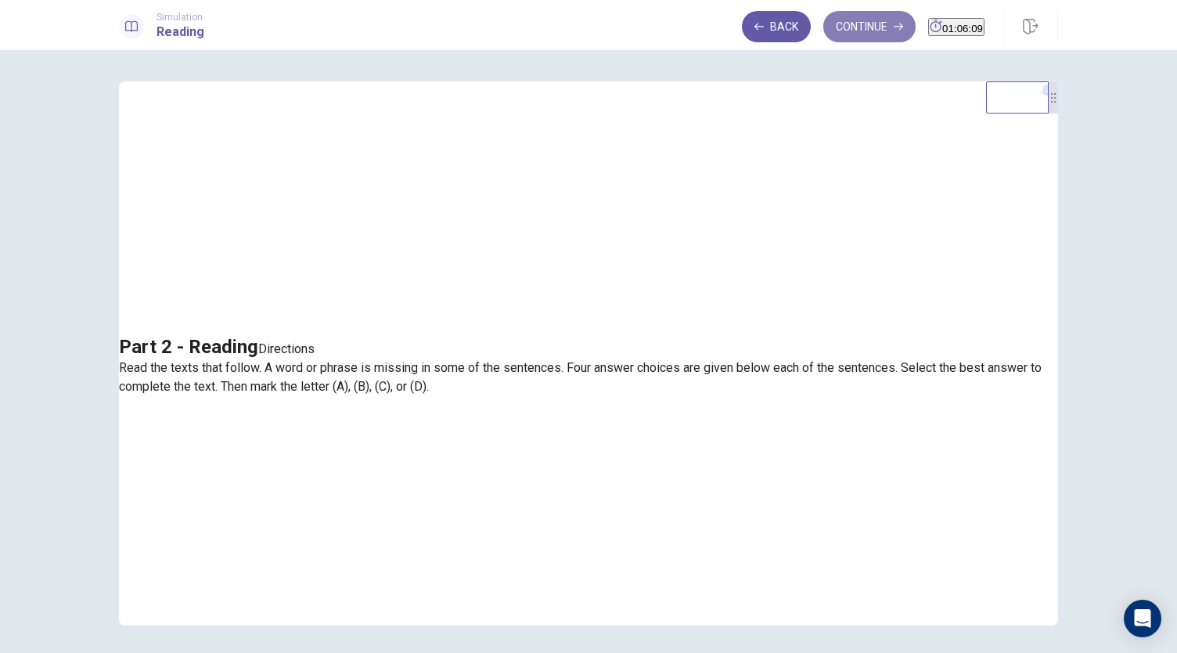
click at [863, 32] on button "Continue" at bounding box center [869, 26] width 92 height 31
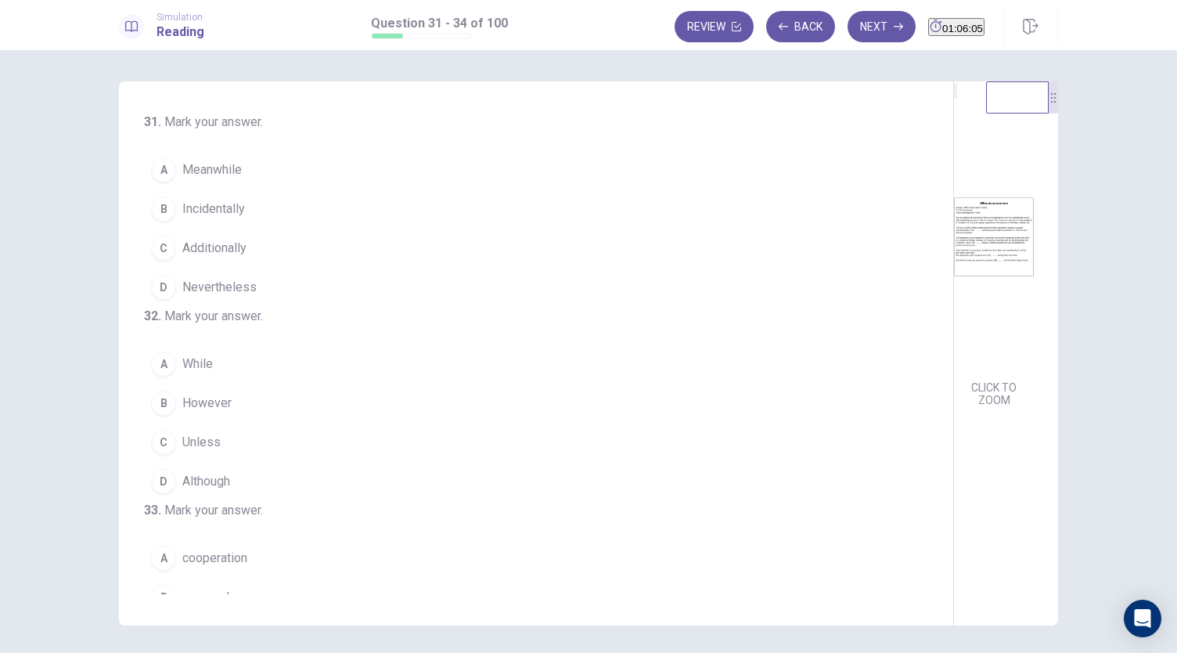
click at [954, 283] on img at bounding box center [994, 236] width 80 height 273
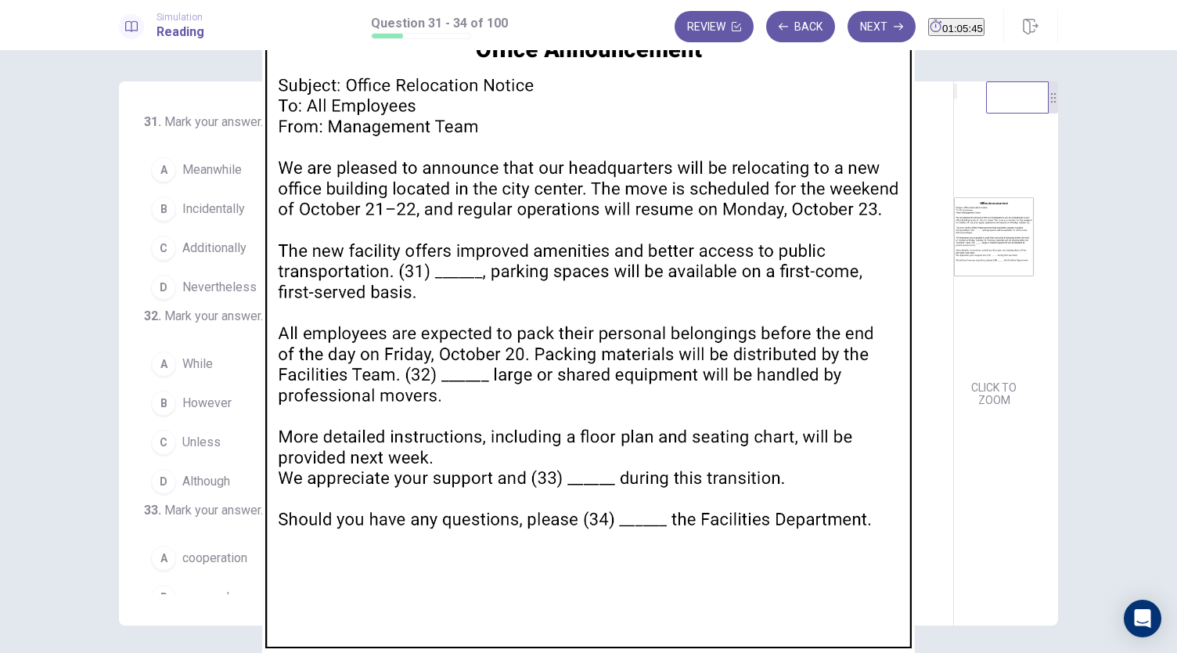
click at [879, 292] on img at bounding box center [588, 326] width 1177 height 653
click at [775, 249] on img at bounding box center [588, 326] width 1177 height 653
click at [4, 652] on div at bounding box center [588, 653] width 1177 height 0
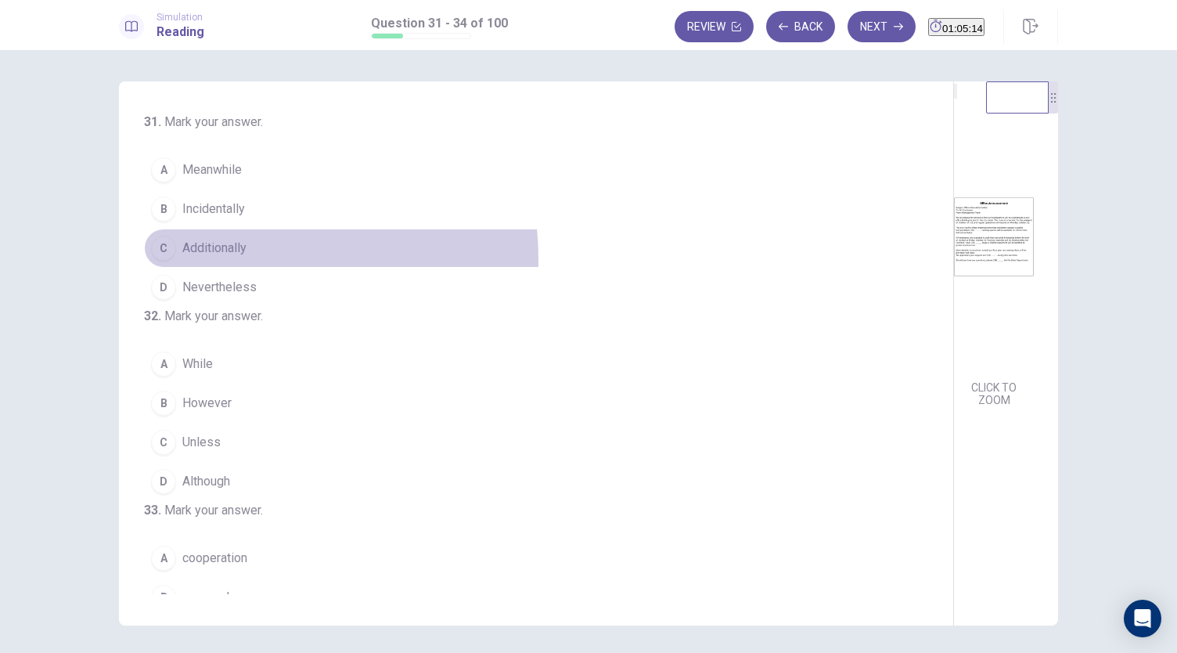
click at [227, 258] on button "C Additionally" at bounding box center [526, 248] width 765 height 39
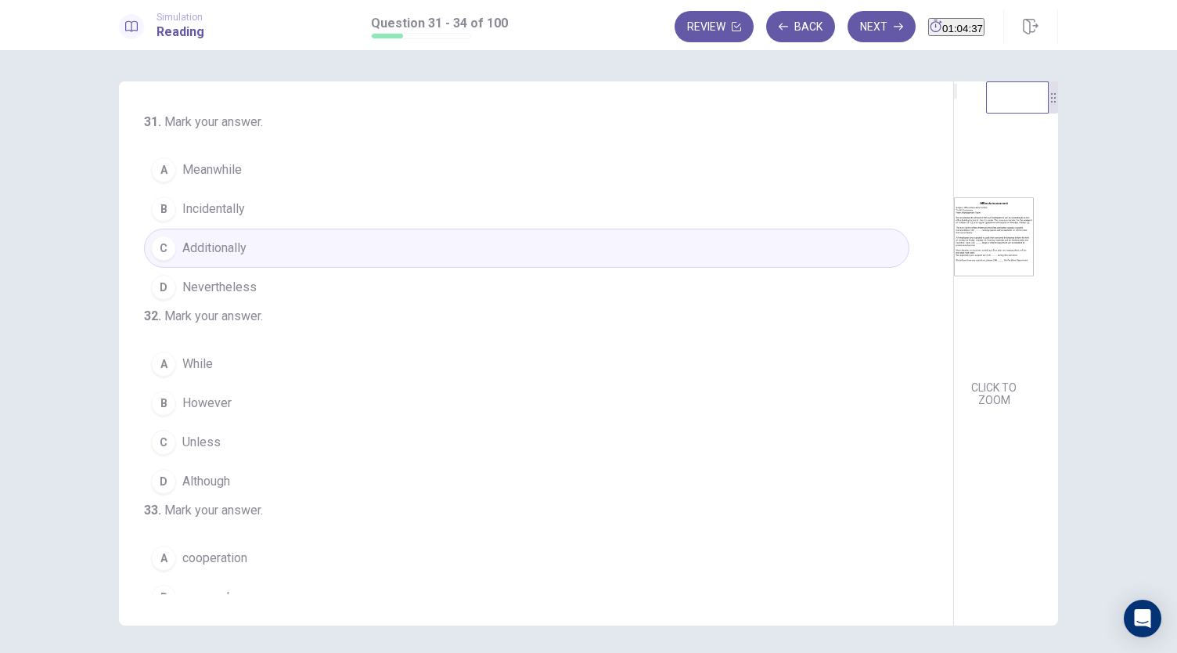
click at [200, 373] on span "While" at bounding box center [197, 364] width 31 height 19
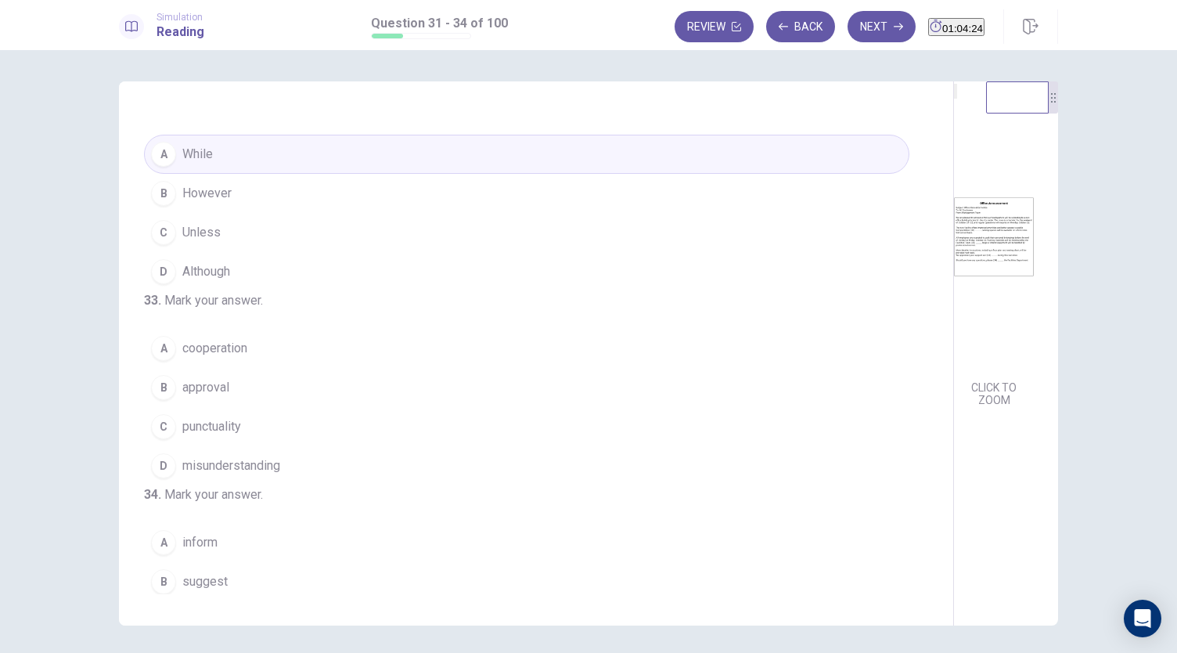
scroll to position [235, 0]
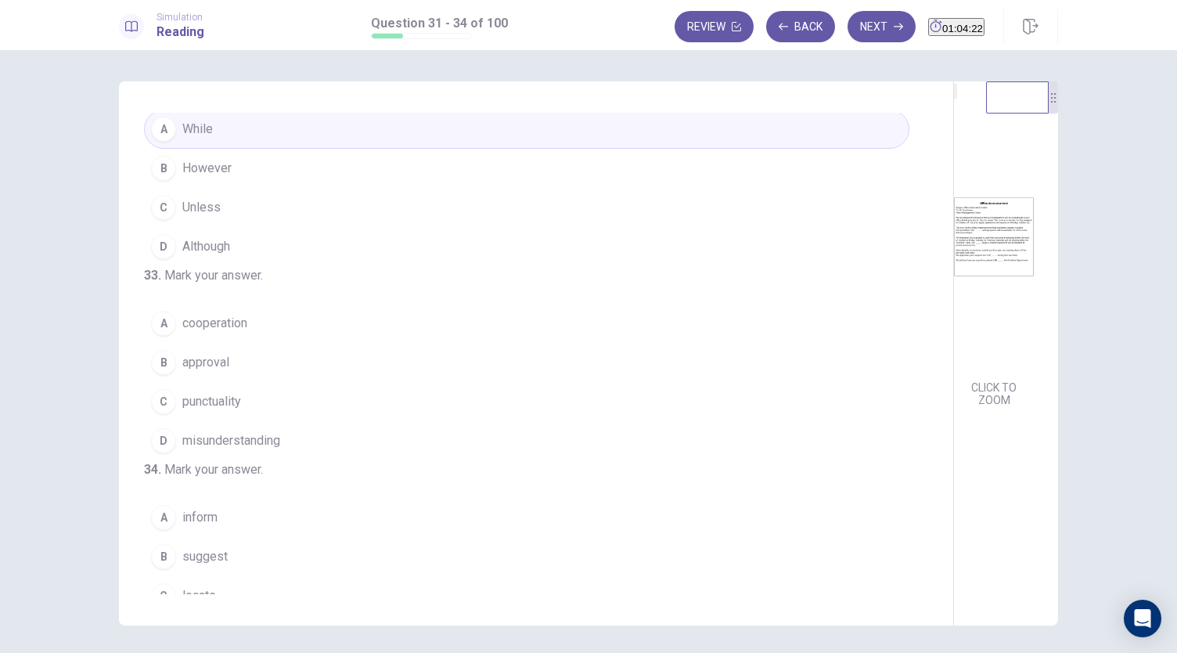
click at [221, 333] on span "cooperation" at bounding box center [214, 323] width 65 height 19
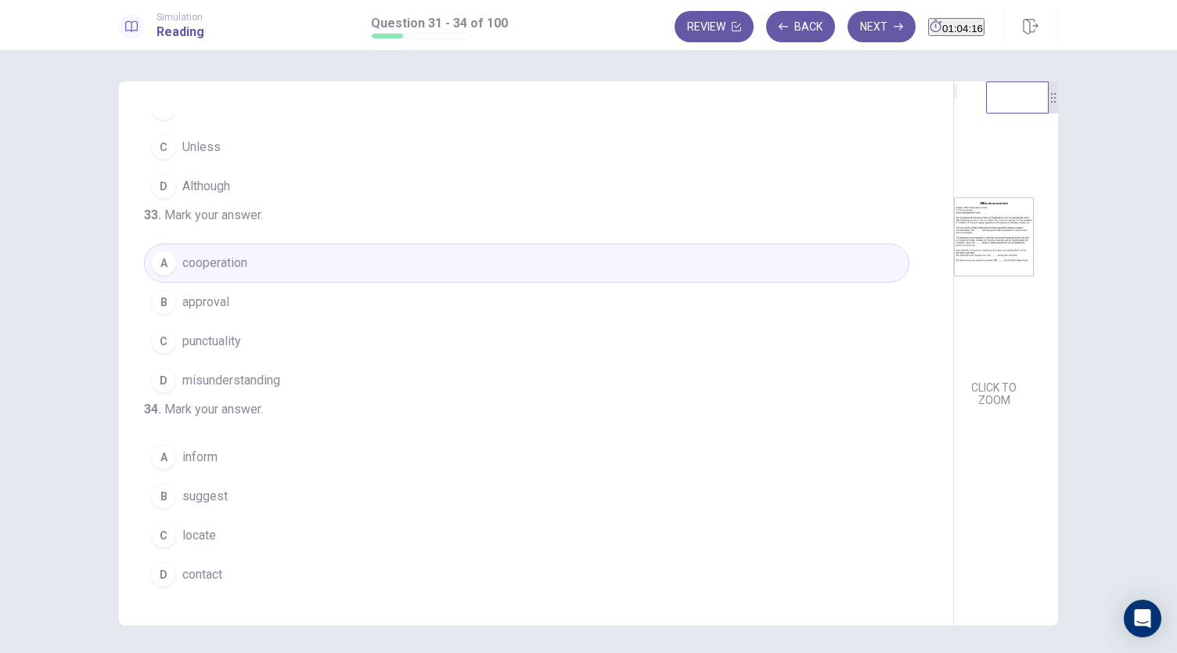
scroll to position [380, 0]
click at [224, 574] on button "D contact" at bounding box center [526, 574] width 765 height 39
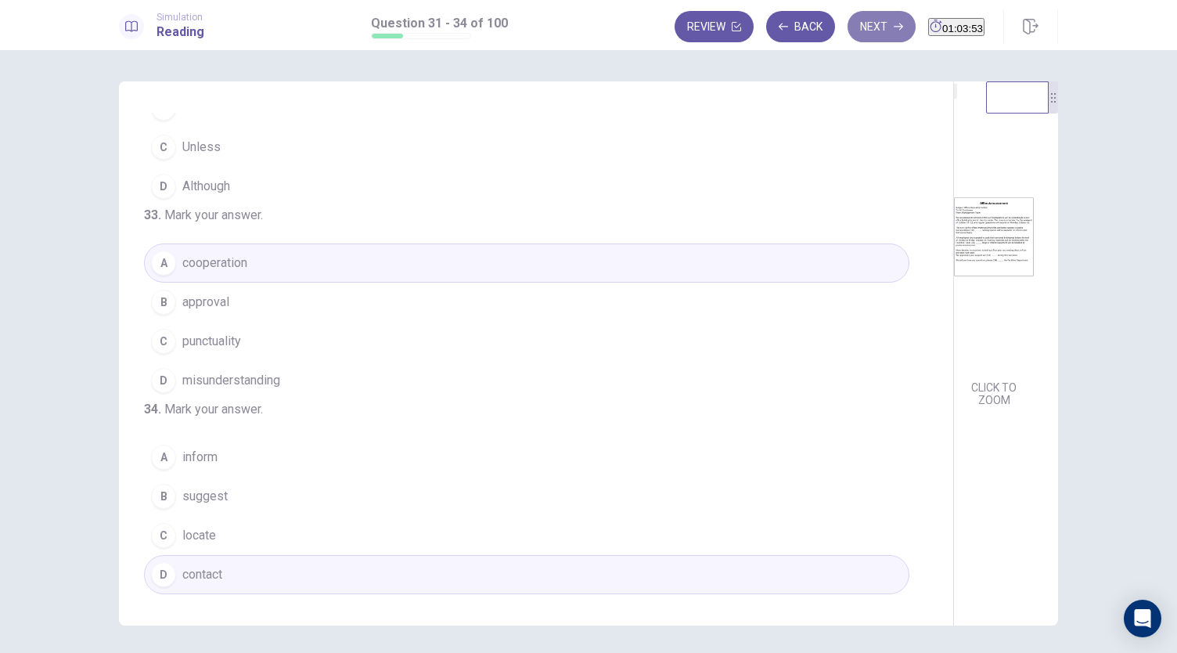
click at [894, 24] on icon "button" at bounding box center [898, 26] width 9 height 9
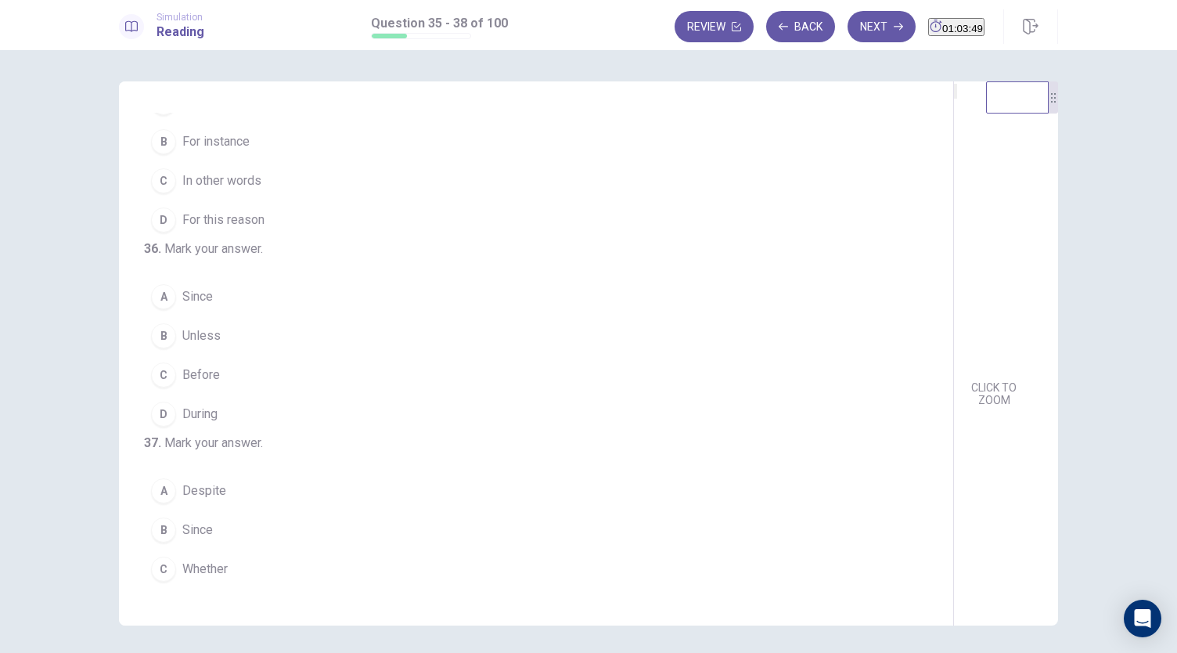
scroll to position [0, 0]
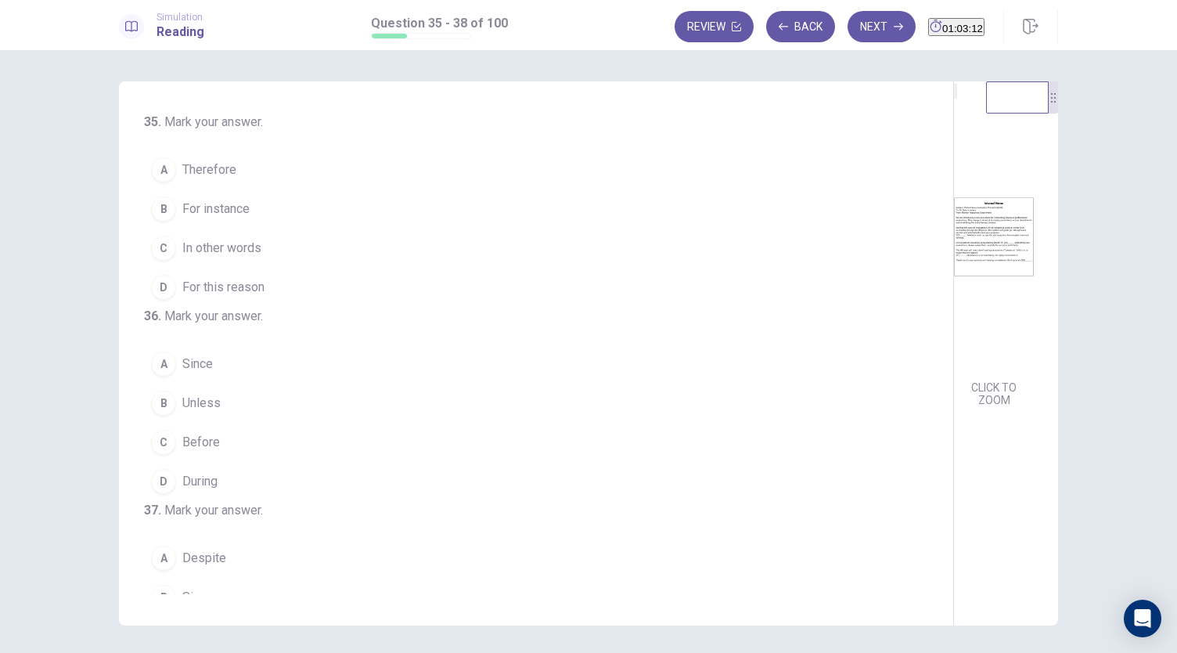
click at [182, 286] on span "For this reason" at bounding box center [223, 287] width 82 height 19
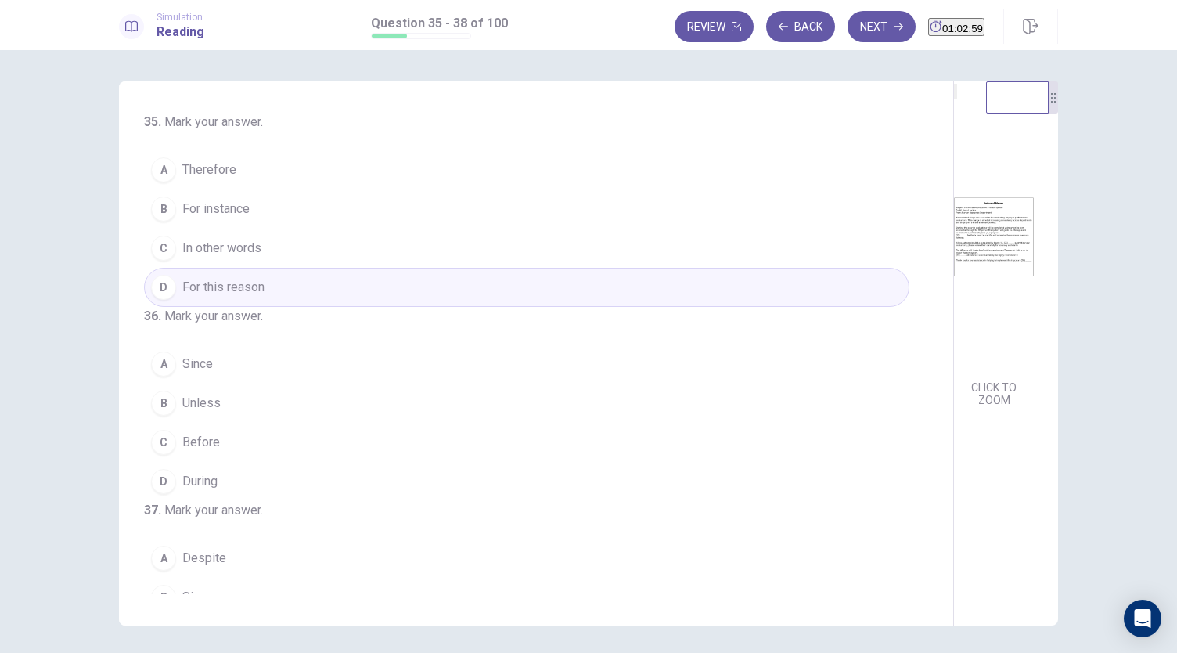
click at [205, 171] on span "Therefore" at bounding box center [209, 169] width 54 height 19
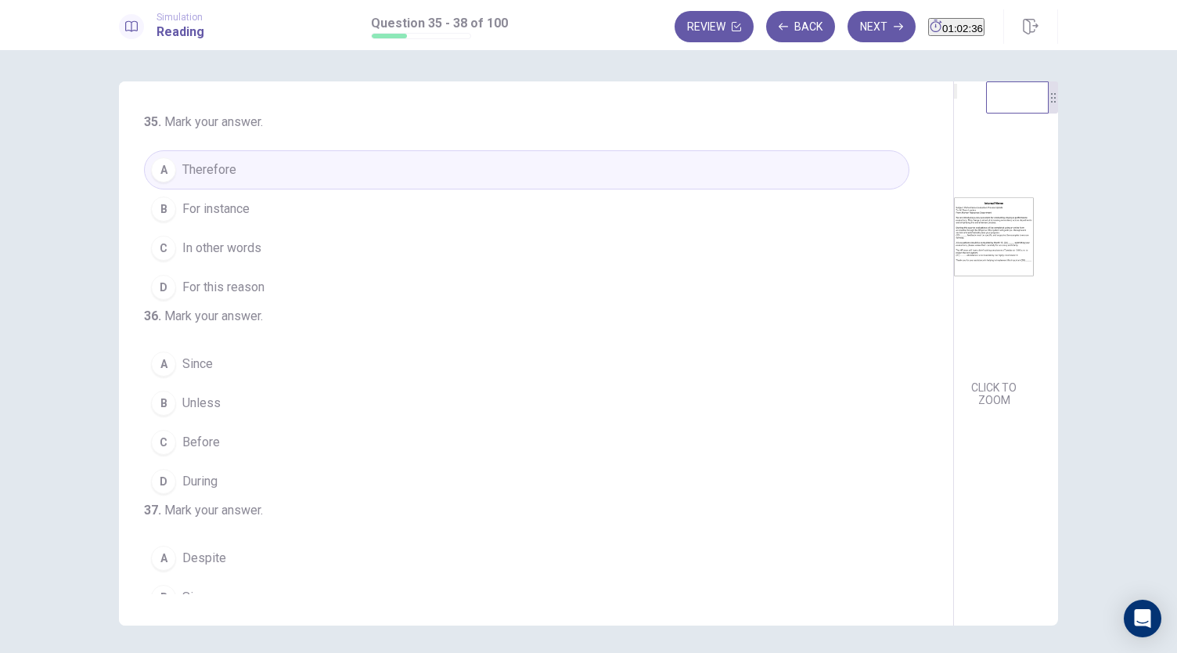
click at [221, 278] on span "For this reason" at bounding box center [223, 287] width 82 height 19
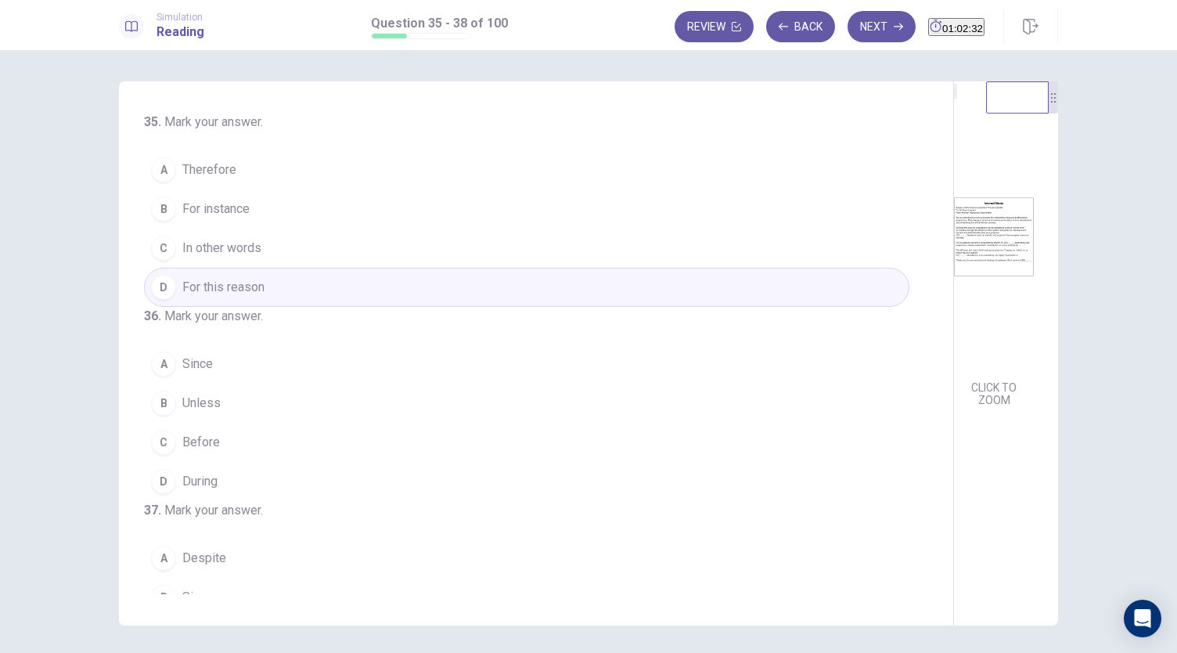
scroll to position [78, 0]
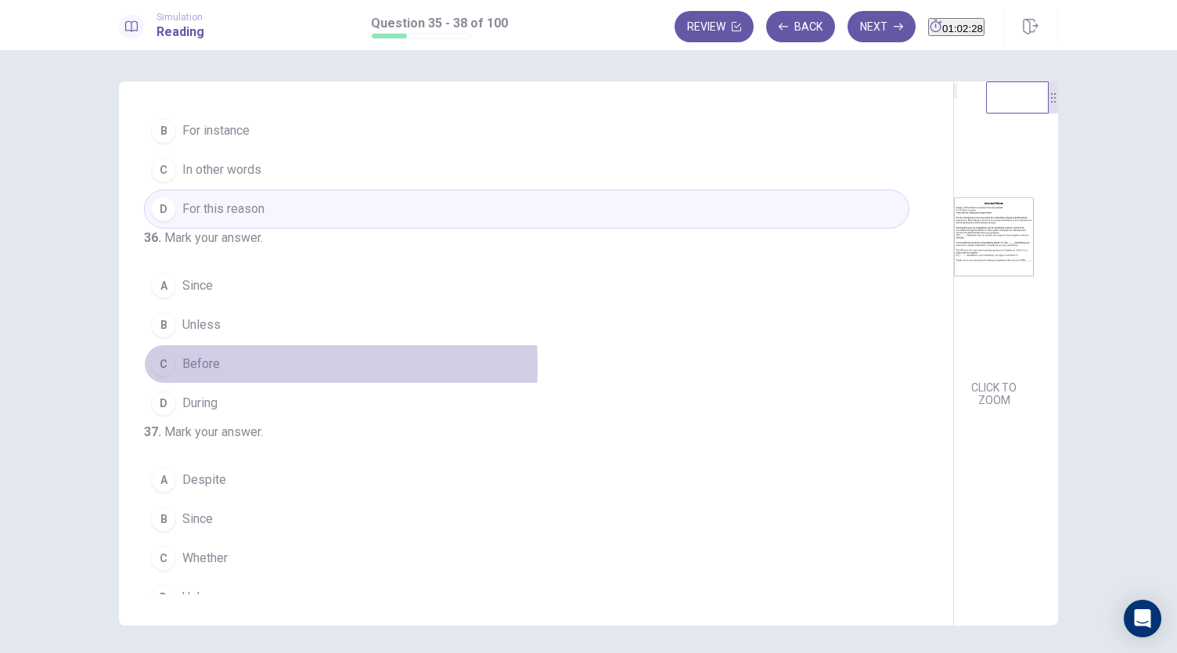
click at [213, 373] on span "Before" at bounding box center [201, 364] width 38 height 19
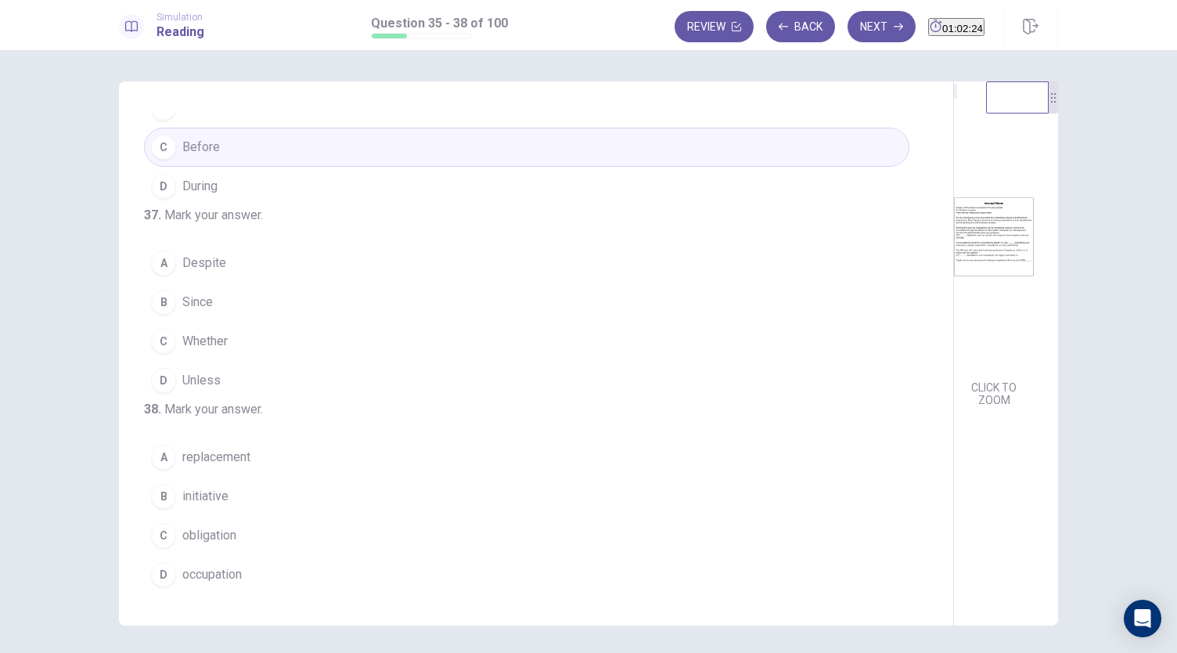
scroll to position [380, 0]
click at [202, 254] on span "Despite" at bounding box center [204, 263] width 44 height 19
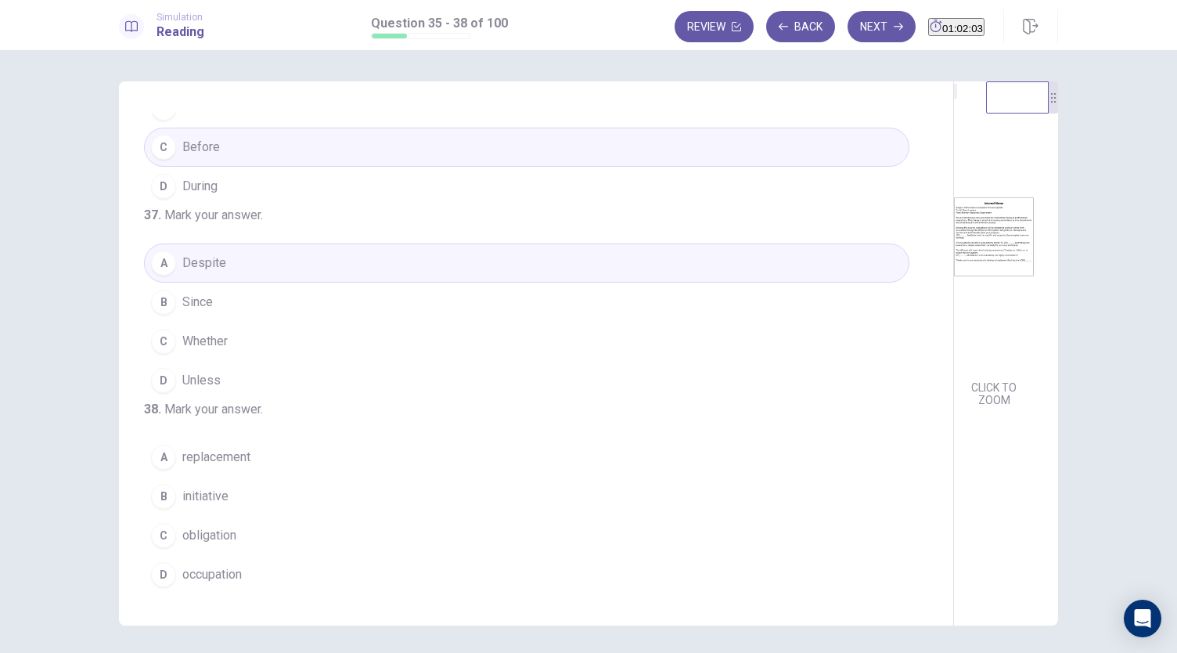
scroll to position [54, 0]
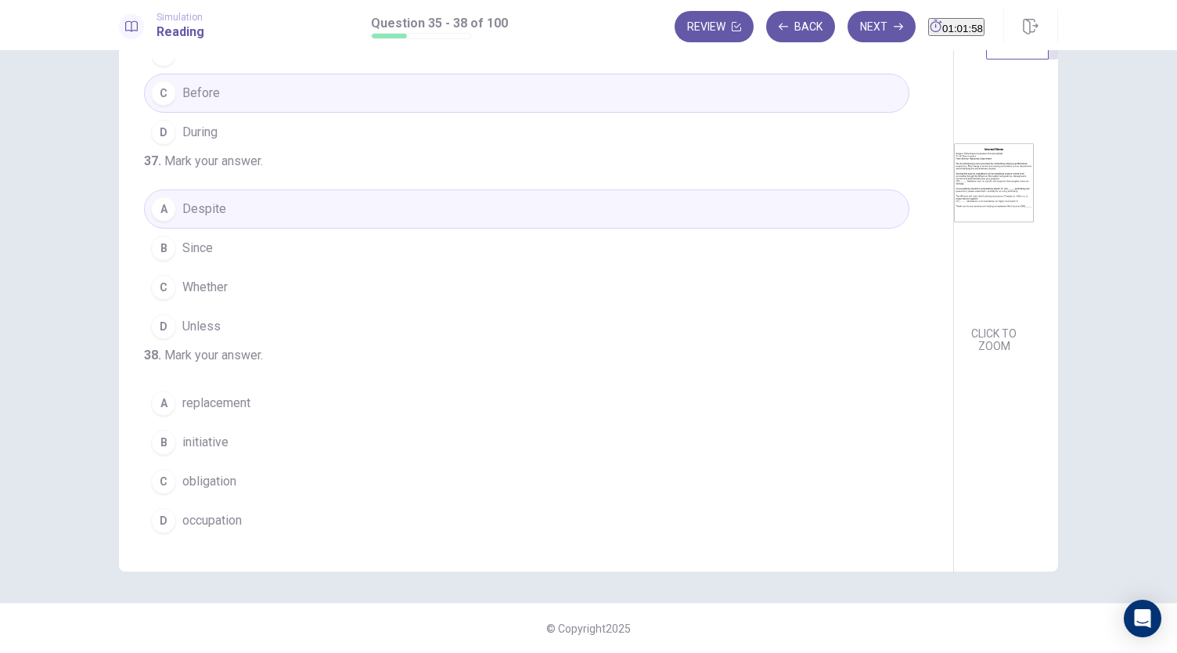
click at [217, 445] on span "initiative" at bounding box center [205, 442] width 46 height 19
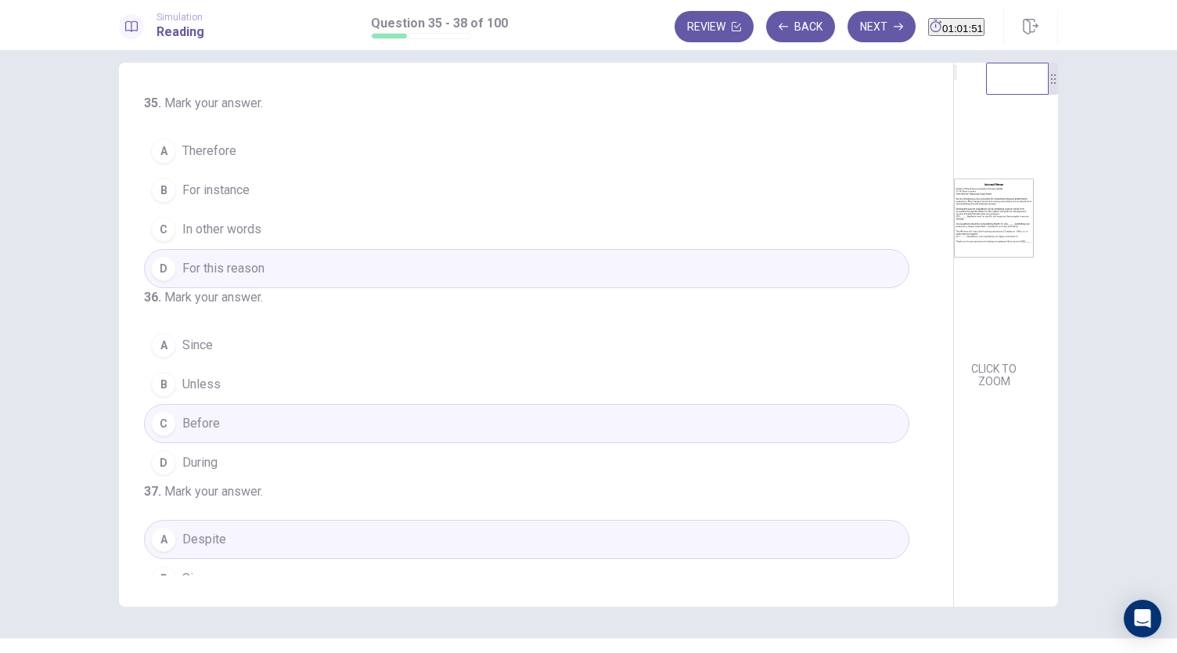
scroll to position [0, 0]
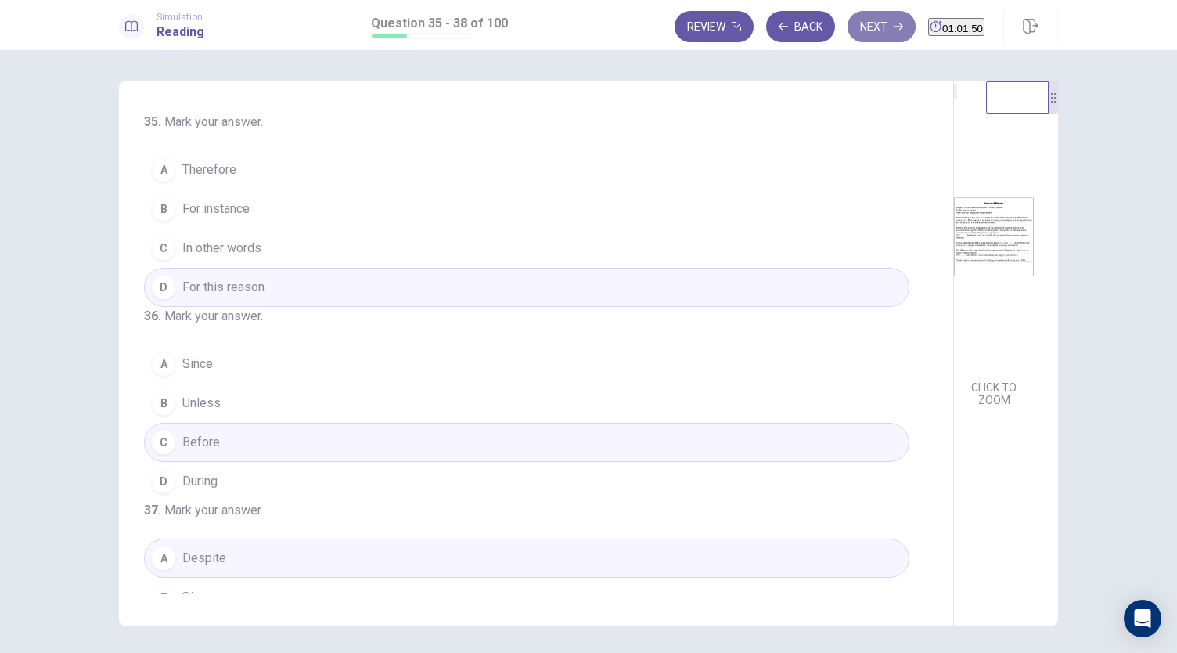
click at [848, 30] on button "Next" at bounding box center [882, 26] width 68 height 31
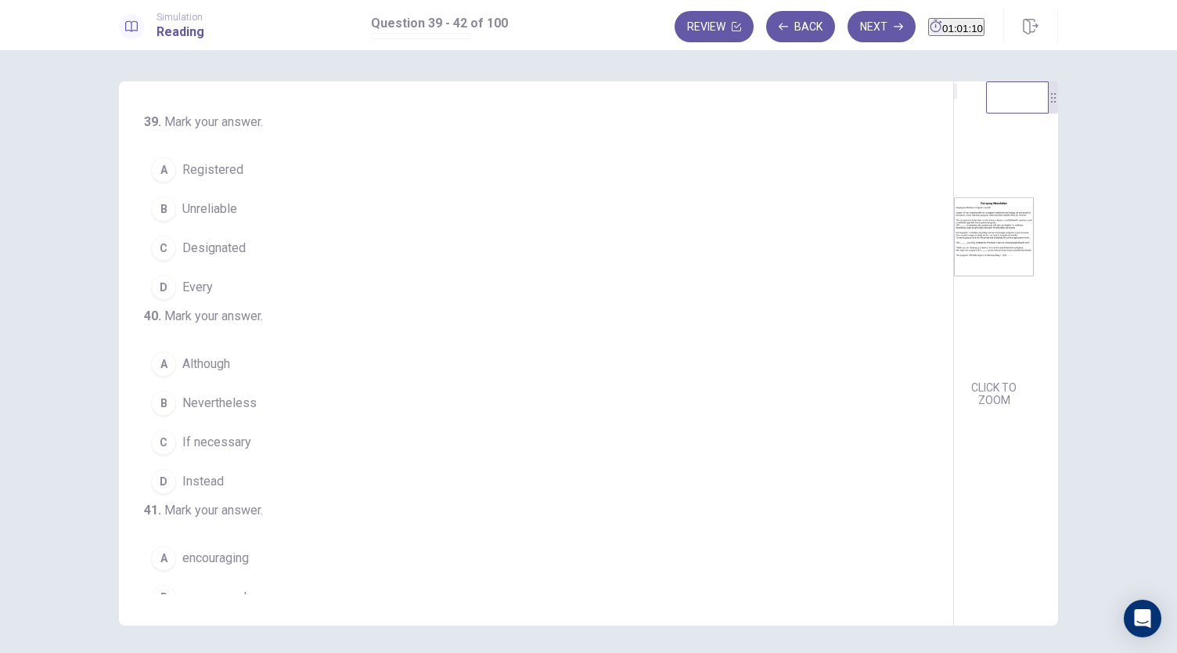
click at [197, 171] on span "Registered" at bounding box center [212, 169] width 61 height 19
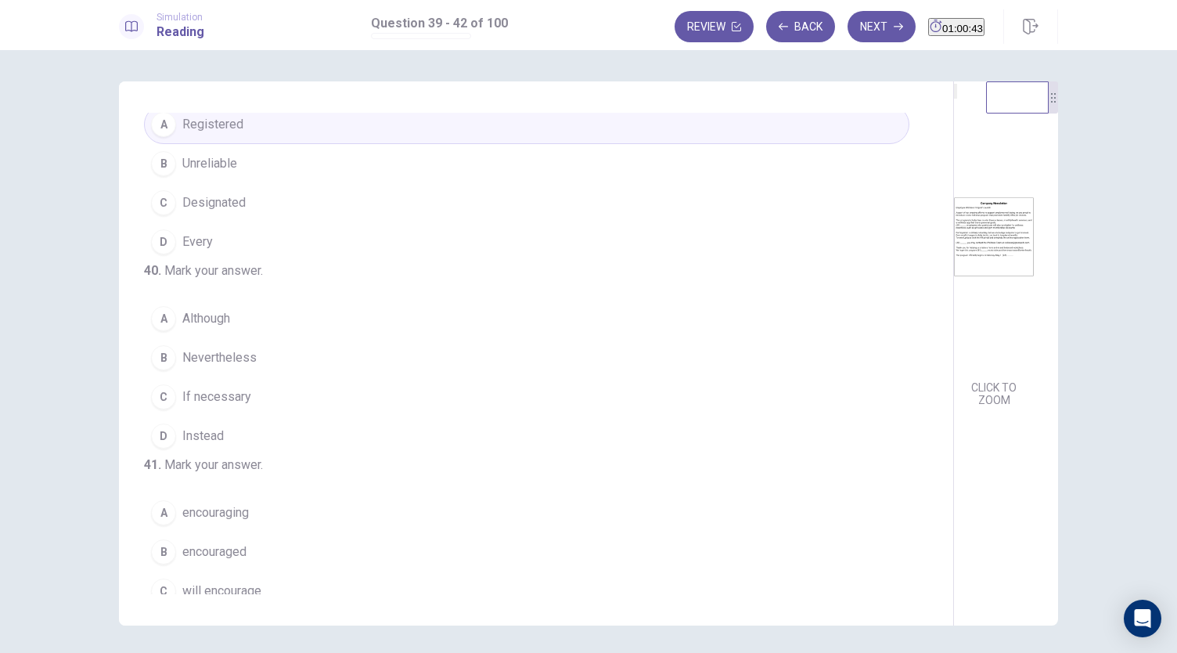
scroll to position [78, 0]
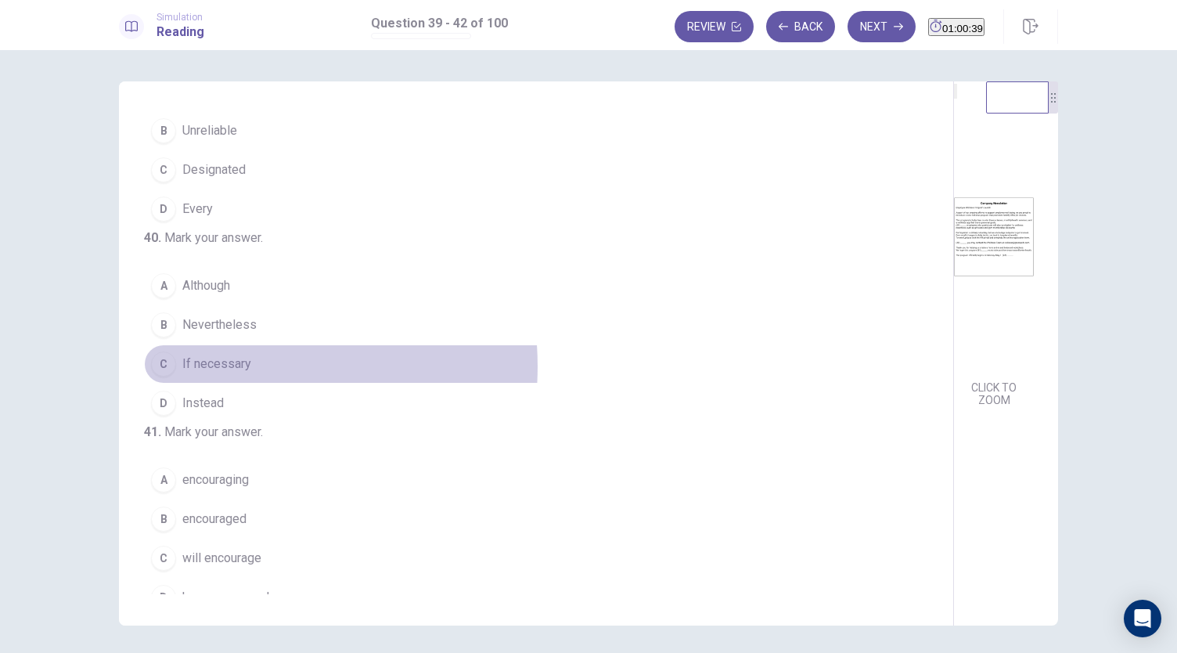
click at [214, 373] on span "If necessary" at bounding box center [216, 364] width 69 height 19
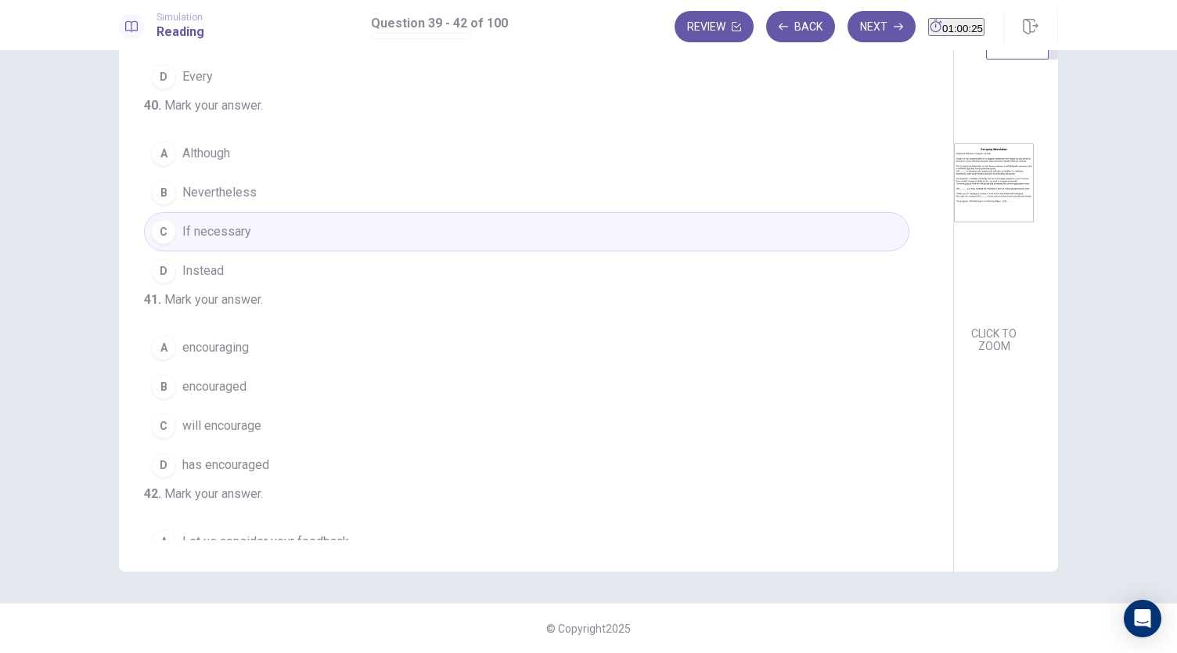
scroll to position [235, 0]
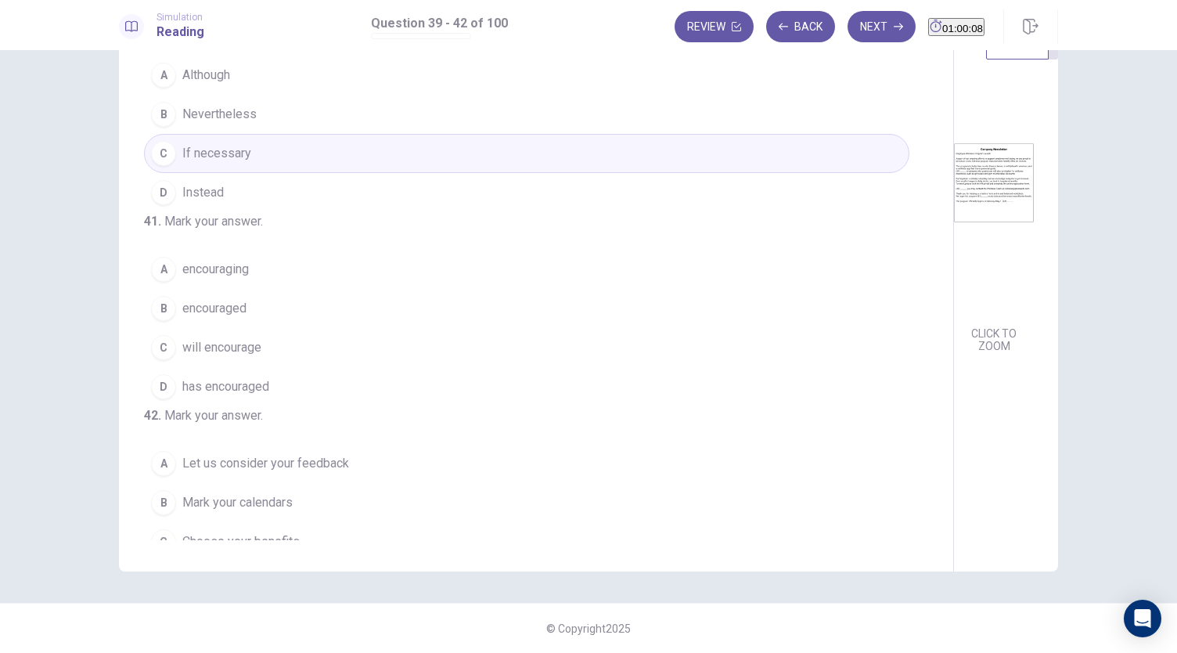
click at [235, 357] on span "will encourage" at bounding box center [221, 347] width 79 height 19
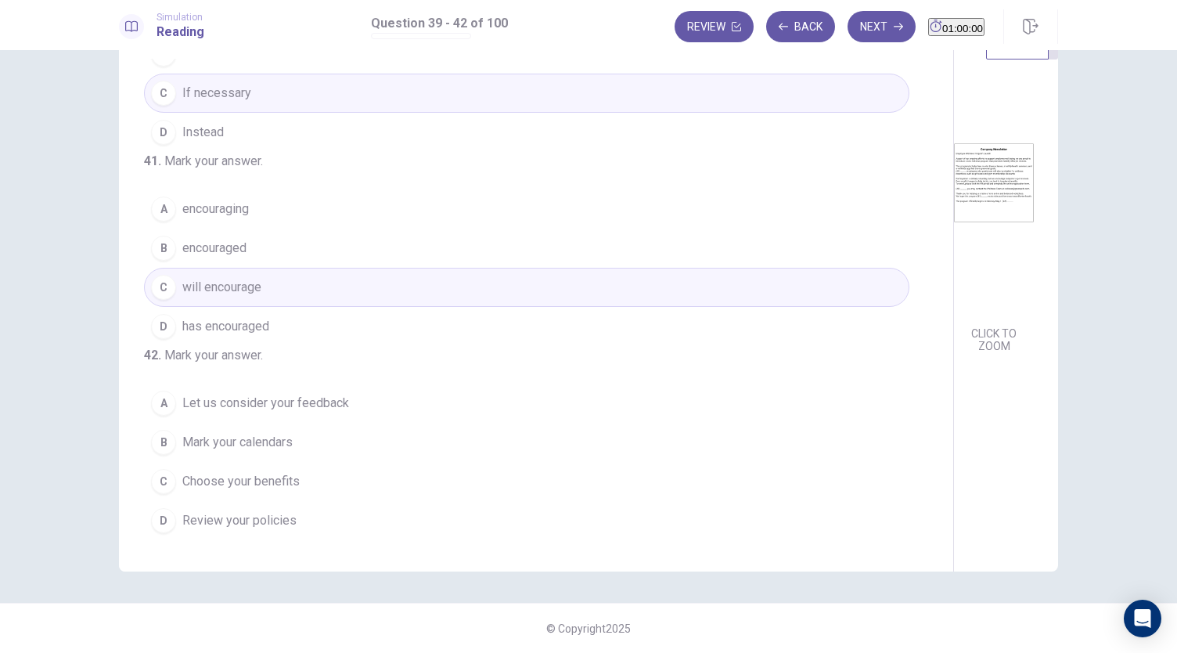
scroll to position [380, 0]
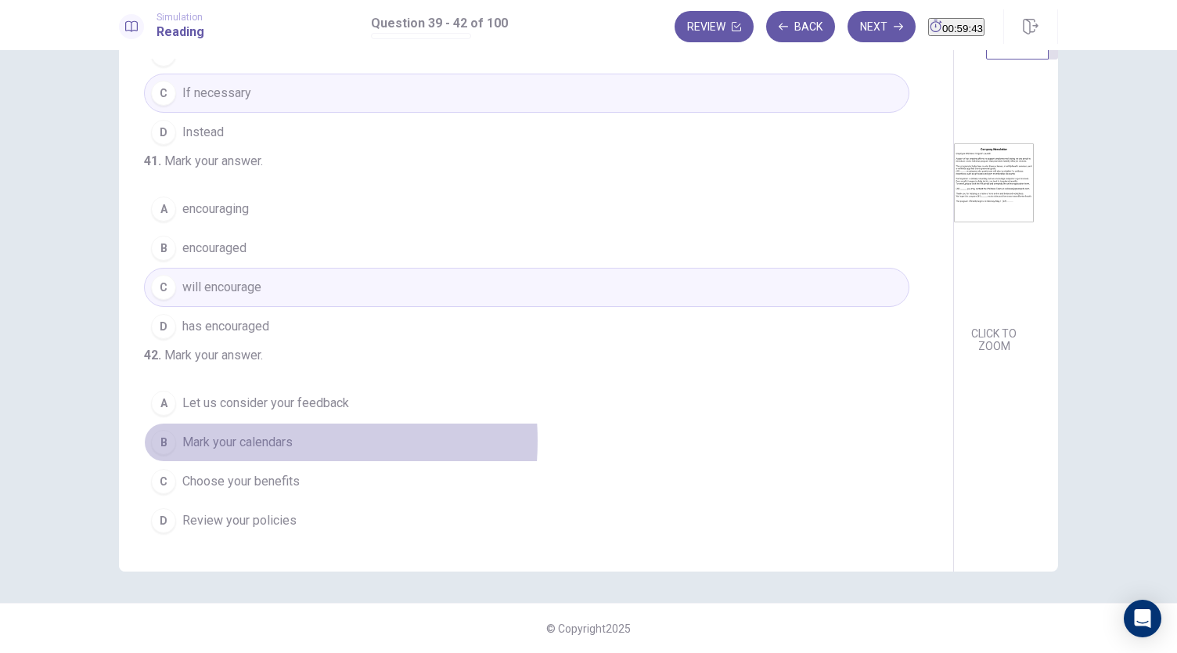
click at [247, 442] on span "Mark your calendars" at bounding box center [237, 442] width 110 height 19
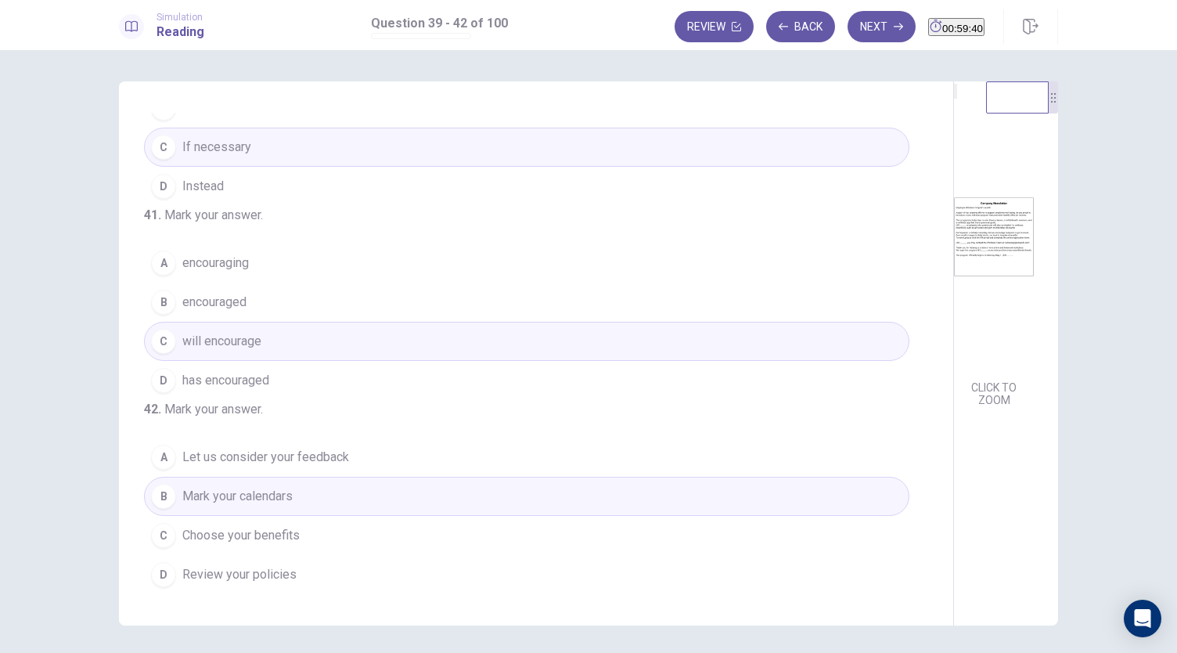
scroll to position [0, 0]
click at [850, 32] on button "Next" at bounding box center [882, 26] width 68 height 31
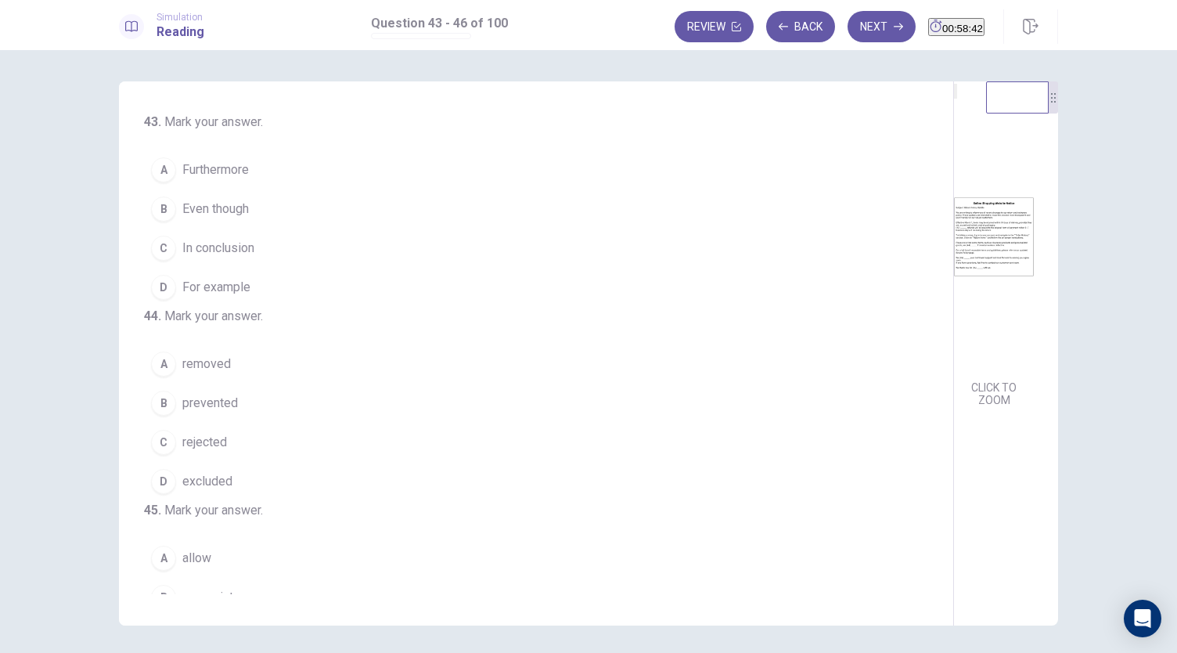
click at [235, 251] on span "In conclusion" at bounding box center [218, 248] width 72 height 19
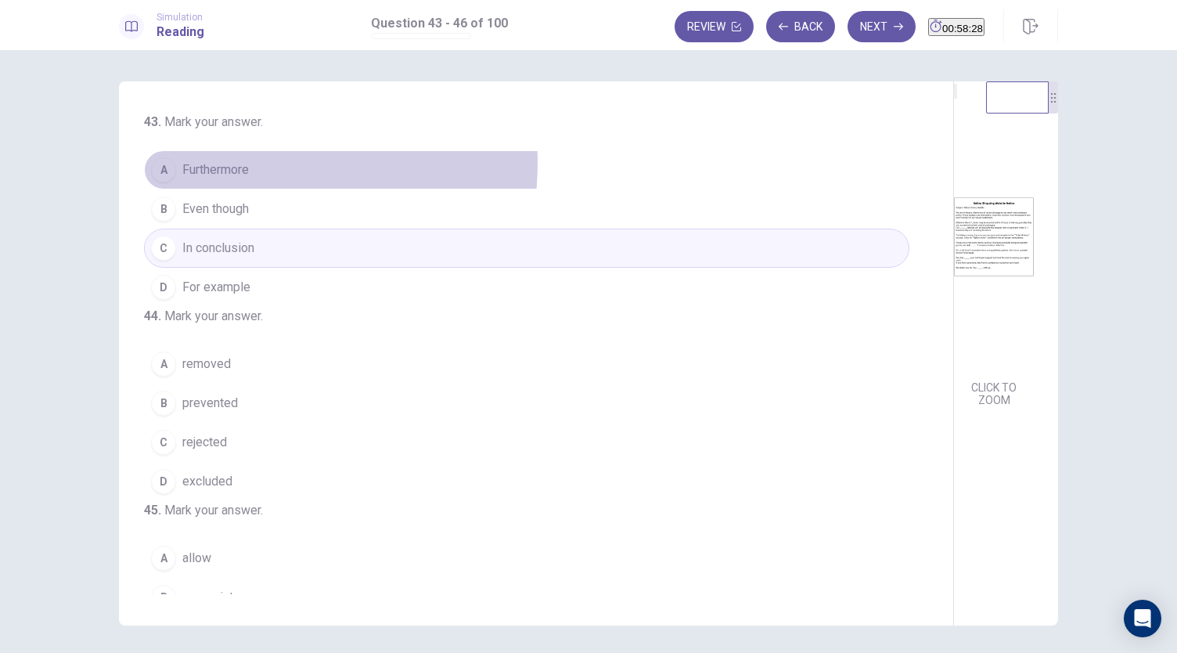
click at [226, 163] on span "Furthermore" at bounding box center [215, 169] width 67 height 19
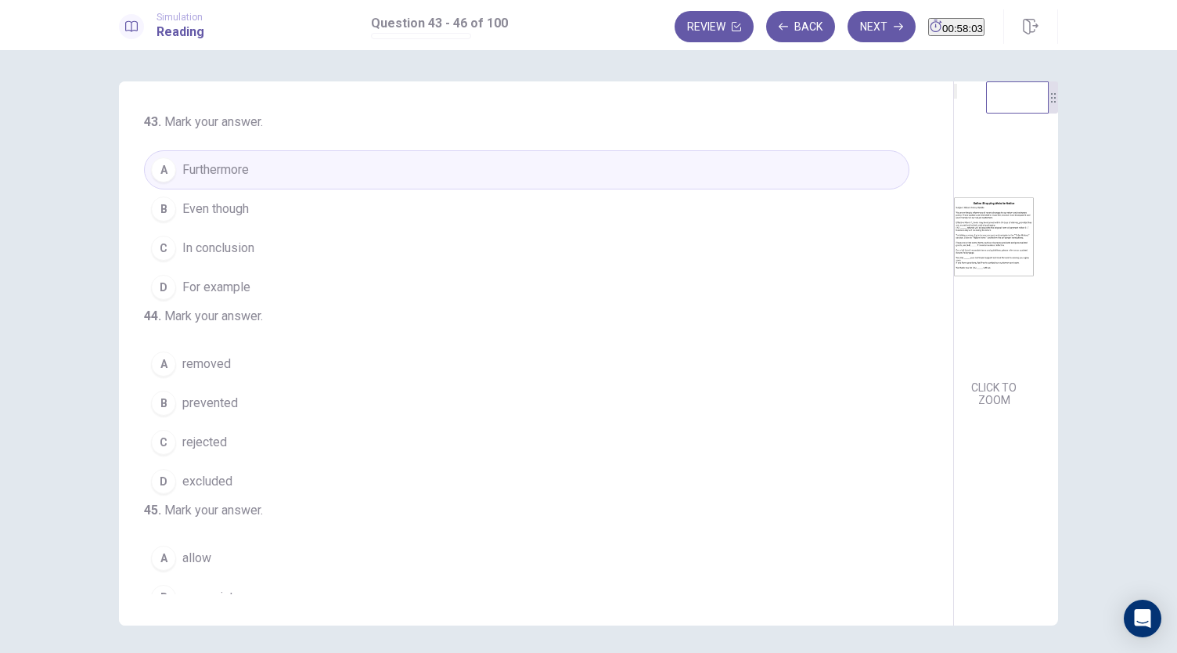
scroll to position [78, 0]
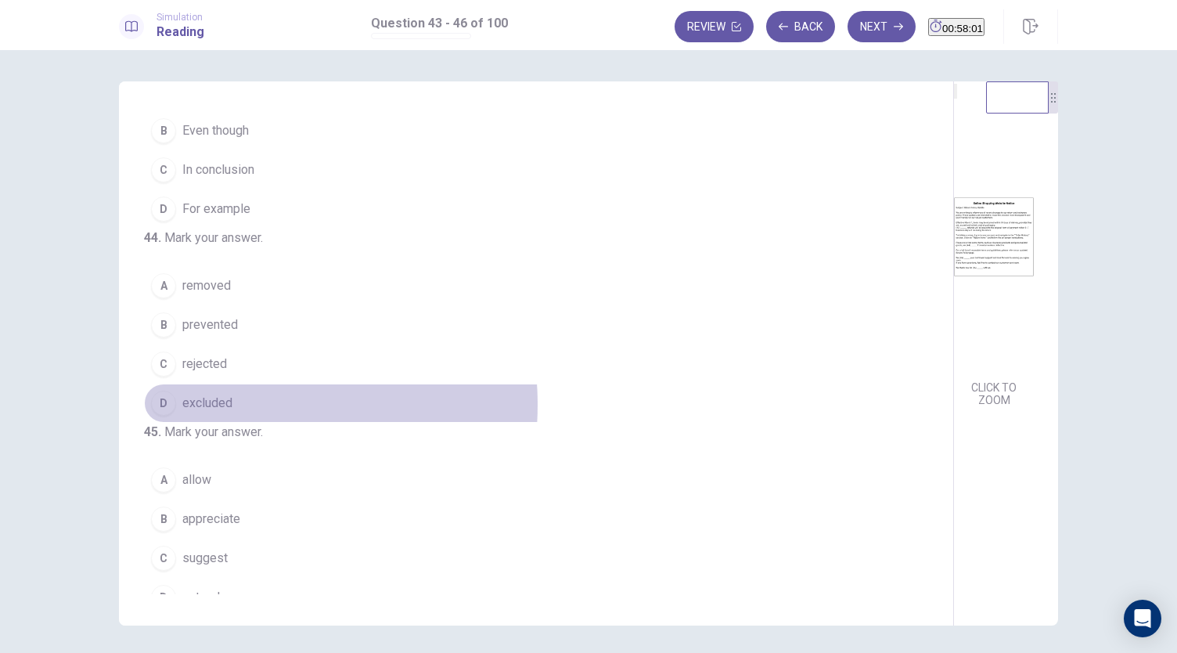
click at [218, 412] on span "excluded" at bounding box center [207, 403] width 50 height 19
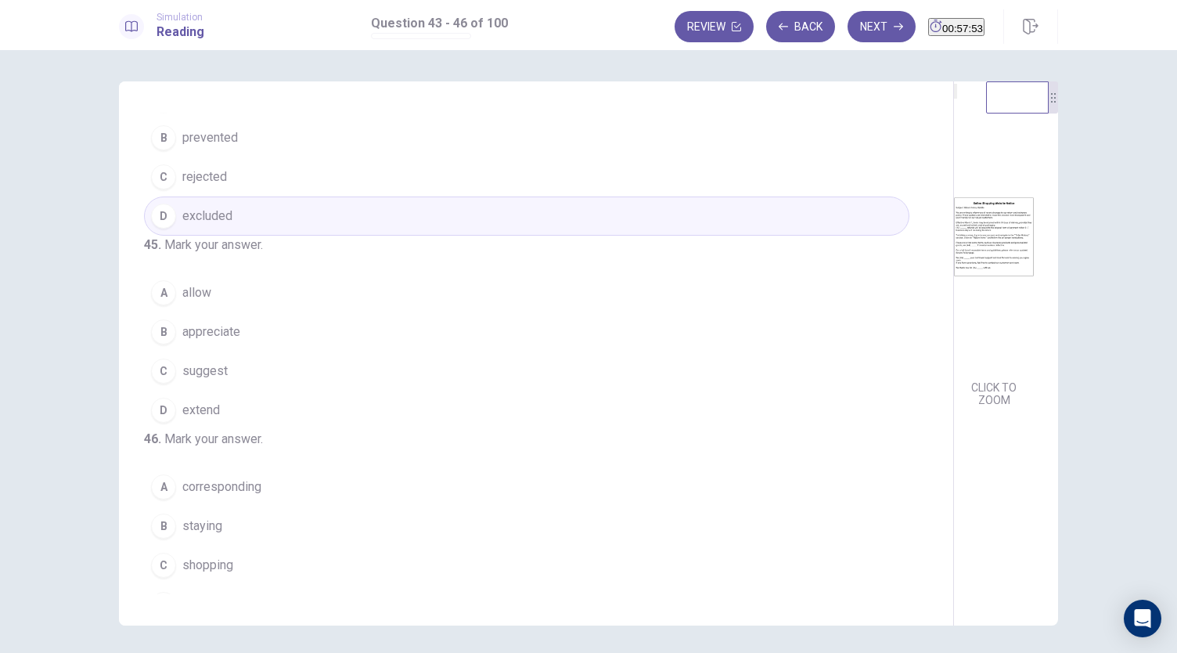
scroll to position [313, 0]
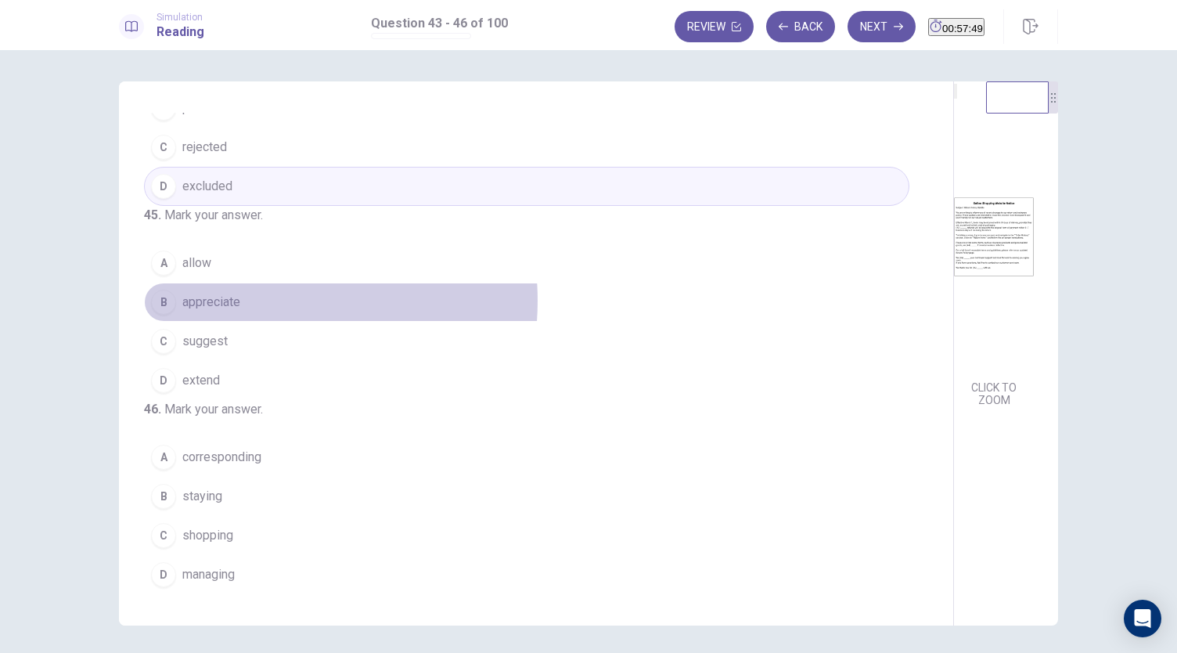
click at [247, 322] on button "B appreciate" at bounding box center [526, 302] width 765 height 39
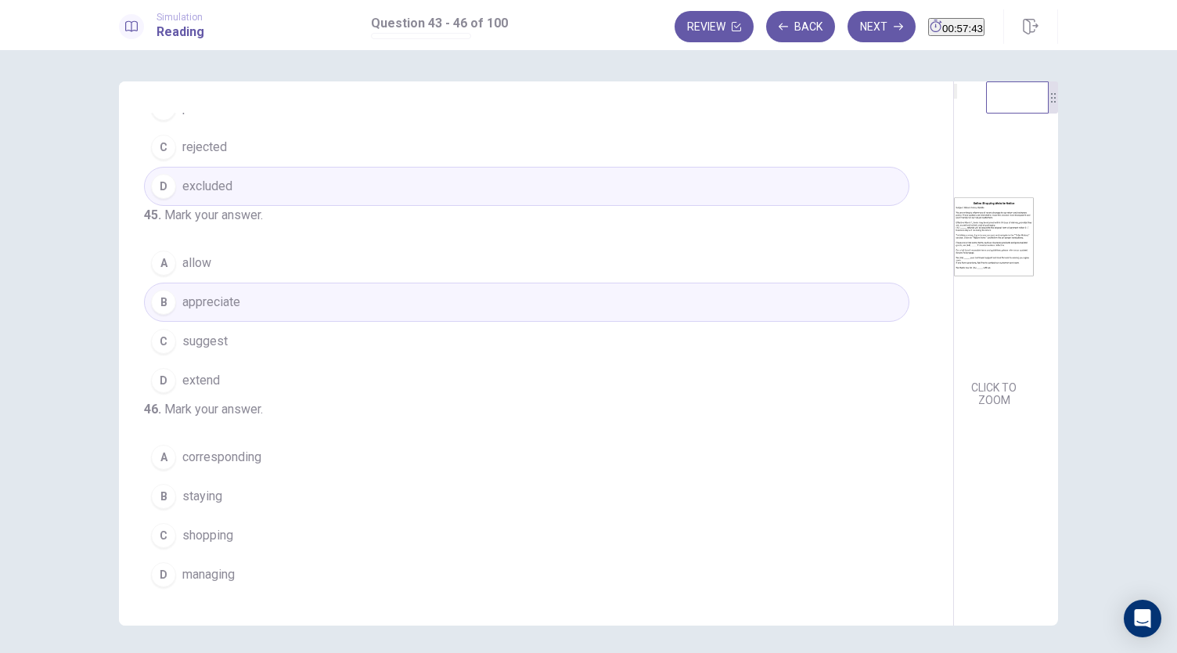
scroll to position [54, 0]
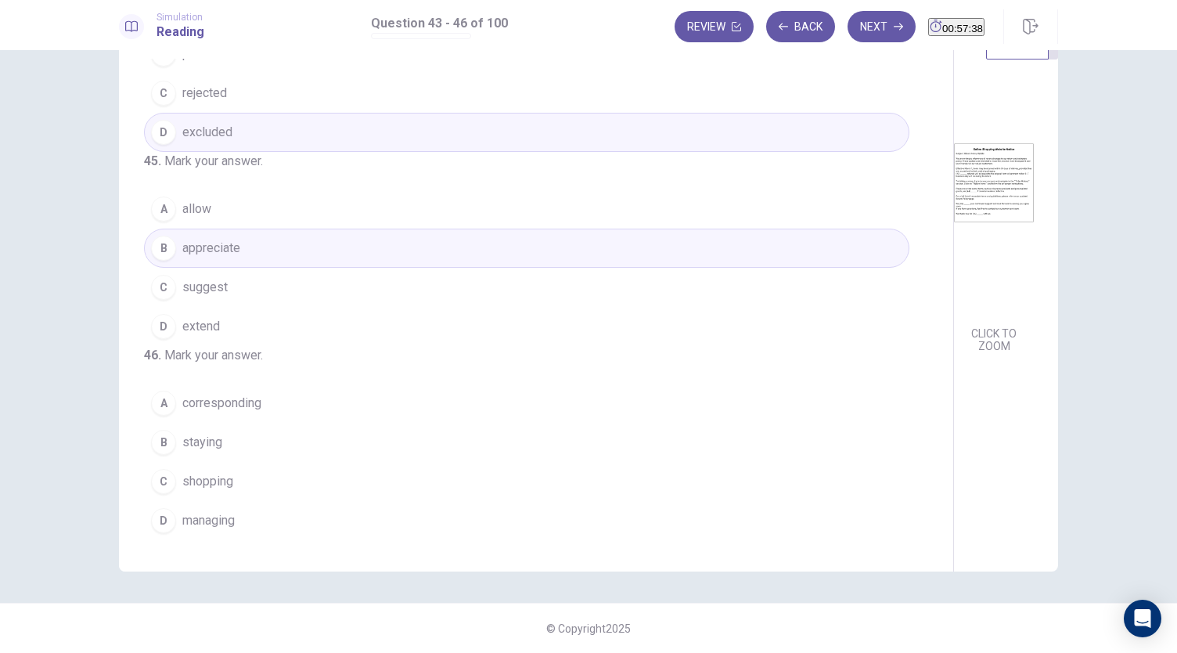
click at [235, 485] on button "C shopping" at bounding box center [526, 481] width 765 height 39
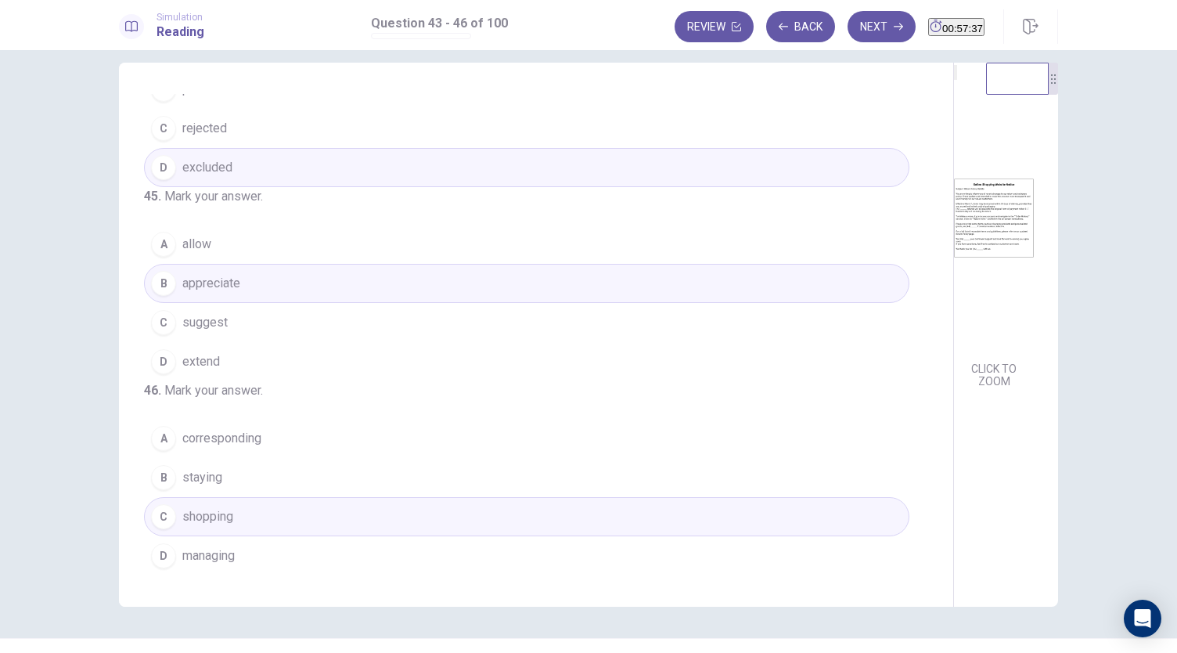
scroll to position [0, 0]
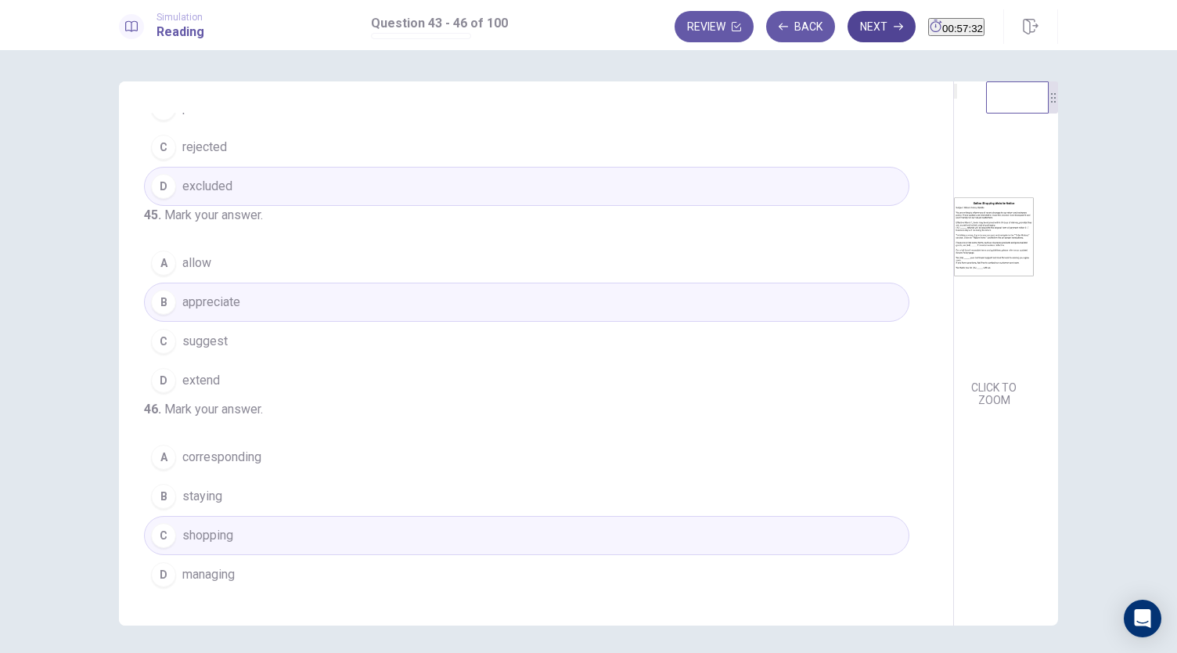
click at [848, 31] on button "Next" at bounding box center [882, 26] width 68 height 31
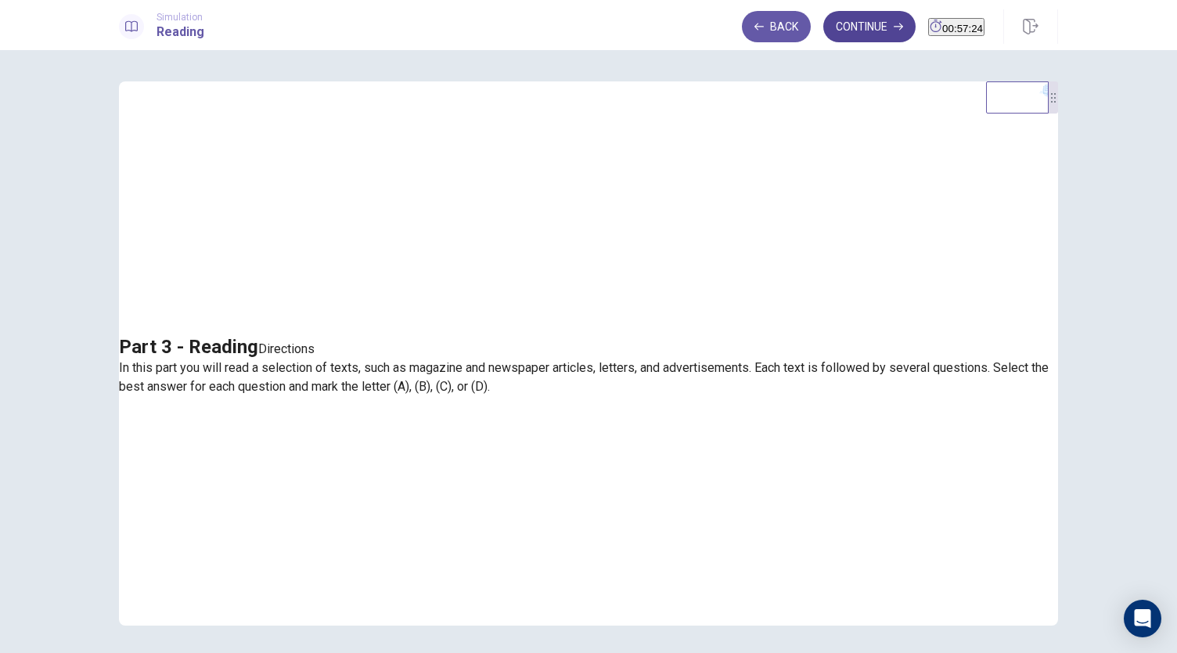
click at [844, 37] on button "Continue" at bounding box center [869, 26] width 92 height 31
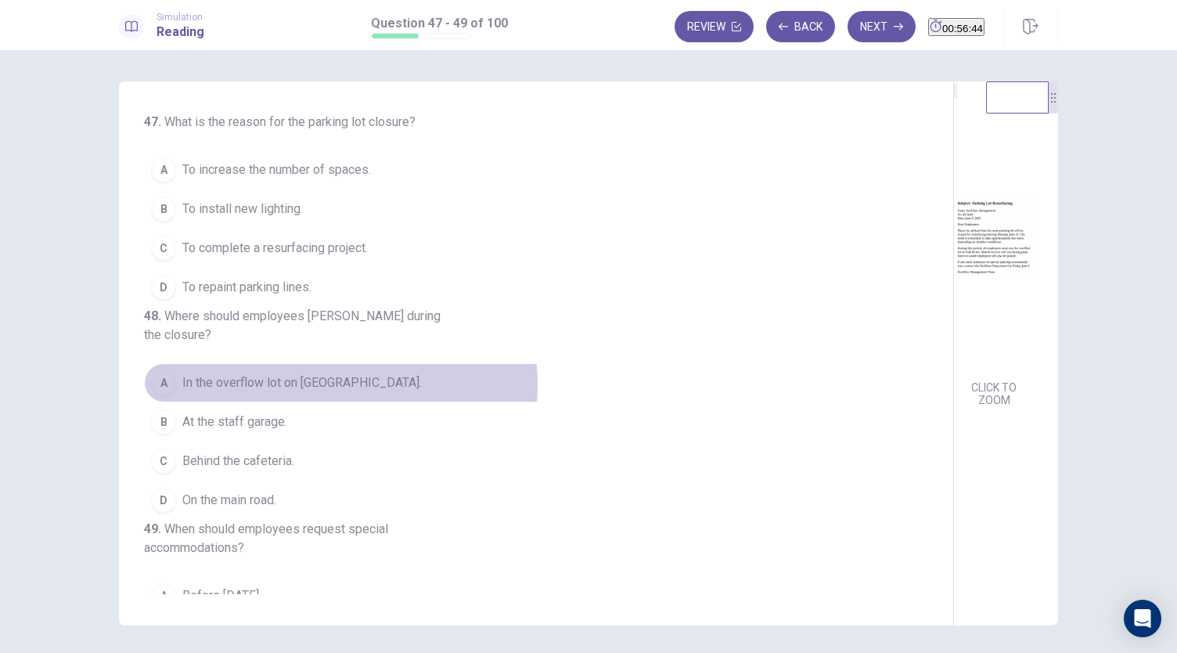
click at [317, 392] on span "In the overflow lot on [GEOGRAPHIC_DATA]." at bounding box center [302, 382] width 240 height 19
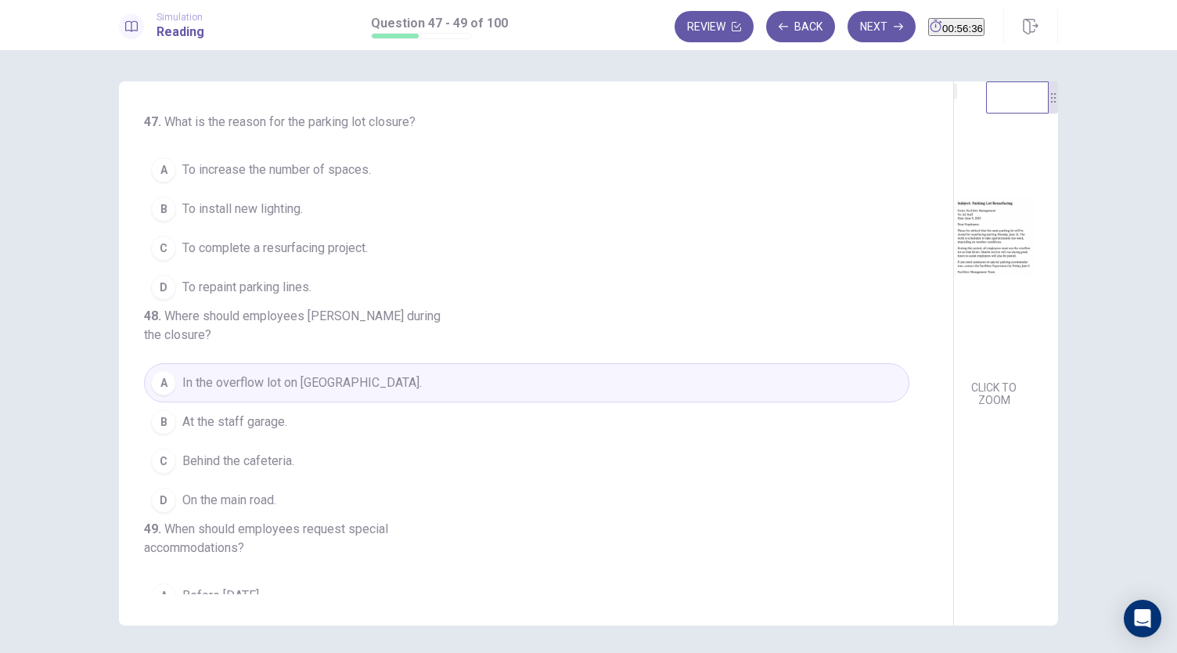
click at [322, 249] on span "To complete a resurfacing project." at bounding box center [275, 248] width 186 height 19
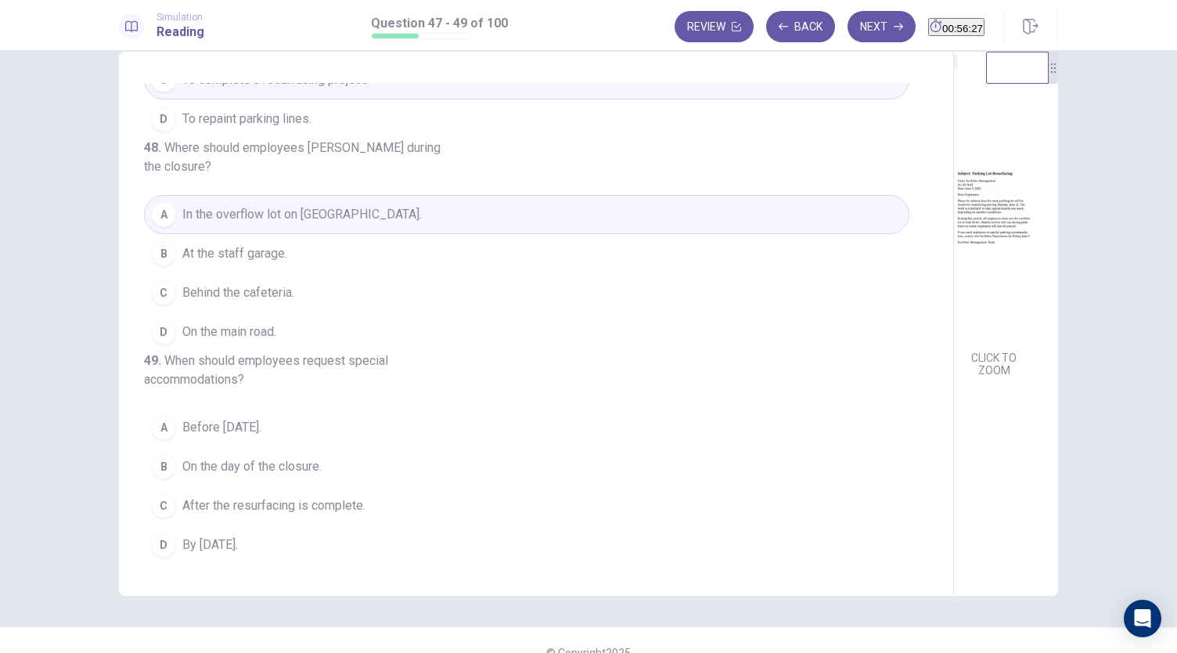
scroll to position [54, 0]
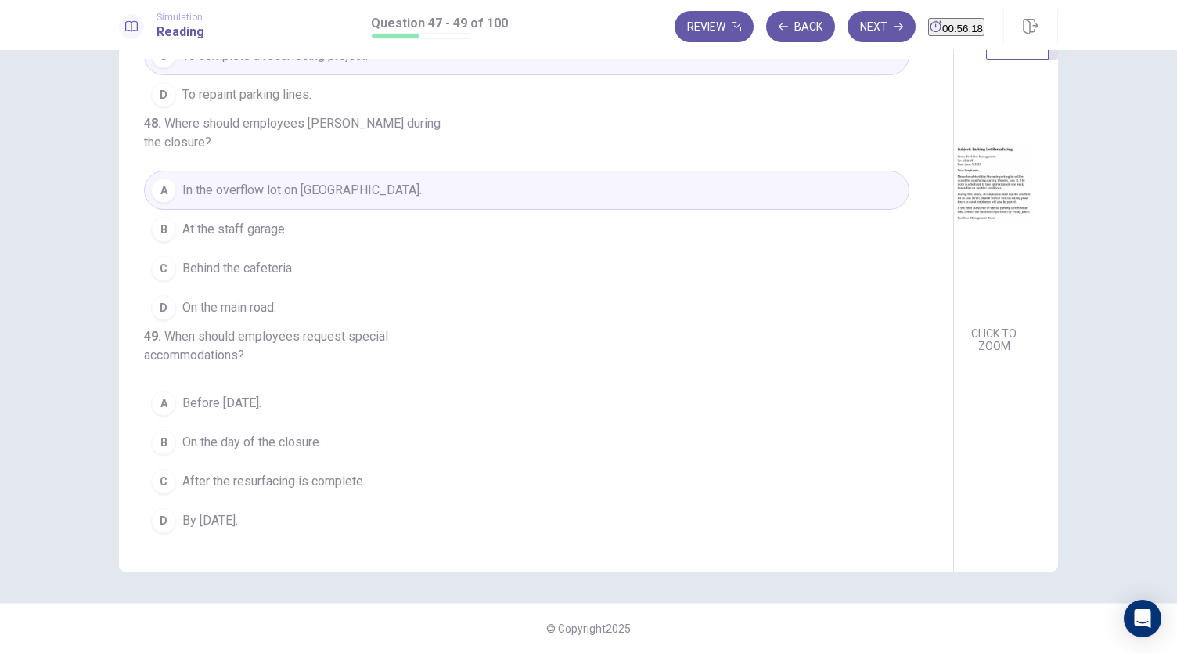
click at [204, 524] on span "By [DATE]." at bounding box center [210, 520] width 56 height 19
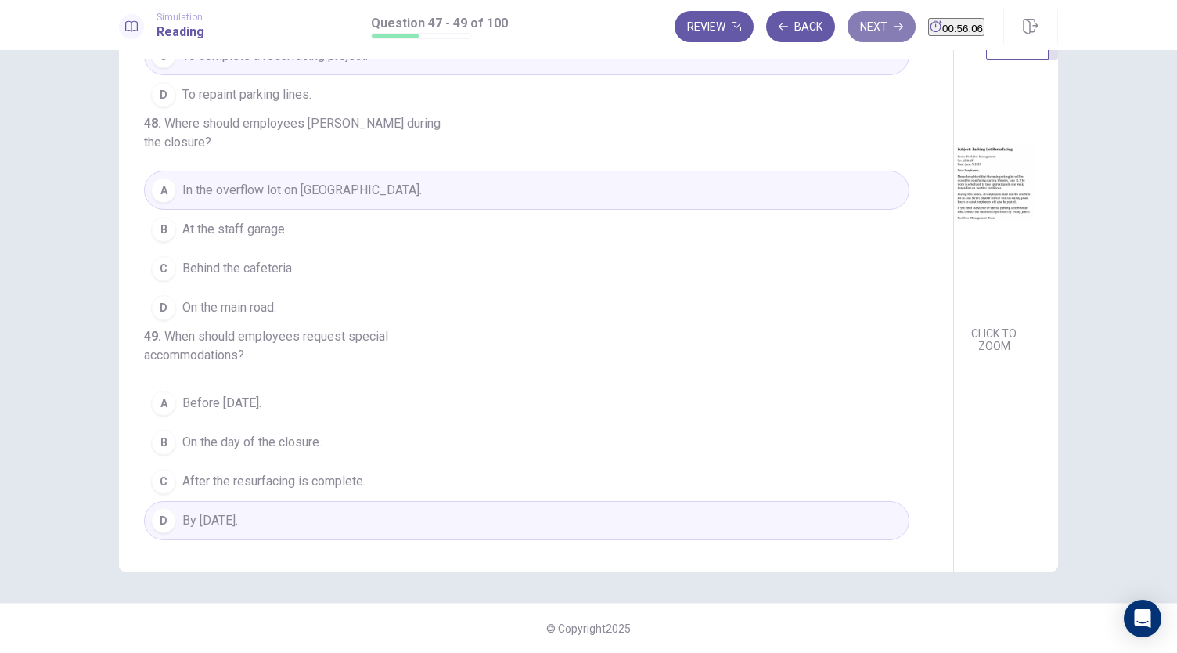
click at [862, 23] on button "Next" at bounding box center [882, 26] width 68 height 31
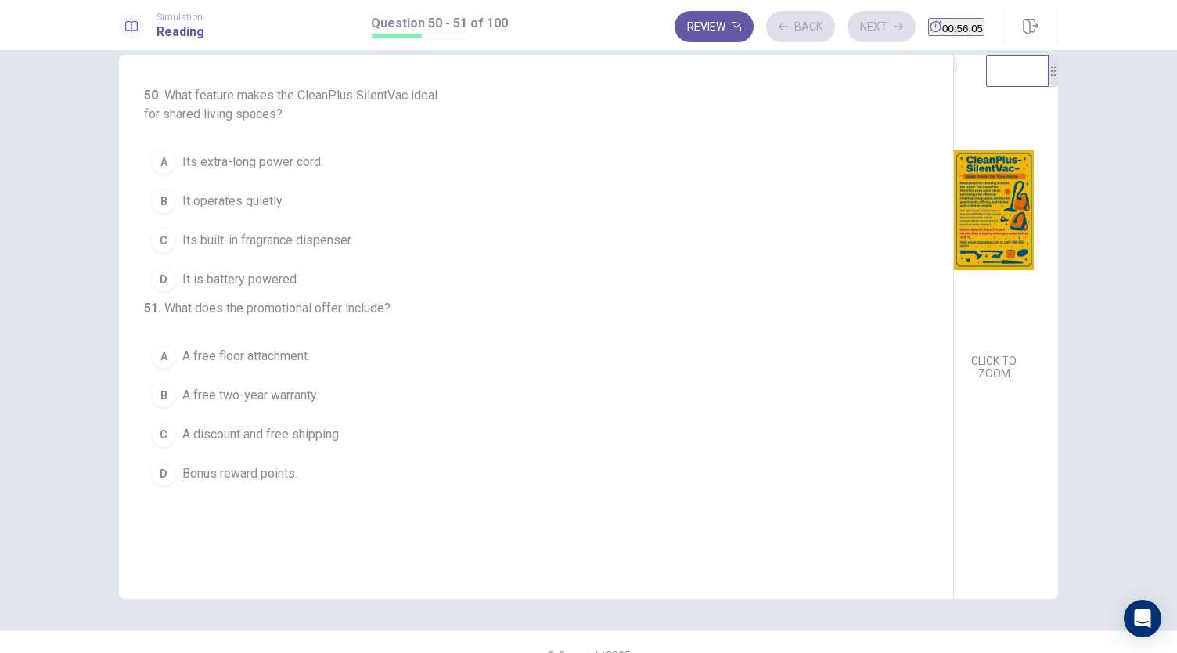
scroll to position [0, 0]
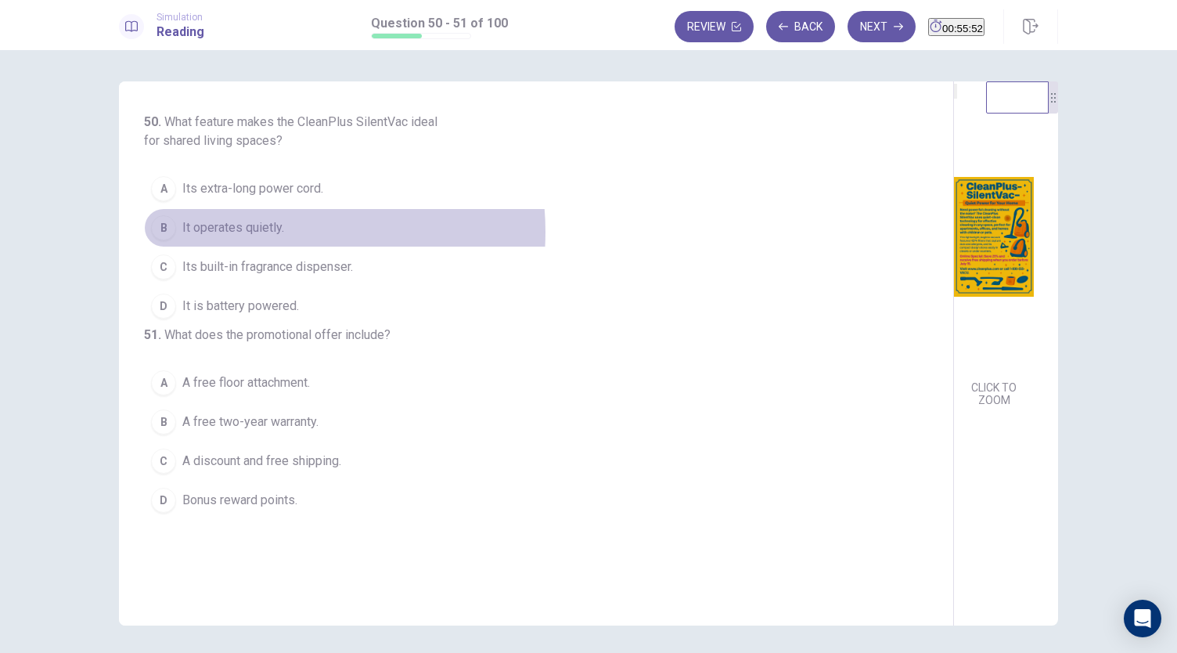
click at [260, 231] on span "It operates quietly." at bounding box center [233, 227] width 102 height 19
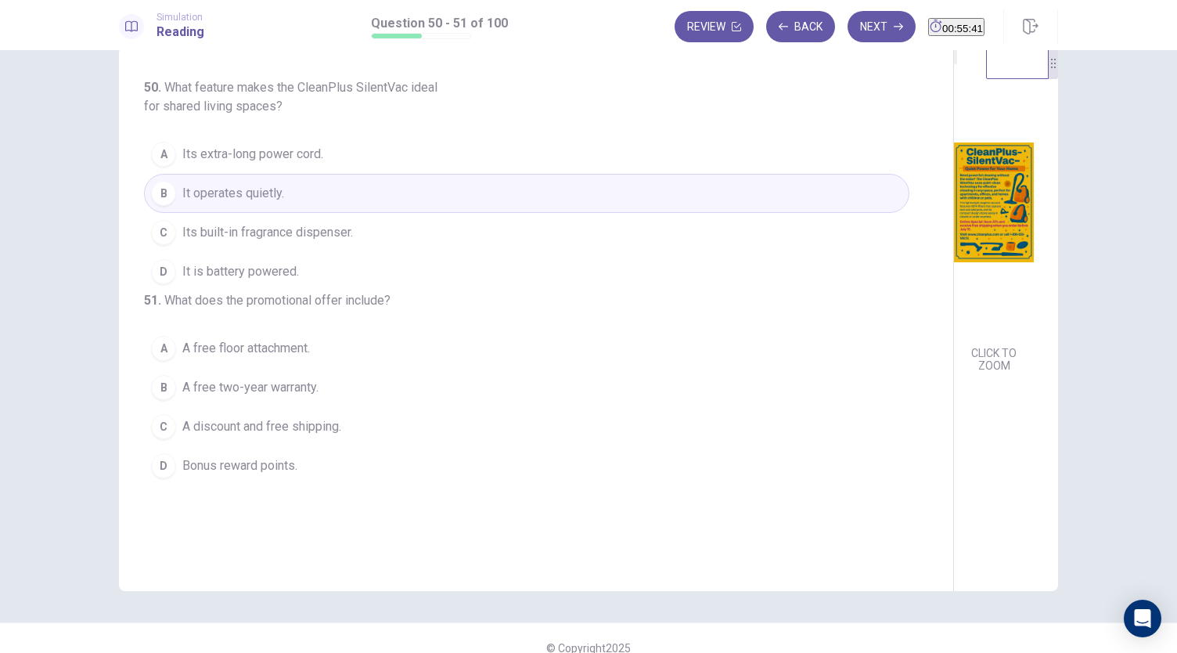
scroll to position [54, 0]
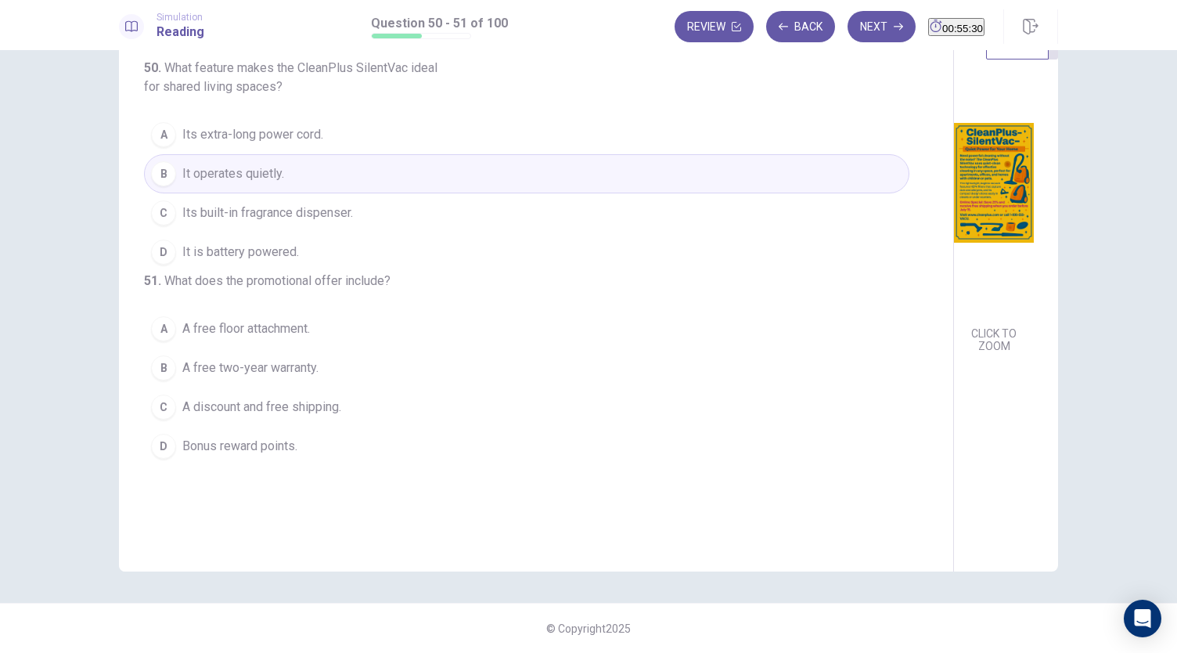
click at [300, 416] on span "A discount and free shipping." at bounding box center [261, 407] width 159 height 19
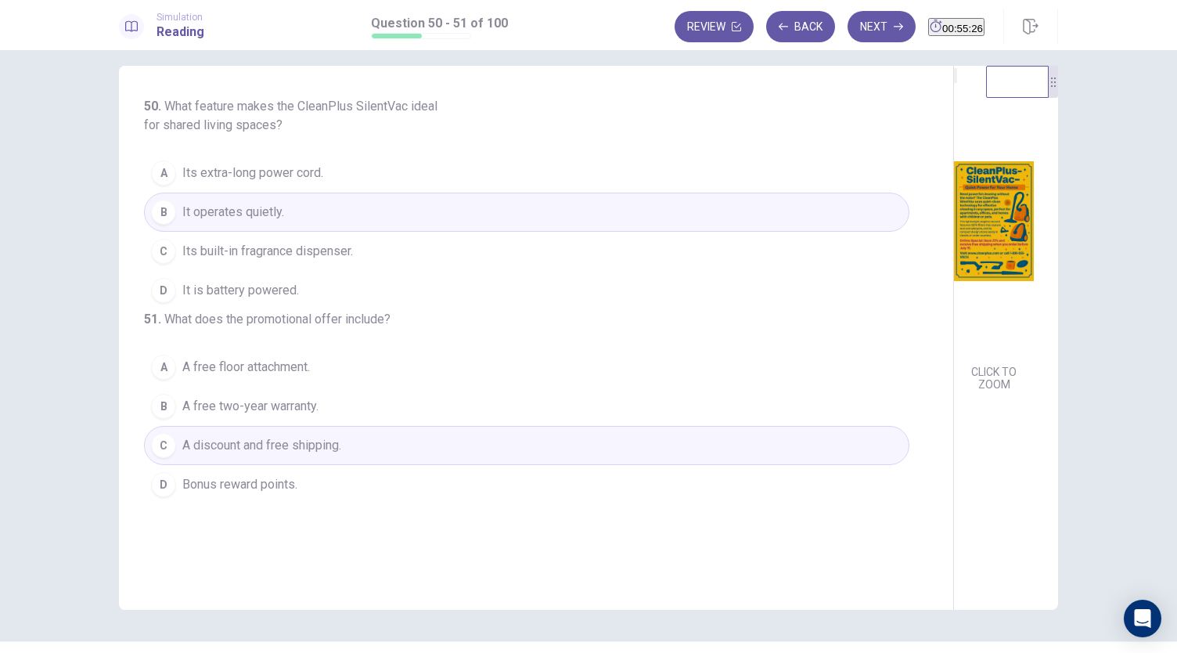
scroll to position [0, 0]
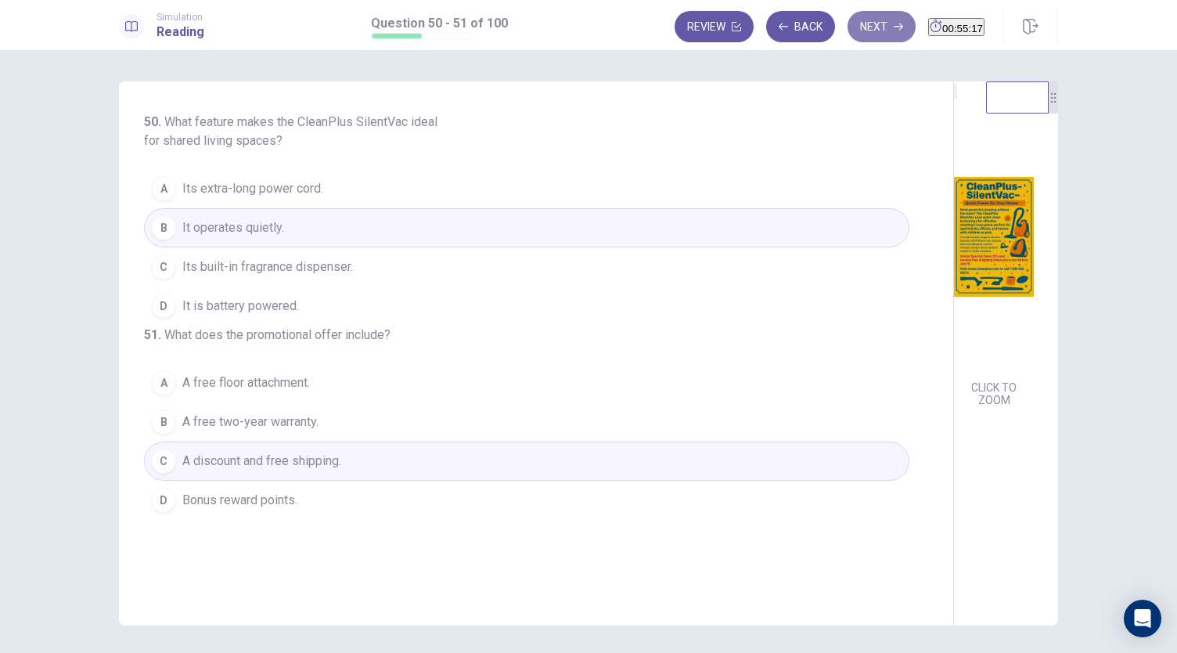
click at [848, 23] on button "Next" at bounding box center [882, 26] width 68 height 31
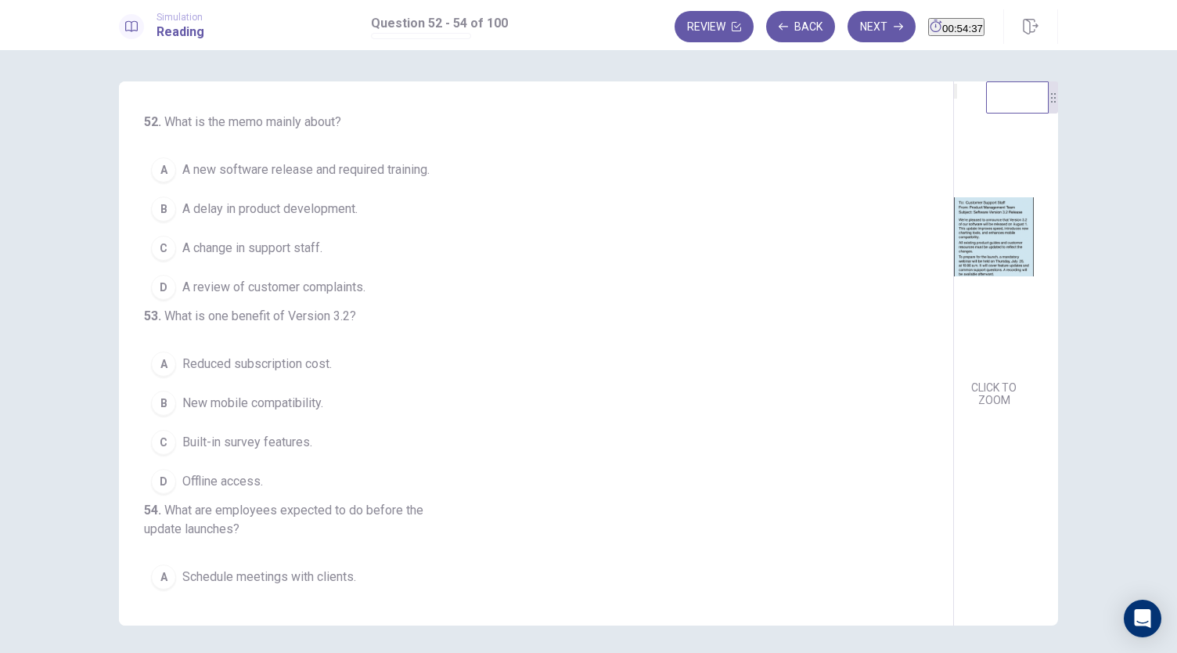
click at [265, 171] on span "A new software release and required training." at bounding box center [305, 169] width 247 height 19
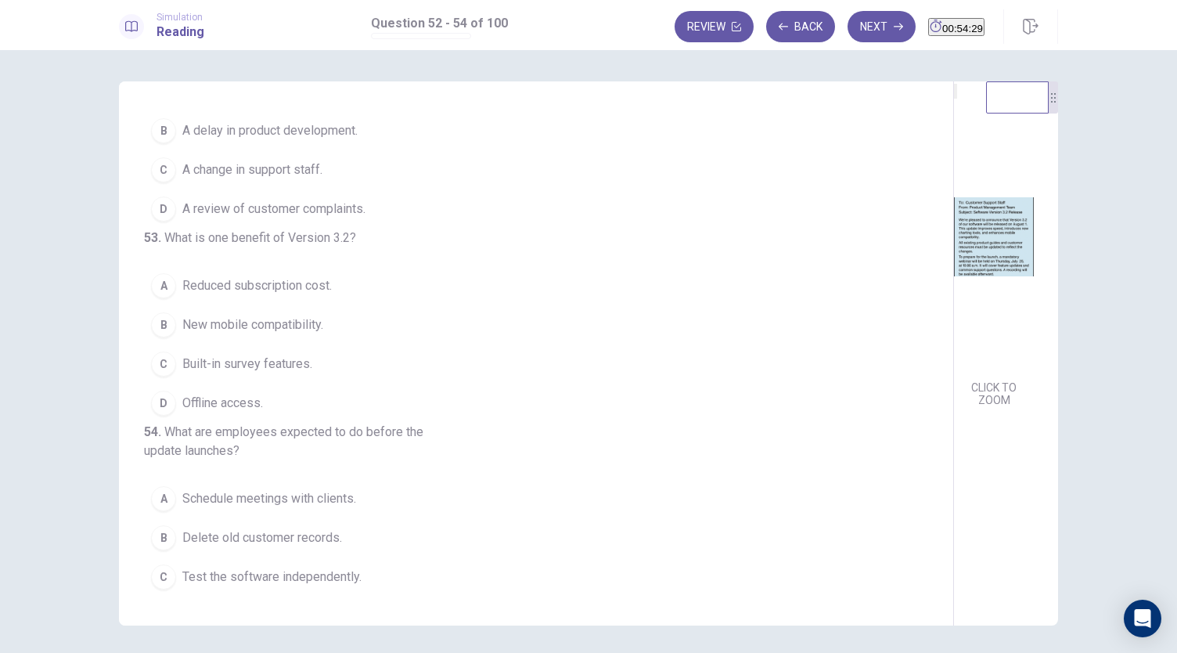
scroll to position [157, 0]
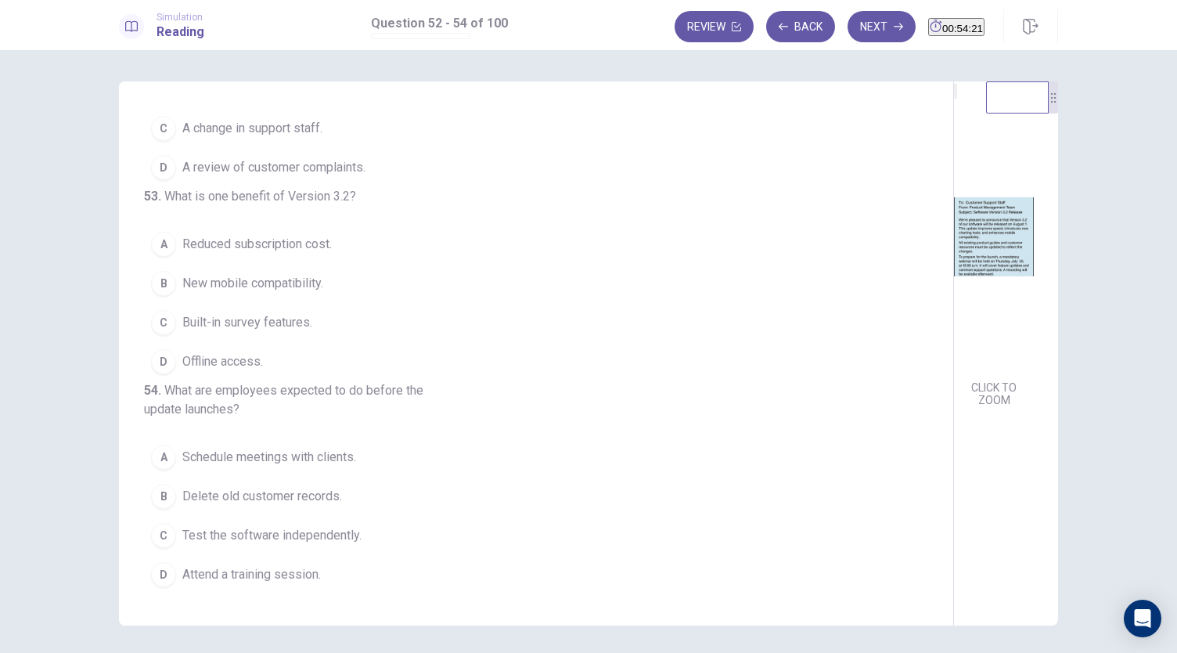
click at [276, 281] on span "New mobile compatibility." at bounding box center [252, 283] width 141 height 19
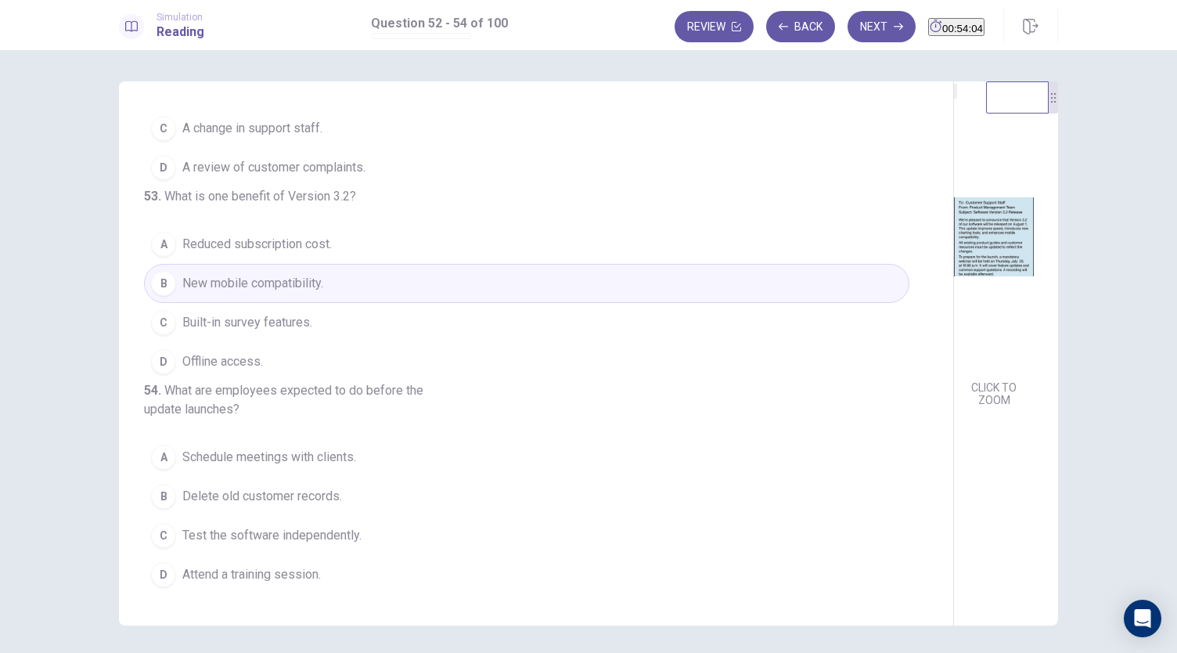
scroll to position [175, 0]
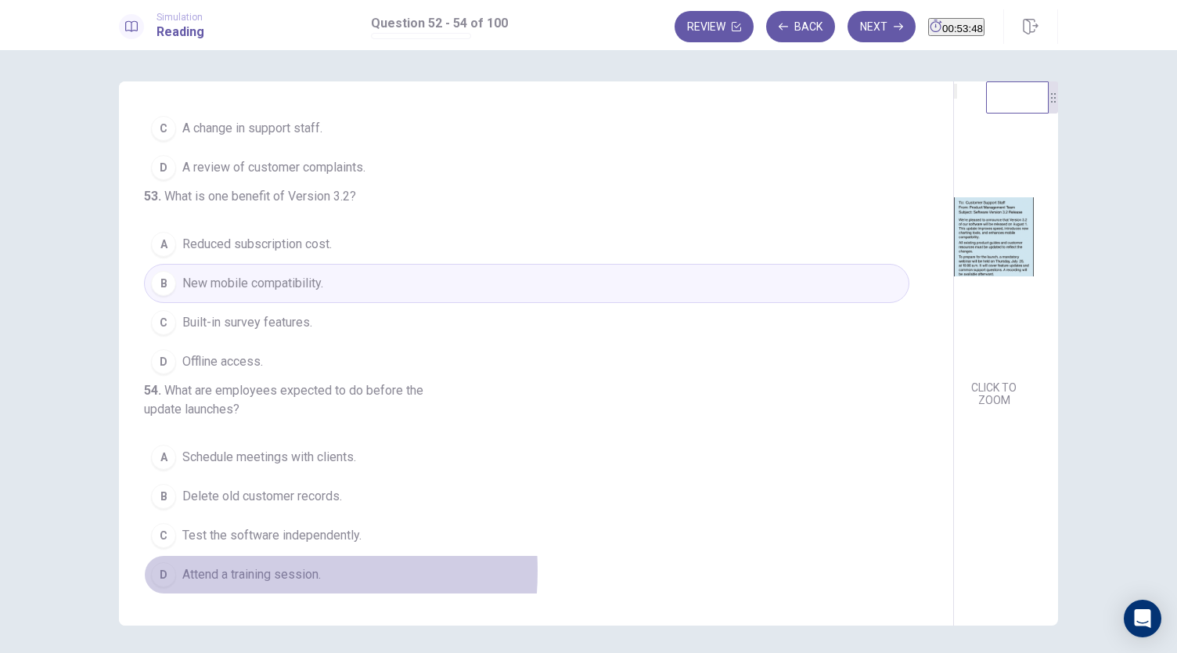
click at [222, 571] on span "Attend a training session." at bounding box center [251, 574] width 139 height 19
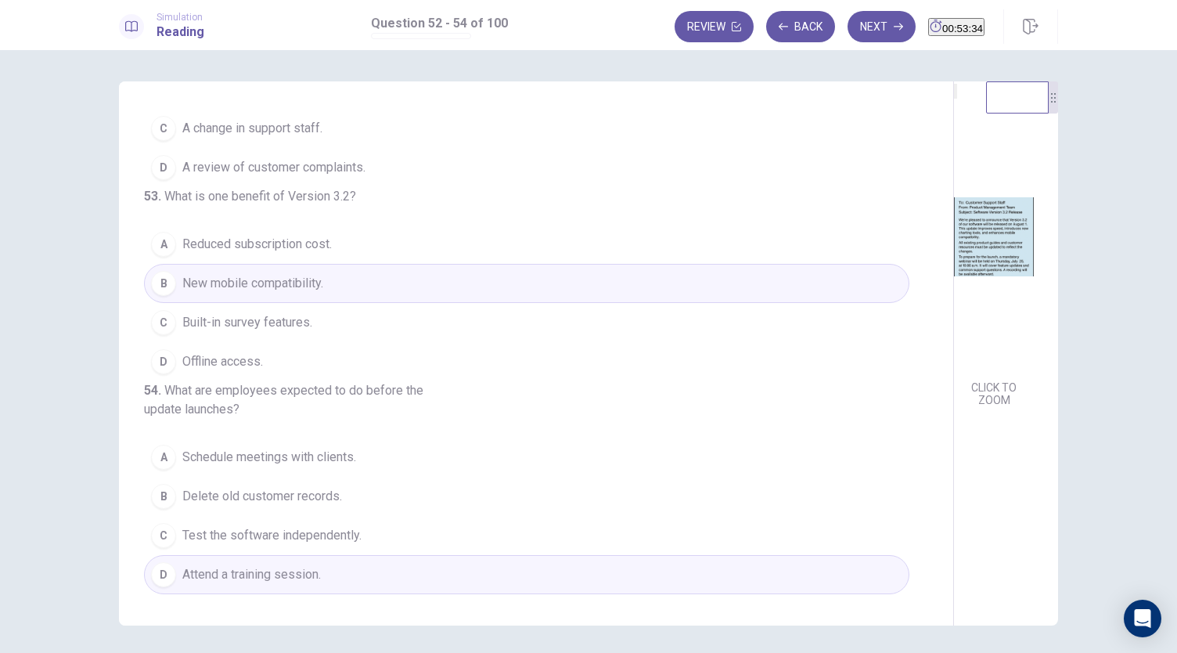
scroll to position [0, 0]
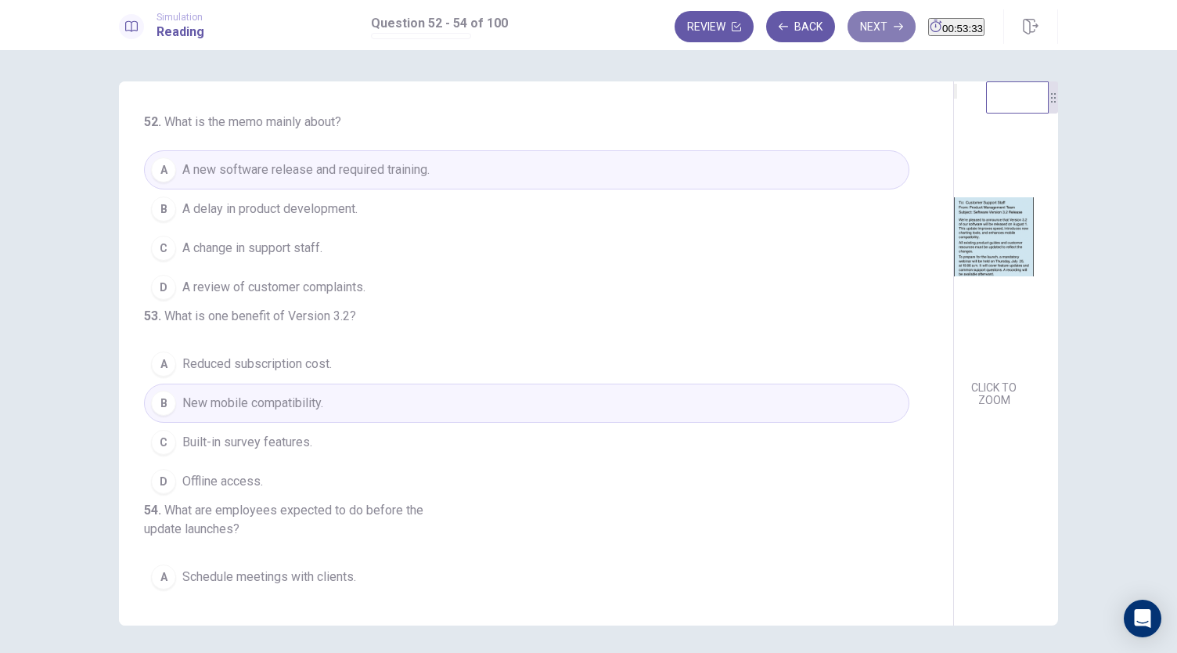
click at [855, 30] on button "Next" at bounding box center [882, 26] width 68 height 31
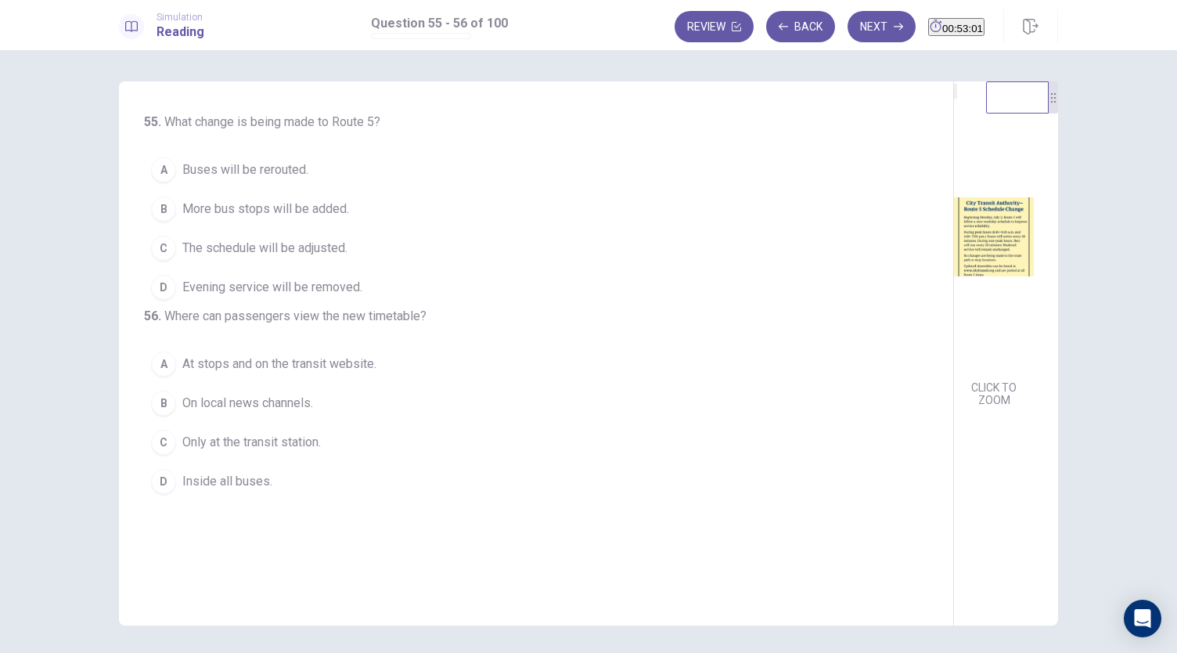
click at [325, 250] on span "The schedule will be adjusted." at bounding box center [264, 248] width 165 height 19
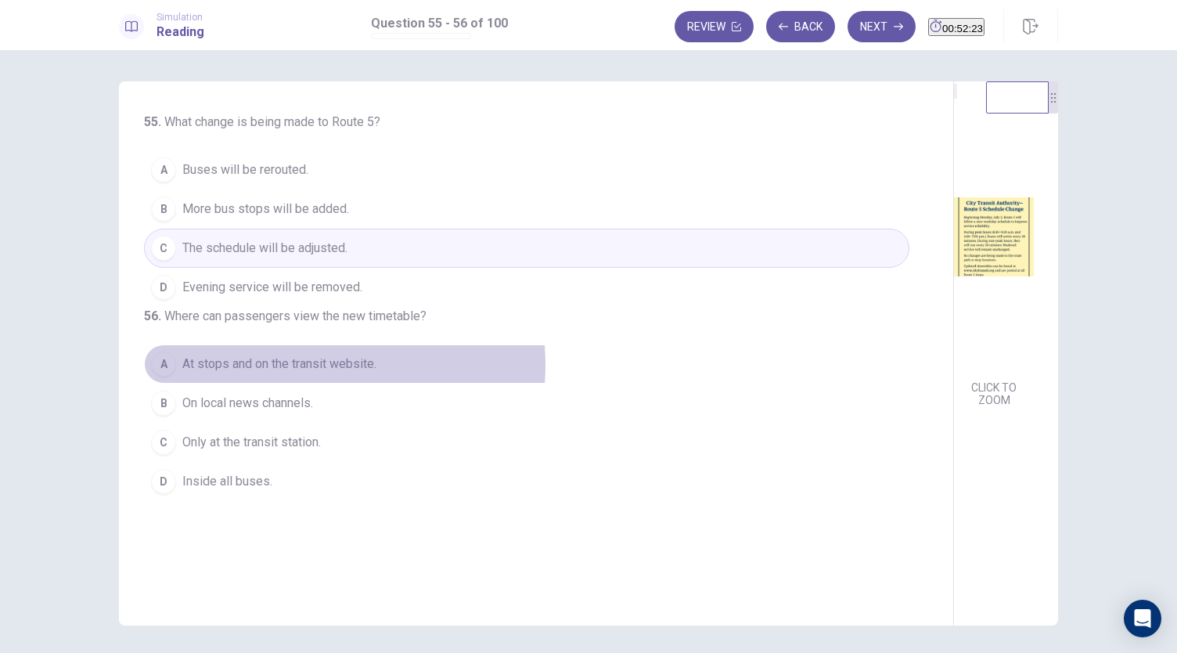
click at [302, 373] on span "At stops and on the transit website." at bounding box center [279, 364] width 194 height 19
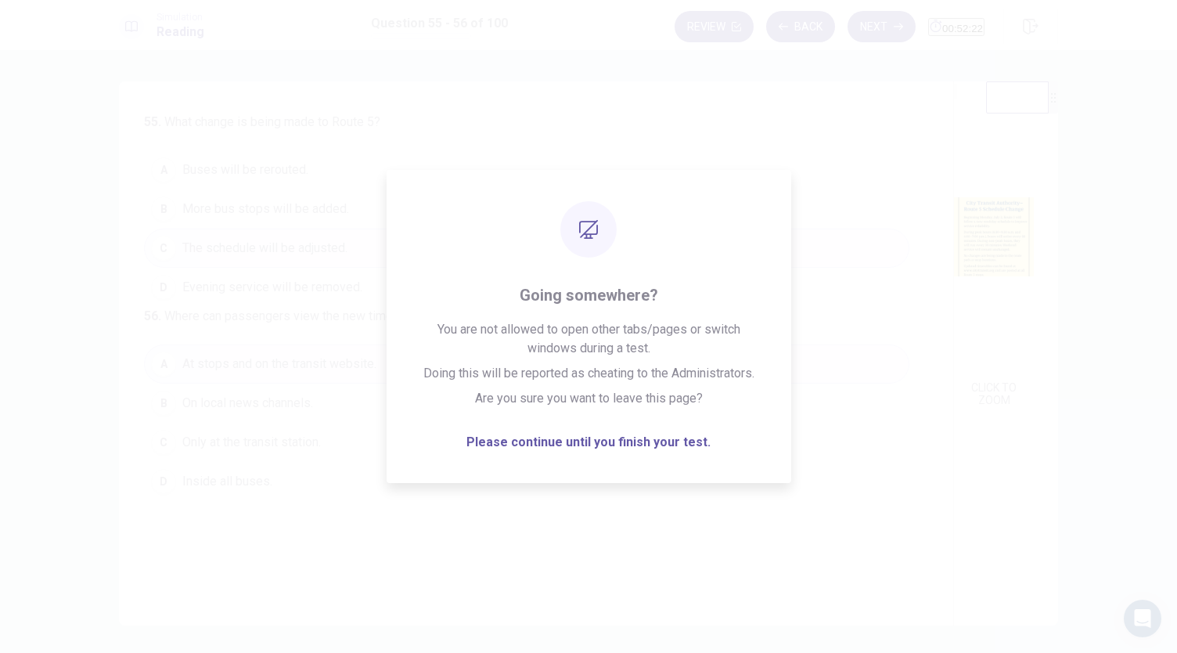
click at [855, 25] on button "Next" at bounding box center [882, 26] width 68 height 31
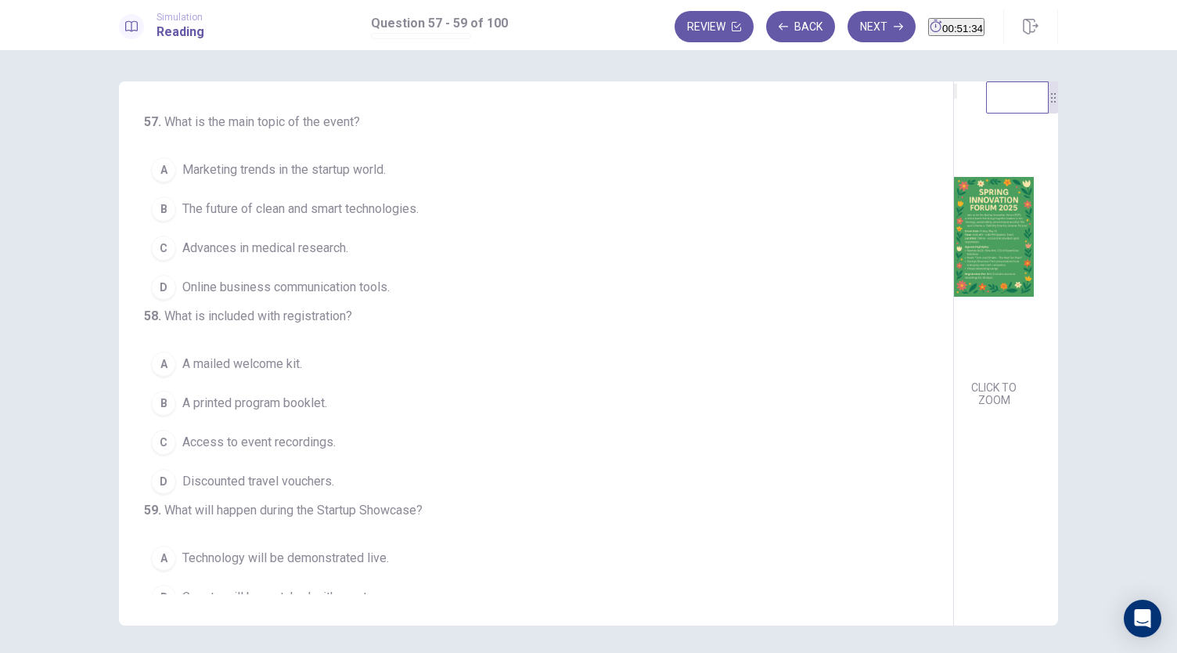
click at [296, 207] on span "The future of clean and smart technologies." at bounding box center [300, 209] width 236 height 19
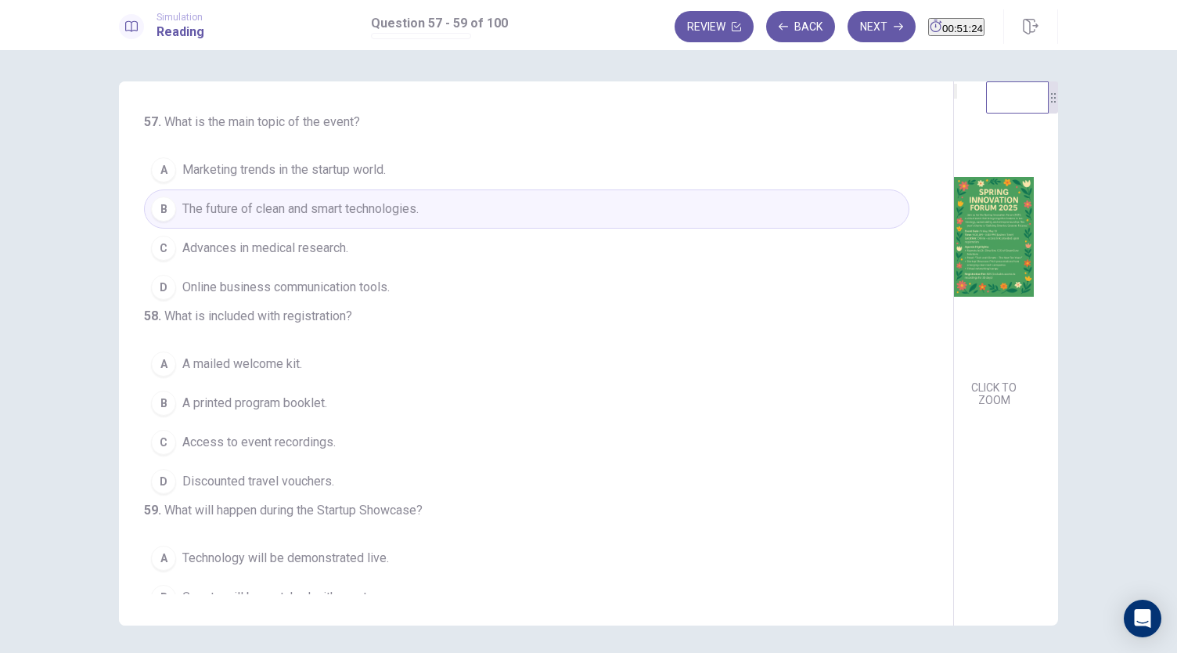
click at [312, 452] on span "Access to event recordings." at bounding box center [258, 442] width 153 height 19
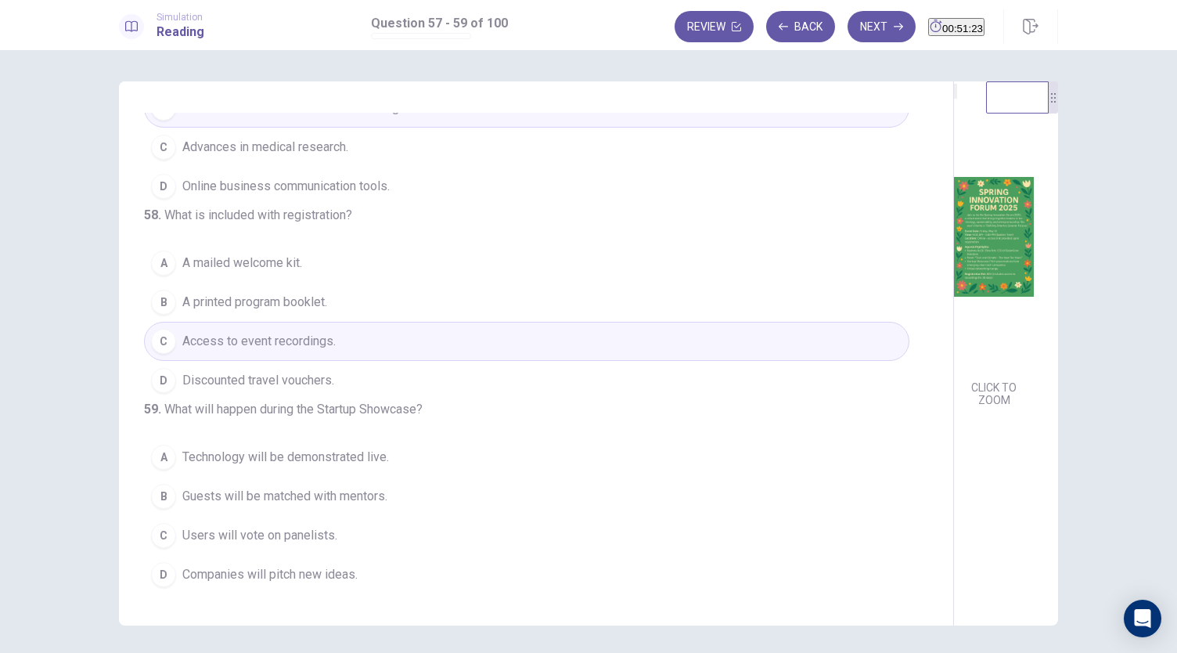
scroll to position [157, 0]
click at [329, 465] on span "Technology will be demonstrated live." at bounding box center [285, 457] width 207 height 19
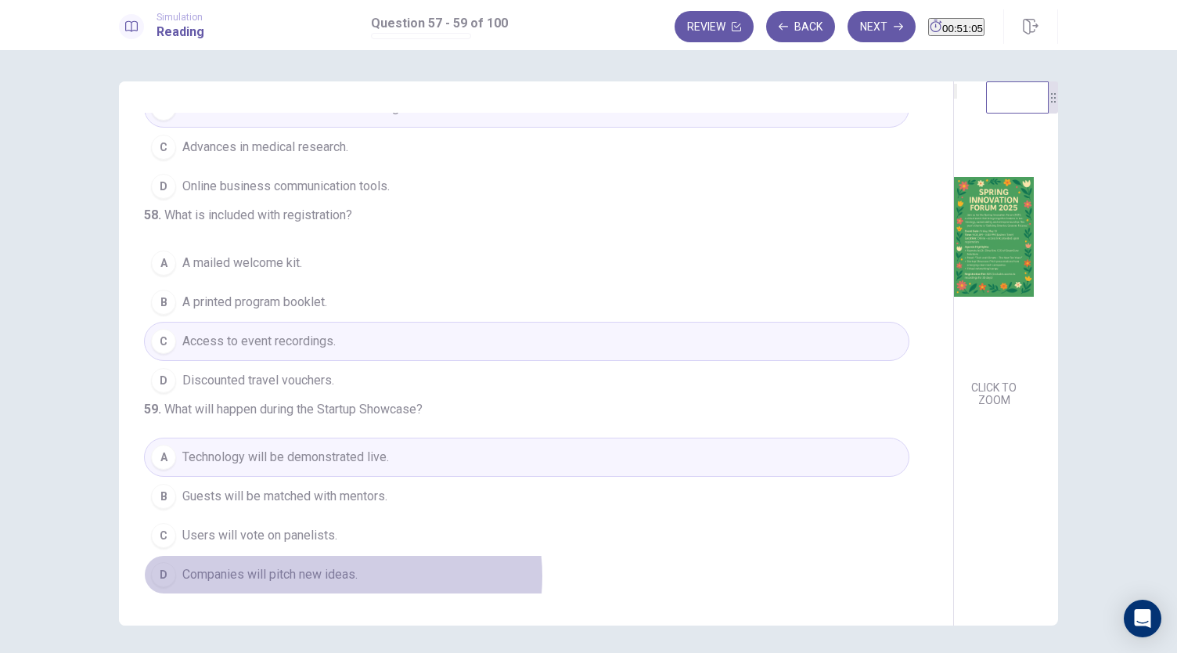
click at [339, 577] on span "Companies will pitch new ideas." at bounding box center [269, 574] width 175 height 19
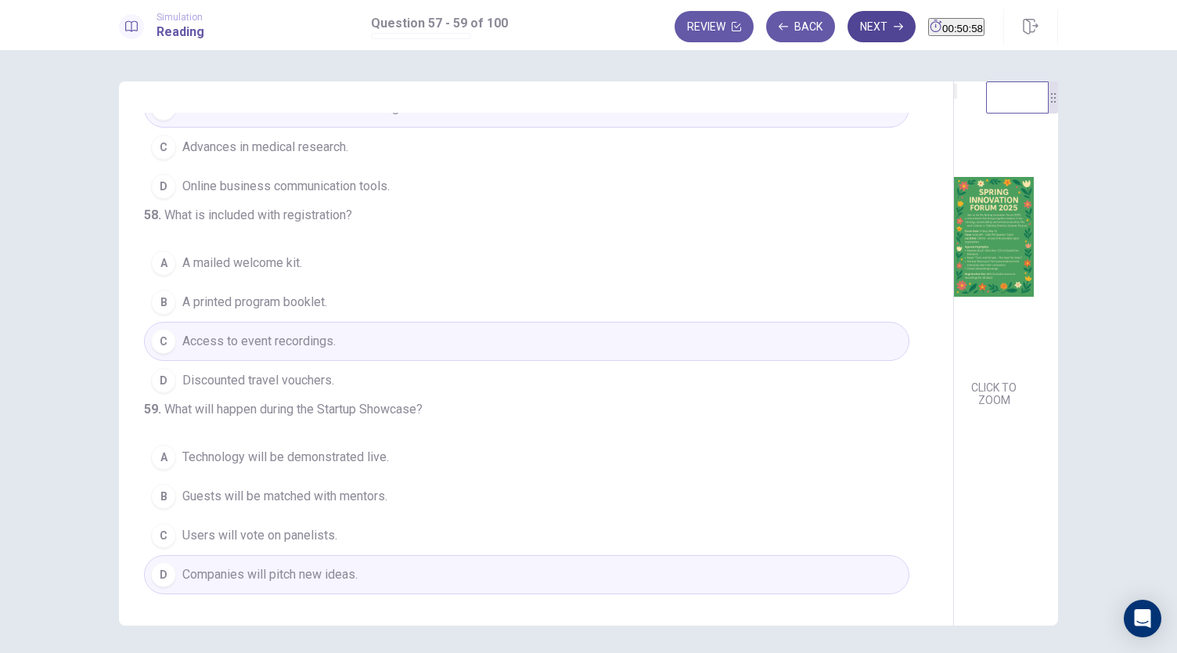
click at [848, 29] on button "Next" at bounding box center [882, 26] width 68 height 31
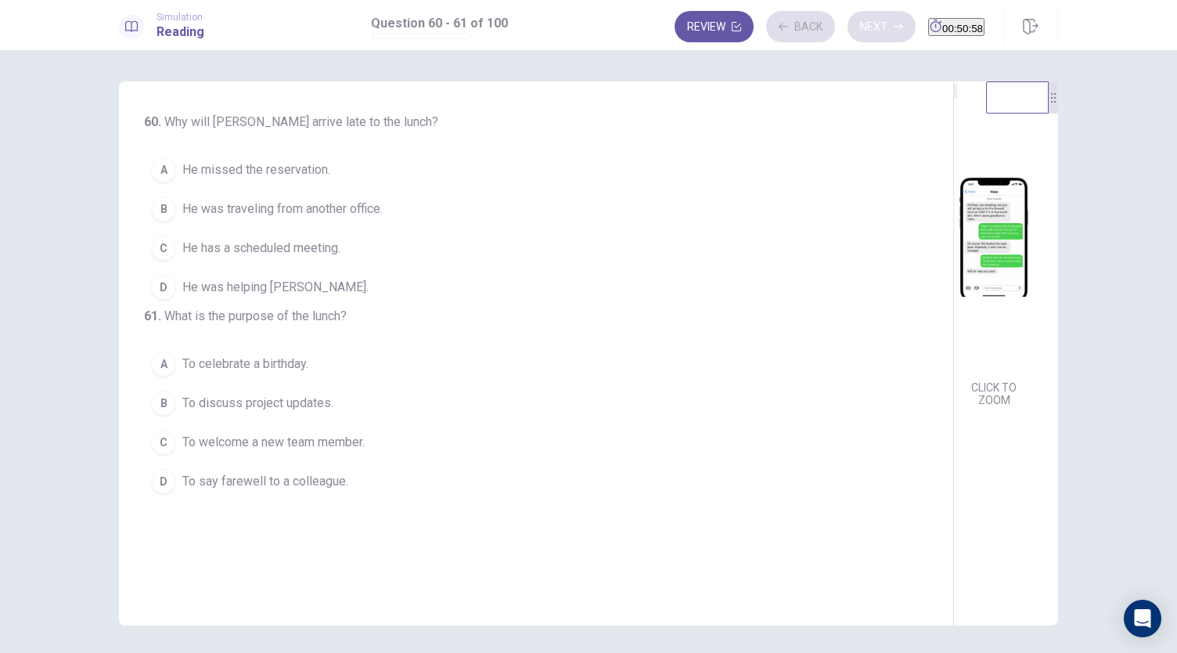
scroll to position [0, 0]
click at [277, 246] on span "He has a scheduled meeting." at bounding box center [261, 248] width 158 height 19
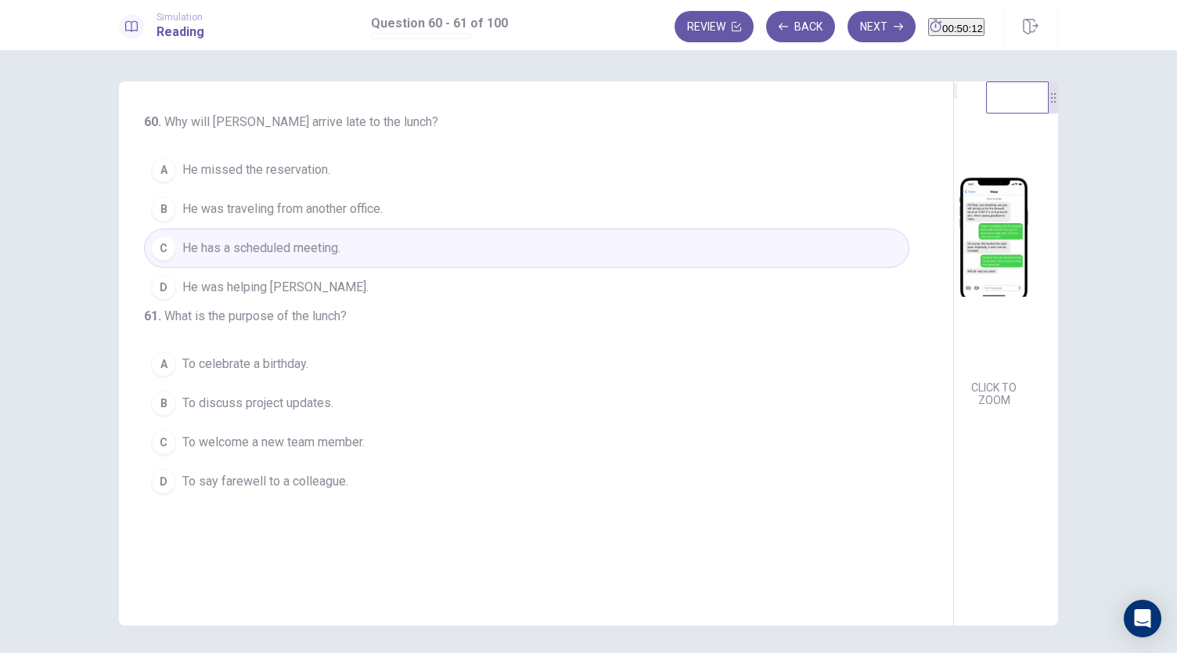
click at [290, 491] on span "To say farewell to a colleague." at bounding box center [265, 481] width 166 height 19
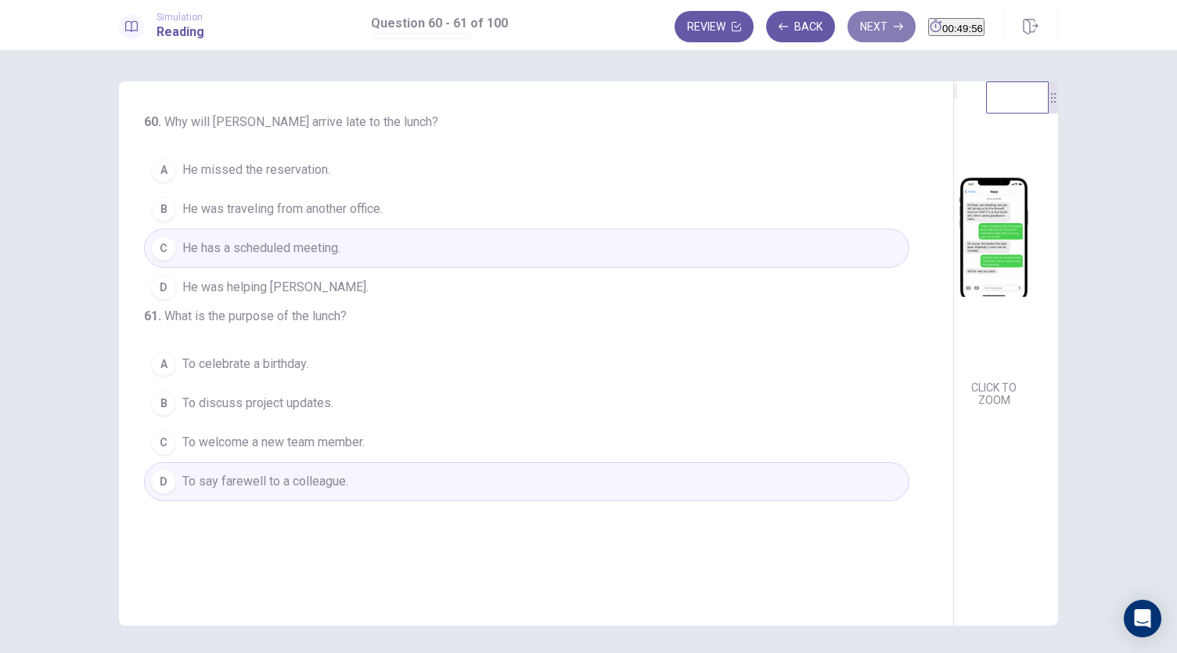
click at [894, 26] on icon "button" at bounding box center [898, 26] width 9 height 9
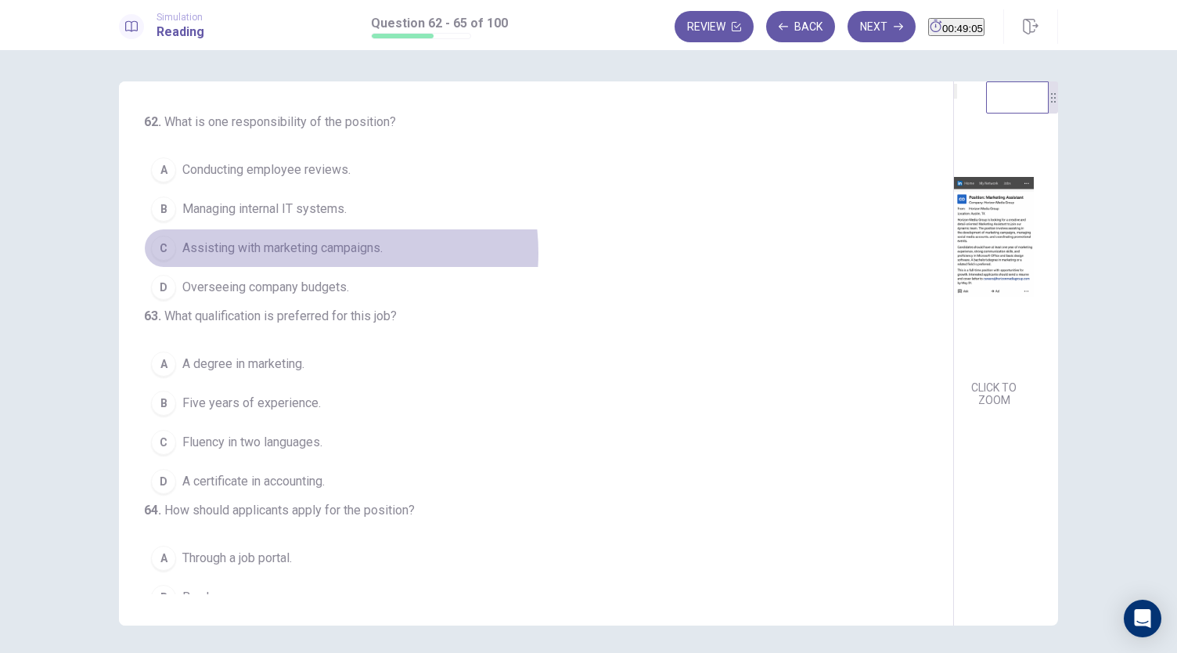
click at [319, 251] on span "Assisting with marketing campaigns." at bounding box center [282, 248] width 200 height 19
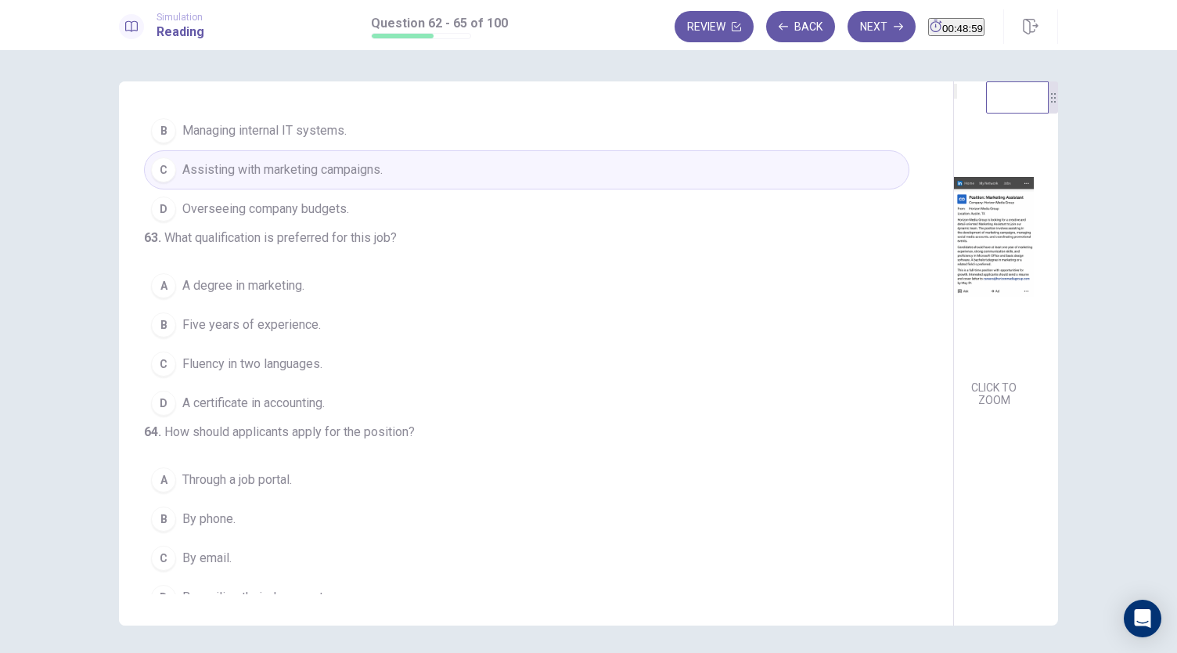
scroll to position [157, 0]
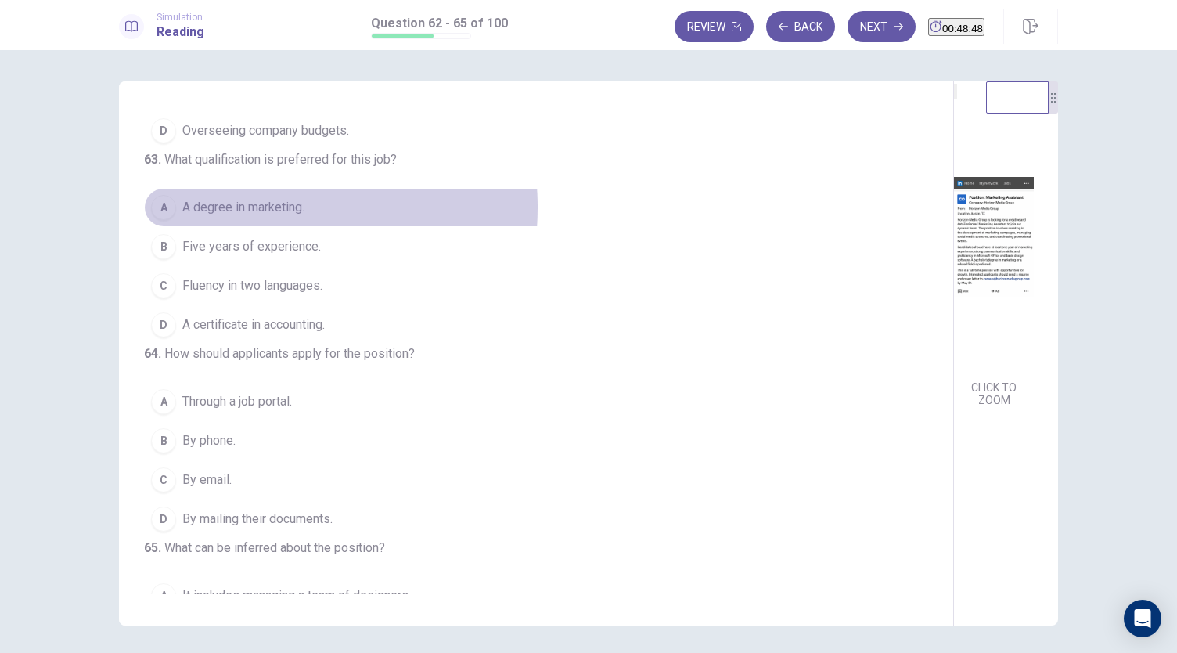
click at [240, 217] on span "A degree in marketing." at bounding box center [243, 207] width 122 height 19
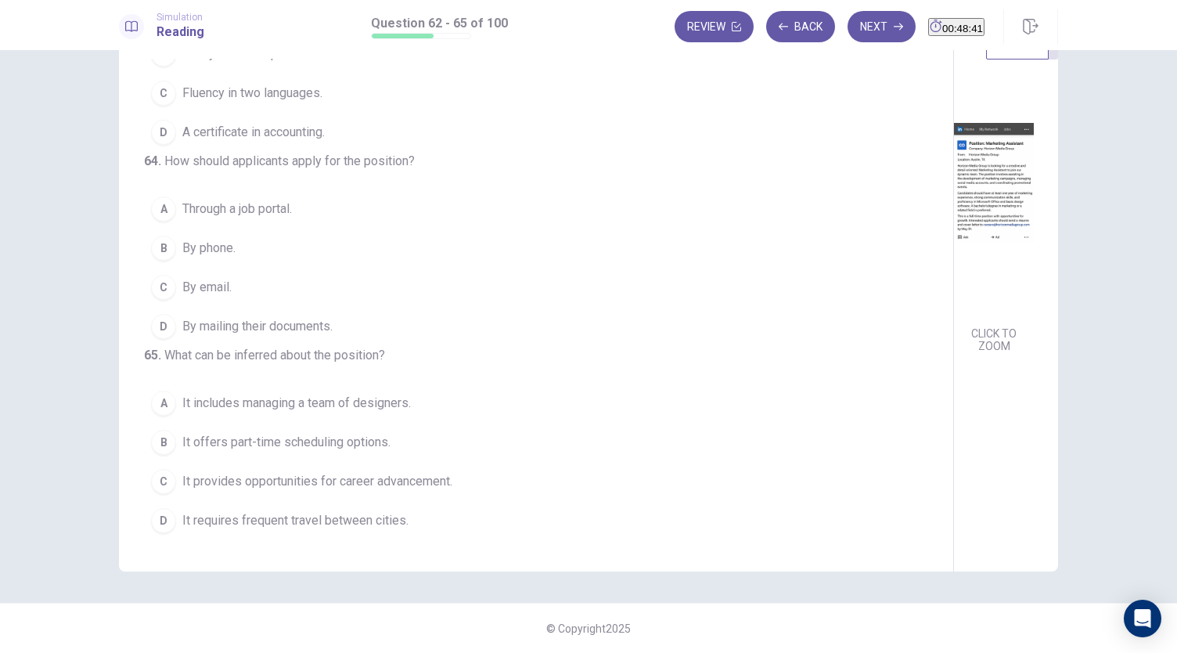
scroll to position [0, 0]
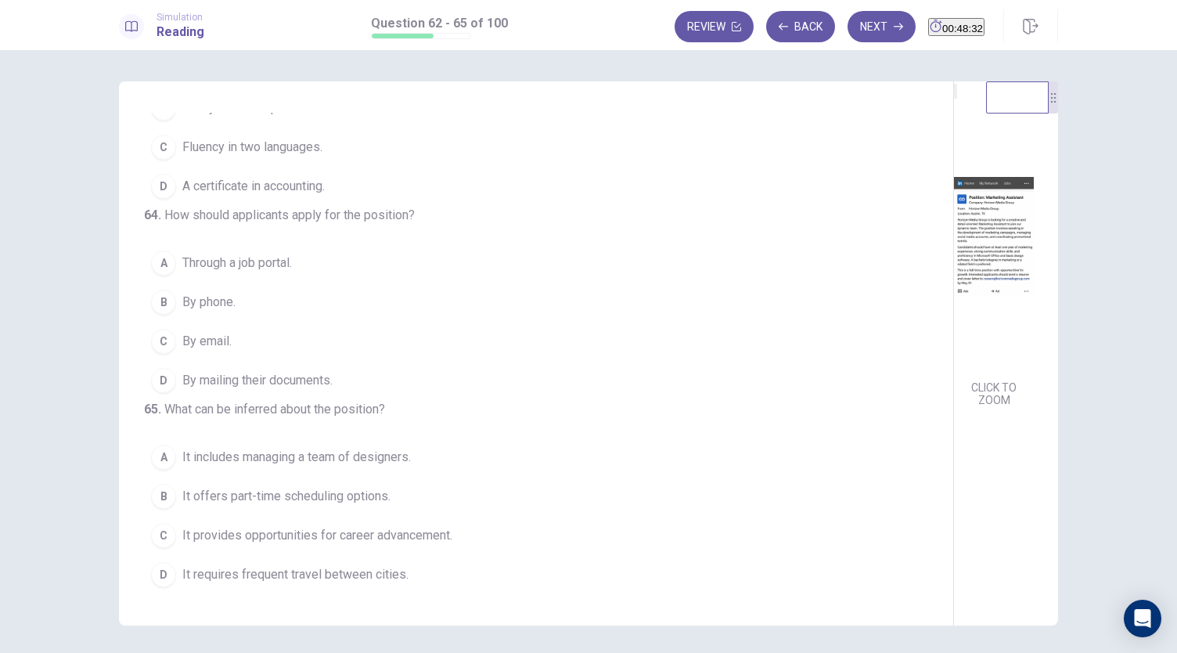
click at [285, 371] on span "By mailing their documents." at bounding box center [257, 380] width 150 height 19
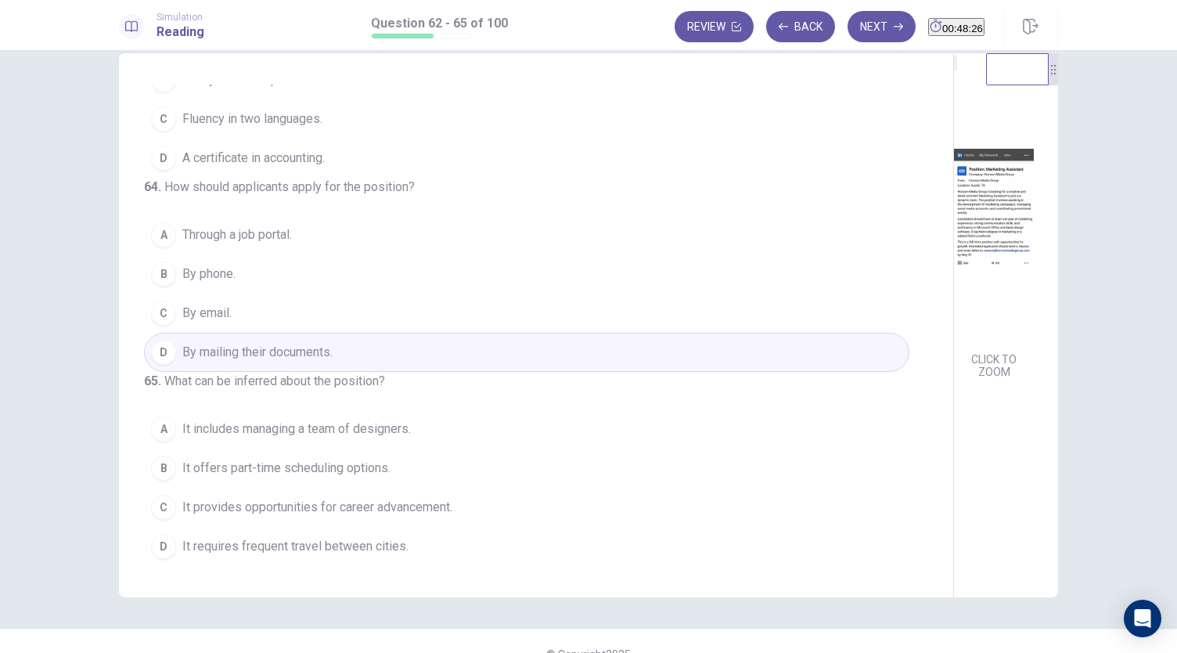
scroll to position [54, 0]
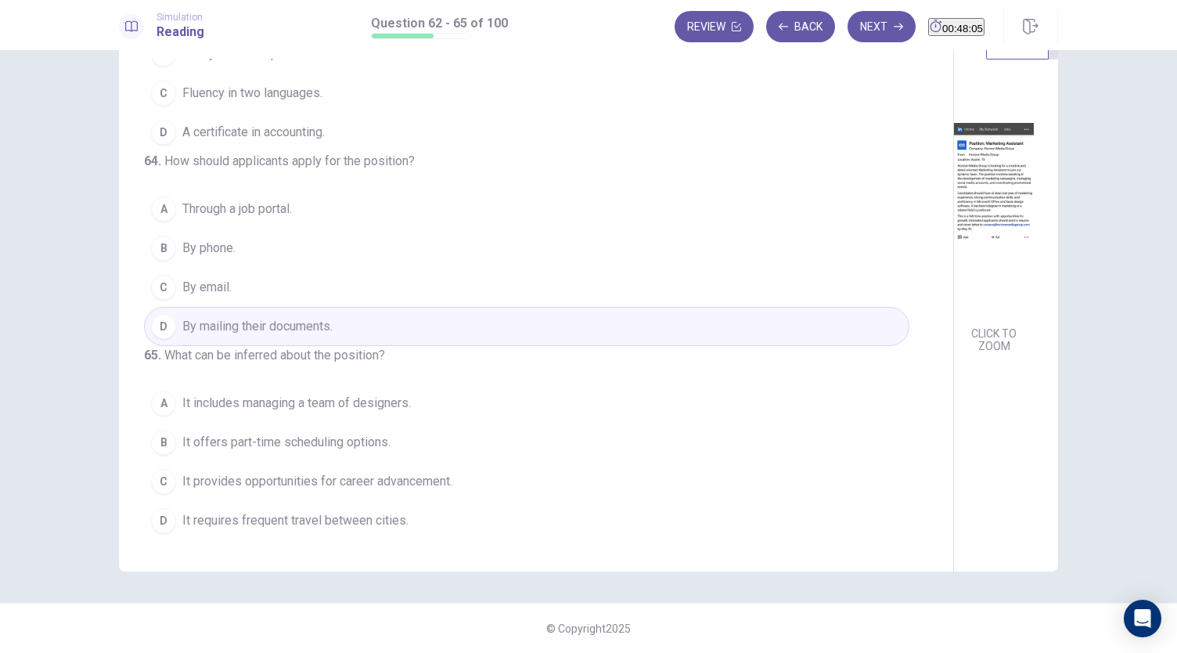
click at [368, 484] on span "It provides opportunities for career advancement." at bounding box center [317, 481] width 270 height 19
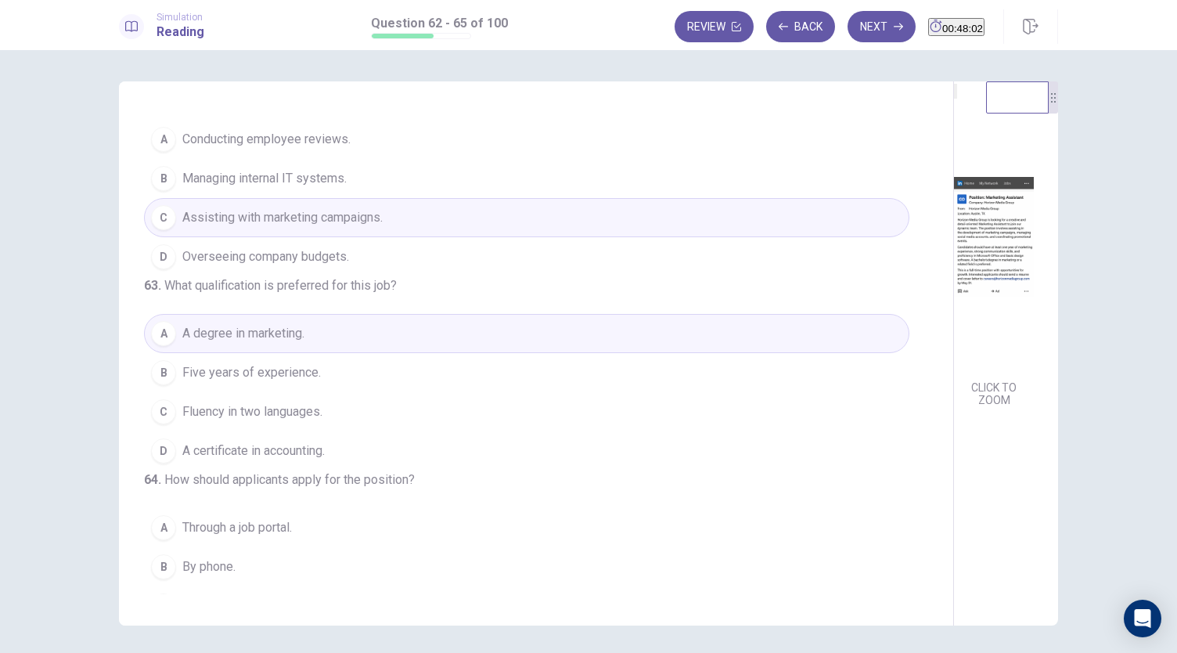
scroll to position [0, 0]
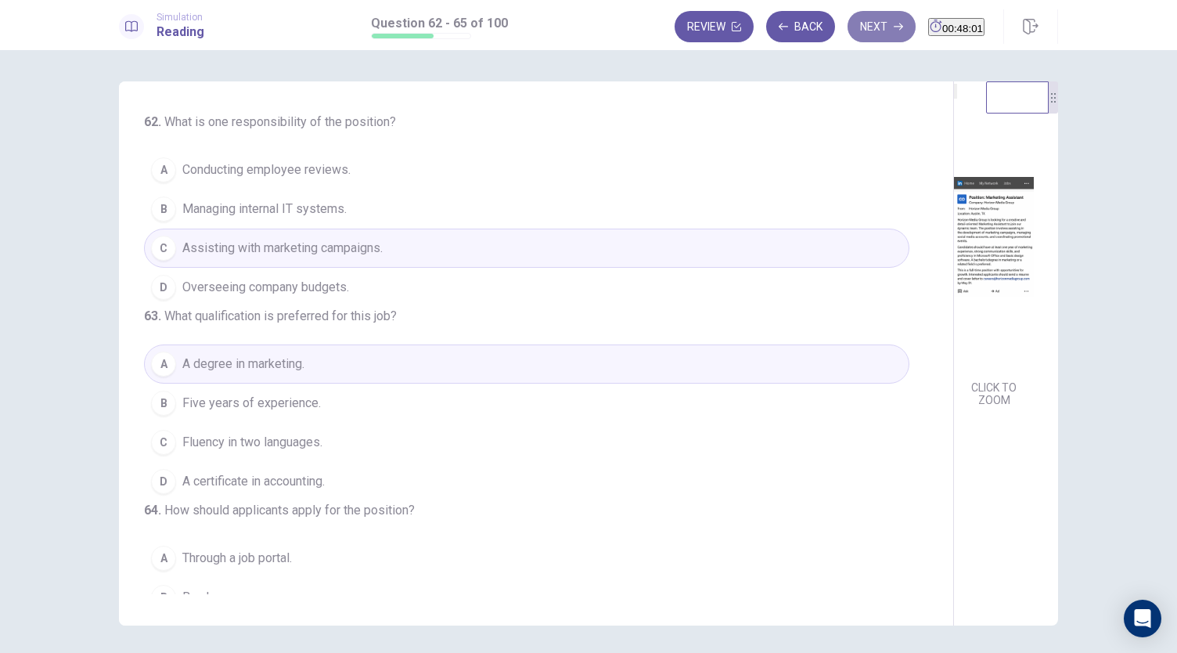
click at [848, 37] on button "Next" at bounding box center [882, 26] width 68 height 31
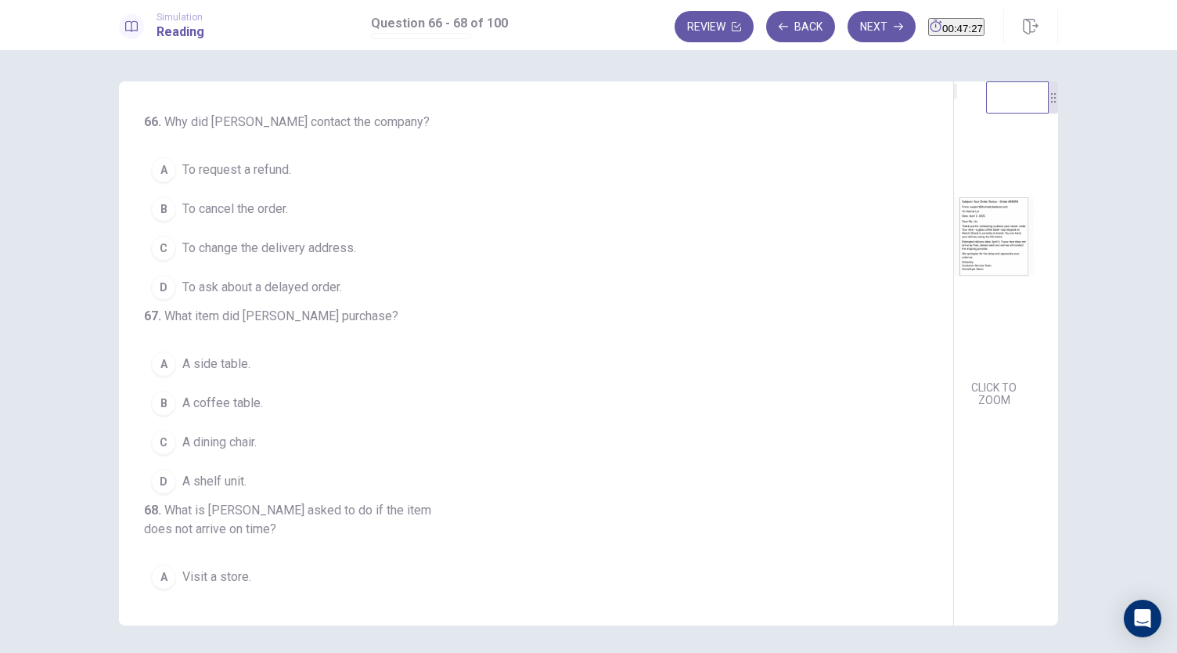
click at [244, 287] on span "To ask about a delayed order." at bounding box center [262, 287] width 160 height 19
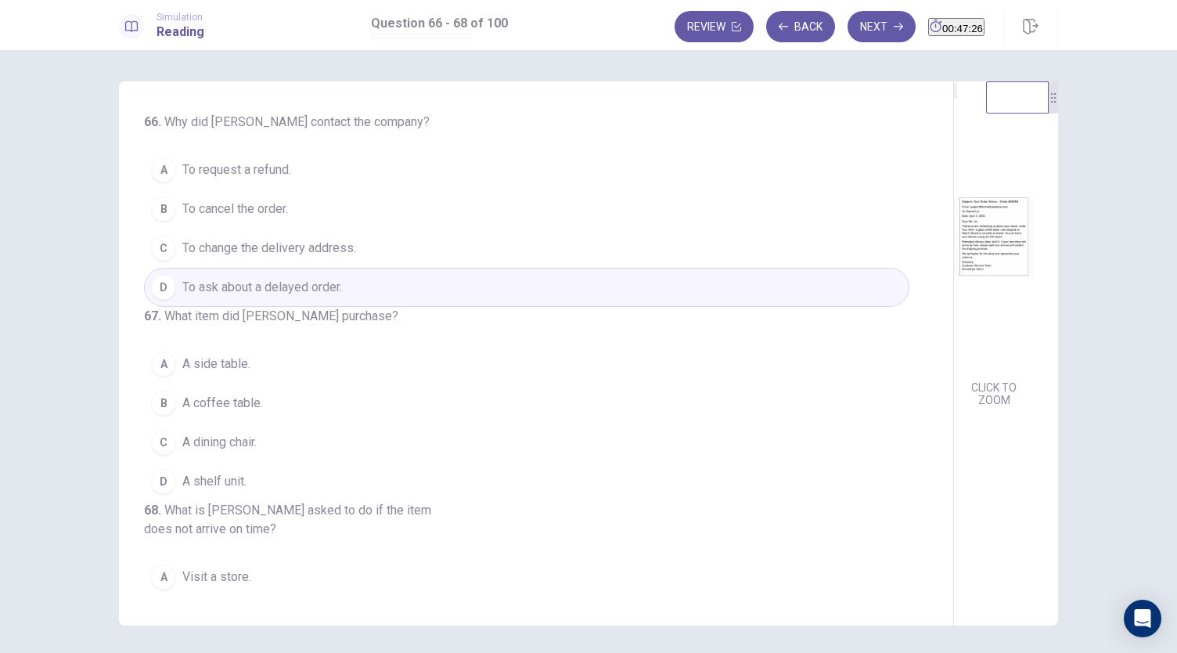
scroll to position [78, 0]
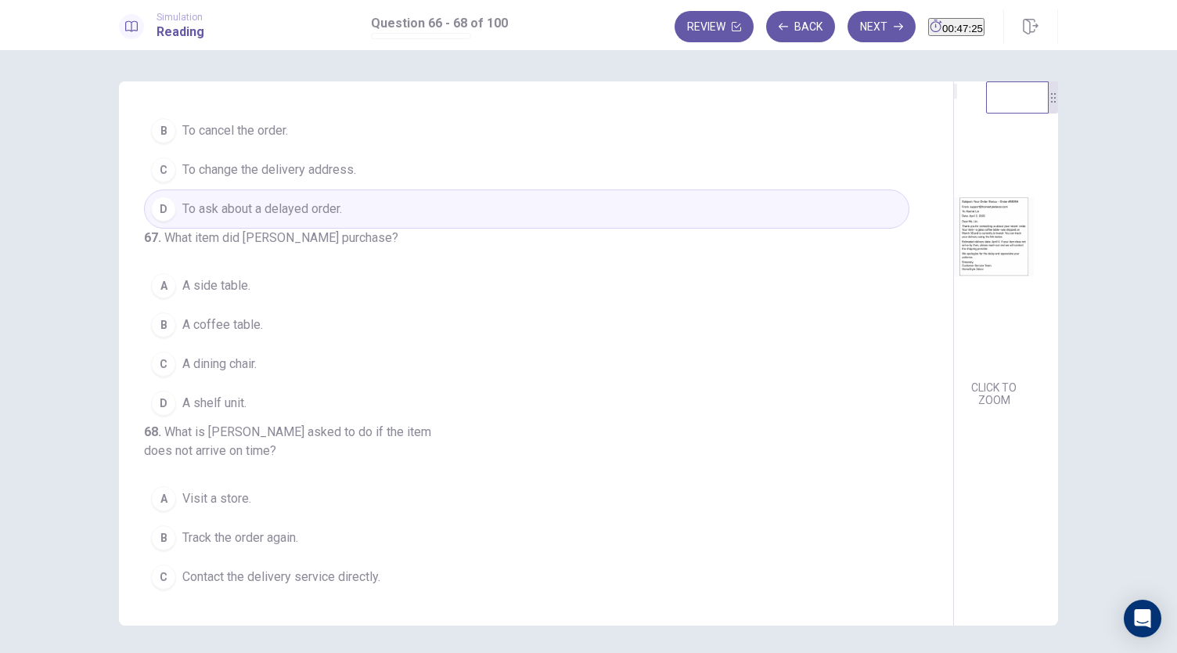
click at [206, 334] on span "A coffee table." at bounding box center [222, 324] width 81 height 19
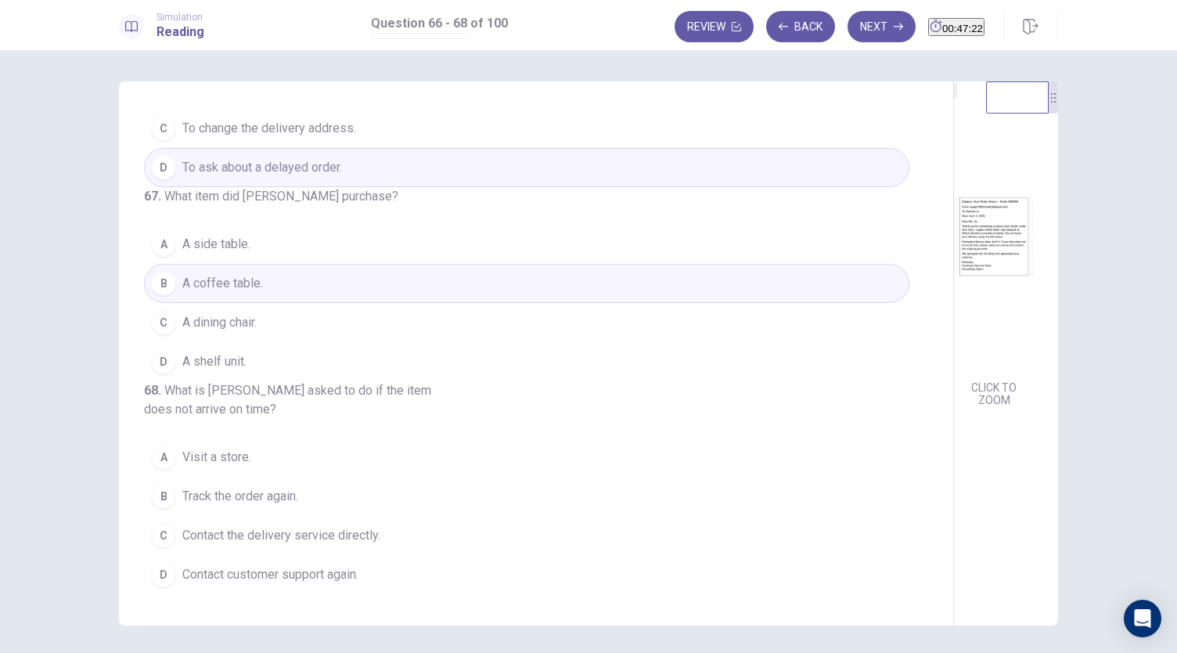
scroll to position [54, 0]
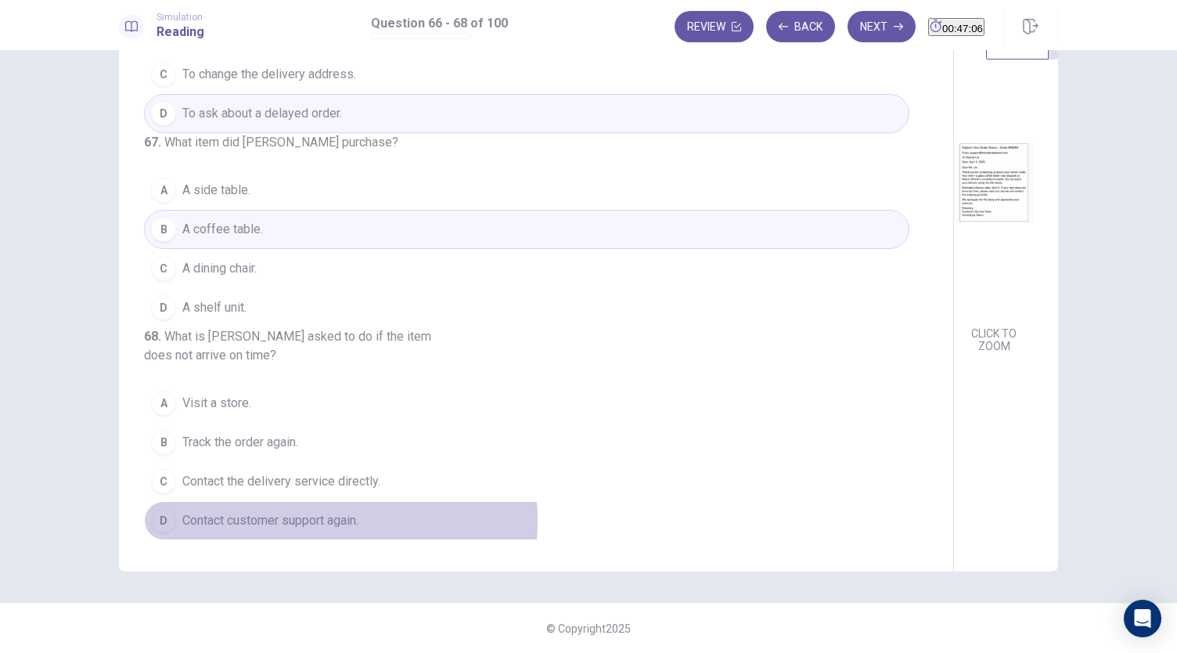
click at [291, 520] on span "Contact customer support again." at bounding box center [270, 520] width 176 height 19
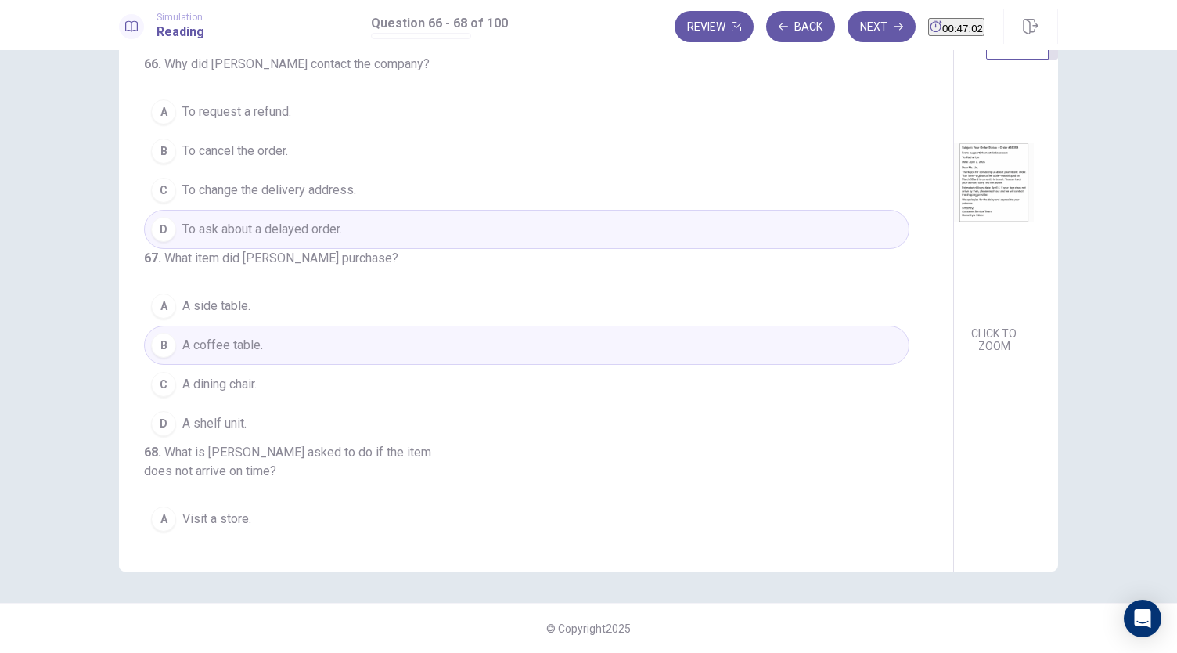
scroll to position [0, 0]
click at [894, 23] on icon "button" at bounding box center [898, 26] width 9 height 9
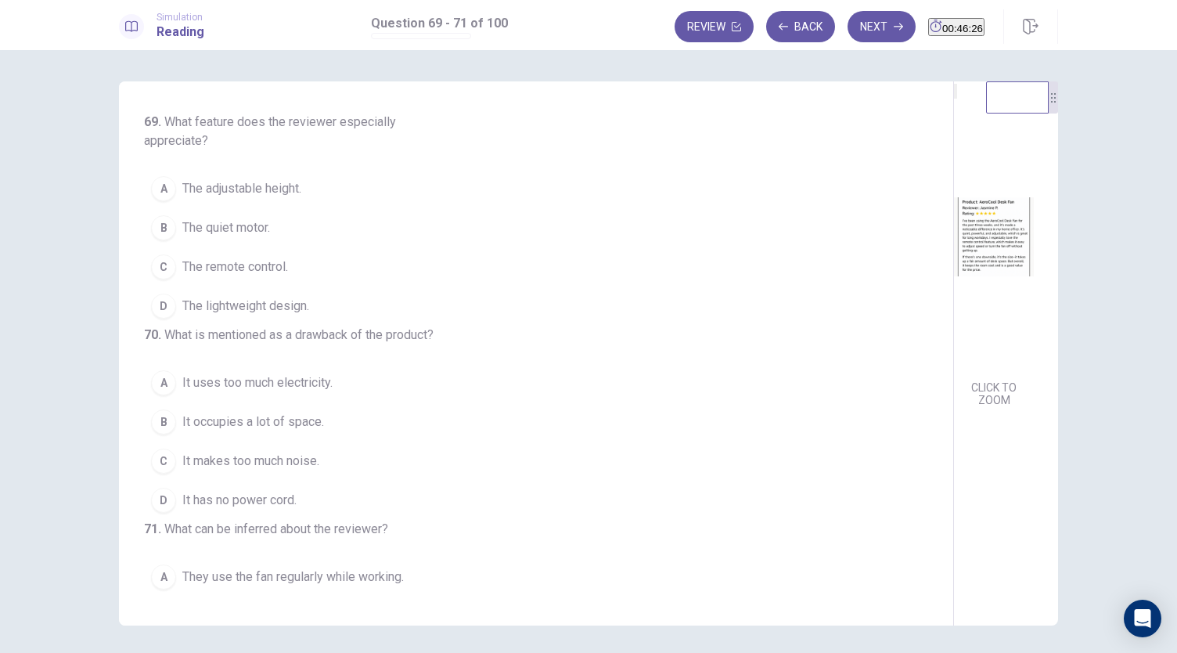
click at [211, 226] on span "The quiet motor." at bounding box center [226, 227] width 88 height 19
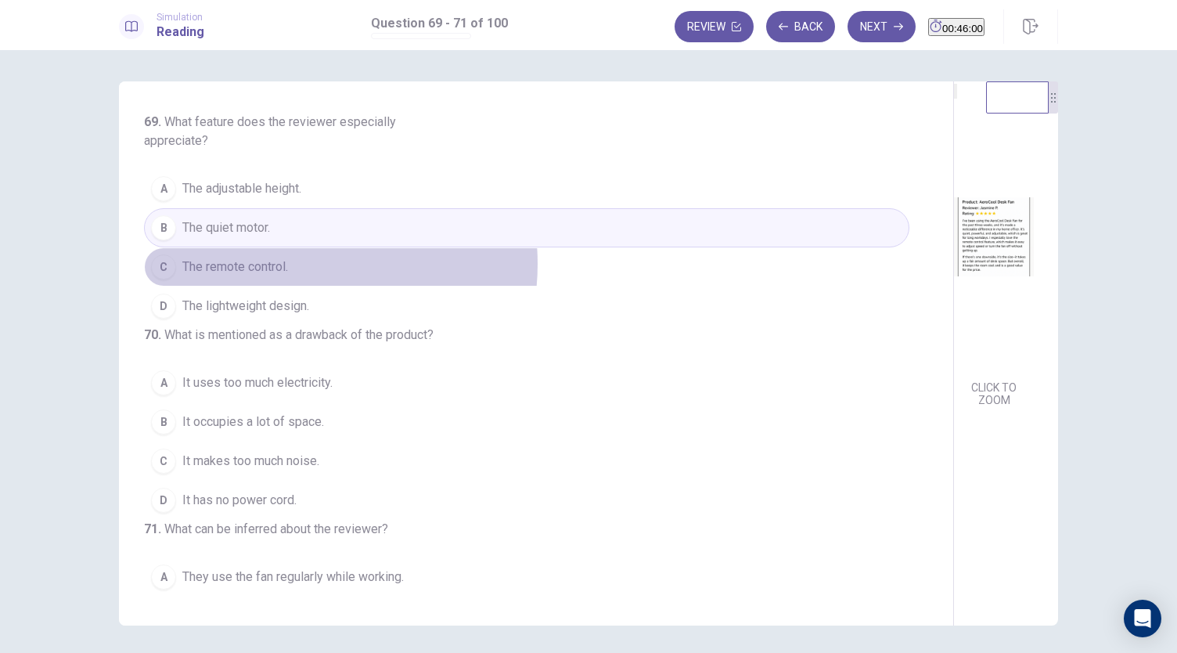
click at [285, 262] on span "The remote control." at bounding box center [235, 267] width 106 height 19
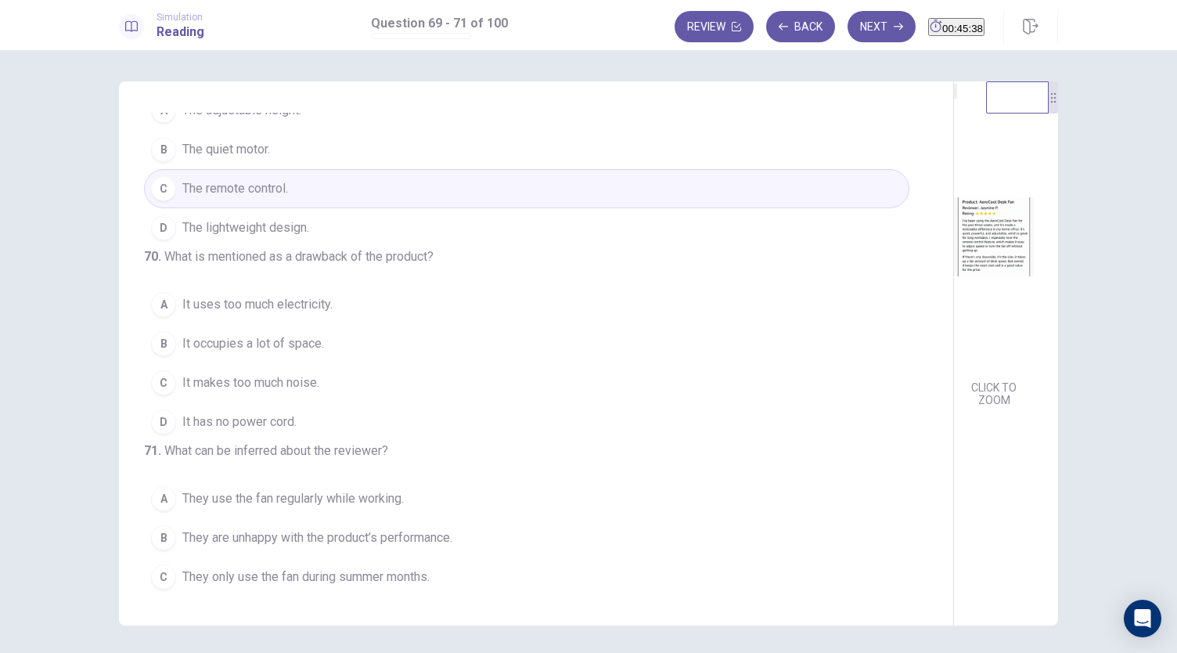
scroll to position [157, 0]
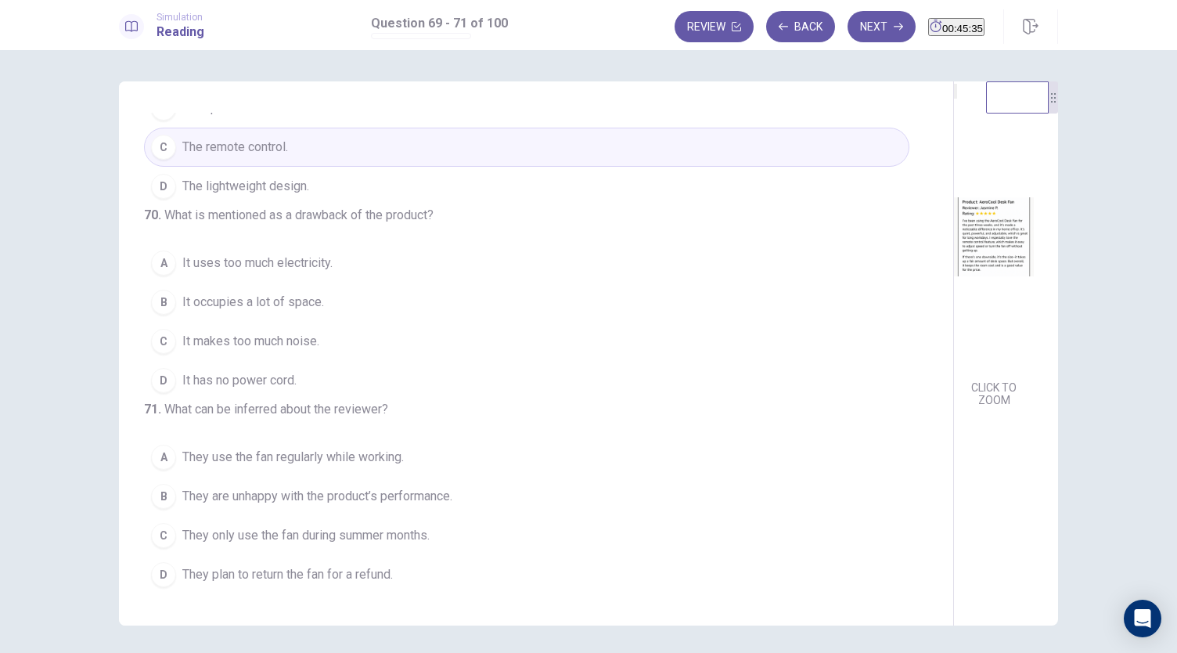
click at [280, 297] on span "It occupies a lot of space." at bounding box center [253, 302] width 142 height 19
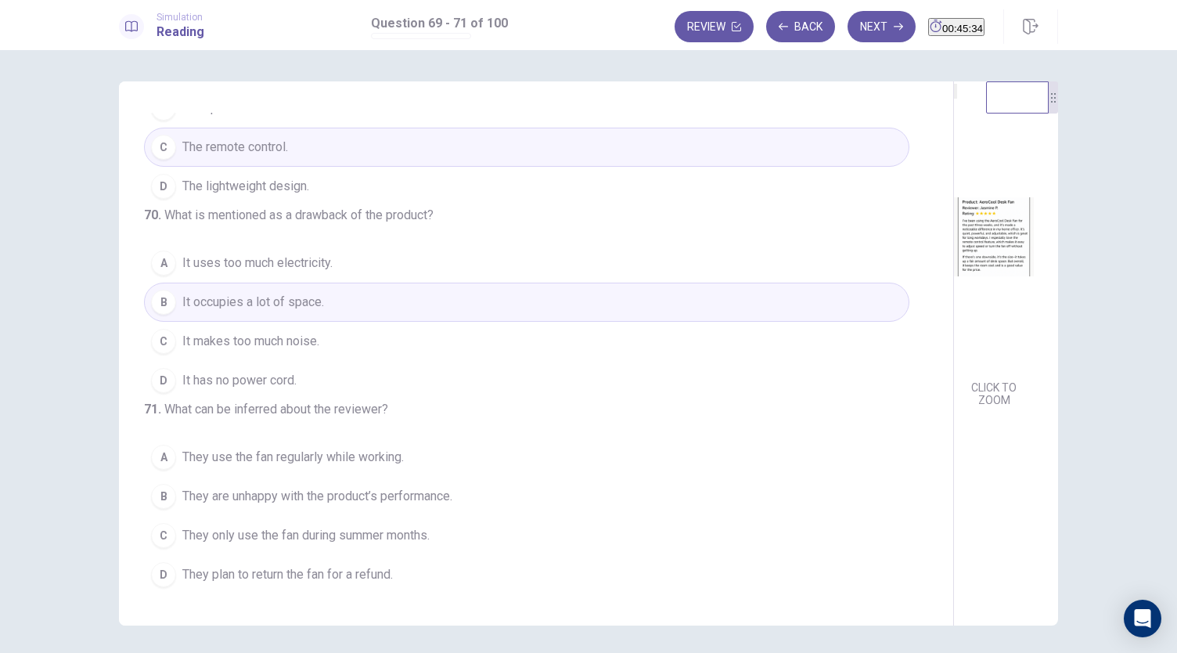
scroll to position [175, 0]
click at [389, 466] on span "They use the fan regularly while working." at bounding box center [293, 457] width 222 height 19
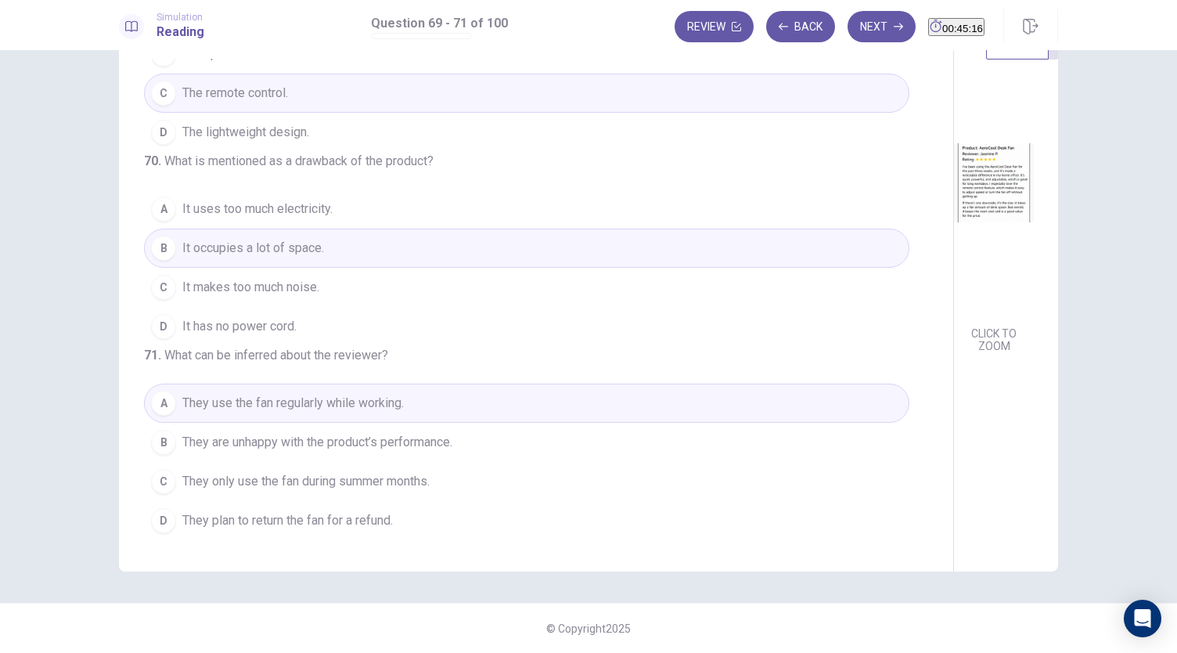
scroll to position [0, 0]
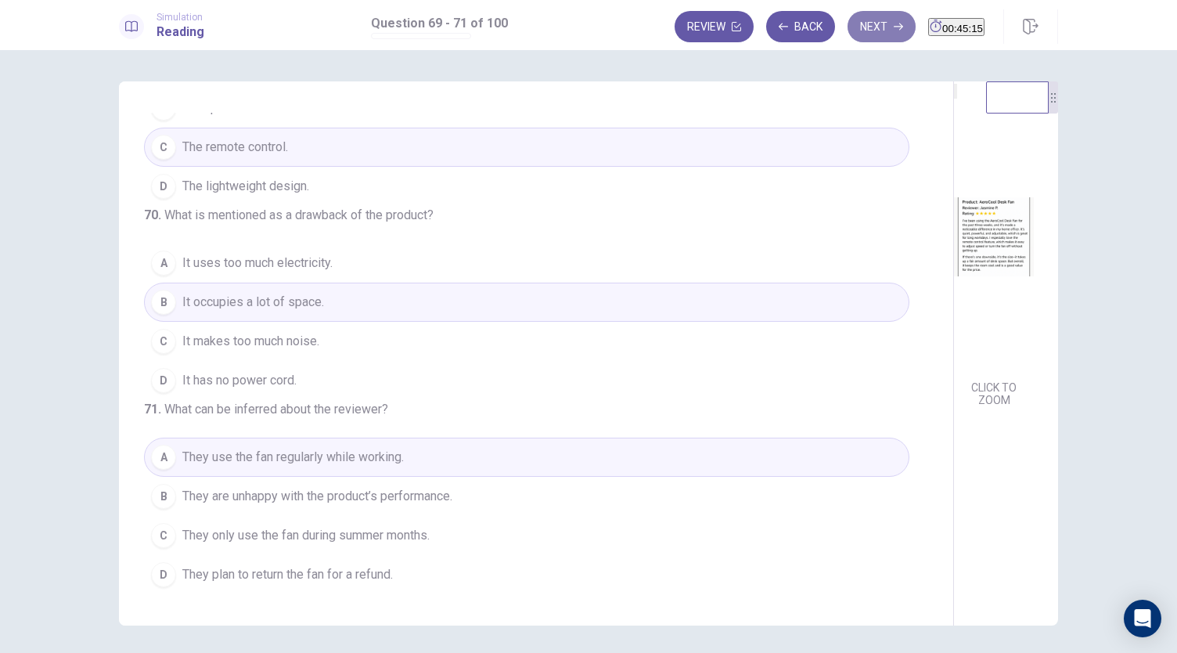
click at [852, 35] on button "Next" at bounding box center [882, 26] width 68 height 31
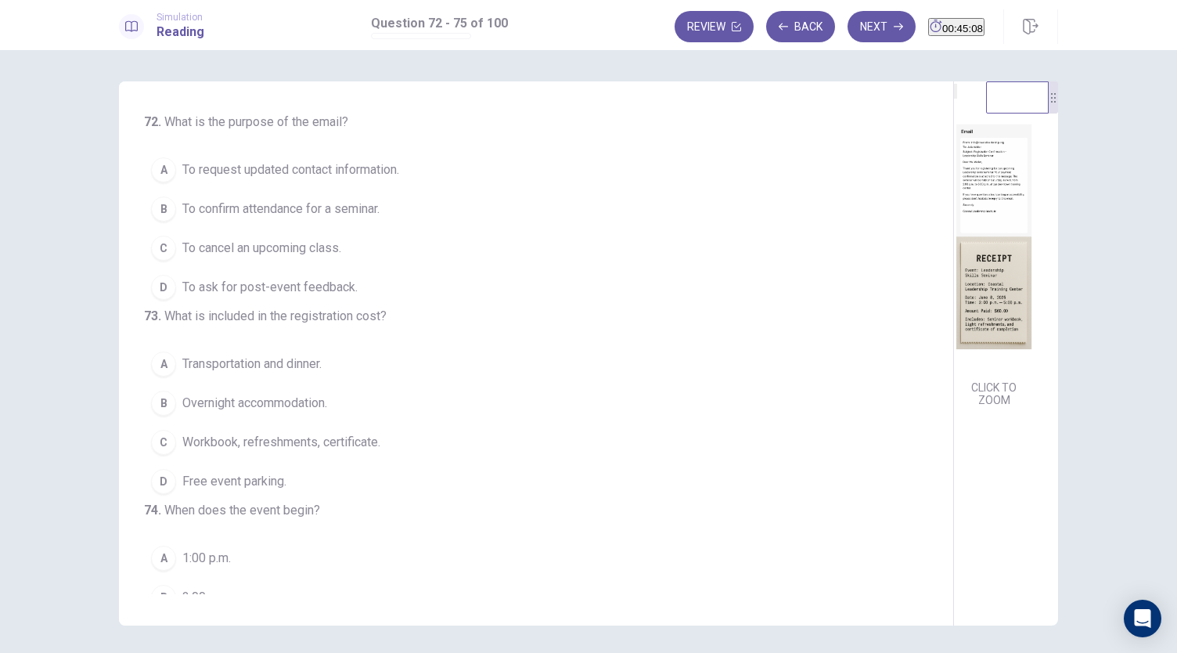
click at [954, 178] on img at bounding box center [994, 236] width 80 height 273
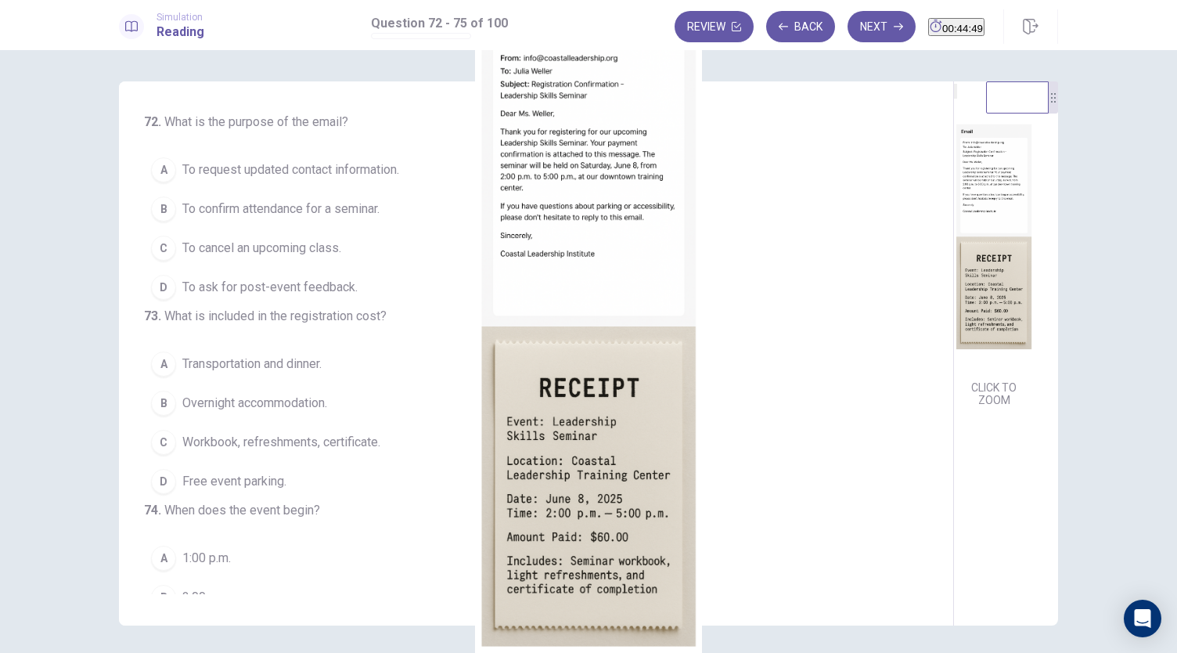
click at [27, 652] on div at bounding box center [588, 653] width 1177 height 0
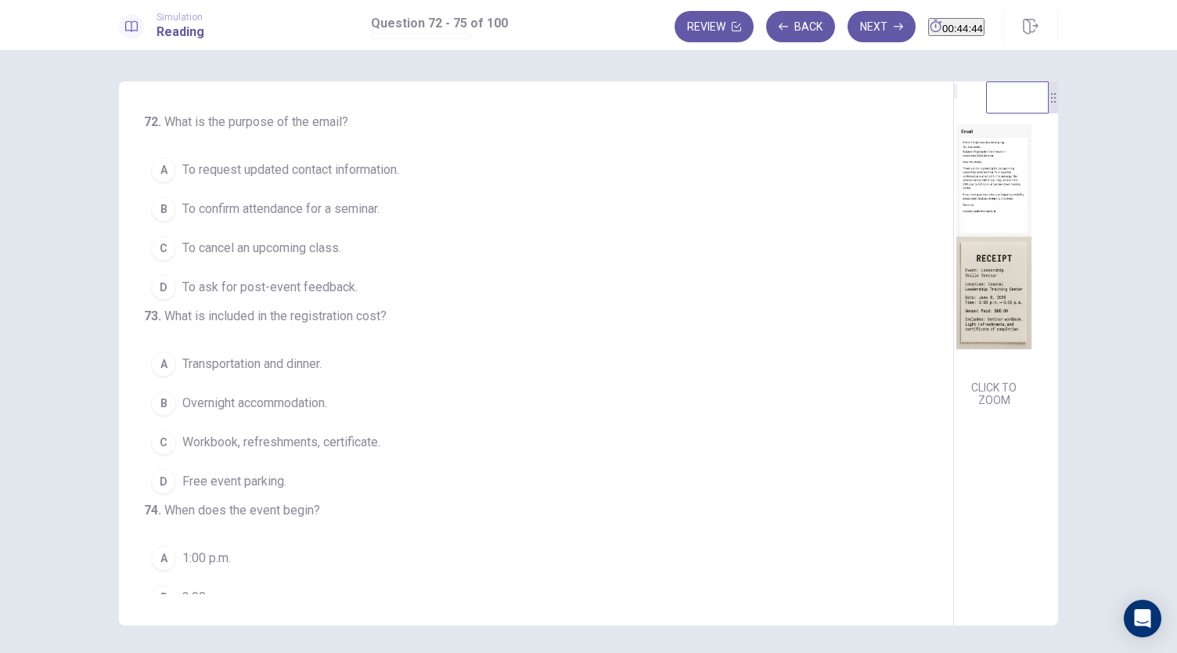
click at [322, 209] on span "To confirm attendance for a seminar." at bounding box center [280, 209] width 197 height 19
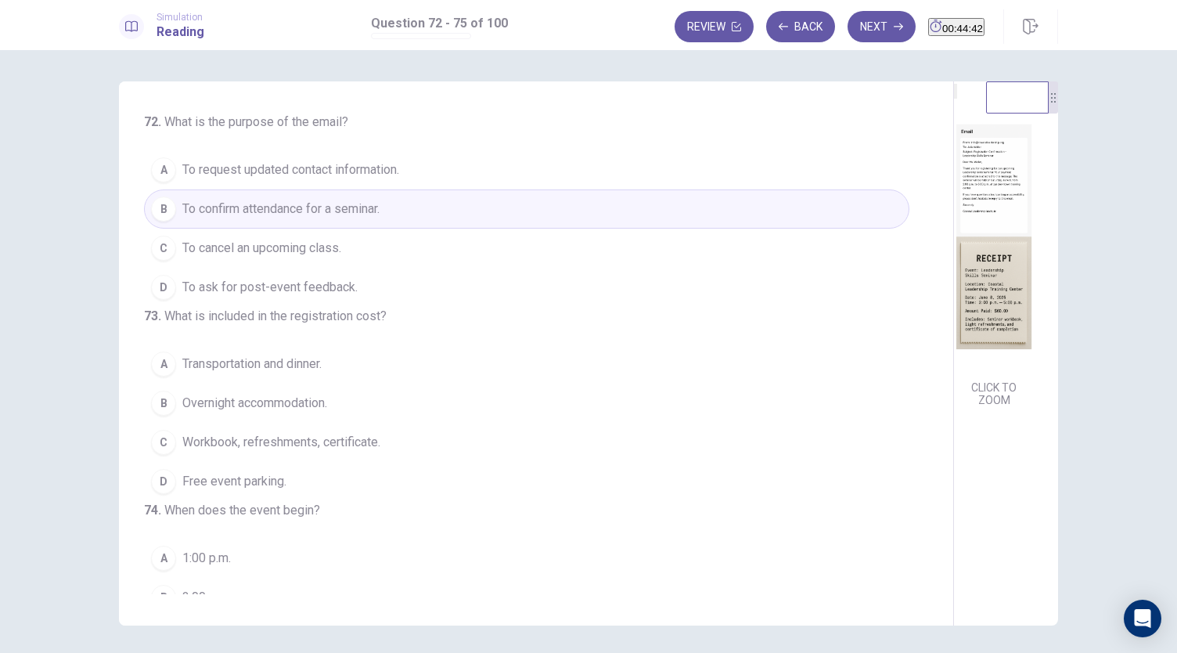
click at [954, 214] on img at bounding box center [994, 236] width 80 height 273
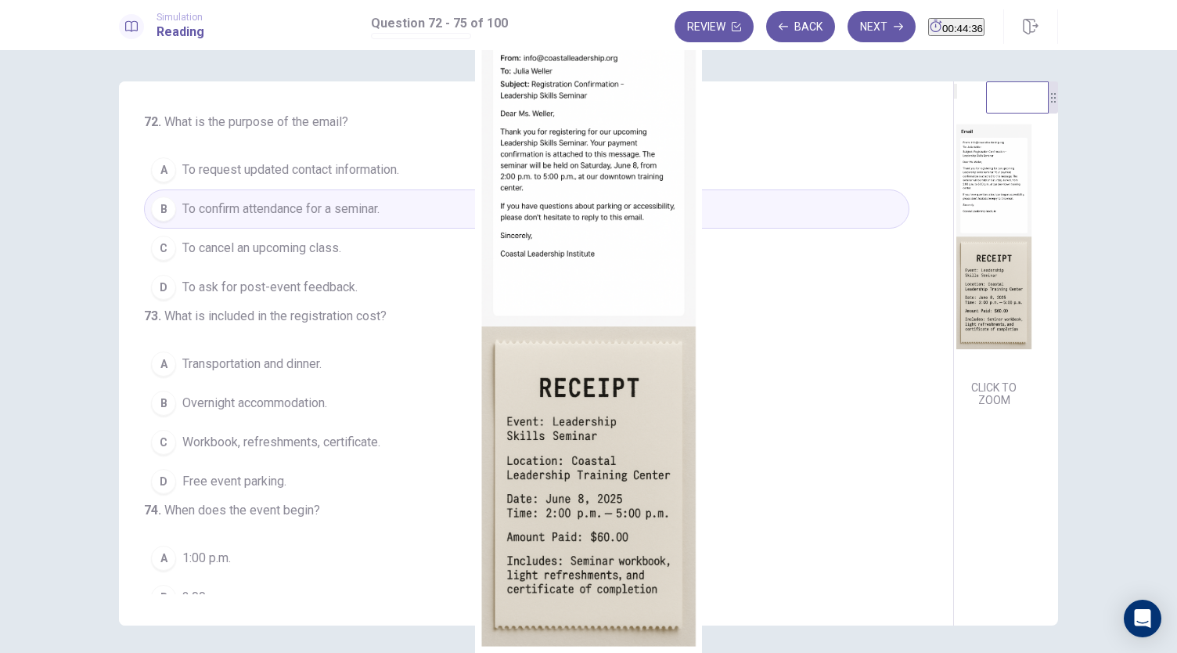
click at [0, 652] on div at bounding box center [588, 653] width 1177 height 0
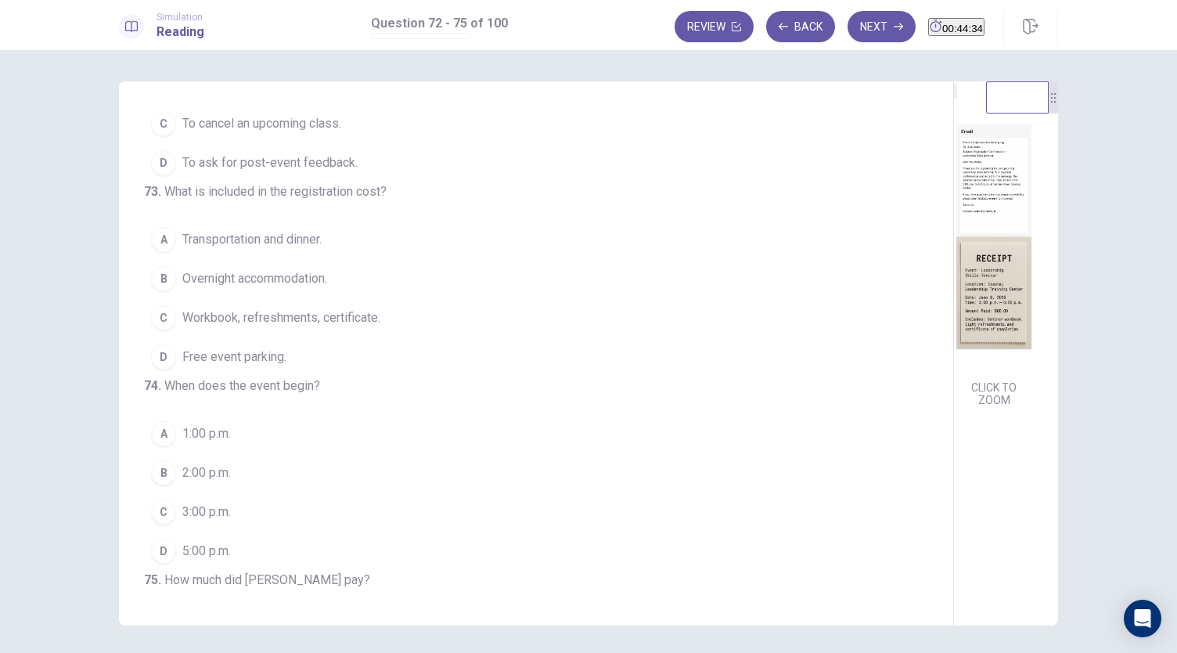
scroll to position [157, 0]
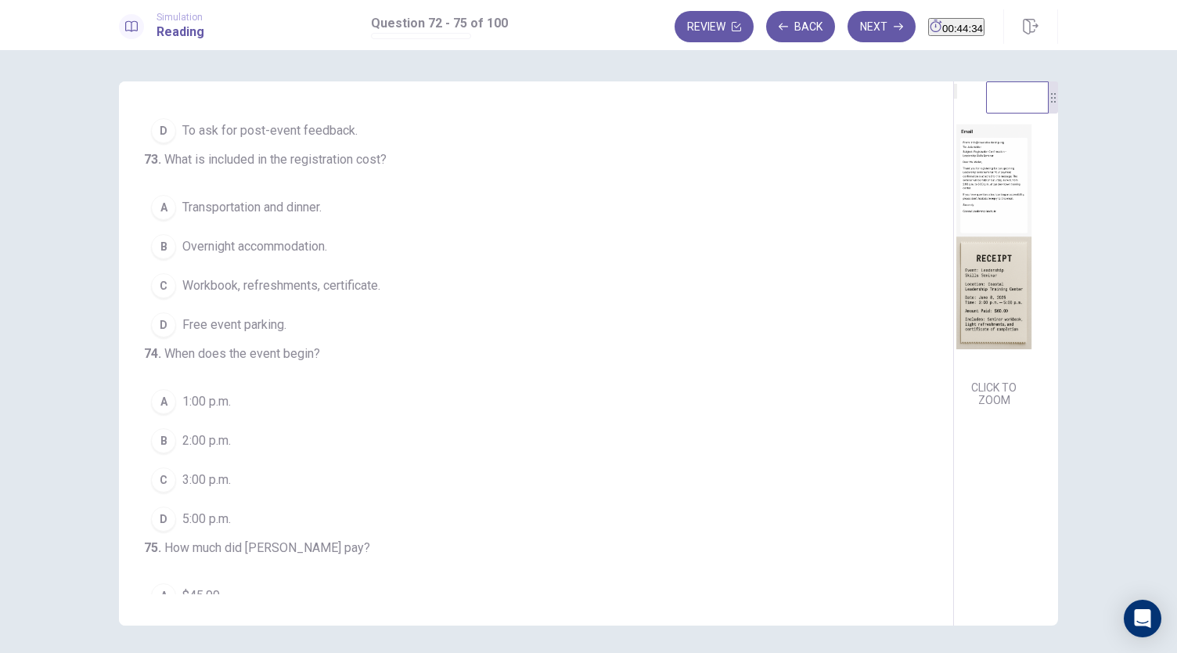
click at [954, 226] on img at bounding box center [994, 236] width 80 height 273
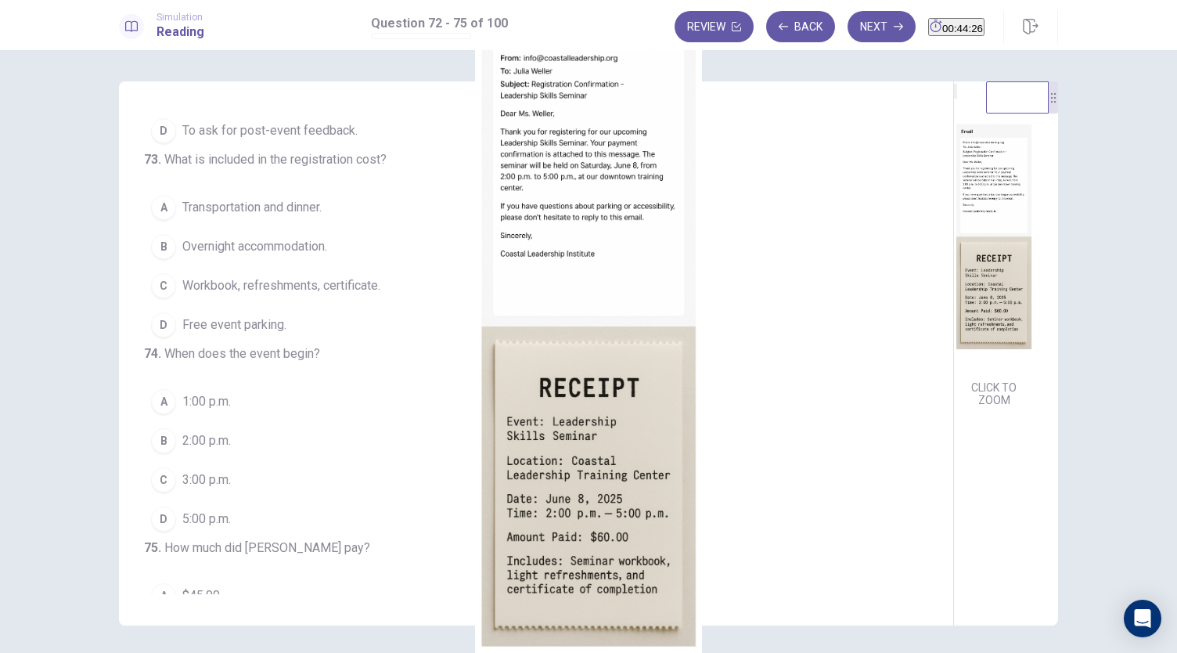
click at [1, 652] on div at bounding box center [588, 653] width 1177 height 0
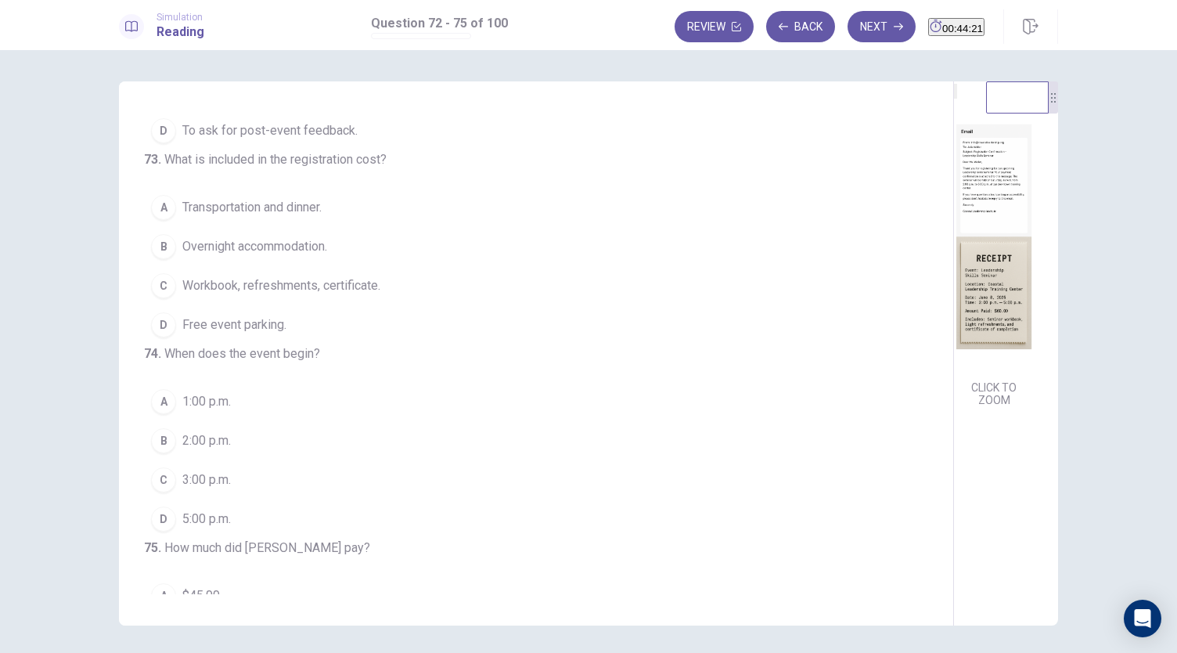
click at [321, 295] on span "Workbook, refreshments, certificate." at bounding box center [281, 285] width 198 height 19
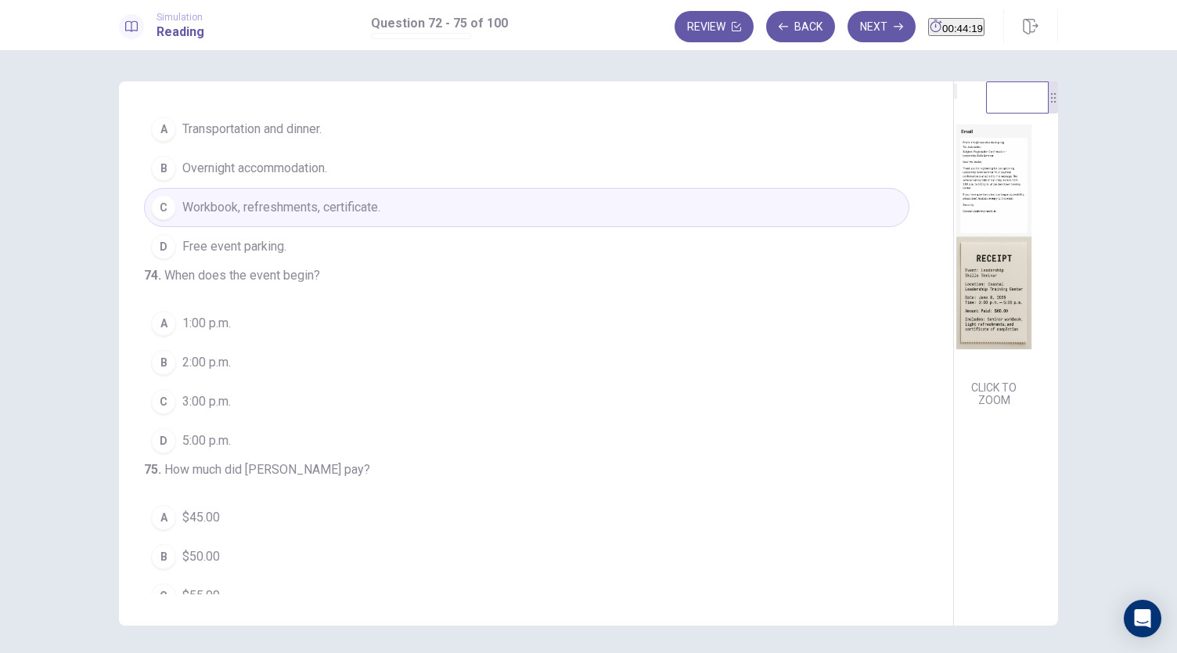
scroll to position [380, 0]
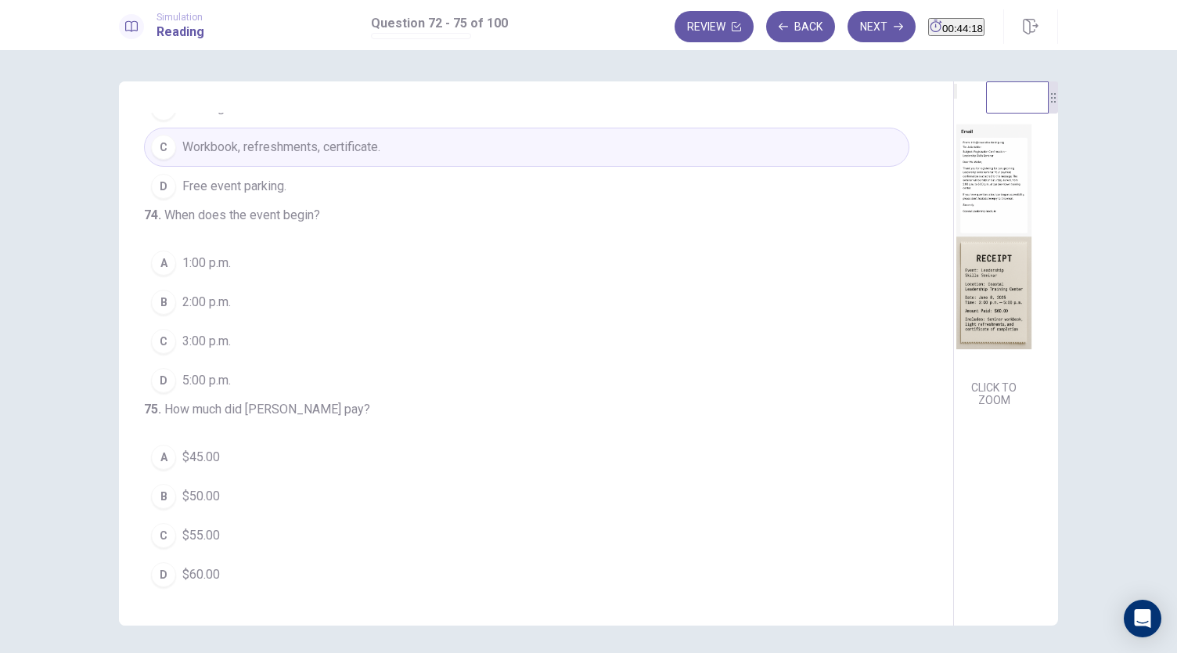
click at [954, 297] on img at bounding box center [994, 236] width 80 height 273
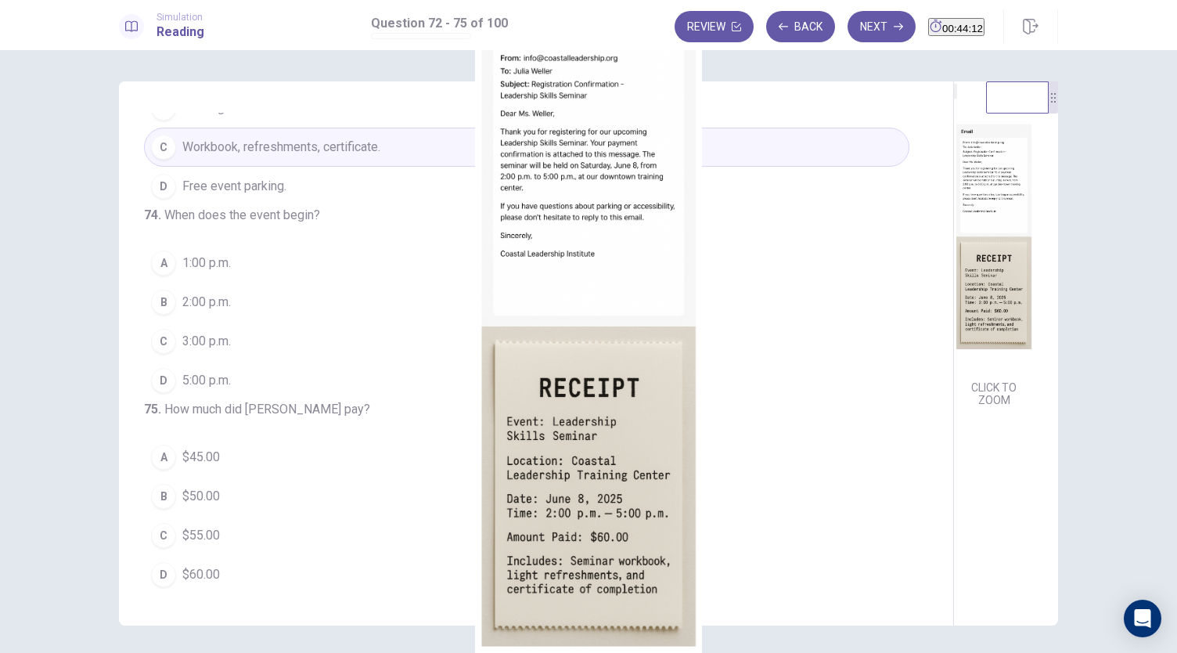
click at [32, 652] on div at bounding box center [588, 653] width 1177 height 0
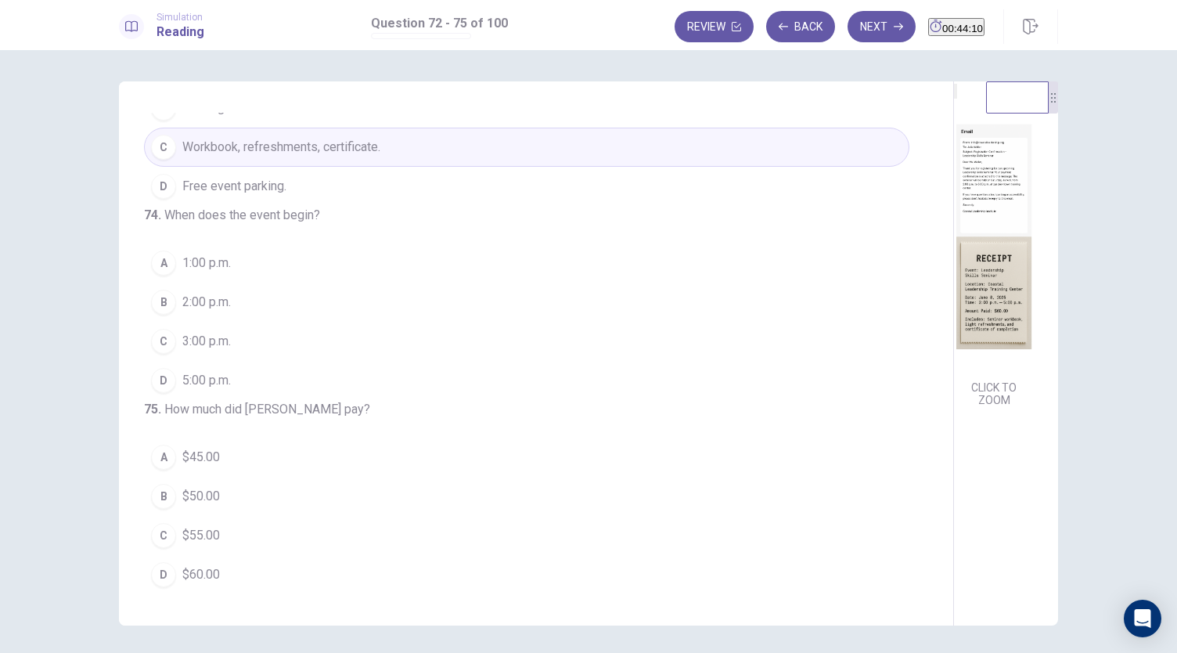
click at [213, 293] on span "2:00 p.m." at bounding box center [206, 302] width 49 height 19
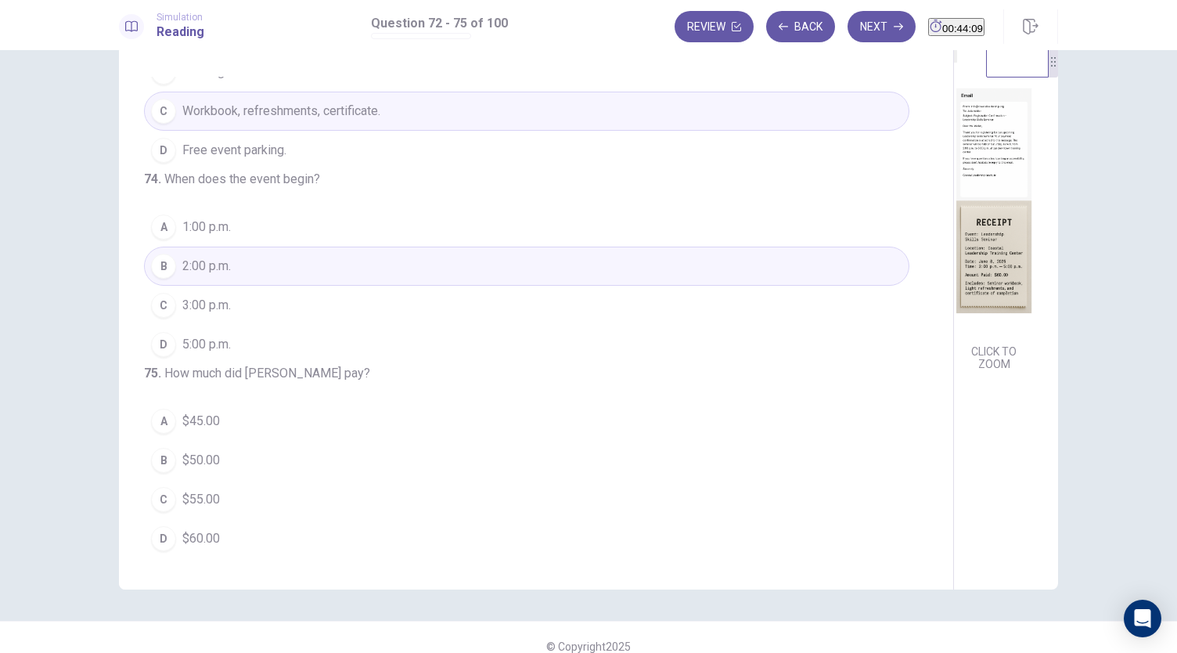
scroll to position [54, 0]
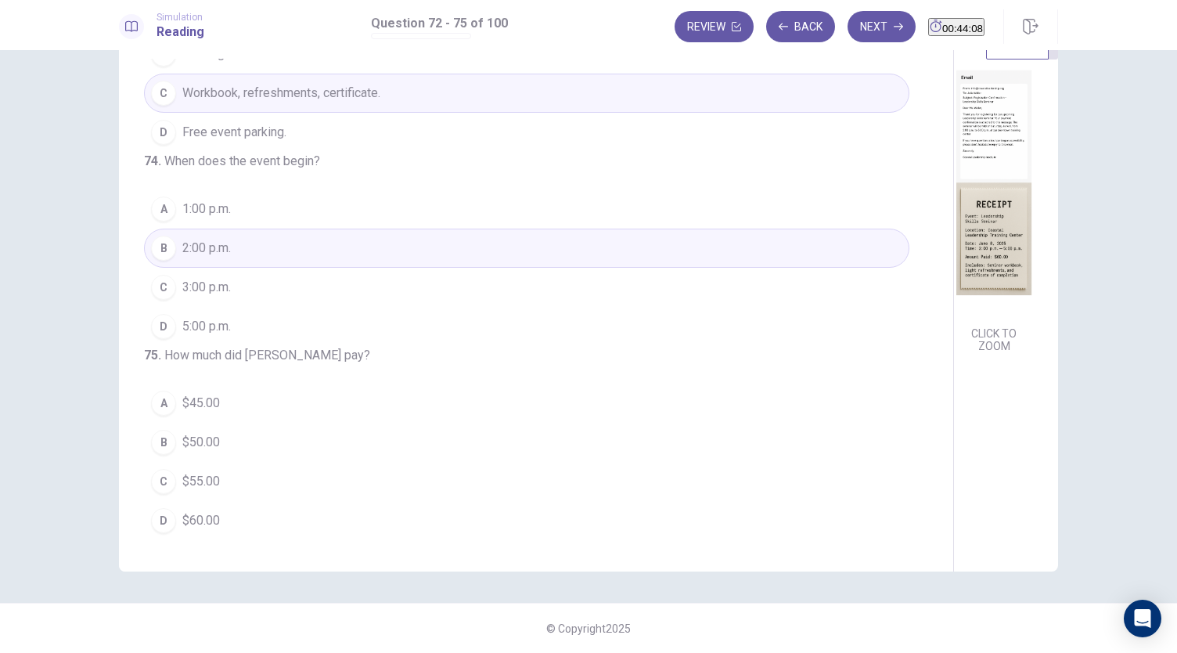
click at [954, 248] on img at bounding box center [994, 182] width 80 height 273
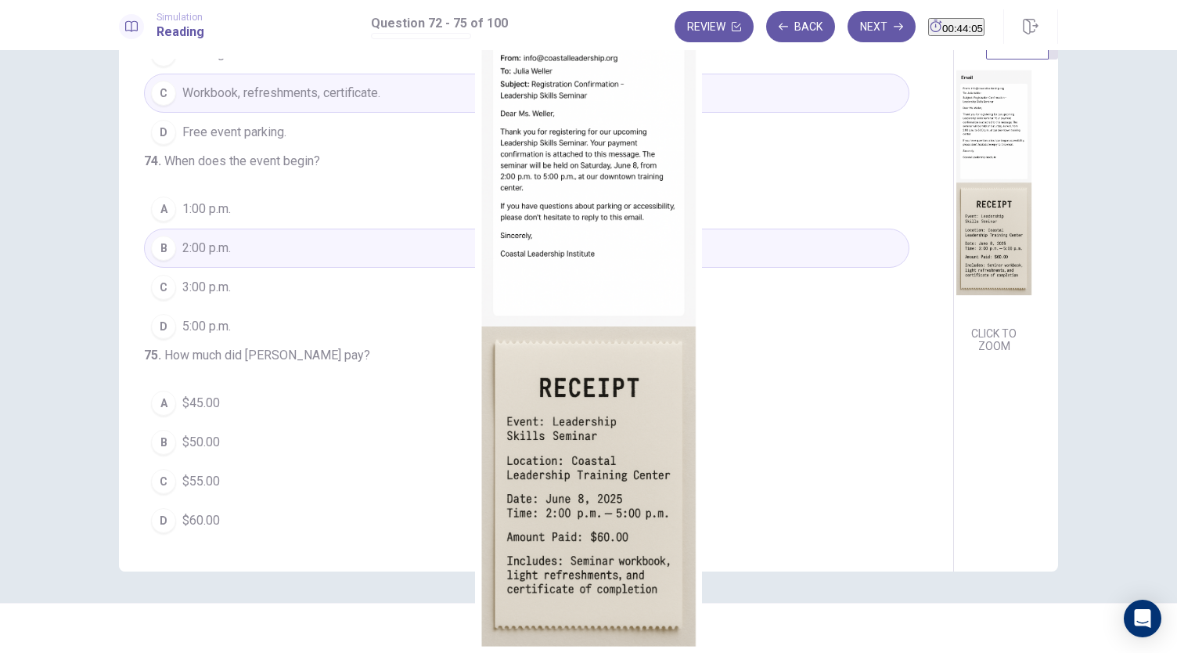
click at [0, 652] on div at bounding box center [588, 653] width 1177 height 0
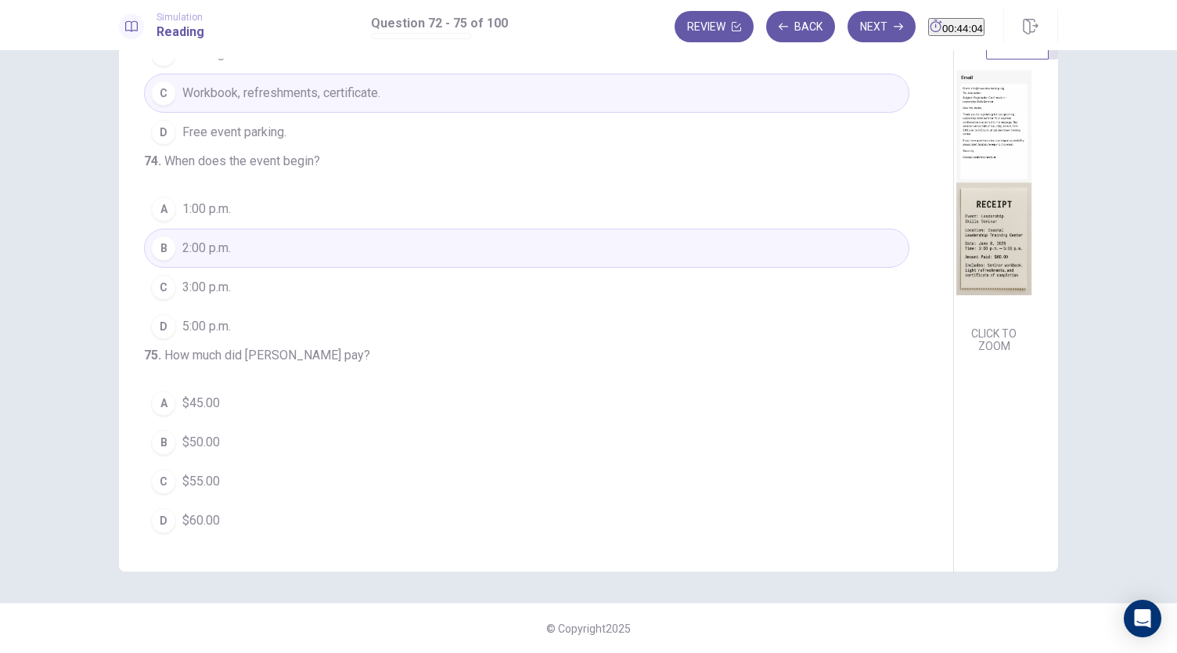
click at [182, 522] on span "$60.00" at bounding box center [201, 520] width 38 height 19
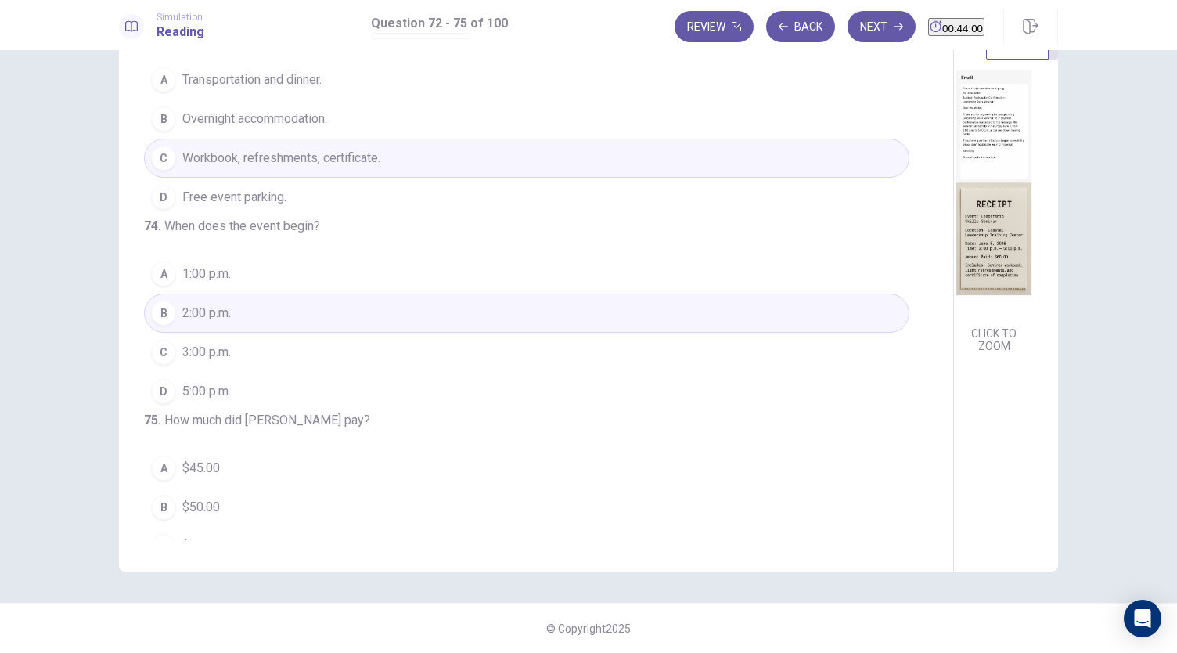
scroll to position [224, 0]
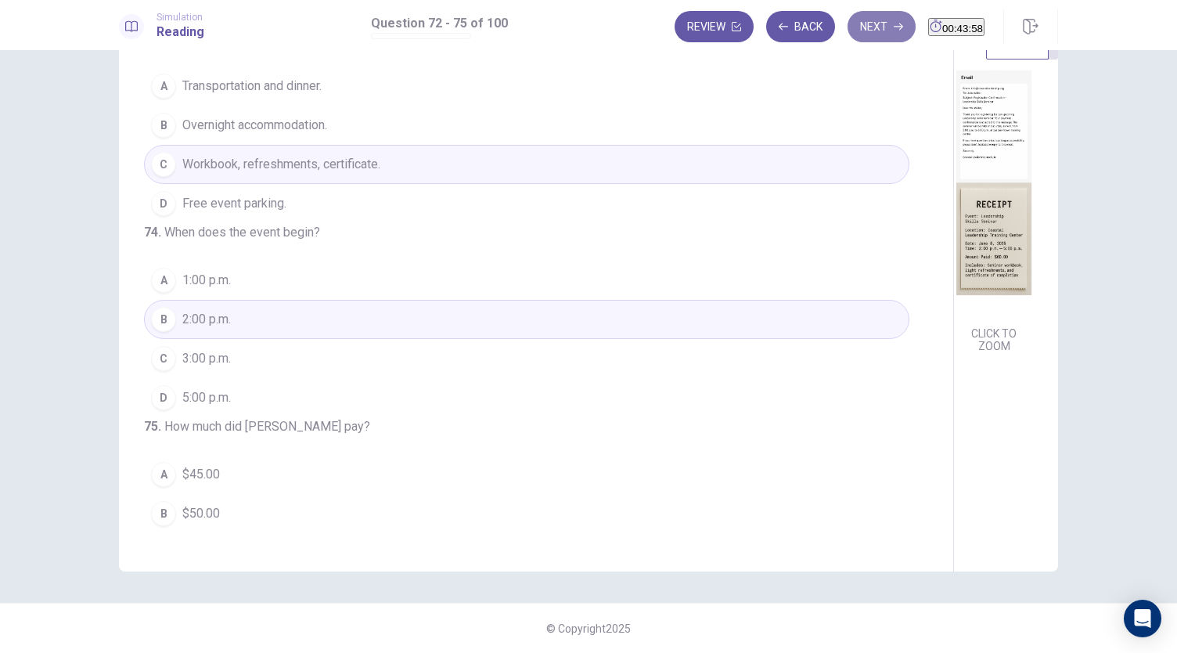
click at [848, 27] on button "Next" at bounding box center [882, 26] width 68 height 31
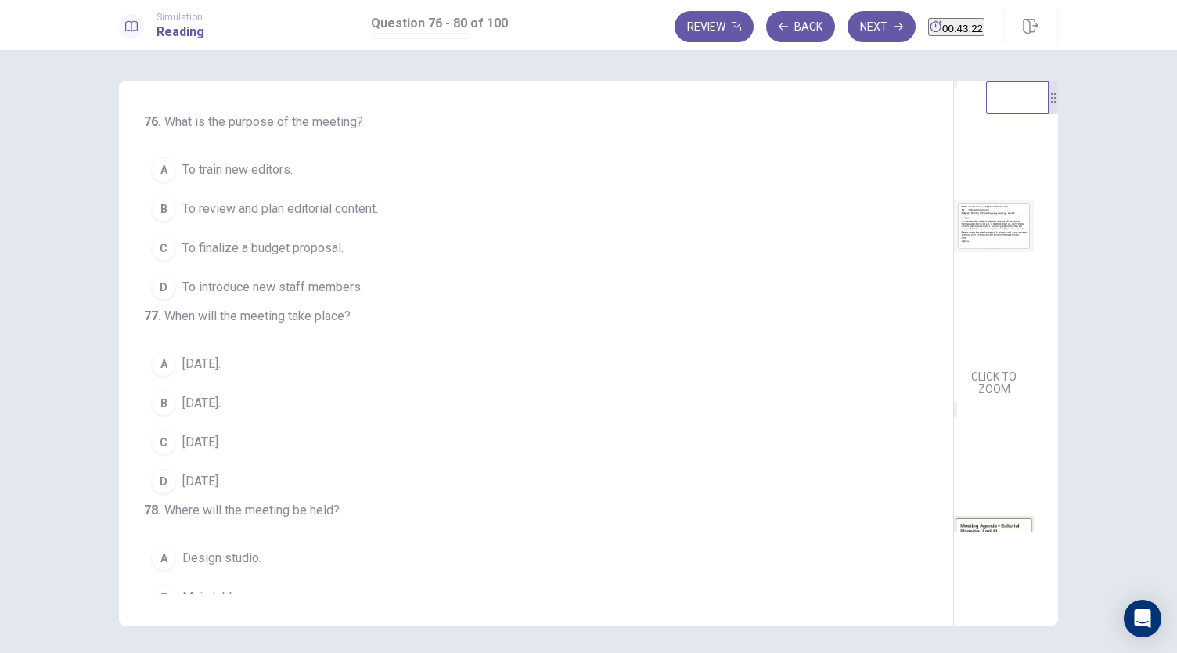
scroll to position [0, 0]
click at [368, 212] on span "To review and plan editorial content." at bounding box center [280, 209] width 196 height 19
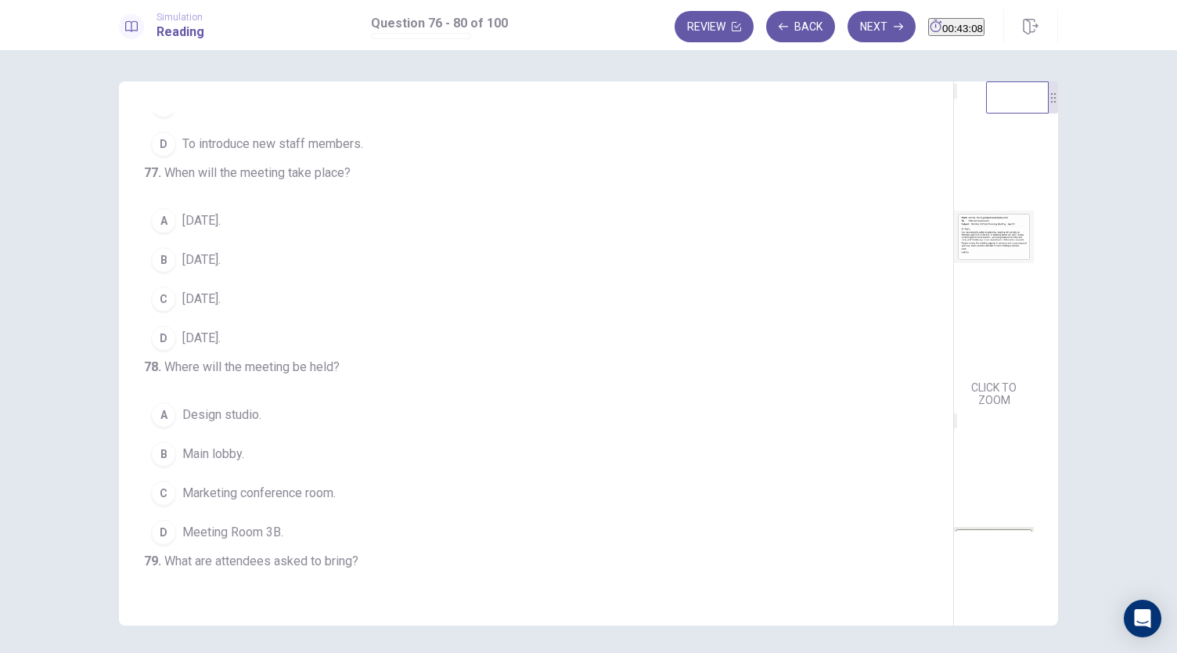
scroll to position [157, 0]
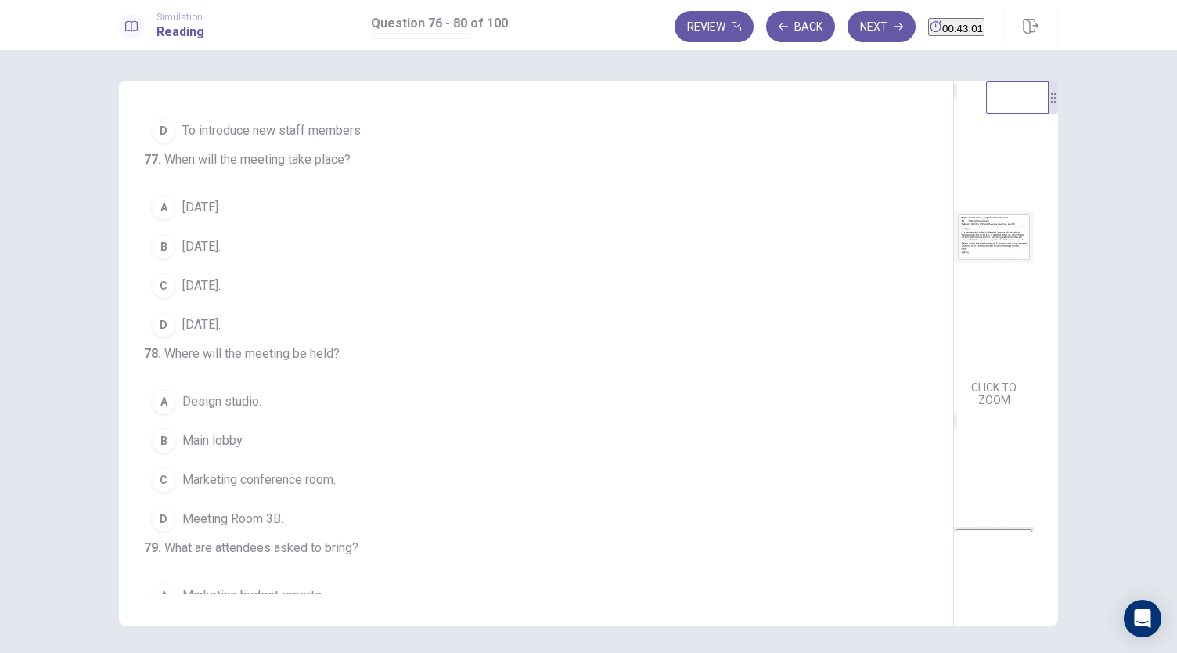
click at [202, 256] on span "[DATE]." at bounding box center [201, 246] width 38 height 19
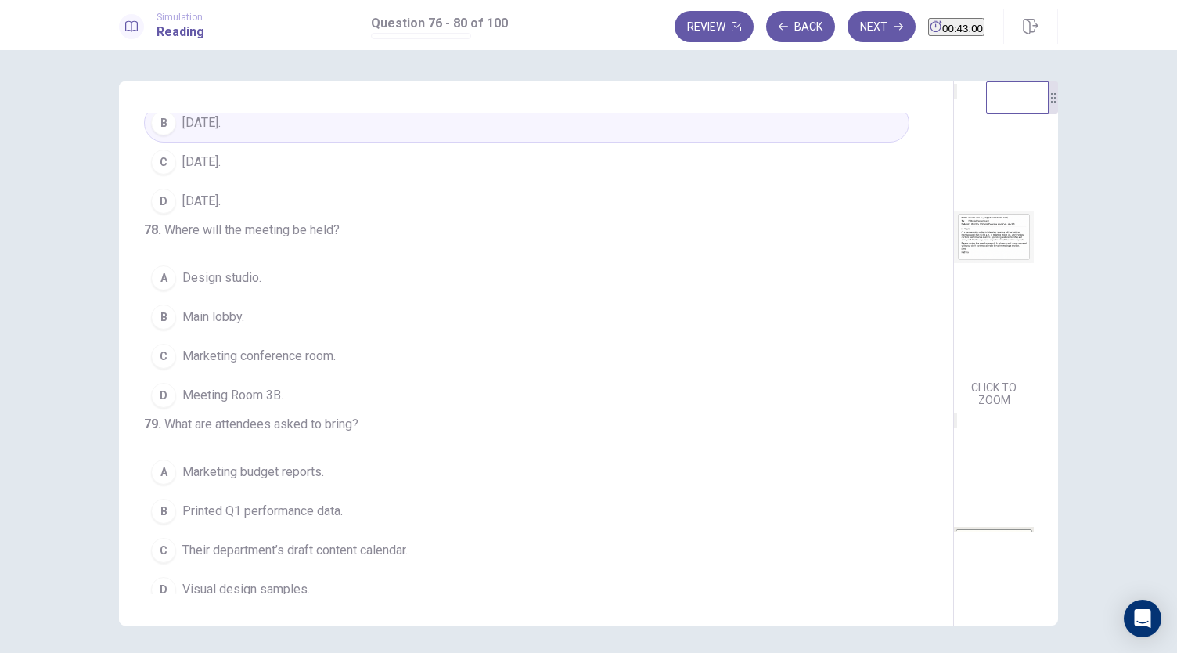
scroll to position [313, 0]
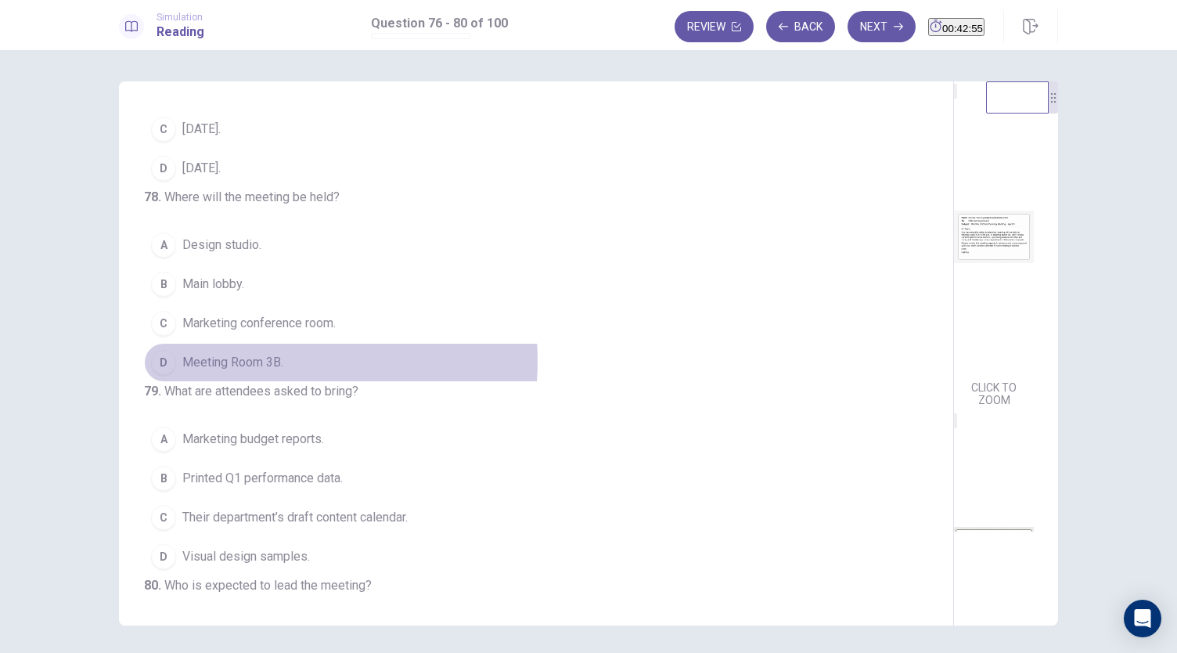
click at [254, 372] on span "Meeting Room 3B." at bounding box center [232, 362] width 101 height 19
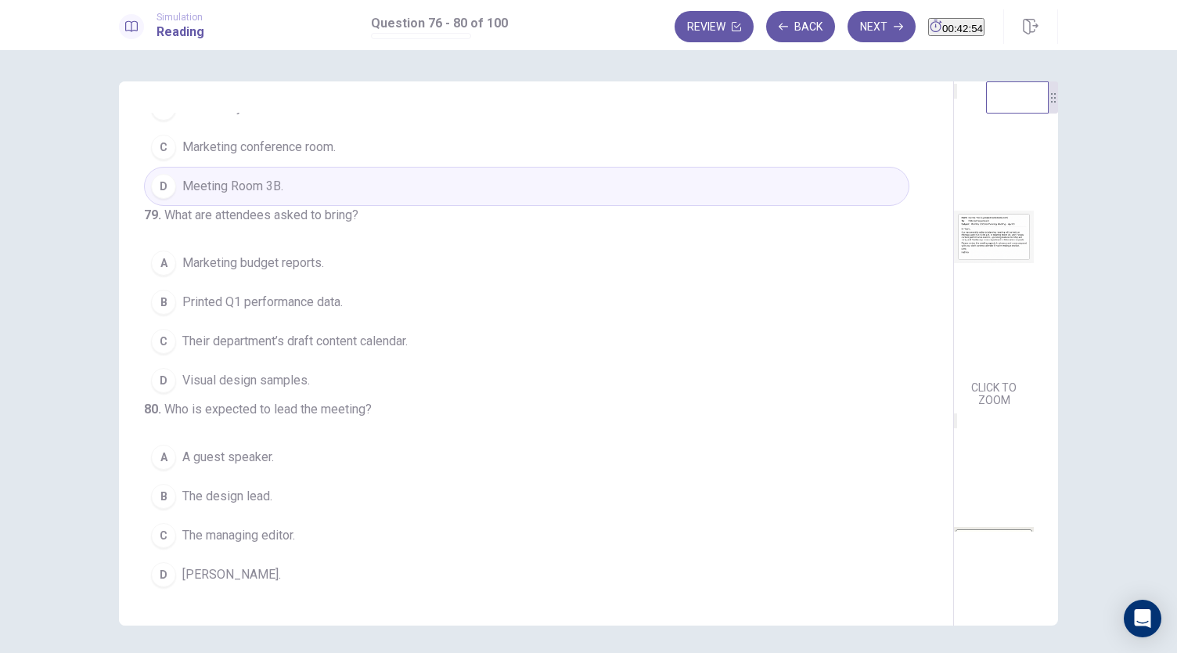
scroll to position [603, 0]
click at [322, 332] on span "Their department’s draft content calendar." at bounding box center [294, 341] width 225 height 19
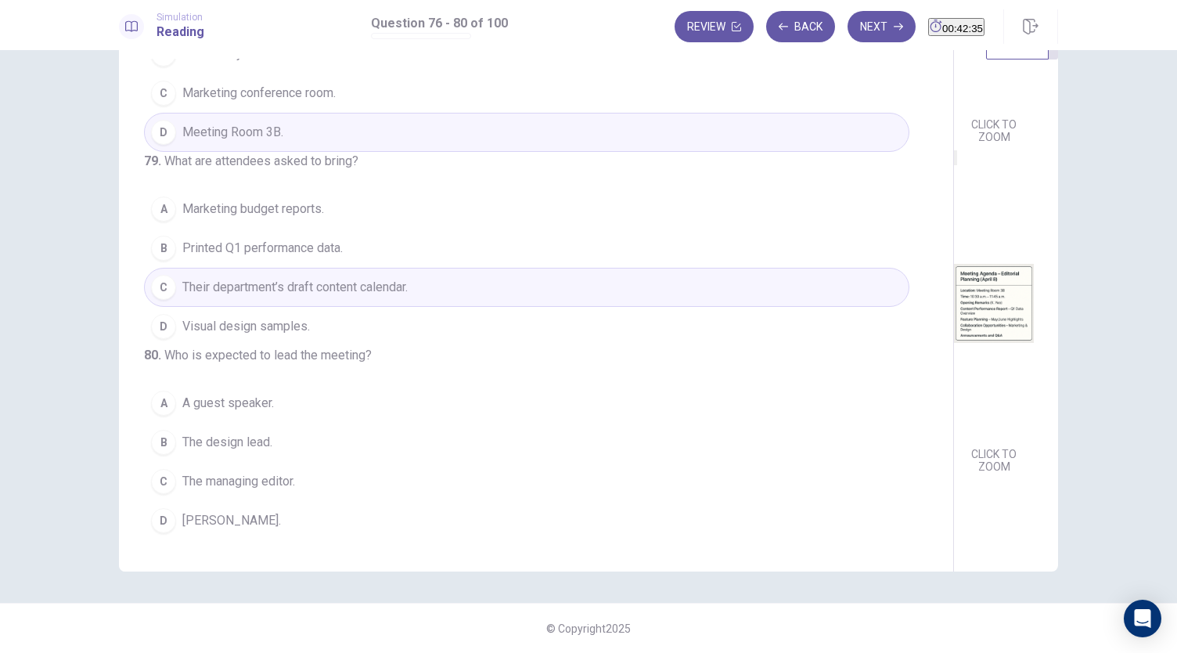
scroll to position [233, 0]
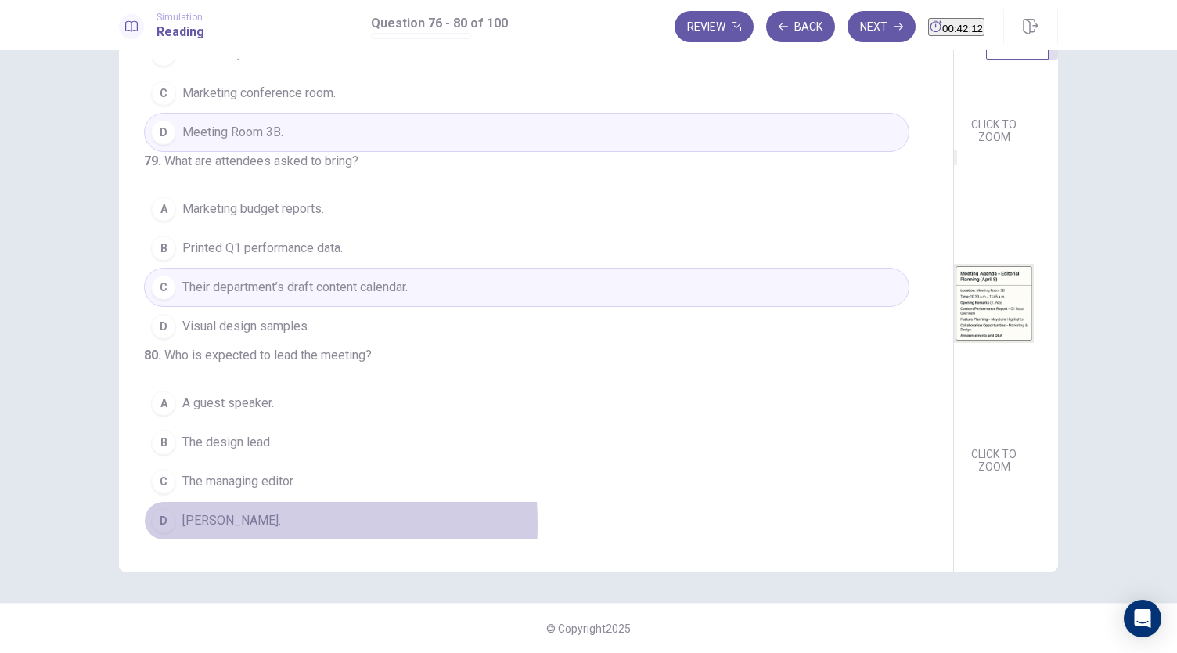
click at [191, 524] on span "[PERSON_NAME]." at bounding box center [231, 520] width 99 height 19
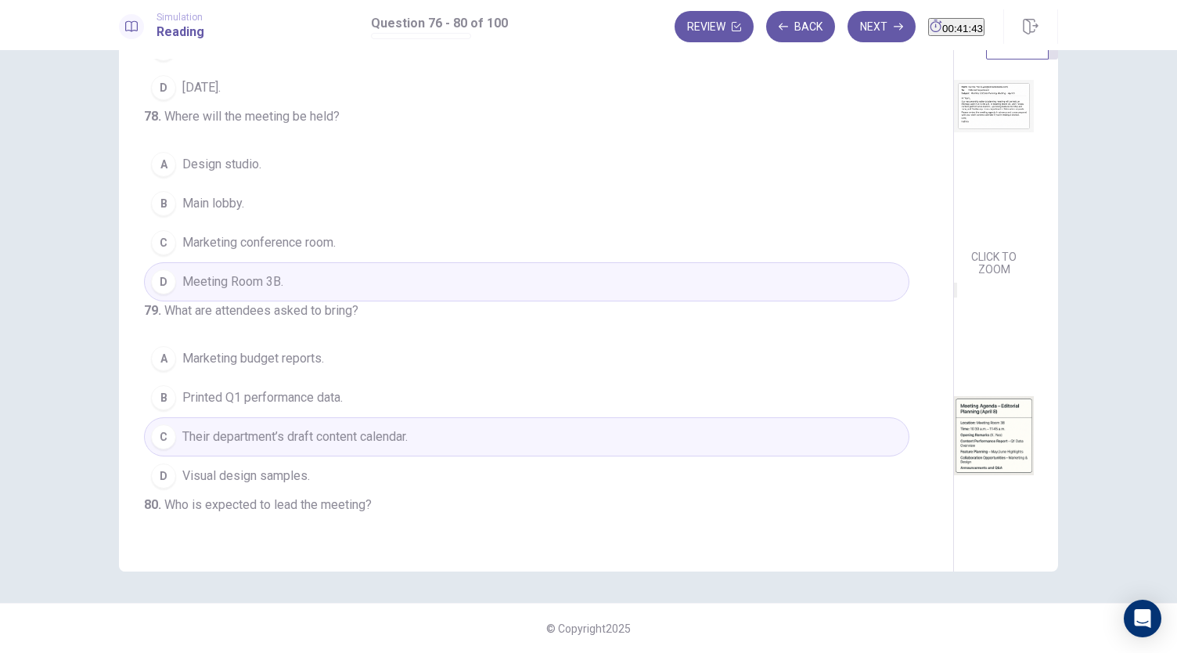
scroll to position [290, 0]
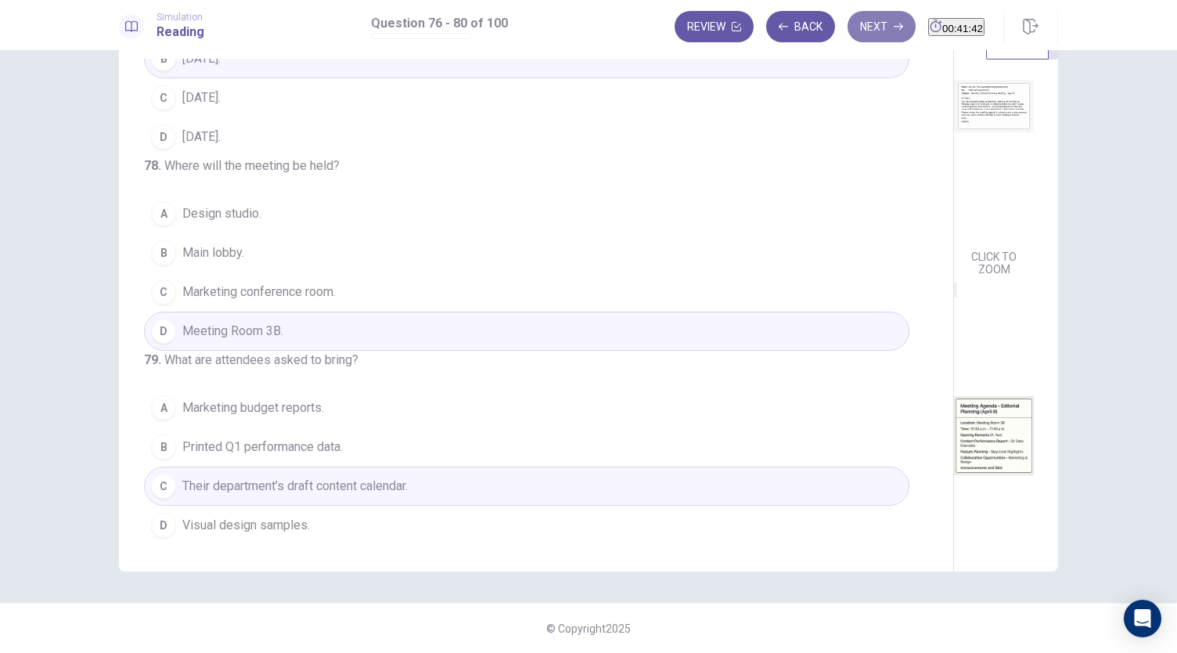
click at [862, 21] on button "Next" at bounding box center [882, 26] width 68 height 31
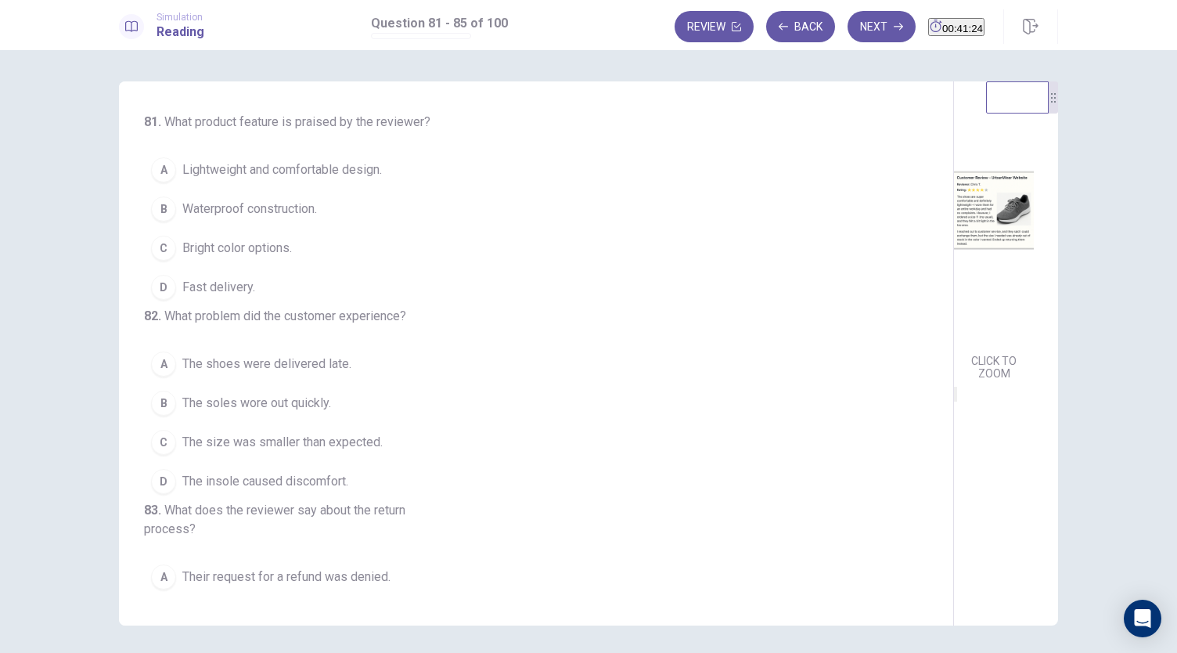
scroll to position [391, 0]
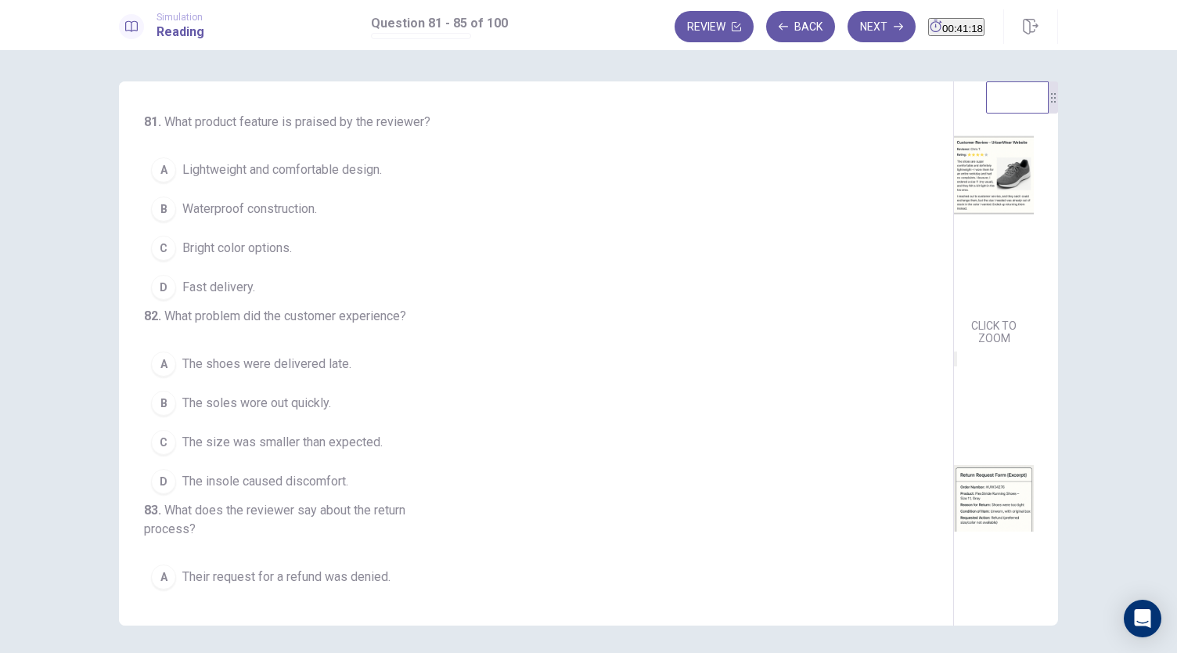
click at [326, 170] on span "Lightweight and comfortable design." at bounding box center [282, 169] width 200 height 19
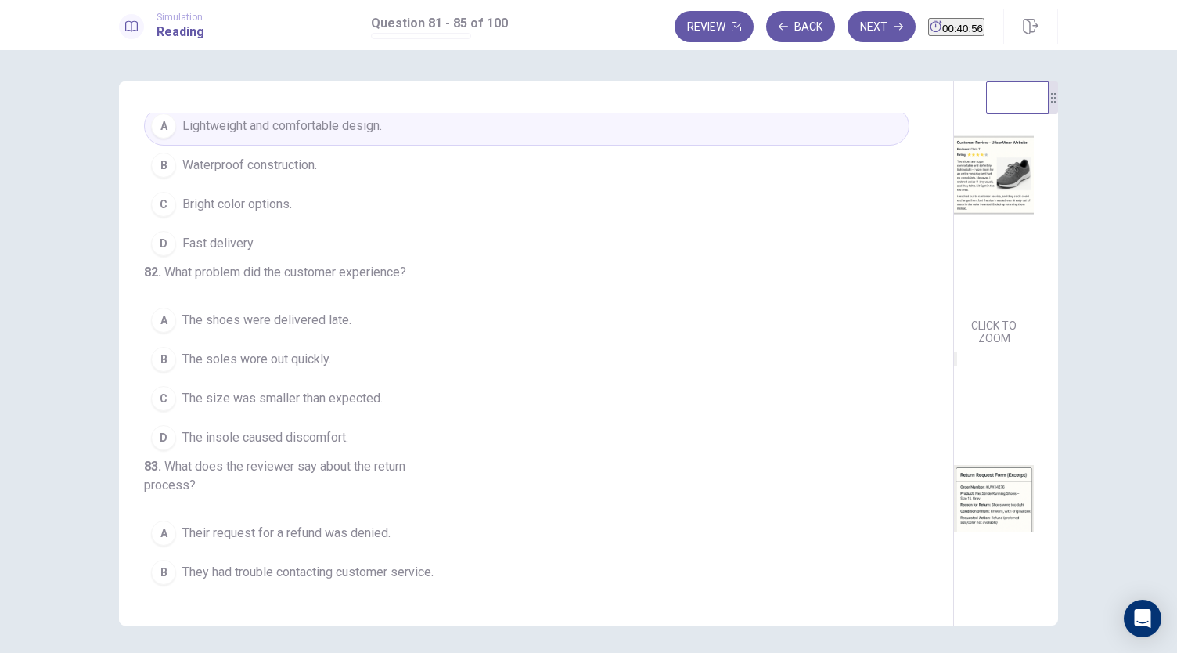
scroll to position [78, 0]
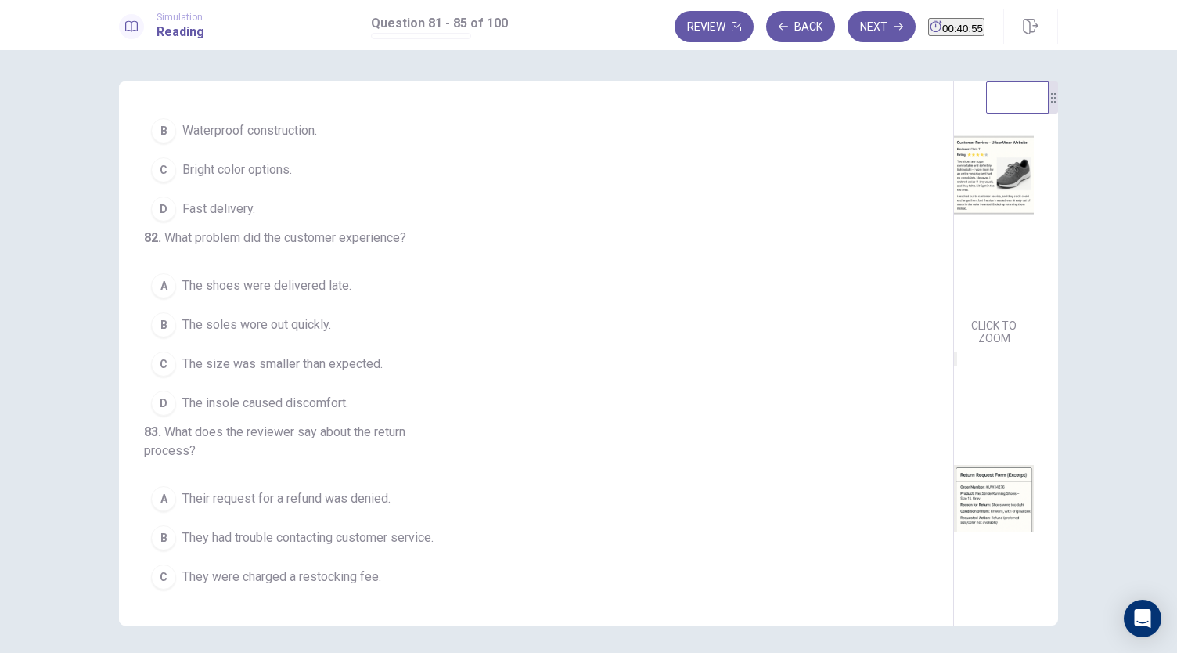
click at [360, 373] on span "The size was smaller than expected." at bounding box center [282, 364] width 200 height 19
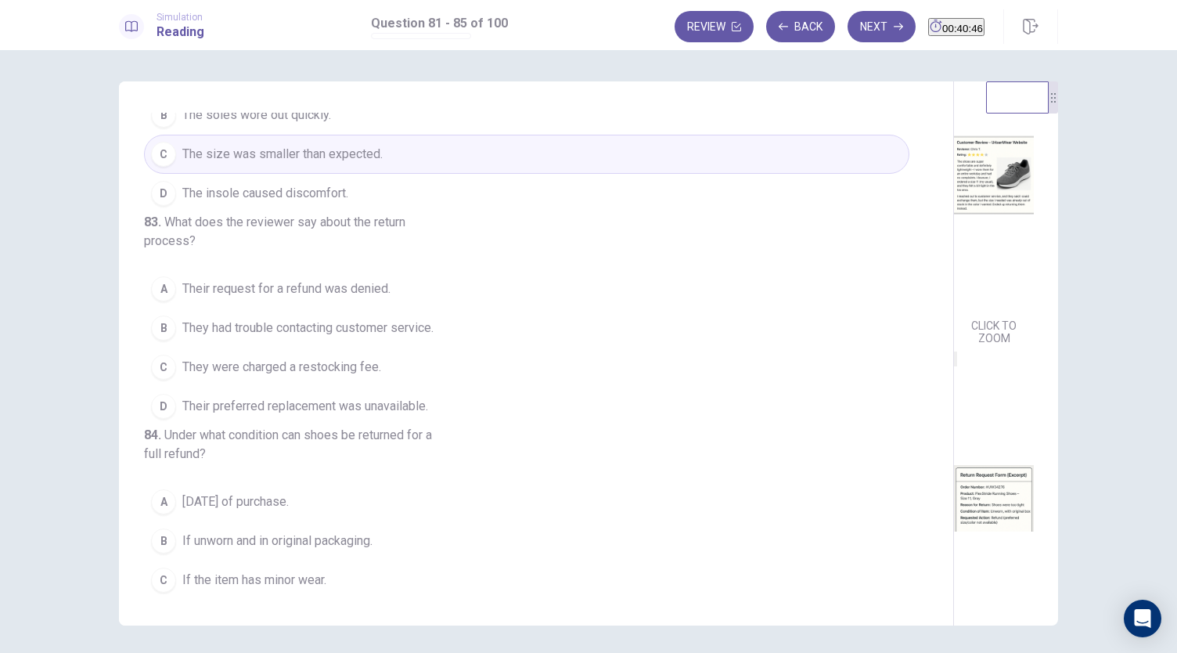
scroll to position [313, 0]
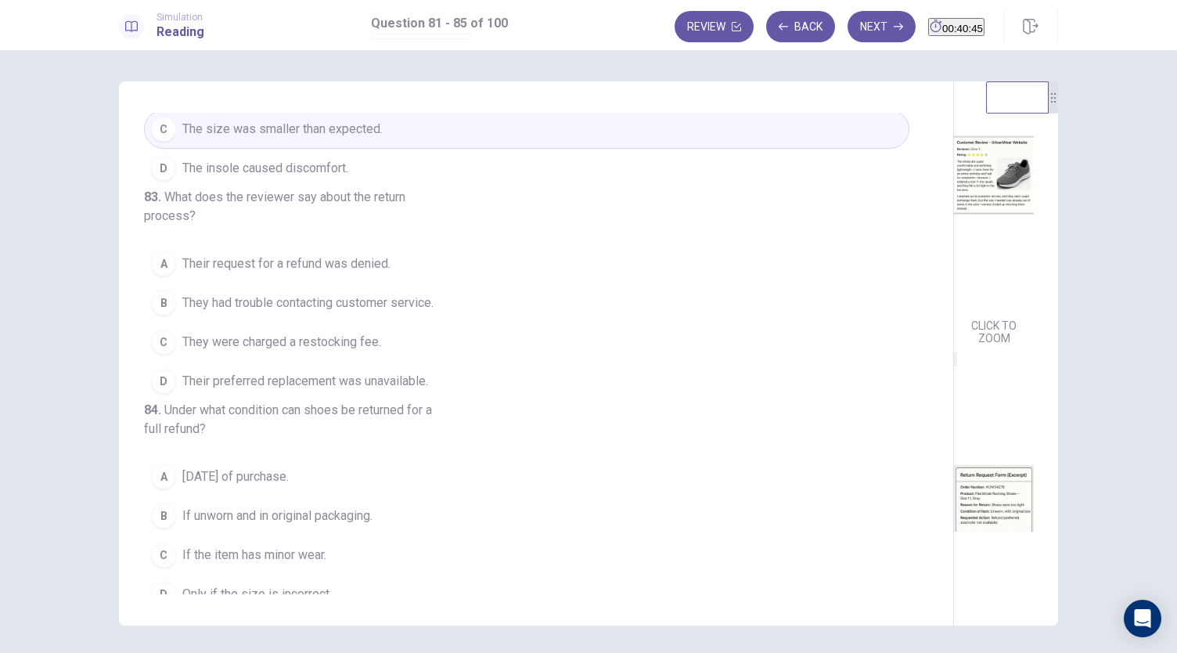
click at [350, 391] on span "Their preferred replacement was unavailable." at bounding box center [305, 381] width 246 height 19
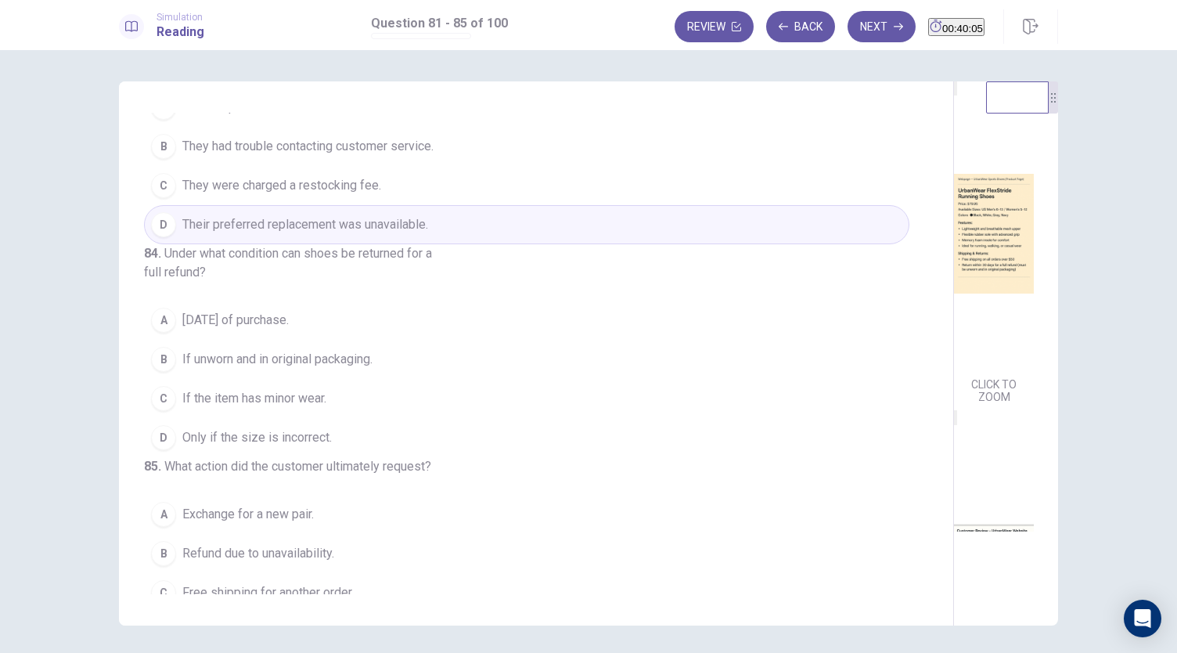
scroll to position [0, 0]
click at [297, 369] on span "If unworn and in original packaging." at bounding box center [277, 359] width 190 height 19
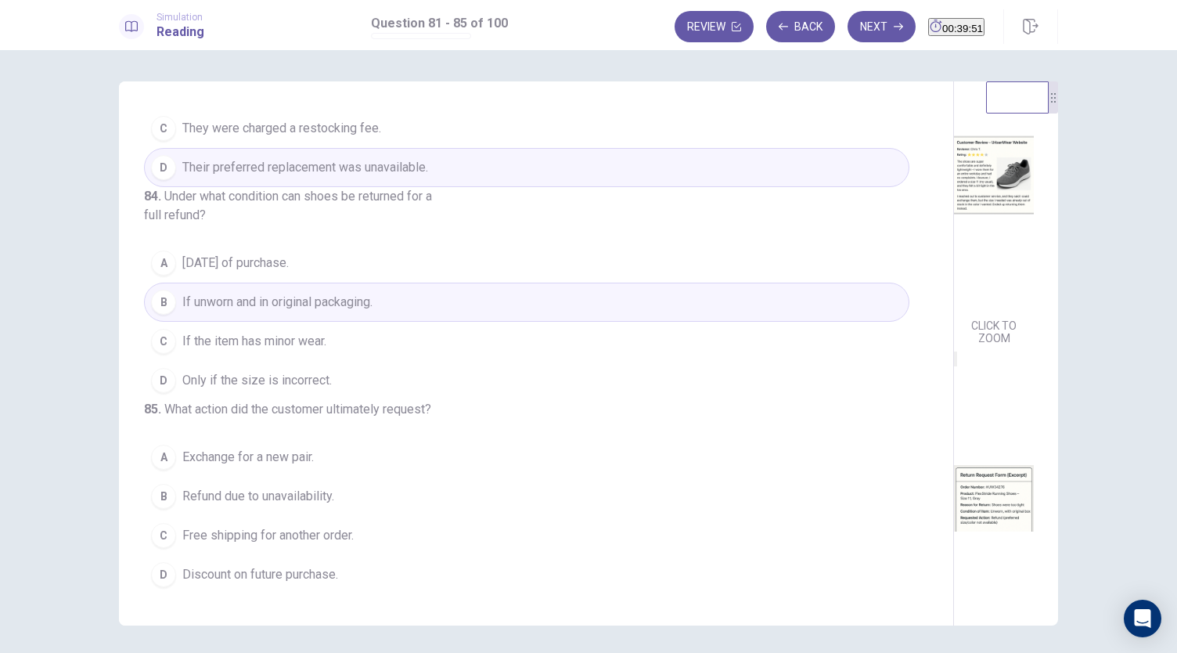
scroll to position [641, 0]
click at [297, 495] on span "Refund due to unavailability." at bounding box center [258, 496] width 152 height 19
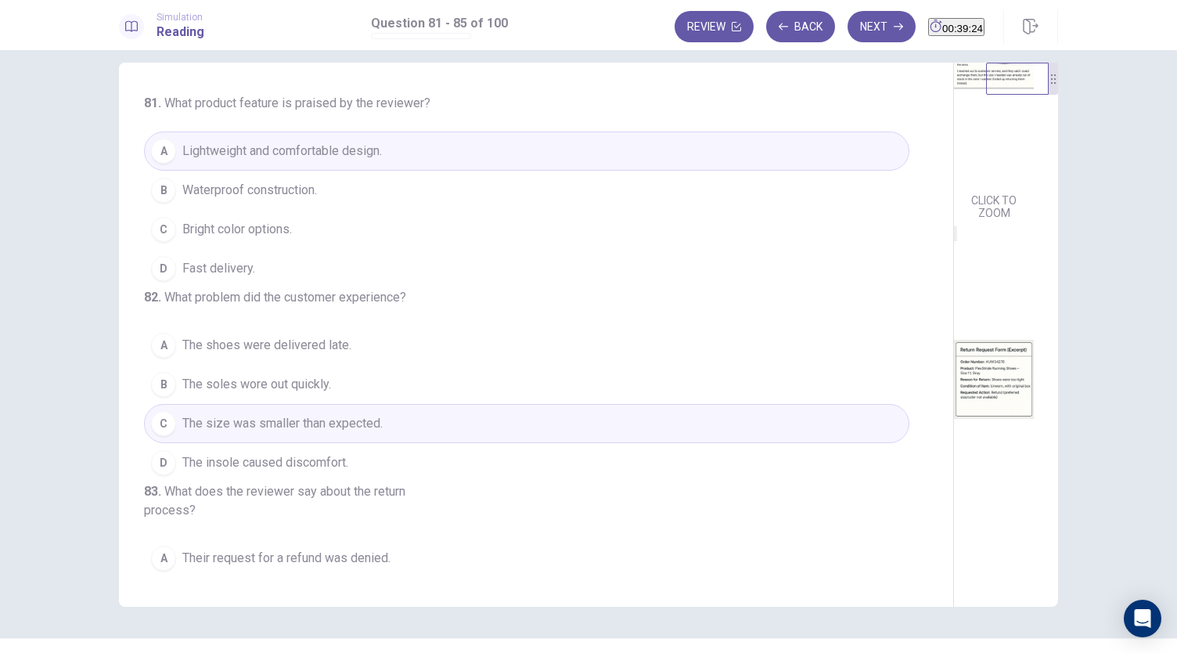
scroll to position [0, 0]
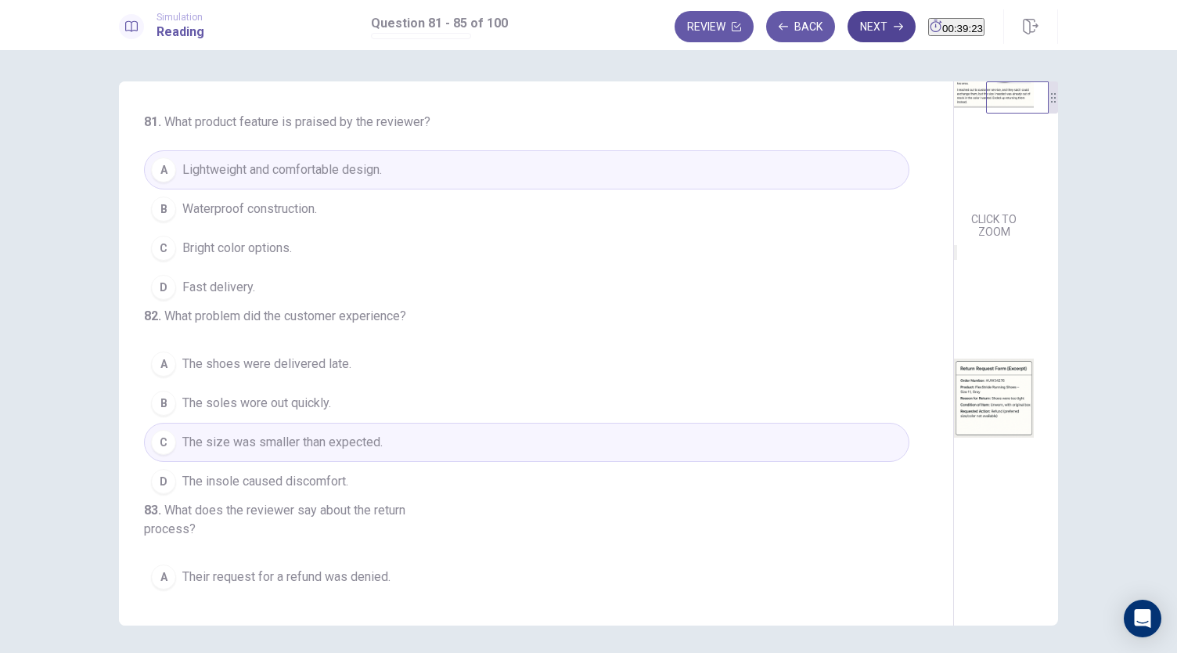
click at [848, 27] on button "Next" at bounding box center [882, 26] width 68 height 31
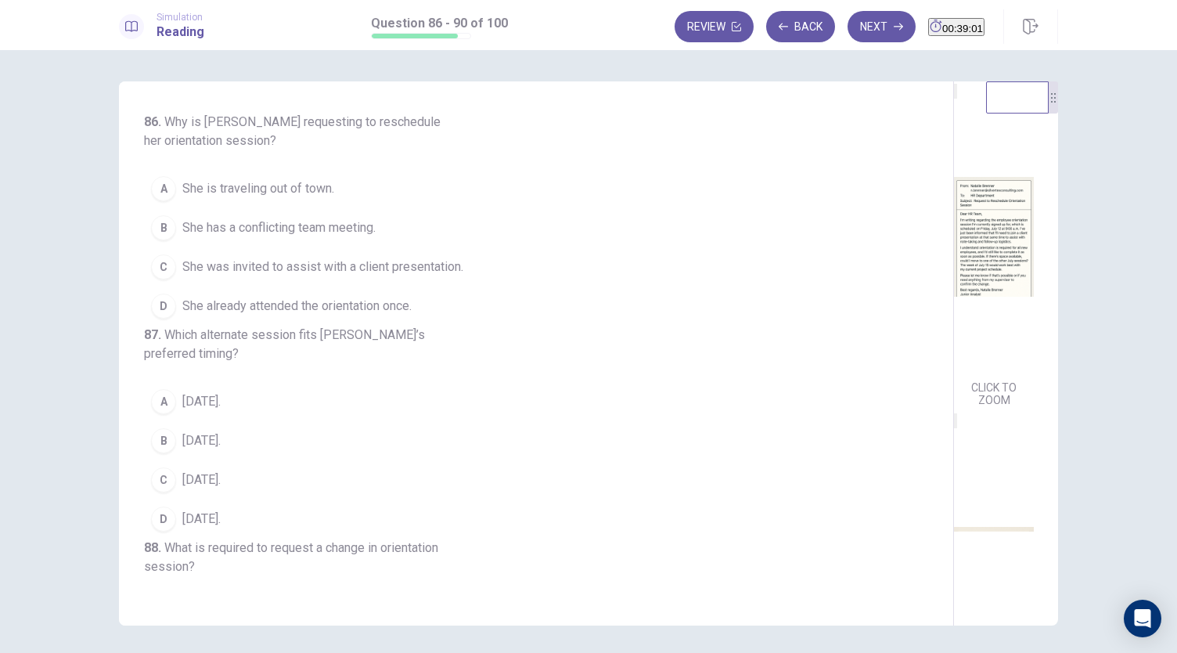
click at [290, 225] on span "She has a conflicting team meeting." at bounding box center [278, 227] width 193 height 19
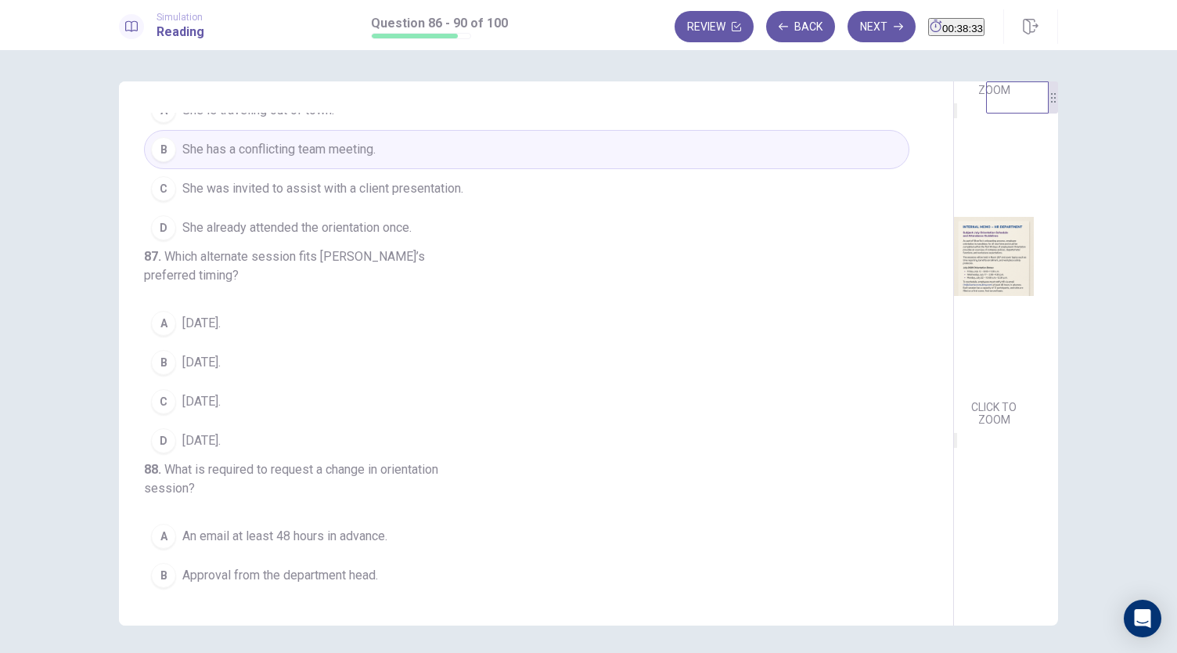
scroll to position [313, 0]
click at [164, 453] on div "D" at bounding box center [163, 440] width 25 height 25
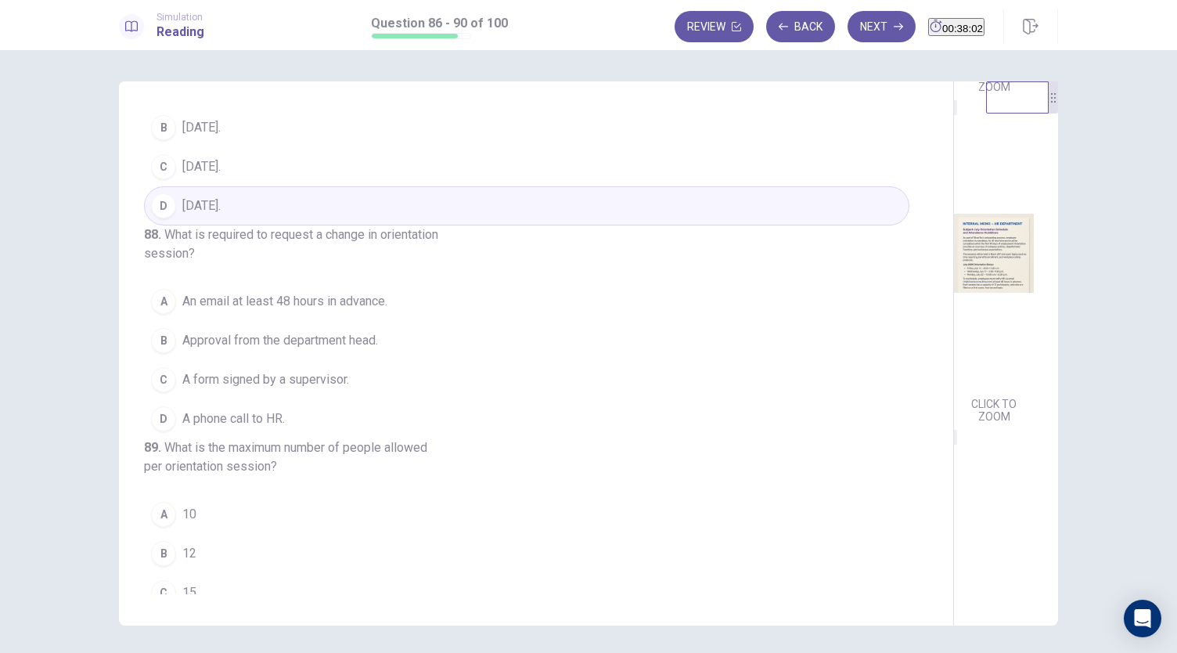
click at [225, 311] on span "An email at least 48 hours in advance." at bounding box center [284, 301] width 205 height 19
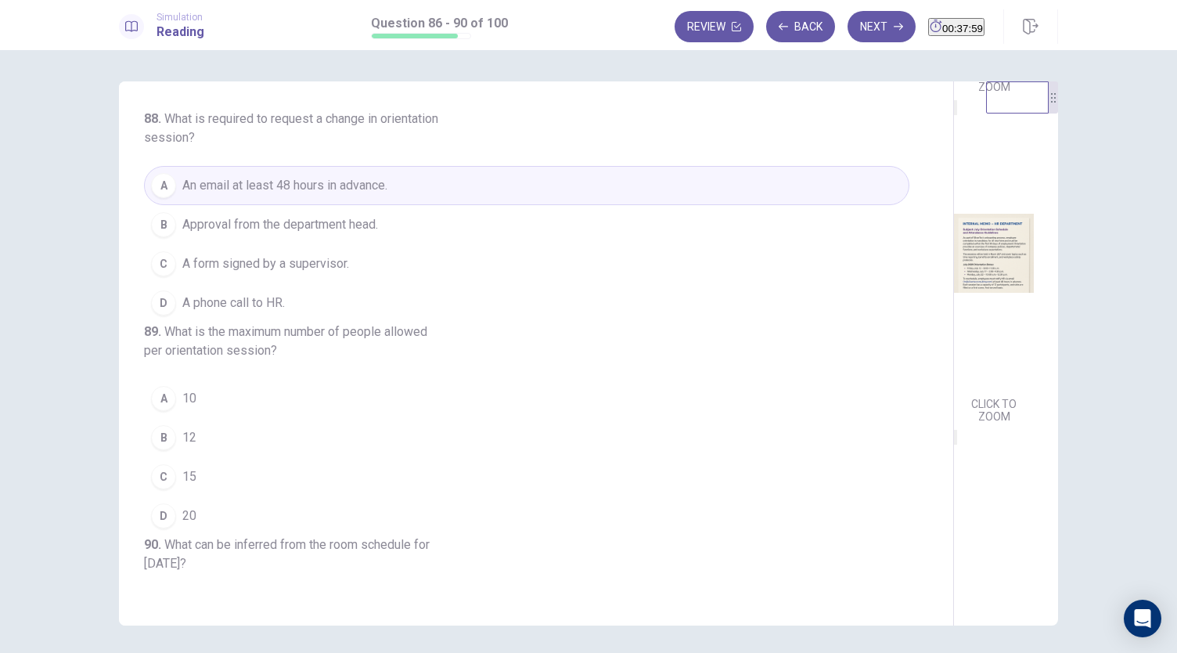
scroll to position [470, 0]
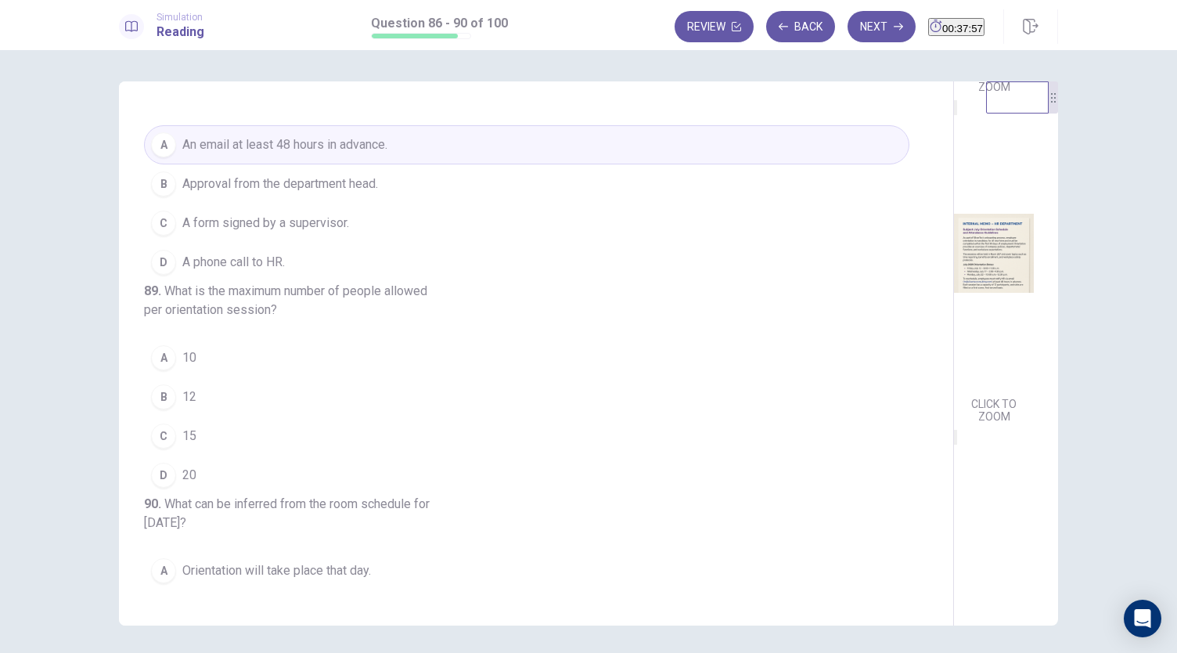
click at [164, 409] on div "B" at bounding box center [163, 396] width 25 height 25
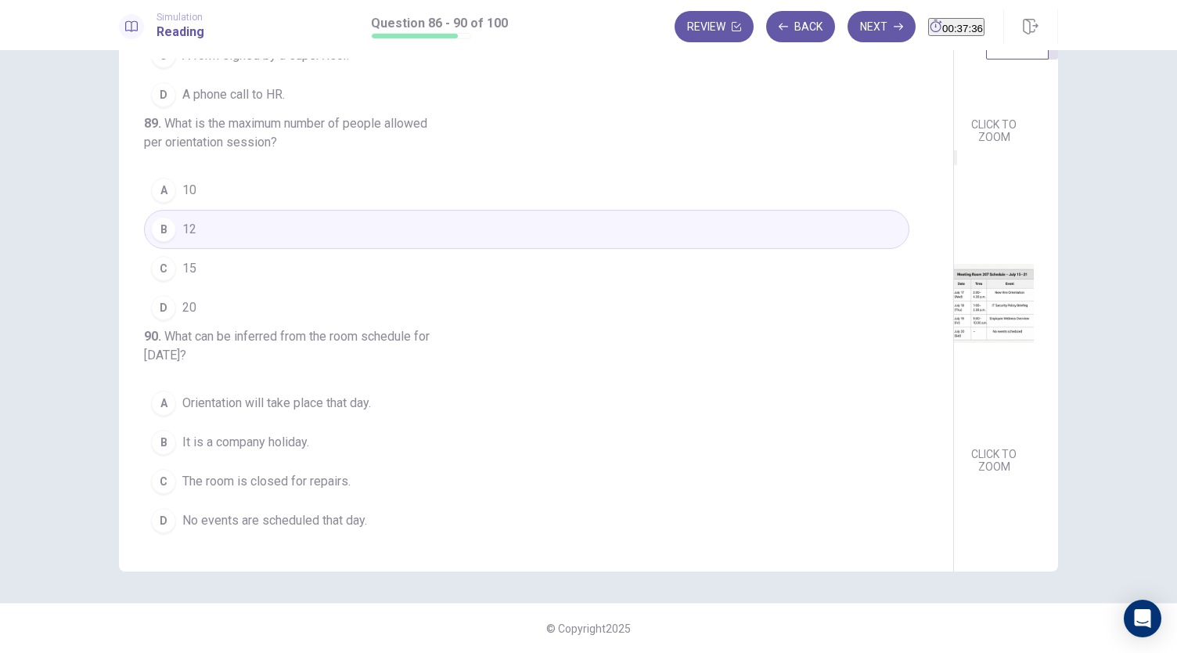
scroll to position [697, 0]
click at [332, 518] on span "No events are scheduled that day." at bounding box center [274, 520] width 185 height 19
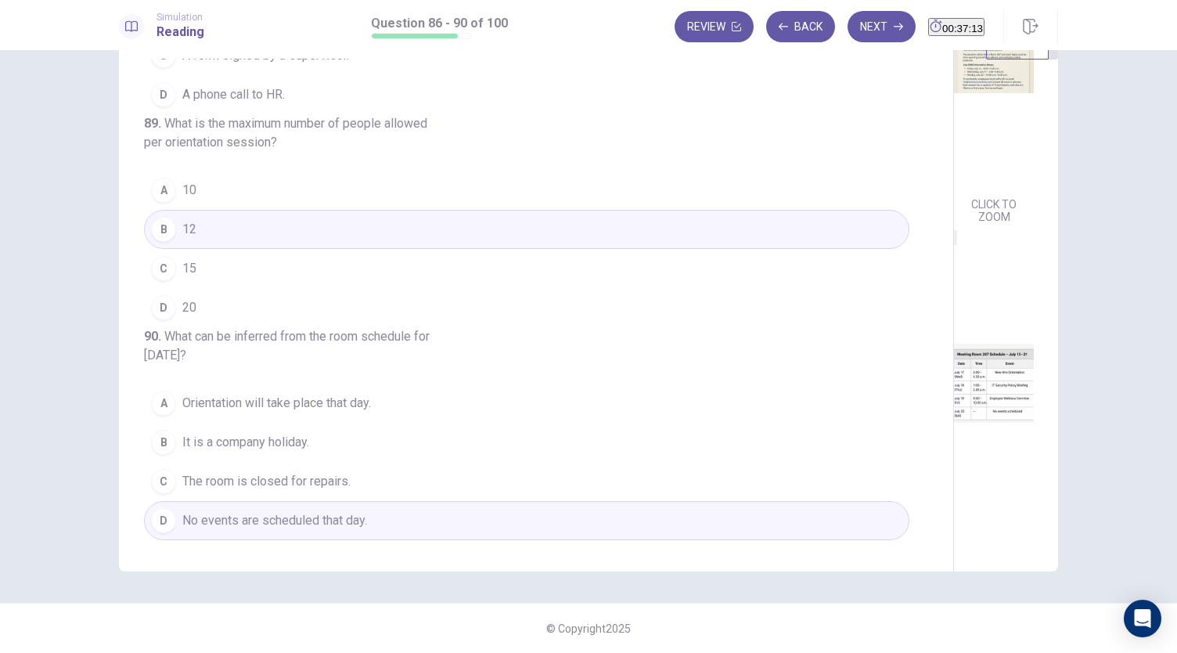
scroll to position [341, 0]
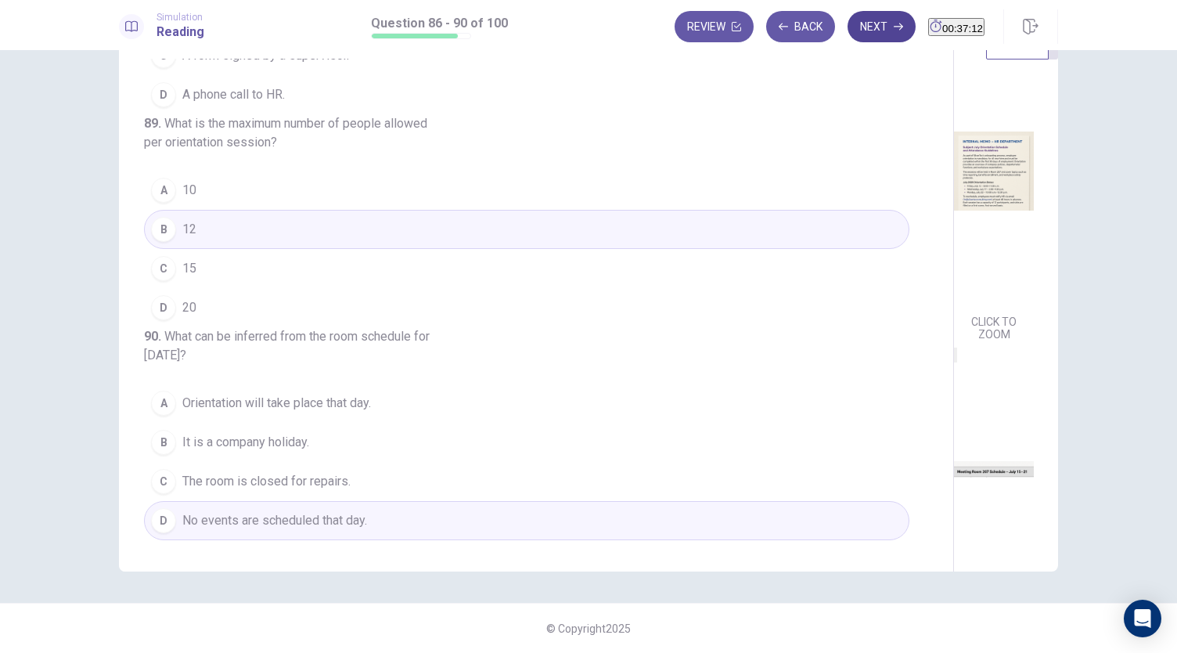
click at [850, 34] on button "Next" at bounding box center [882, 26] width 68 height 31
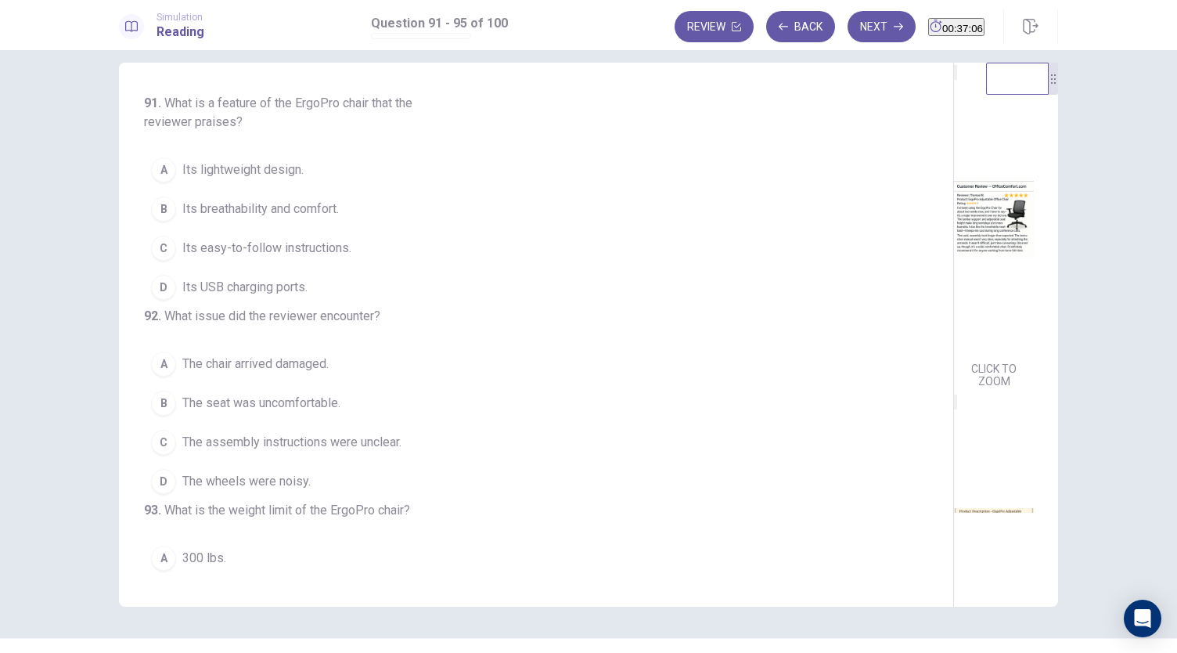
scroll to position [0, 0]
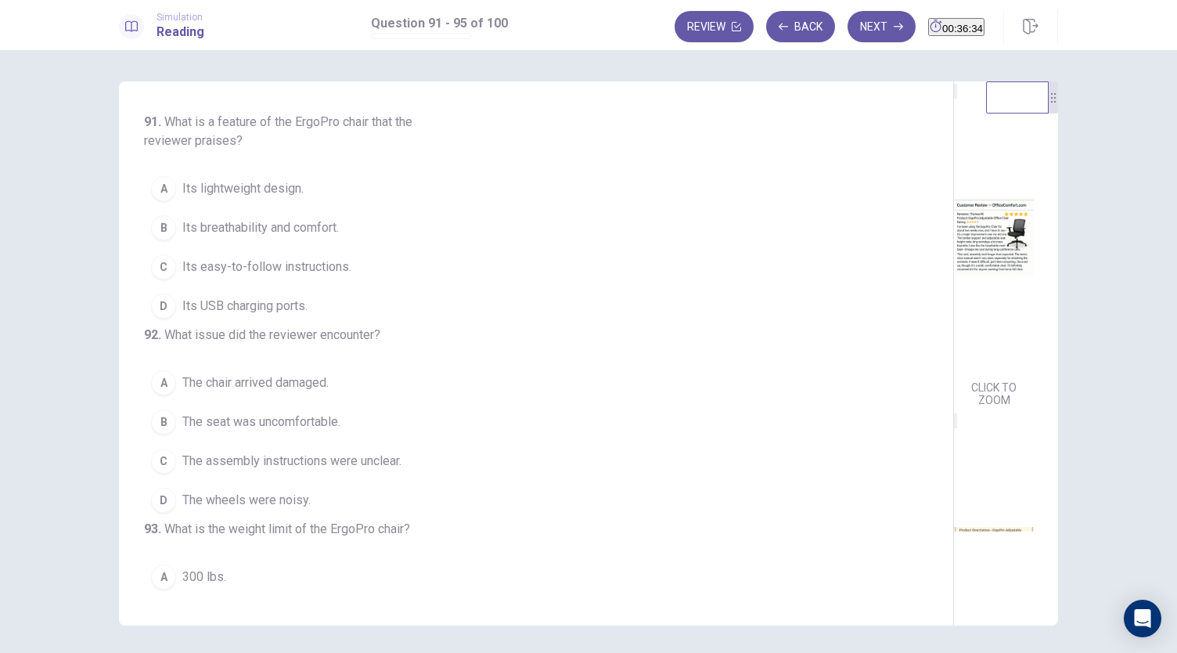
click at [310, 236] on span "Its breathability and comfort." at bounding box center [260, 227] width 157 height 19
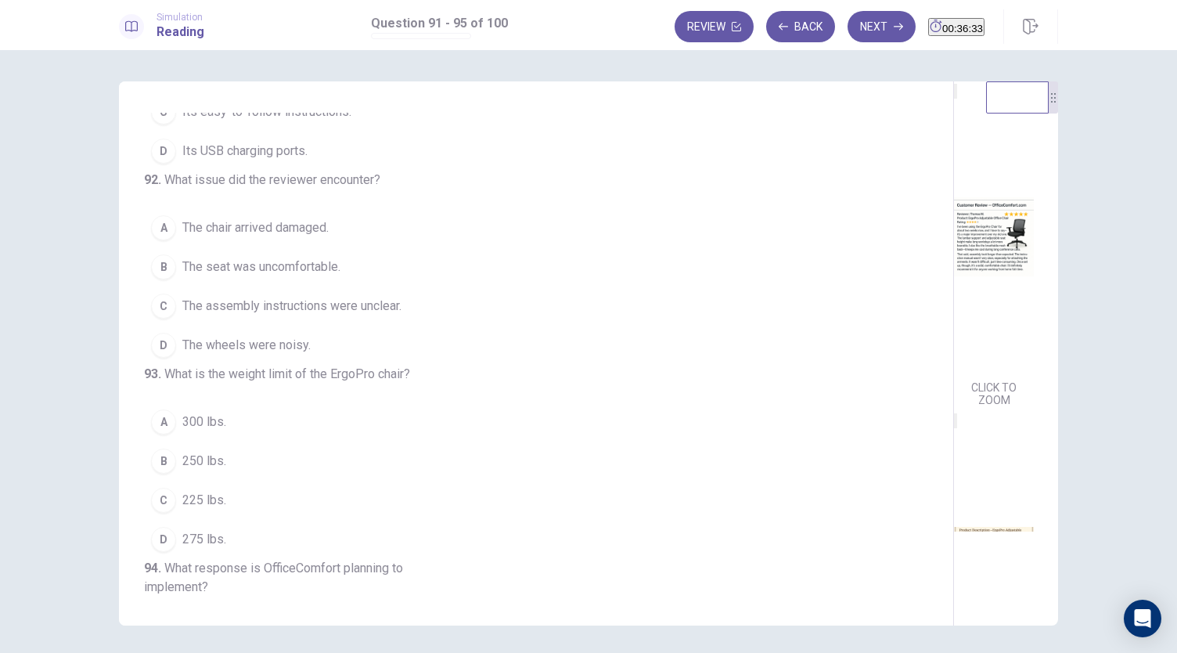
scroll to position [157, 0]
click at [318, 314] on span "The assembly instructions were unclear." at bounding box center [291, 304] width 219 height 19
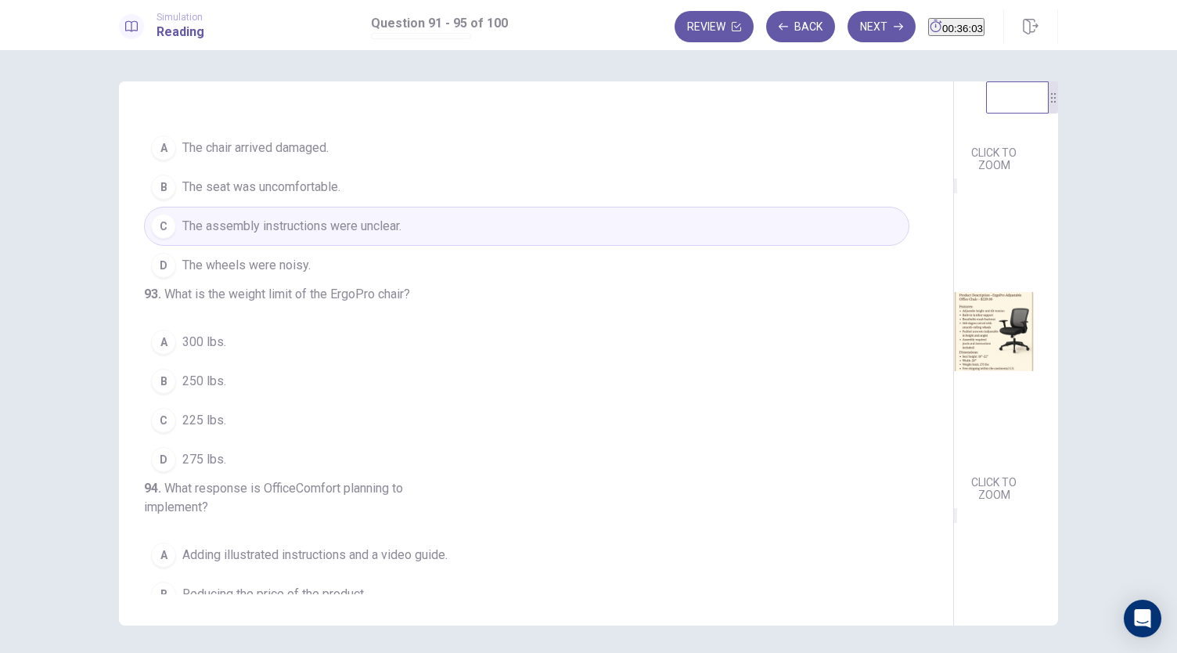
scroll to position [313, 0]
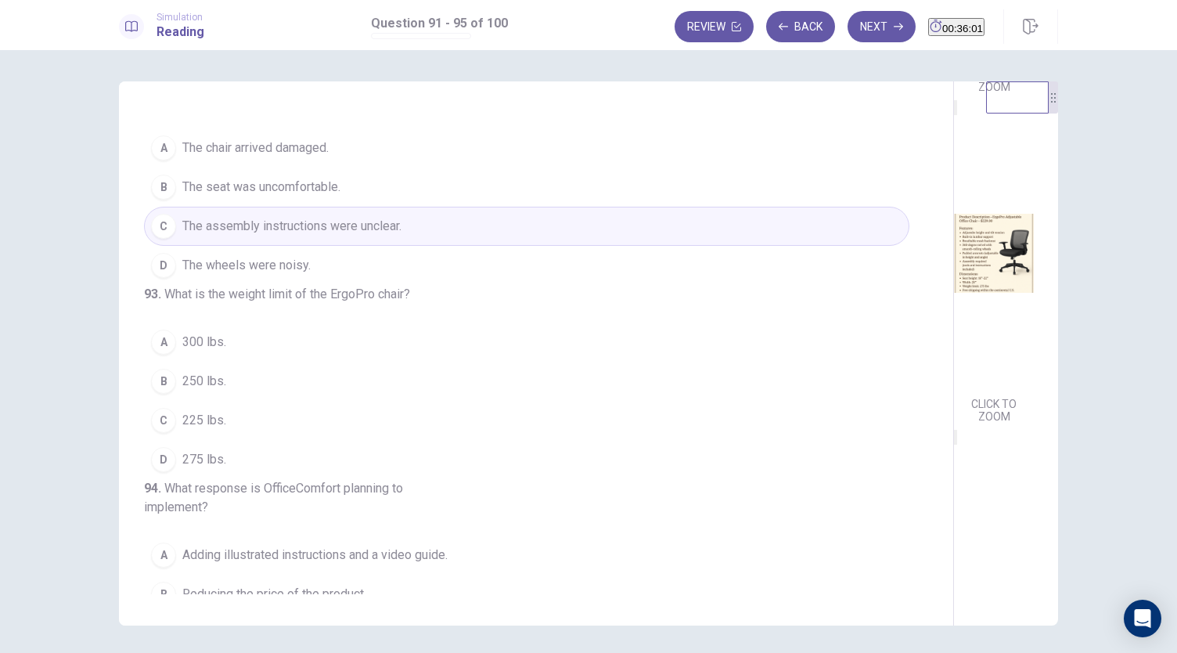
click at [156, 472] on div "D" at bounding box center [163, 459] width 25 height 25
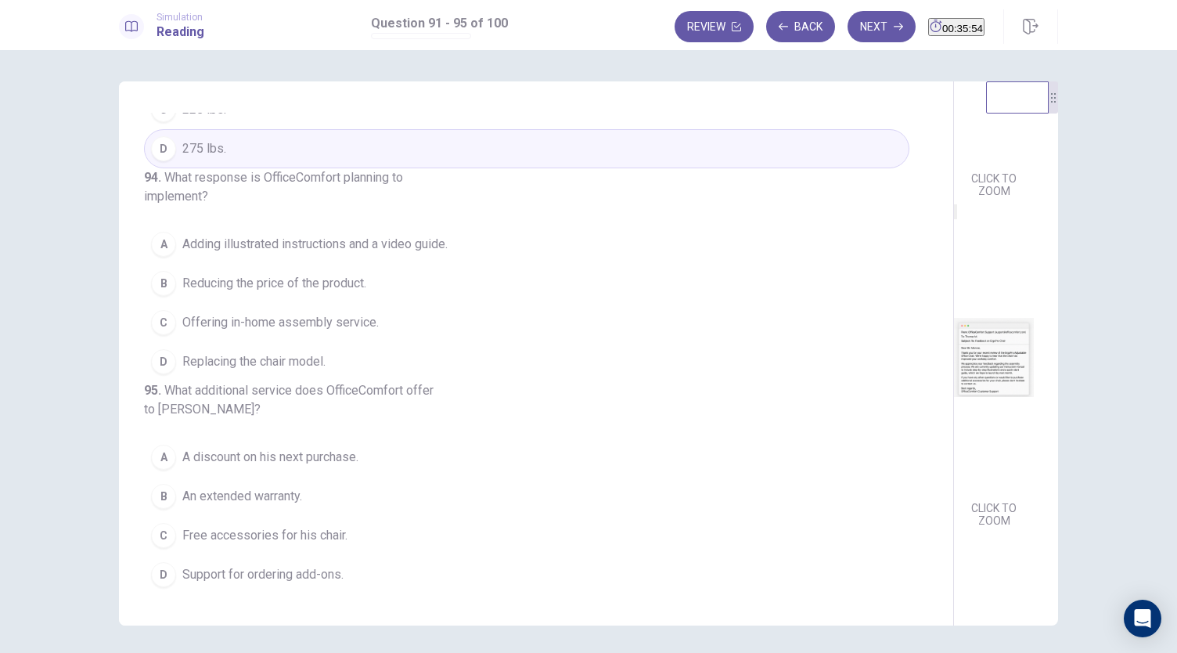
scroll to position [576, 0]
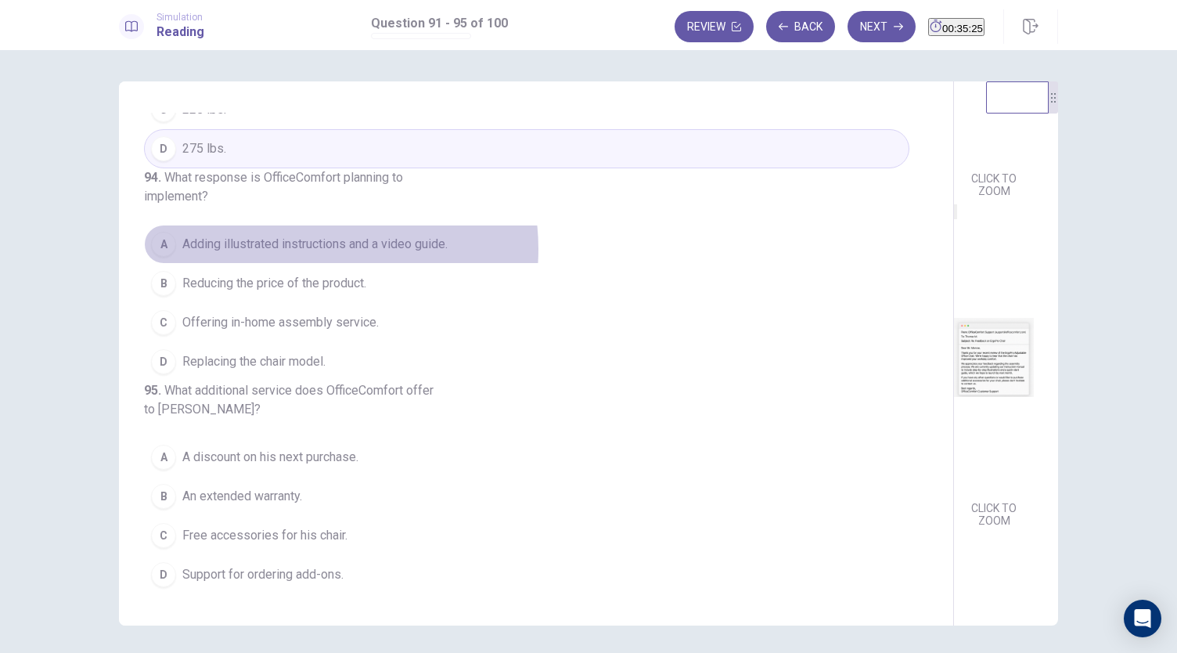
click at [307, 254] on span "Adding illustrated instructions and a video guide." at bounding box center [314, 244] width 265 height 19
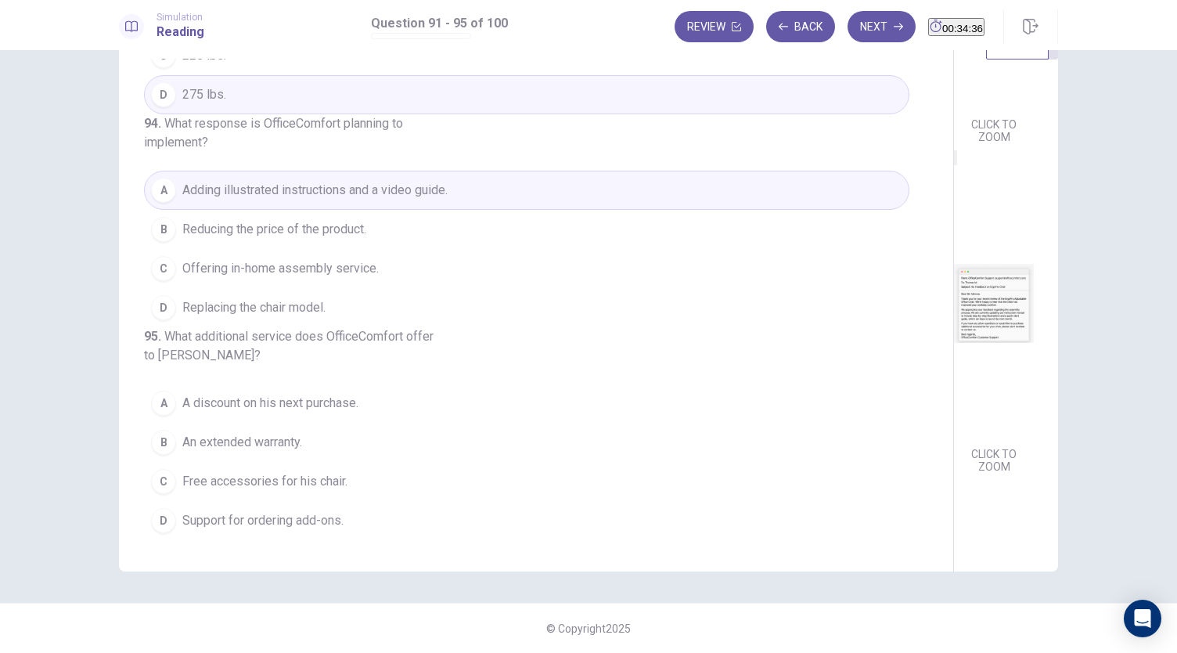
click at [197, 522] on span "Support for ordering add-ons." at bounding box center [262, 520] width 161 height 19
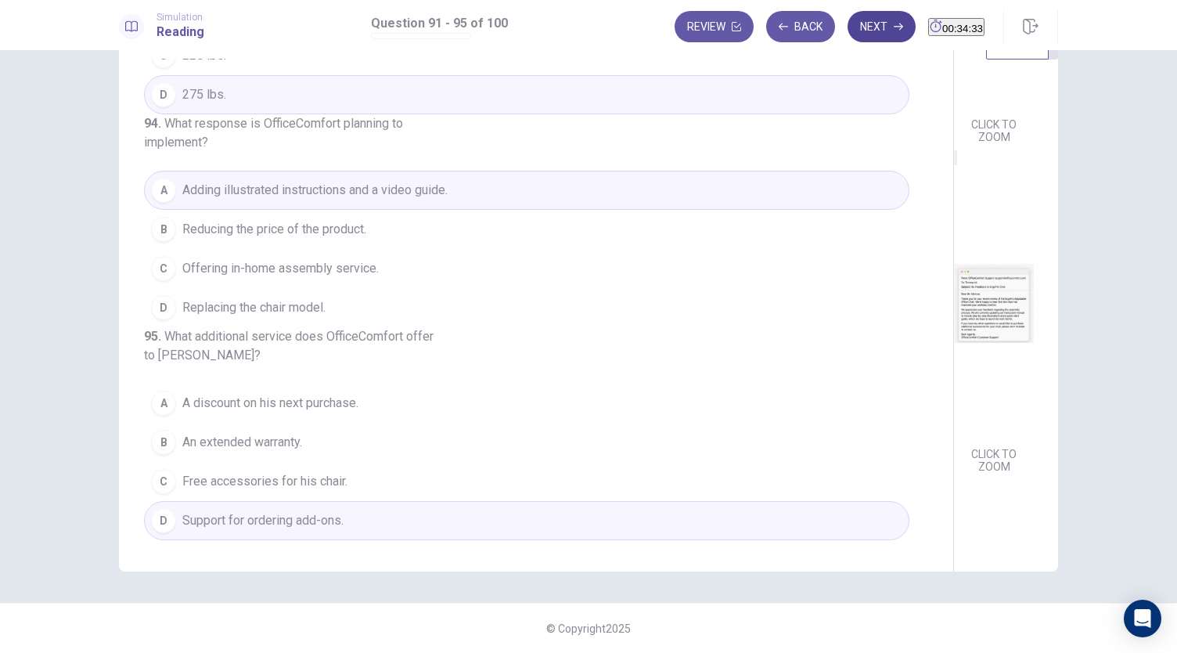
click at [848, 21] on button "Next" at bounding box center [882, 26] width 68 height 31
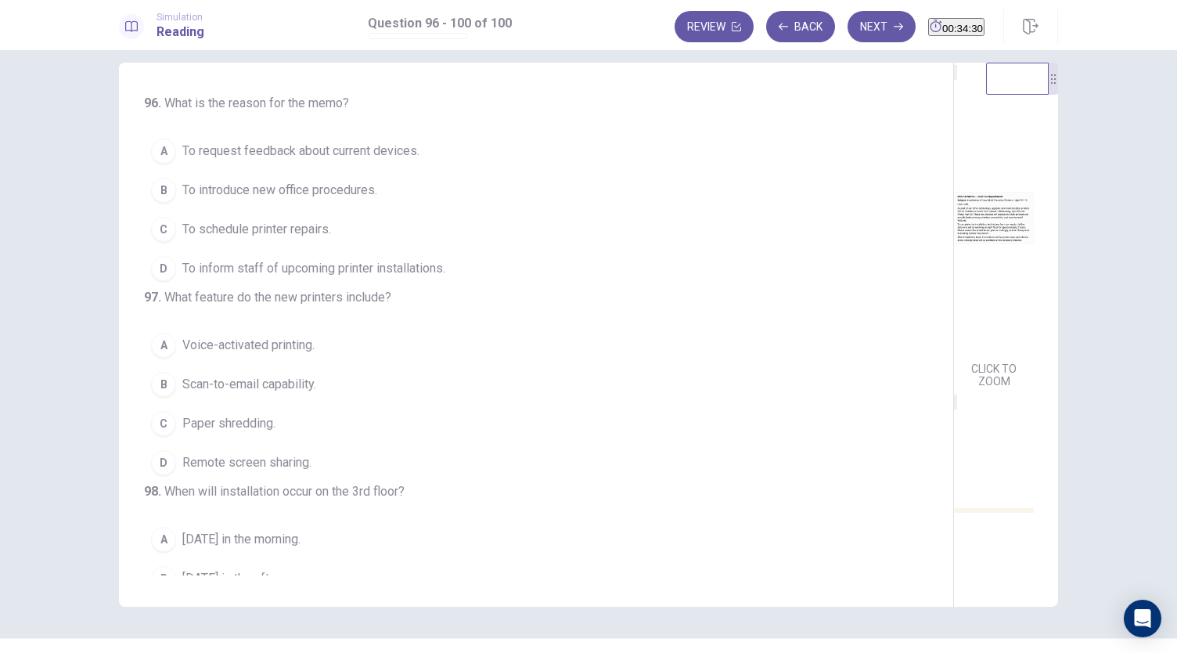
scroll to position [0, 0]
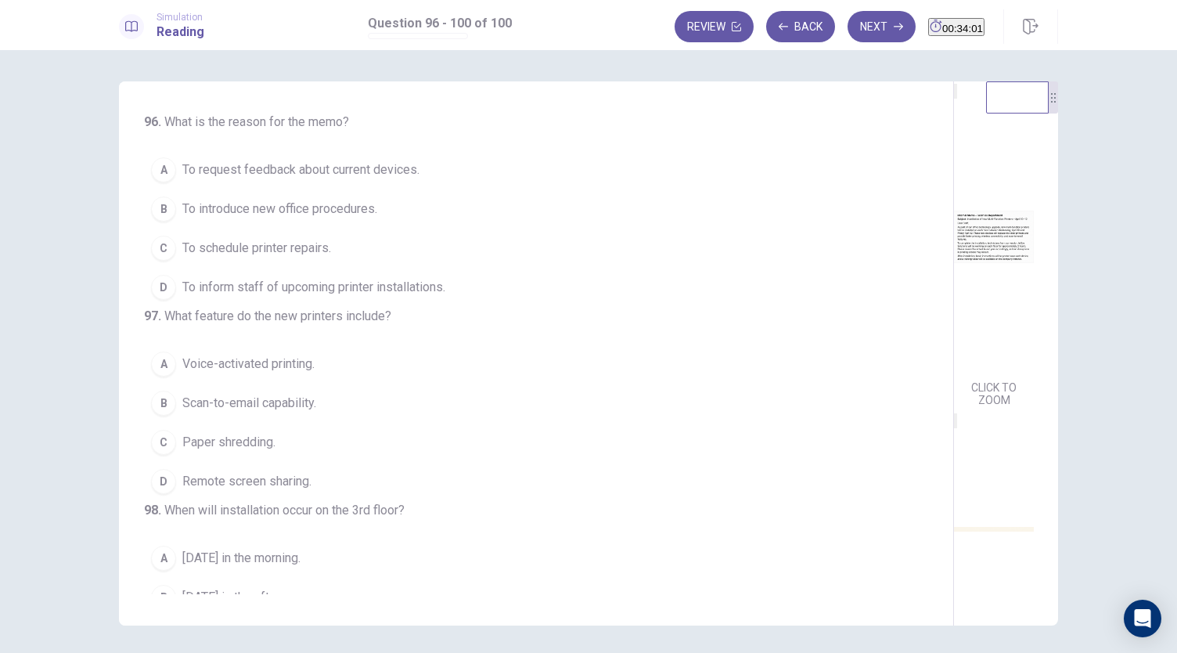
click at [330, 294] on span "To inform staff of upcoming printer installations." at bounding box center [313, 287] width 263 height 19
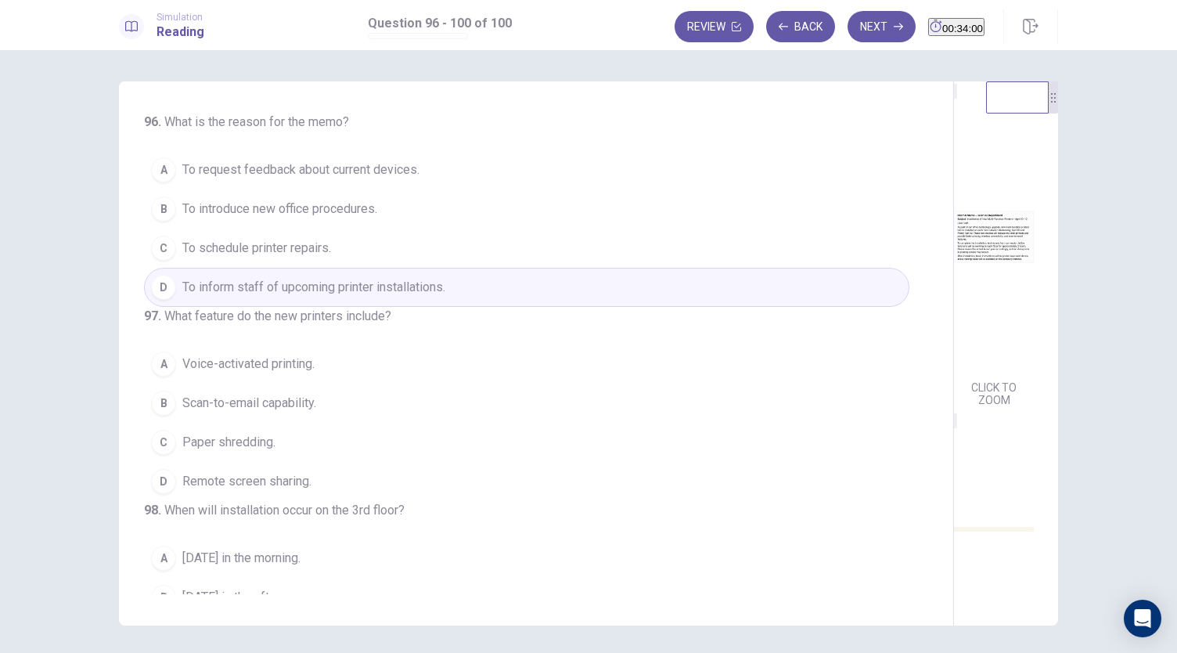
scroll to position [78, 0]
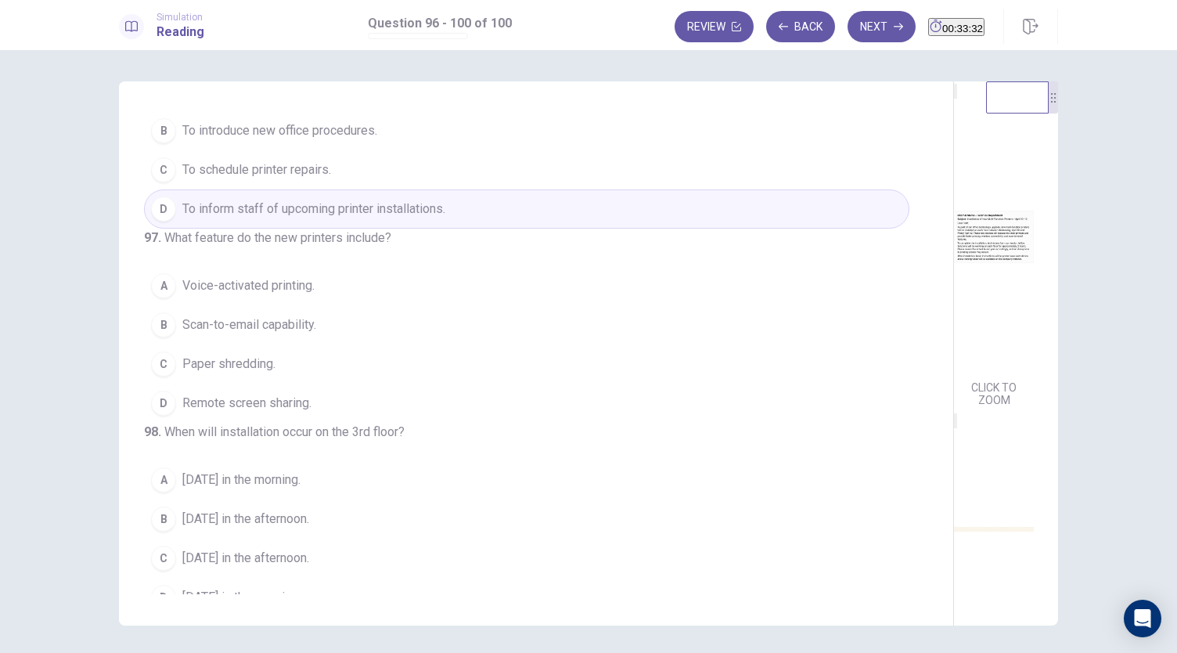
click at [284, 334] on span "Scan-to-email capability." at bounding box center [249, 324] width 134 height 19
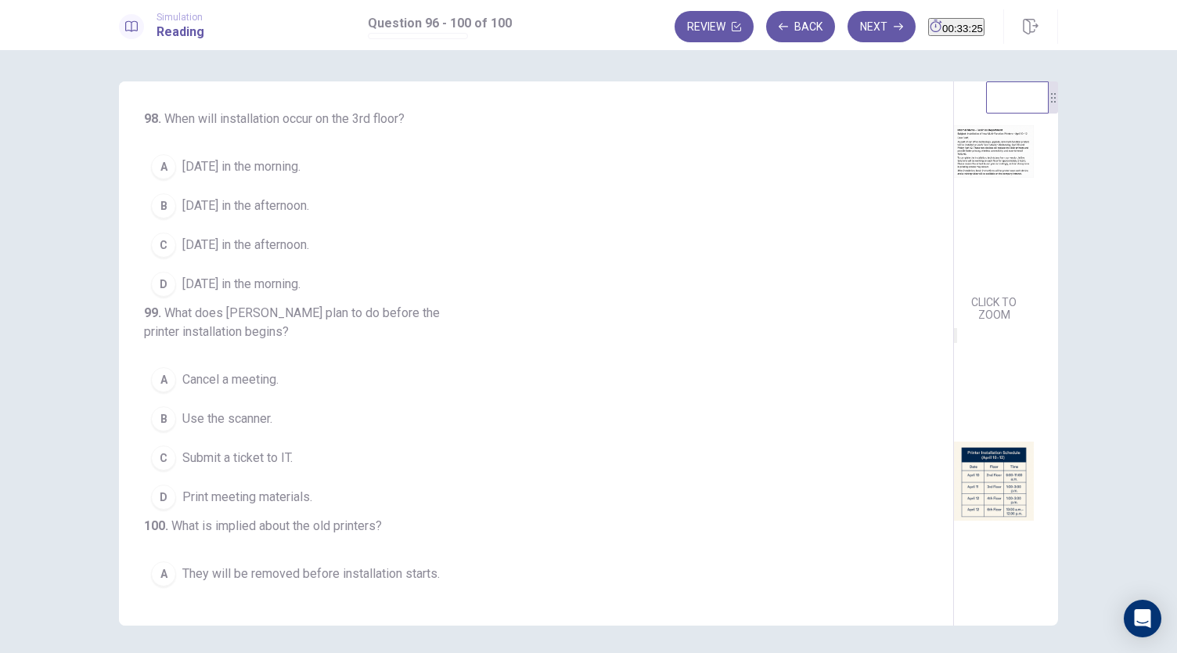
scroll to position [313, 0]
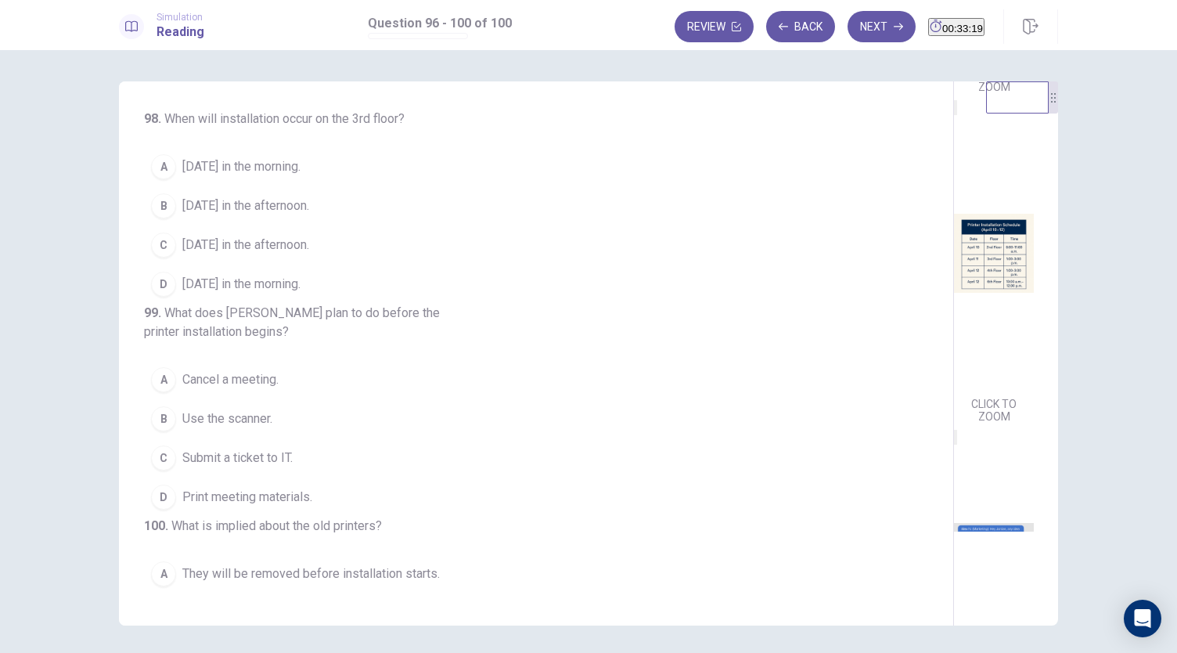
click at [205, 254] on span "[DATE] in the afternoon." at bounding box center [245, 245] width 127 height 19
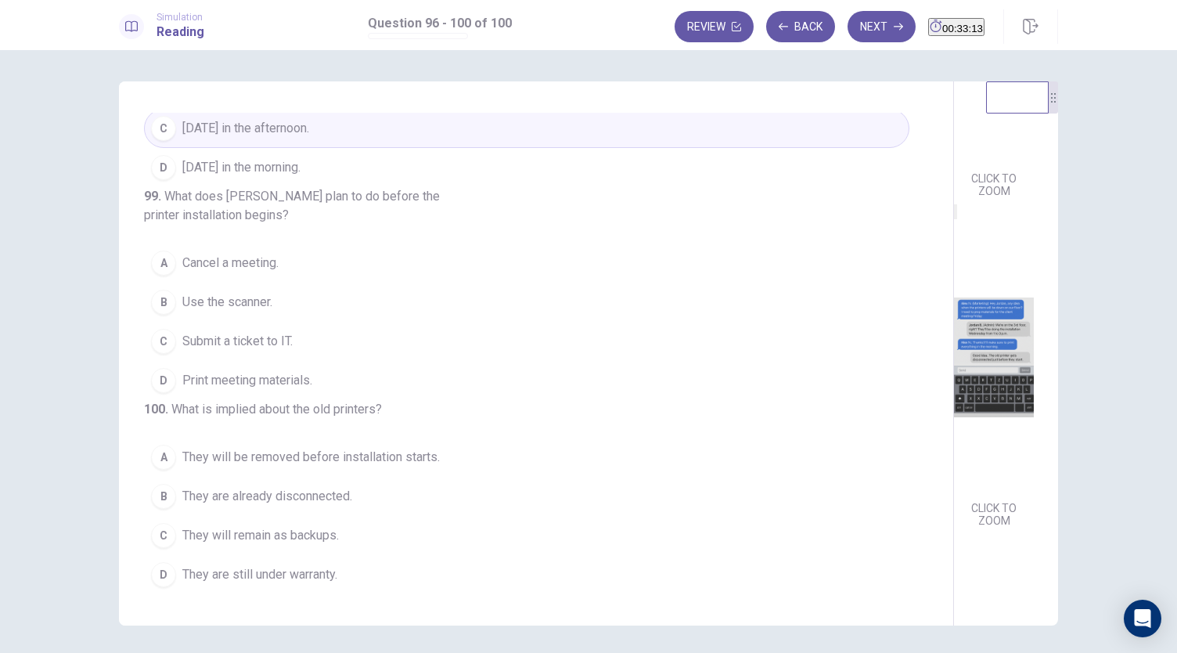
scroll to position [576, 0]
click at [286, 371] on span "Print meeting materials." at bounding box center [247, 380] width 130 height 19
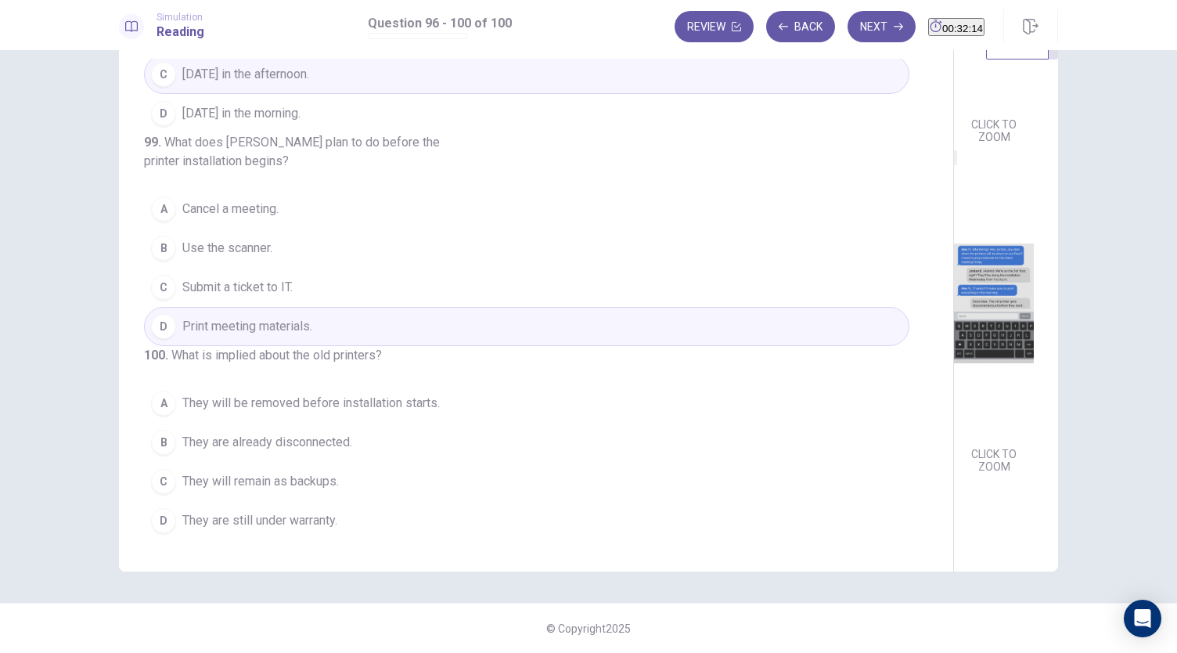
click at [321, 409] on span "They will be removed before installation starts." at bounding box center [311, 403] width 258 height 19
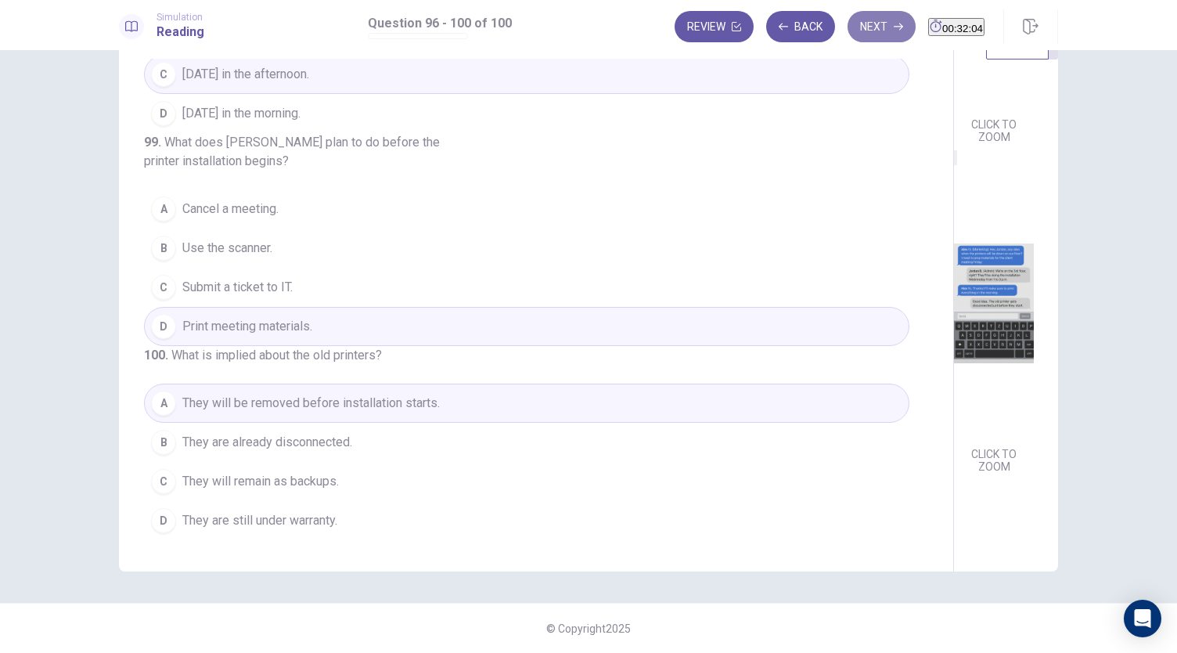
click at [861, 29] on button "Next" at bounding box center [882, 26] width 68 height 31
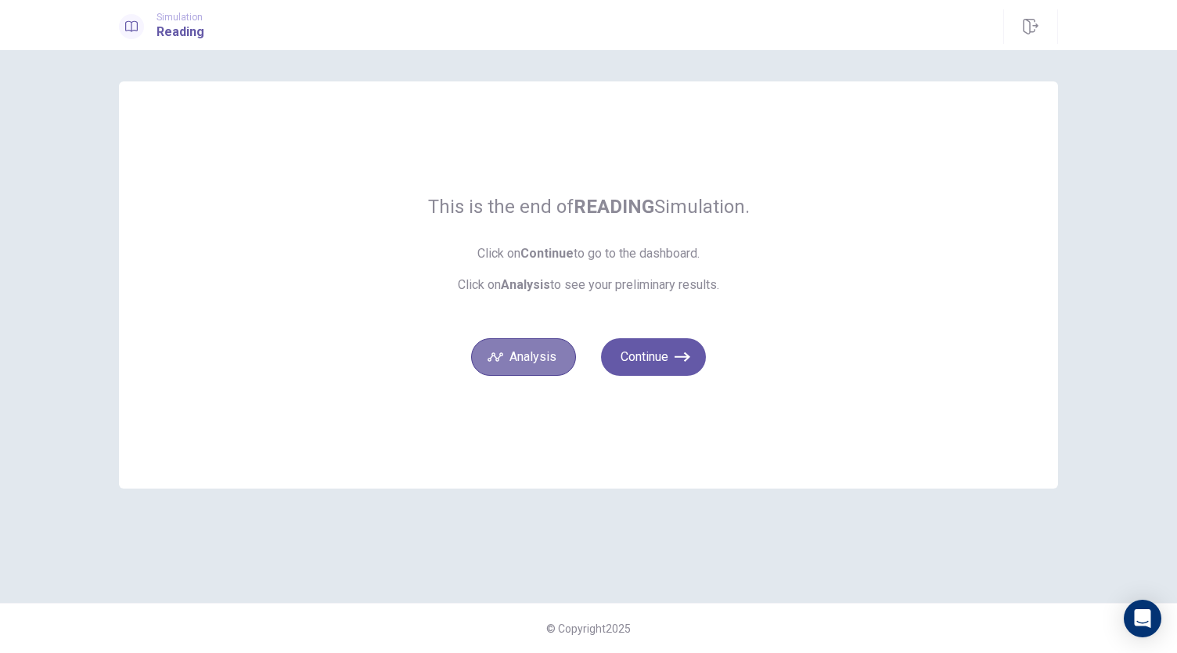
click at [545, 359] on button "Analysis" at bounding box center [523, 357] width 105 height 38
